Goal: Task Accomplishment & Management: Use online tool/utility

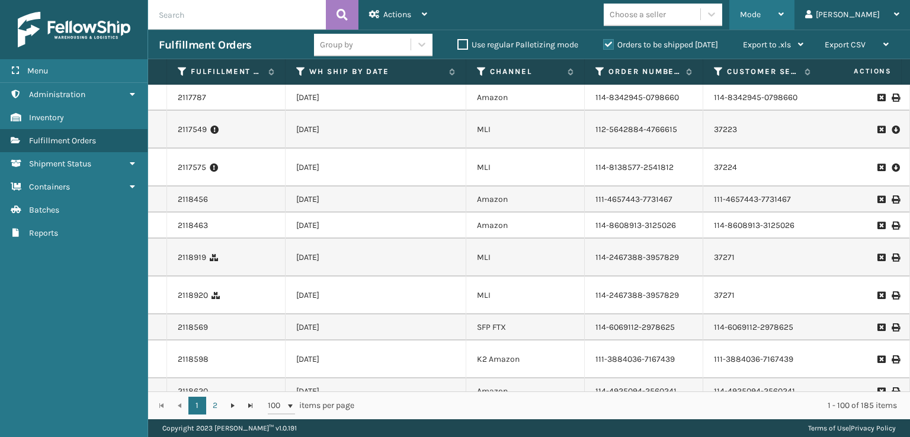
drag, startPoint x: 794, startPoint y: 8, endPoint x: 765, endPoint y: 44, distance: 46.8
click at [783, 11] on div "Mode" at bounding box center [762, 15] width 44 height 30
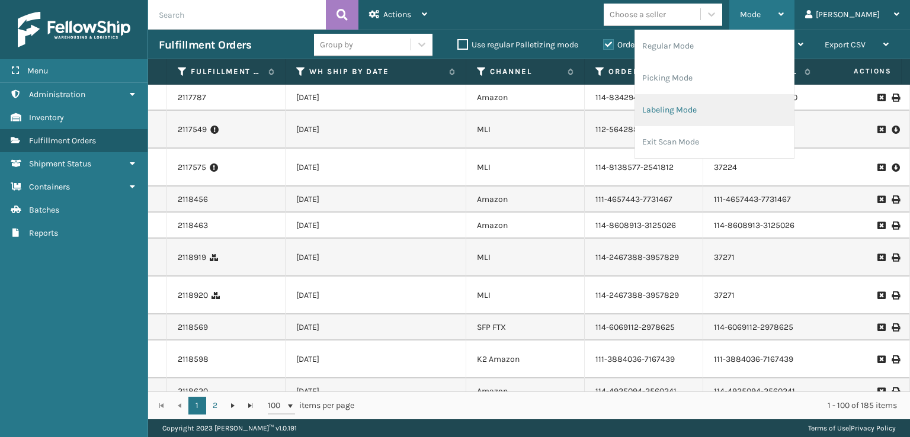
click at [709, 104] on li "Labeling Mode" at bounding box center [714, 110] width 159 height 32
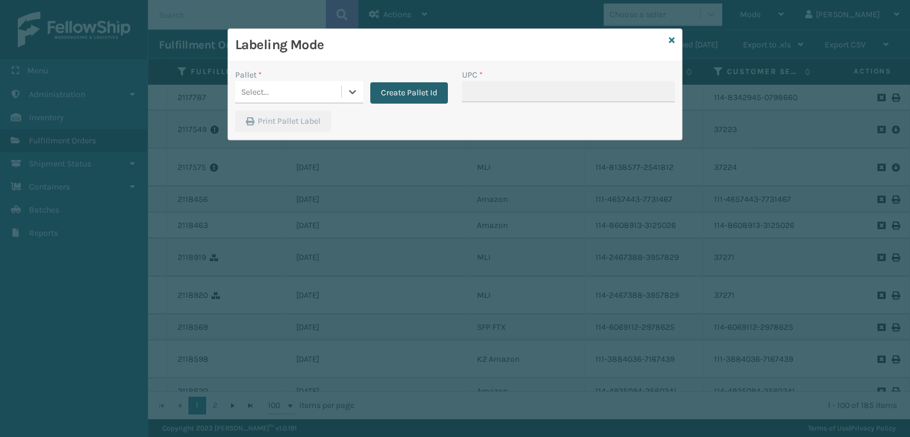
click at [406, 94] on button "Create Pallet Id" at bounding box center [409, 92] width 78 height 21
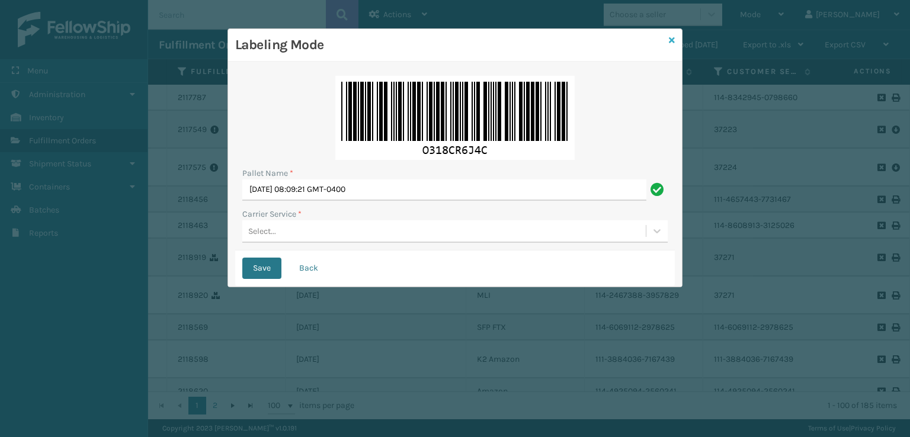
click at [672, 45] on link at bounding box center [672, 40] width 6 height 12
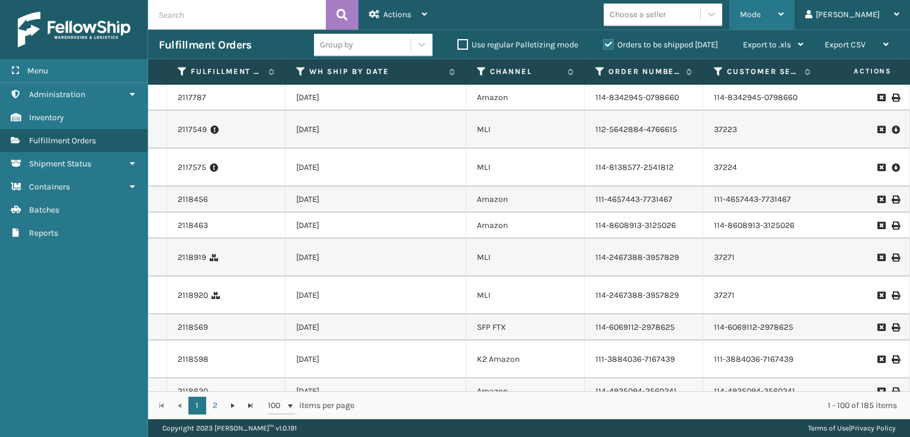
click at [760, 17] on span "Mode" at bounding box center [750, 14] width 21 height 10
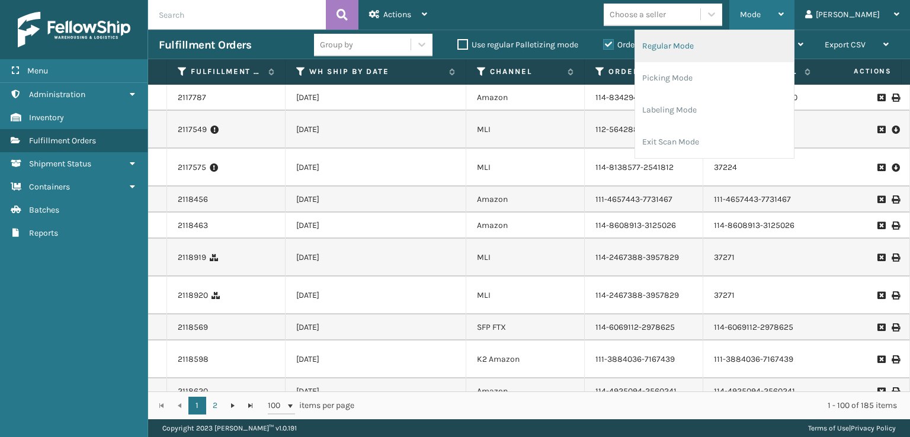
click at [711, 50] on li "Regular Mode" at bounding box center [714, 46] width 159 height 32
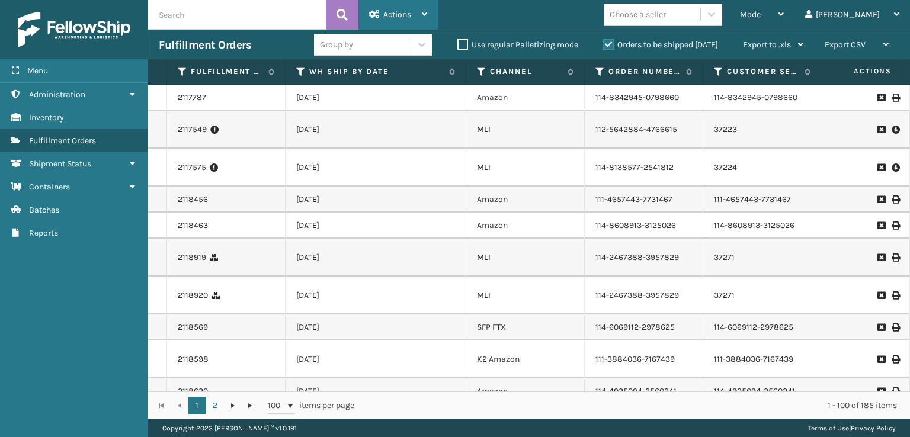
click at [383, 20] on div "Actions" at bounding box center [398, 15] width 58 height 30
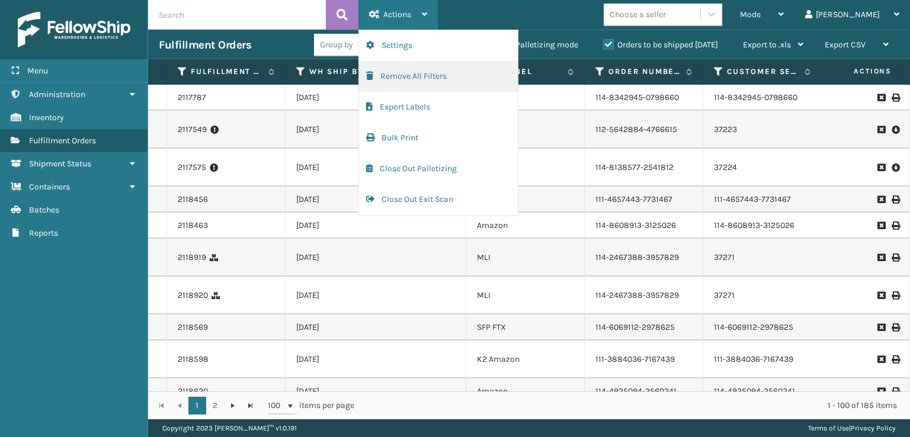
click at [365, 76] on button "Remove All Filters" at bounding box center [438, 76] width 159 height 31
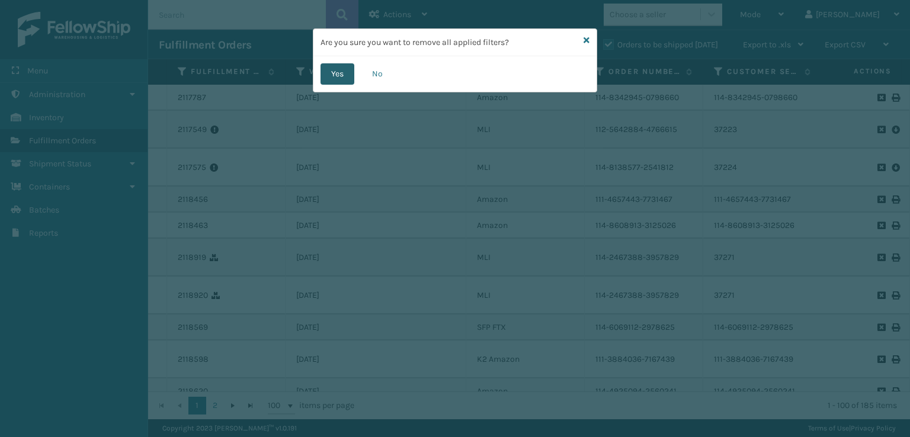
click at [333, 77] on button "Yes" at bounding box center [337, 73] width 34 height 21
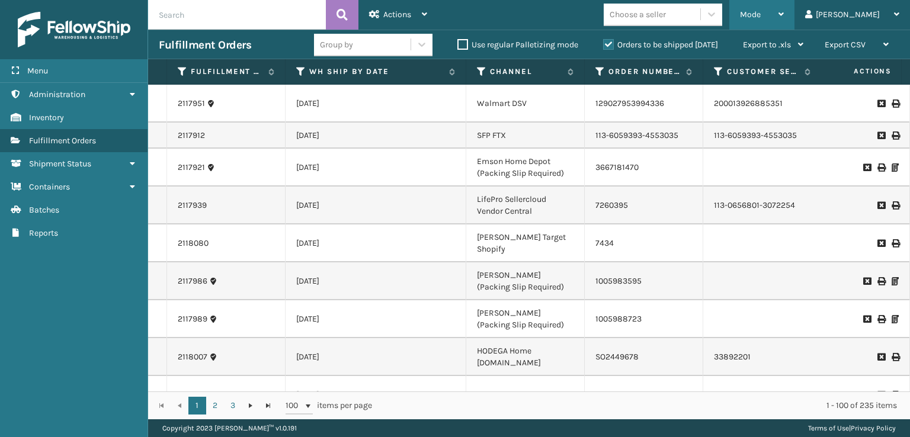
click at [783, 9] on div "Mode" at bounding box center [762, 15] width 44 height 30
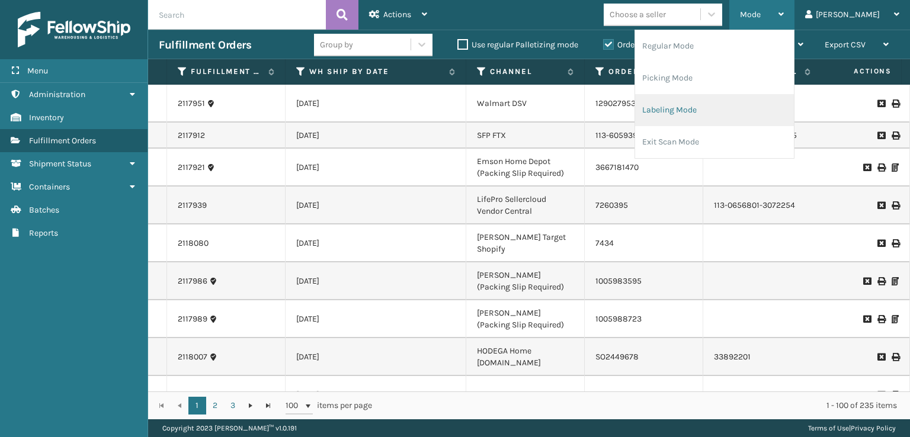
click at [696, 113] on li "Labeling Mode" at bounding box center [714, 110] width 159 height 32
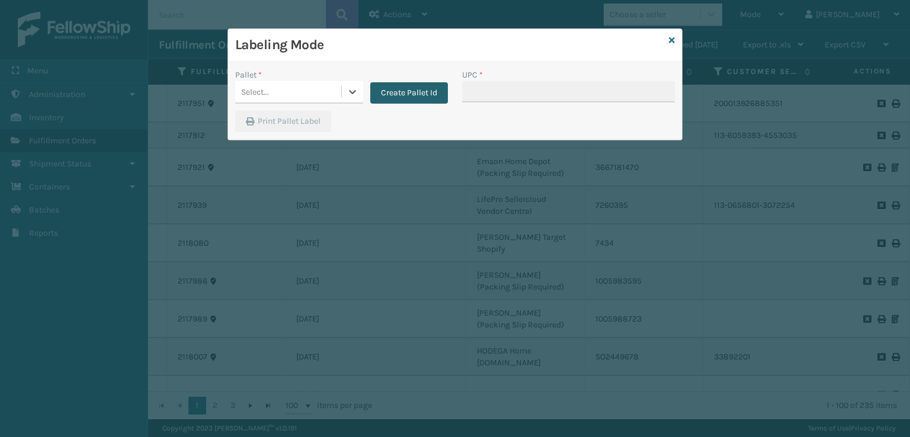
click at [409, 102] on button "Create Pallet Id" at bounding box center [409, 92] width 78 height 21
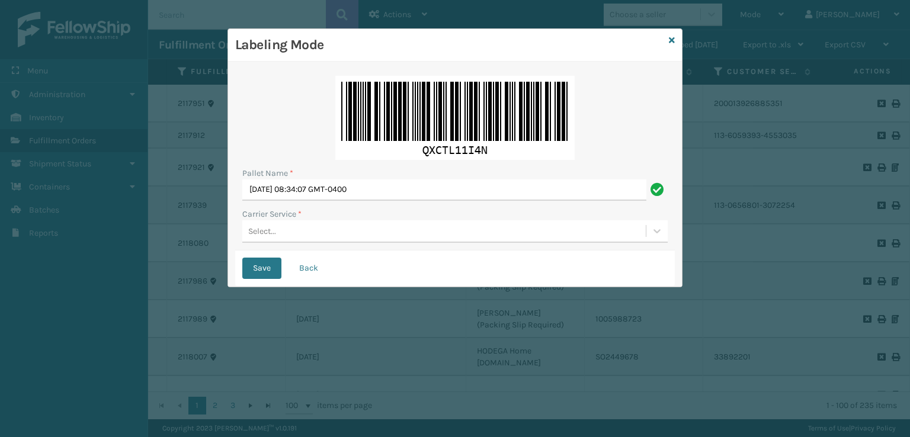
click at [329, 236] on div "Select..." at bounding box center [443, 231] width 403 height 20
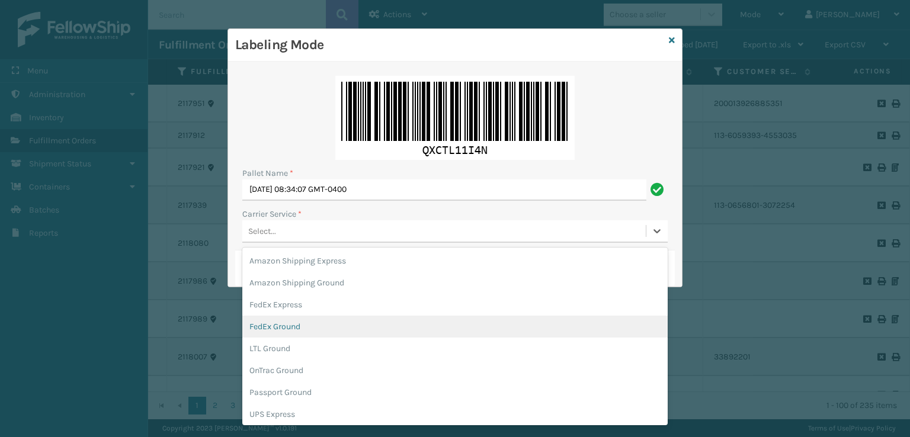
click at [285, 320] on div "FedEx Ground" at bounding box center [454, 327] width 425 height 22
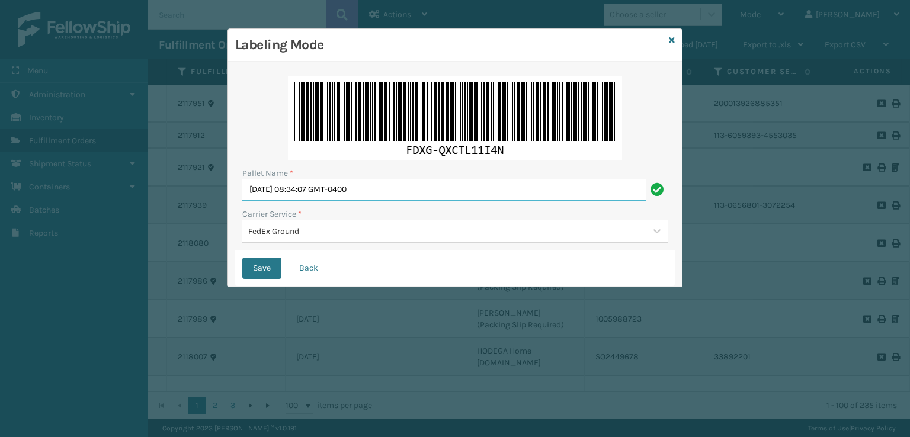
drag, startPoint x: 415, startPoint y: 187, endPoint x: 15, endPoint y: 184, distance: 399.7
click at [16, 184] on div "Labeling Mode Pallet Name * [DATE] 08:34:07 GMT-0400 Carrier Service * FedEx Gr…" at bounding box center [455, 218] width 910 height 437
type input "TFEDZ553731"
click at [242, 258] on button "Save" at bounding box center [261, 268] width 39 height 21
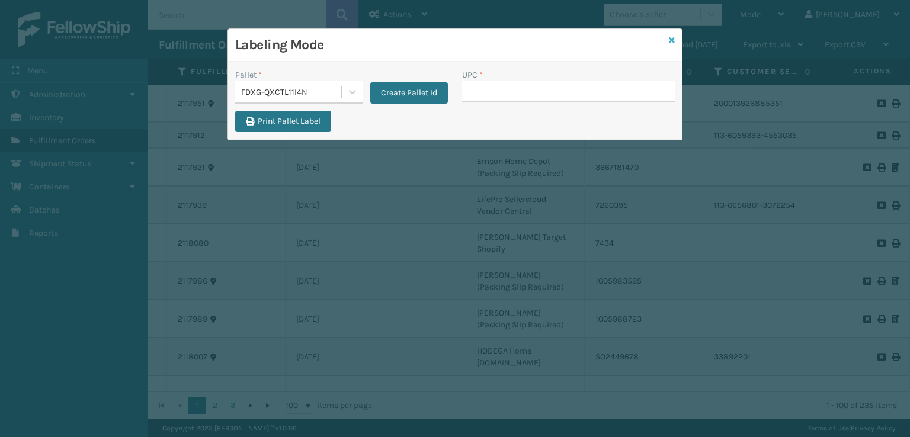
click at [673, 37] on icon at bounding box center [672, 40] width 6 height 8
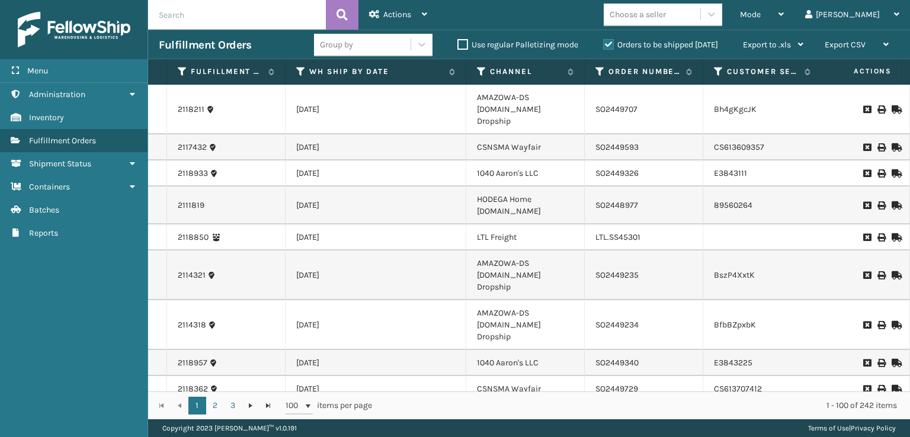
click at [220, 17] on input "text" at bounding box center [237, 15] width 178 height 30
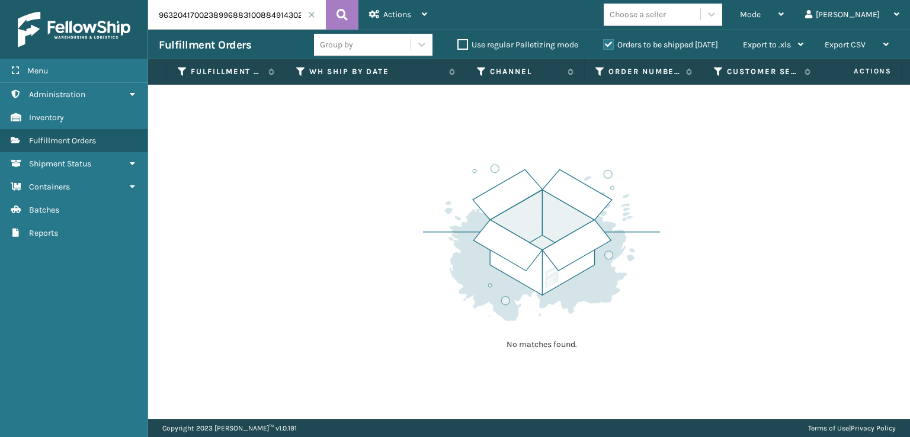
drag, startPoint x: 242, startPoint y: 15, endPoint x: 123, endPoint y: 23, distance: 119.3
click at [123, 0] on div "Menu Administration Inventory Fulfillment Orders Shipment Status Containers Bat…" at bounding box center [455, 0] width 910 height 0
type input "884914302279"
click at [342, 12] on icon at bounding box center [341, 15] width 11 height 18
click at [607, 46] on label "Orders to be shipped [DATE]" at bounding box center [660, 45] width 115 height 10
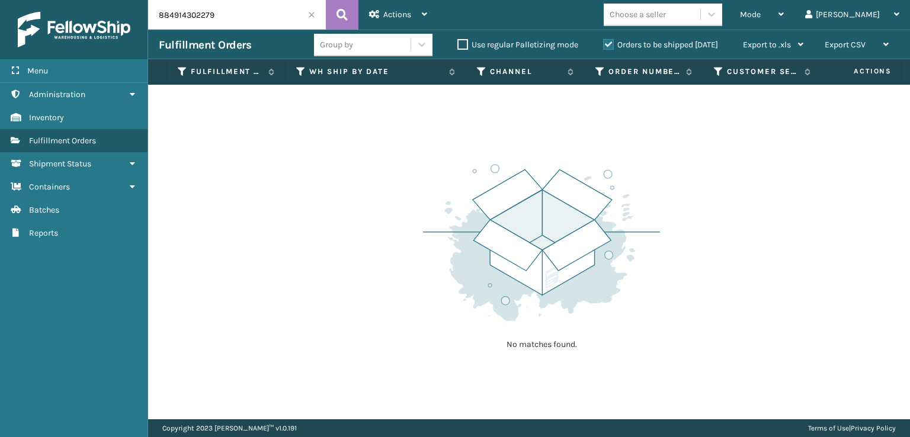
click at [603, 46] on input "Orders to be shipped [DATE]" at bounding box center [603, 42] width 1 height 8
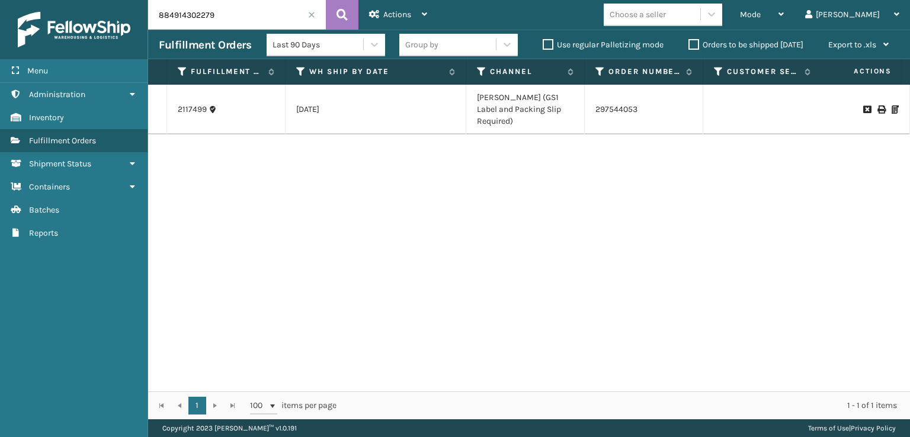
click at [877, 112] on icon at bounding box center [880, 109] width 7 height 8
click at [310, 12] on span at bounding box center [311, 14] width 7 height 7
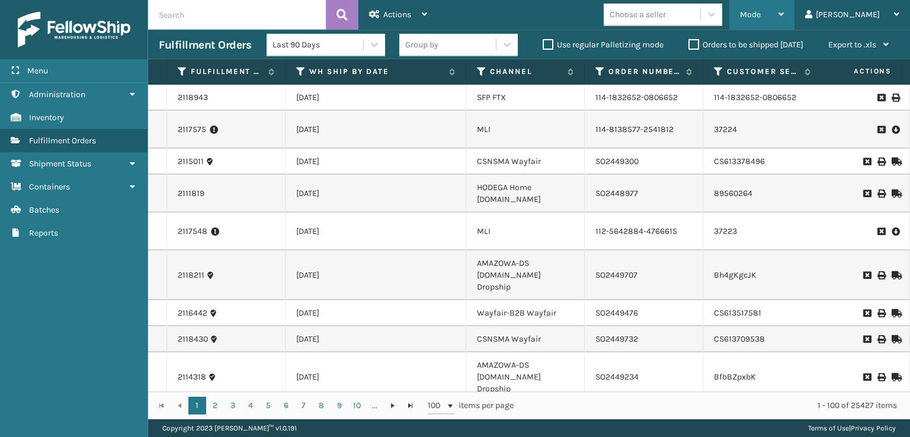
drag, startPoint x: 789, startPoint y: 9, endPoint x: 799, endPoint y: 37, distance: 29.8
click at [783, 9] on div "Mode" at bounding box center [762, 15] width 44 height 30
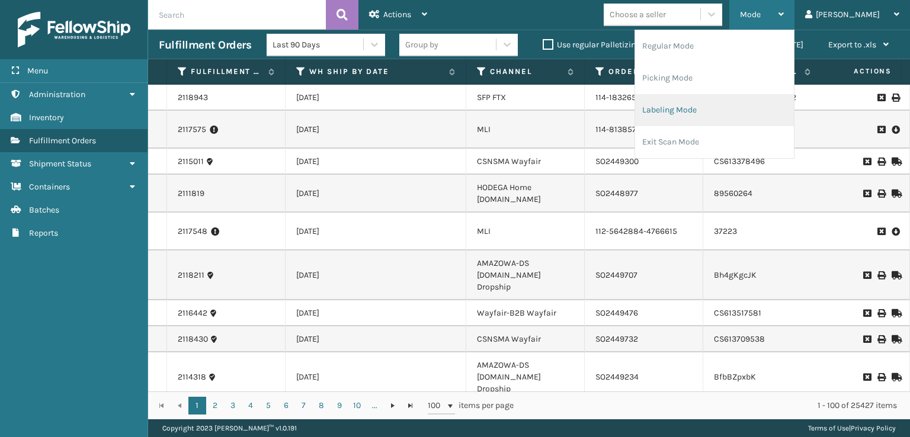
click at [723, 112] on li "Labeling Mode" at bounding box center [714, 110] width 159 height 32
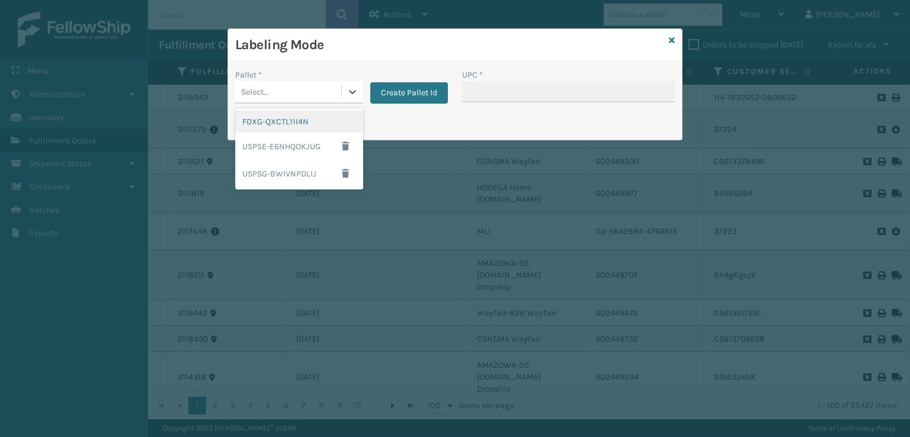
click at [271, 94] on div "Select..." at bounding box center [288, 92] width 106 height 20
click at [261, 117] on div "FDXG-QXCTL11I4N" at bounding box center [299, 122] width 128 height 22
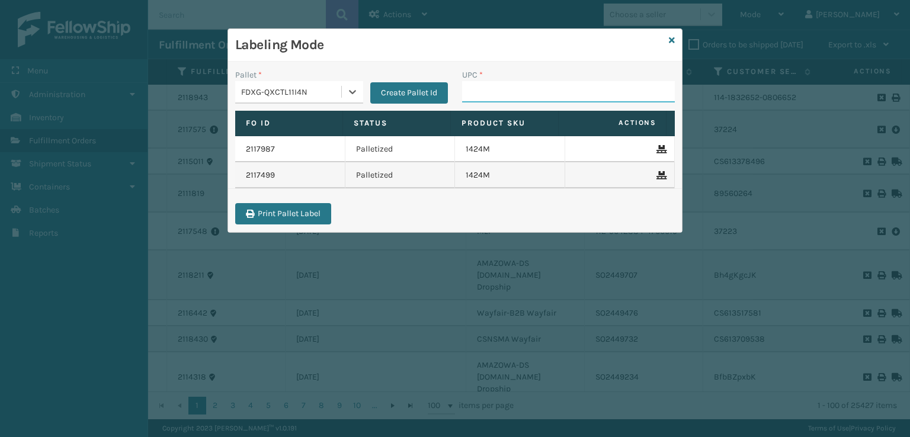
click at [507, 96] on input "UPC *" at bounding box center [568, 91] width 213 height 21
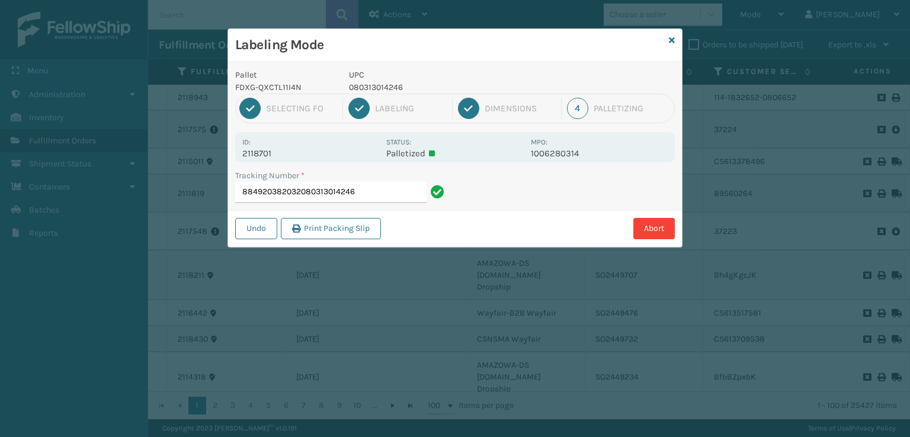
type input "884920382032080313014246"
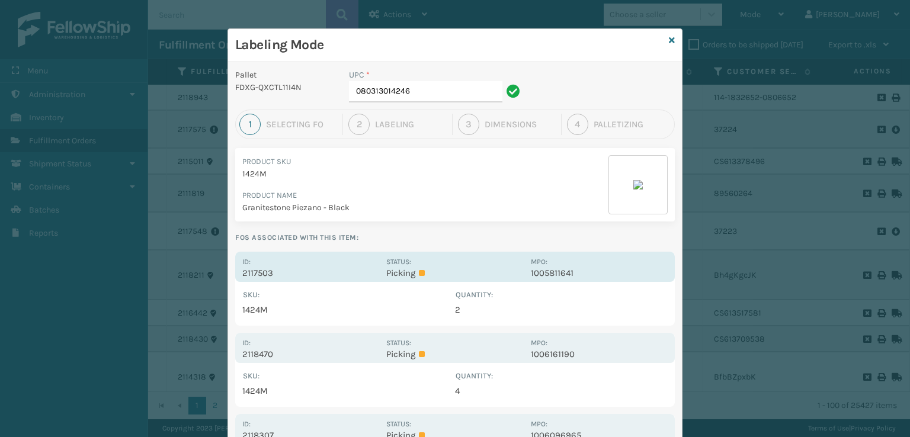
click at [409, 258] on div "Status: Picking" at bounding box center [454, 266] width 137 height 23
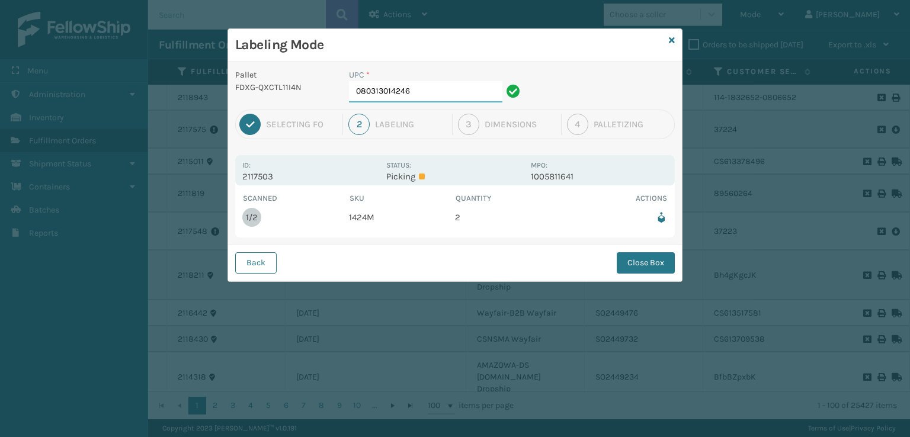
click at [433, 93] on input "080313014246" at bounding box center [425, 91] width 153 height 21
click at [644, 266] on button "Close Box" at bounding box center [645, 262] width 58 height 21
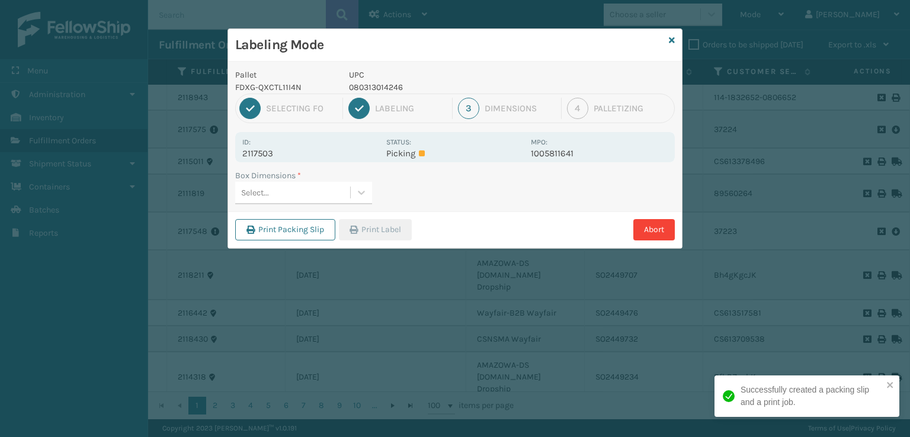
click at [306, 198] on div "Select..." at bounding box center [292, 193] width 115 height 20
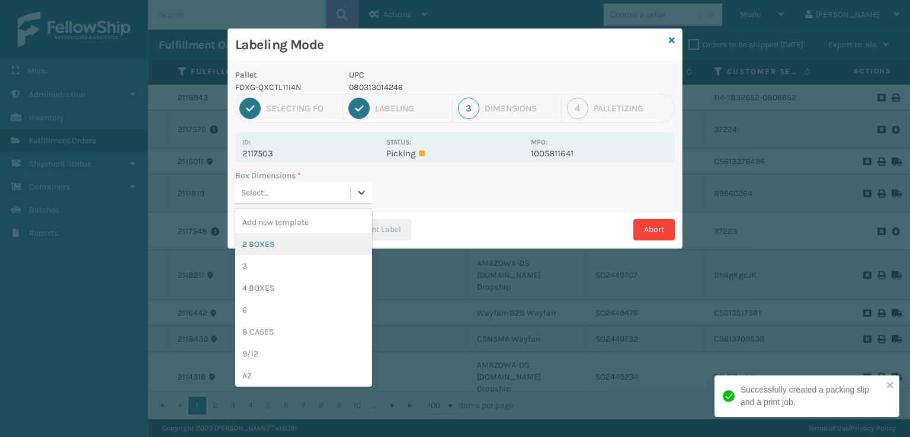
click at [299, 240] on div "2 BOXES" at bounding box center [303, 244] width 137 height 22
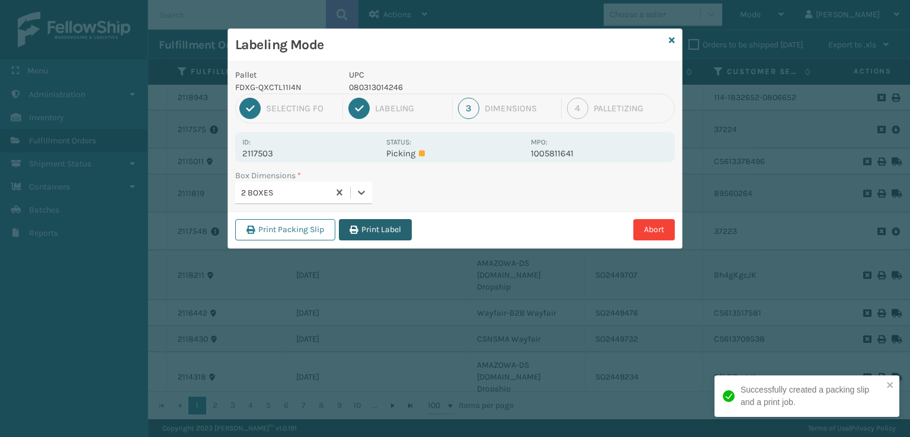
click at [369, 231] on button "Print Label" at bounding box center [375, 229] width 73 height 21
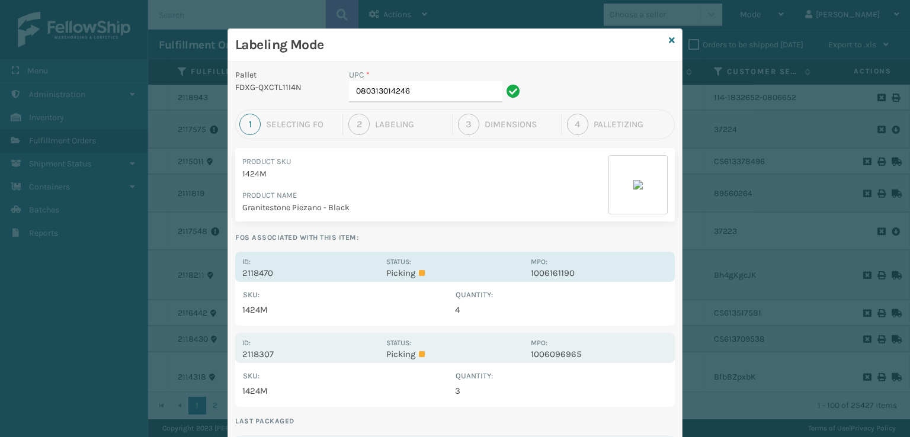
click at [316, 266] on div "Id: 2118470" at bounding box center [310, 266] width 137 height 23
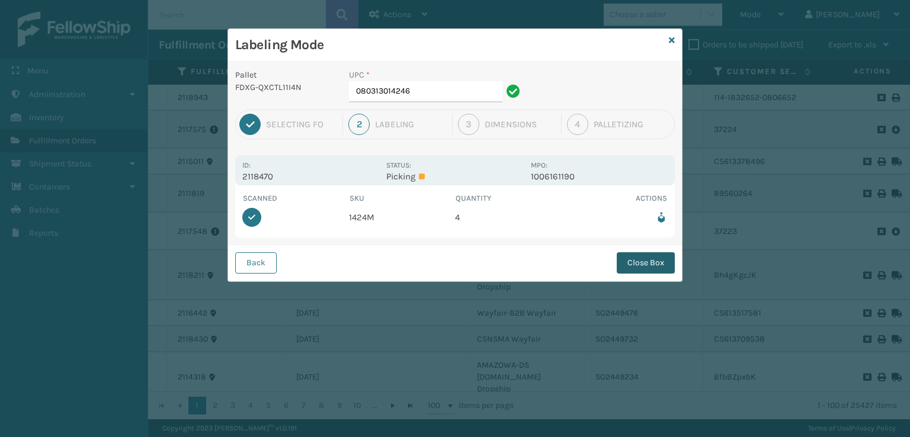
click at [643, 266] on button "Close Box" at bounding box center [645, 262] width 58 height 21
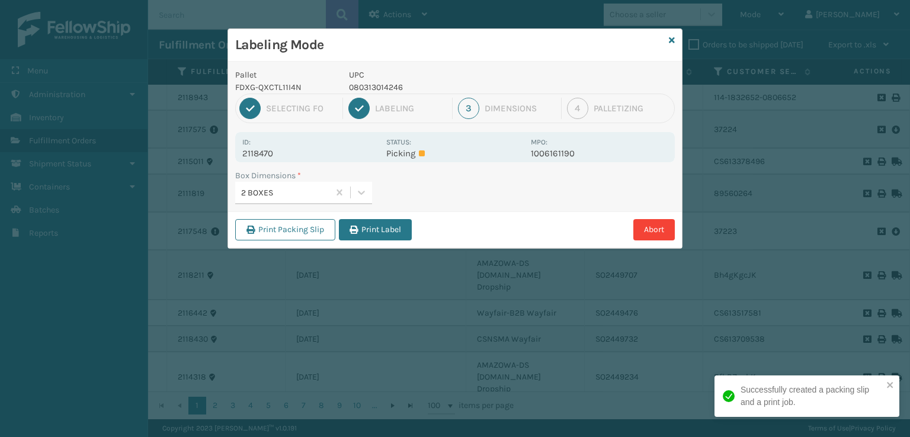
click at [307, 188] on div "2 BOXES" at bounding box center [285, 193] width 89 height 12
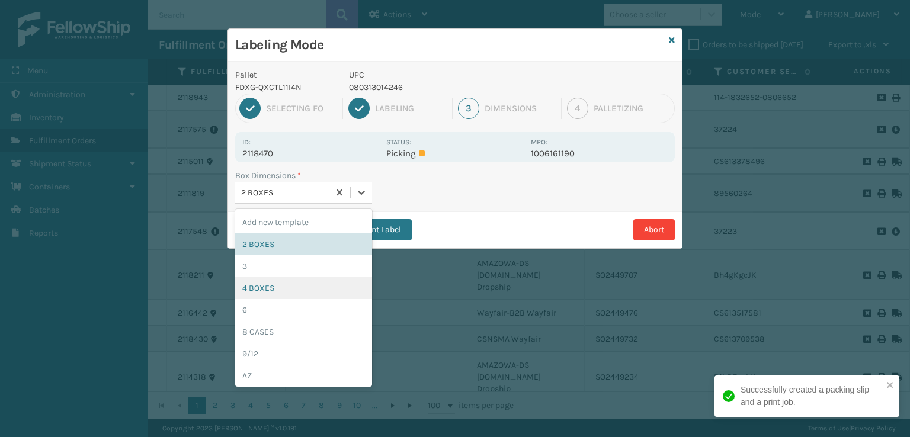
click at [262, 284] on div "4 BOXES" at bounding box center [303, 288] width 137 height 22
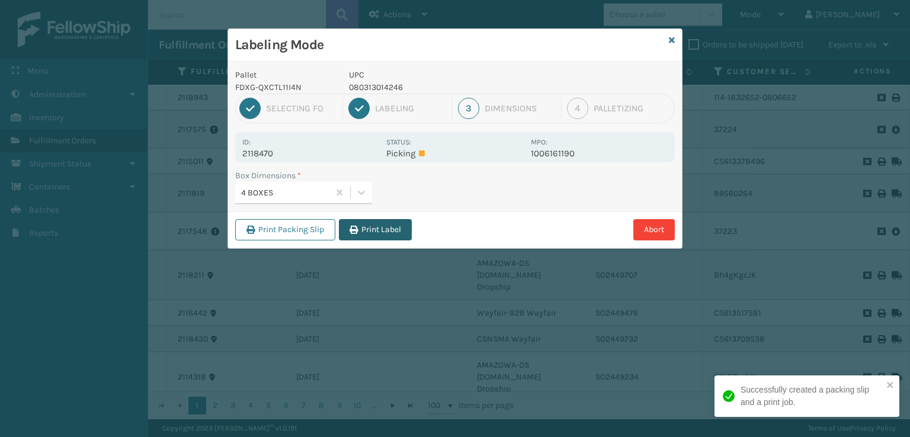
click at [358, 223] on button "Print Label" at bounding box center [375, 229] width 73 height 21
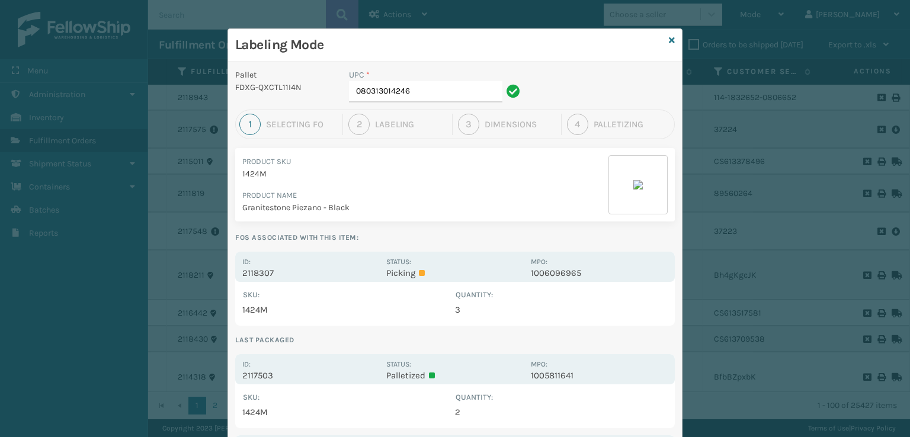
click at [359, 246] on div "Pallet FDXG-QXCTL11I4N UPC * 080313014246 1 Selecting FO 2 Labeling 3 Dimension…" at bounding box center [455, 297] width 454 height 470
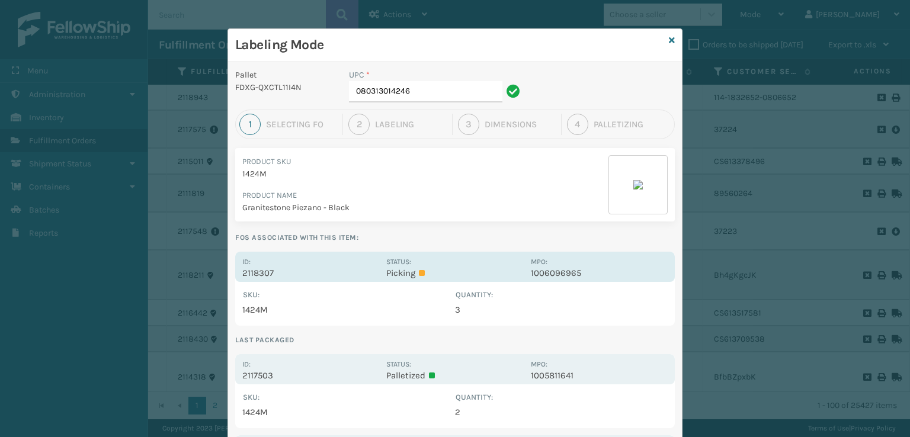
click at [345, 268] on p "2118307" at bounding box center [310, 273] width 137 height 11
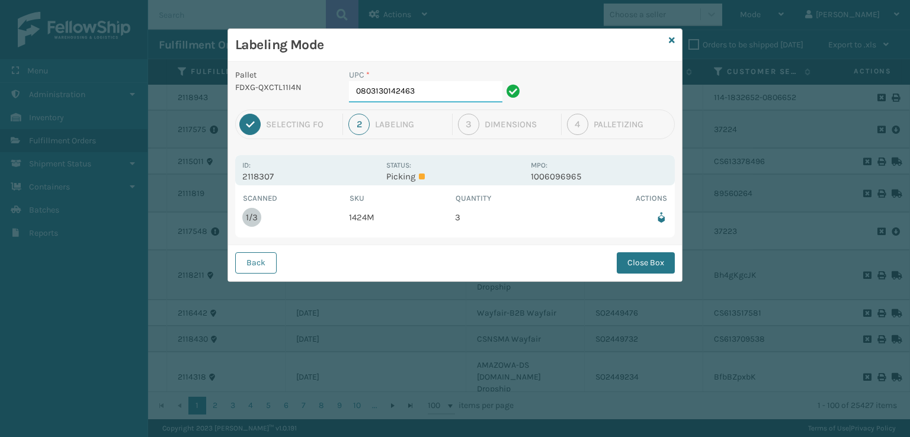
type input "0803130142463"
click at [424, 89] on input "0803130142463" at bounding box center [425, 91] width 153 height 21
click at [381, 176] on div "Id: 2118307 Status: Picking MPO: 1006096965" at bounding box center [454, 170] width 439 height 30
click at [356, 216] on td "1424M" at bounding box center [402, 217] width 107 height 26
drag, startPoint x: 474, startPoint y: 93, endPoint x: 294, endPoint y: 113, distance: 180.5
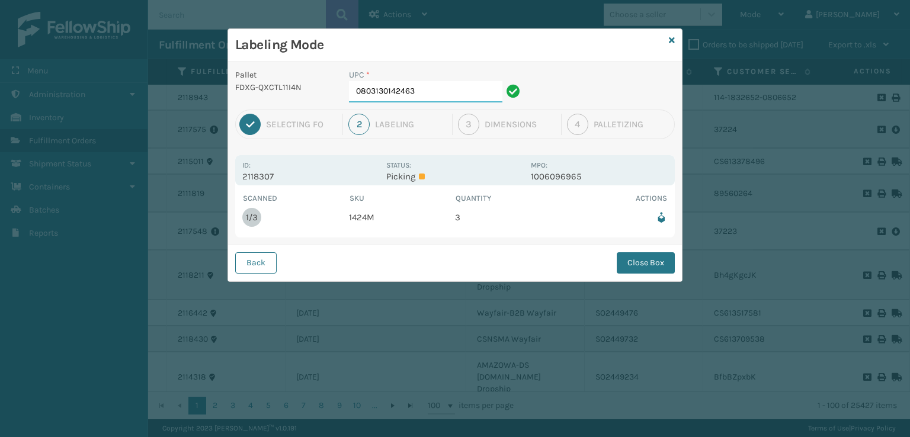
click at [294, 113] on div "Pallet FDXG-QXCTL11I4N UPC * 0803130142463 1 Selecting FO 2 Labeling 3 Dimensio…" at bounding box center [455, 172] width 454 height 220
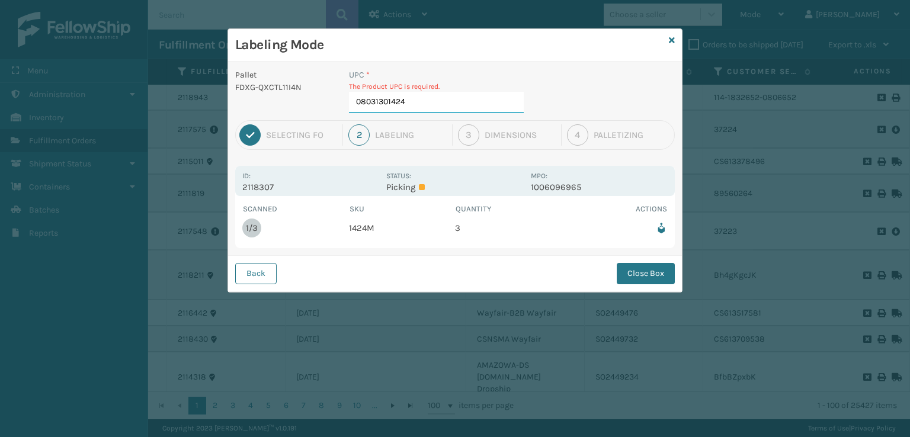
type input "080313014246"
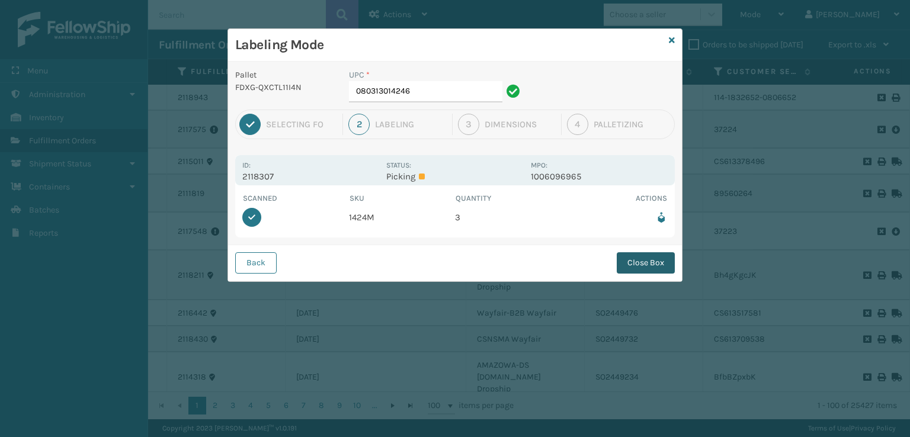
click at [645, 264] on button "Close Box" at bounding box center [645, 262] width 58 height 21
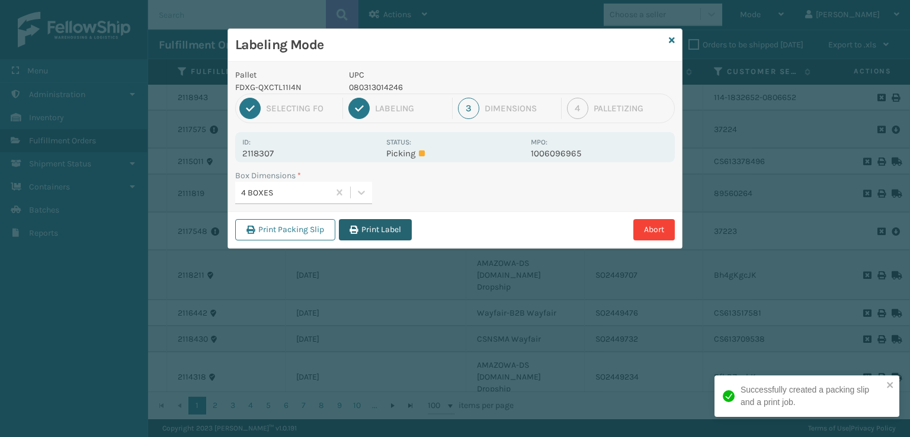
click at [396, 234] on button "Print Label" at bounding box center [375, 229] width 73 height 21
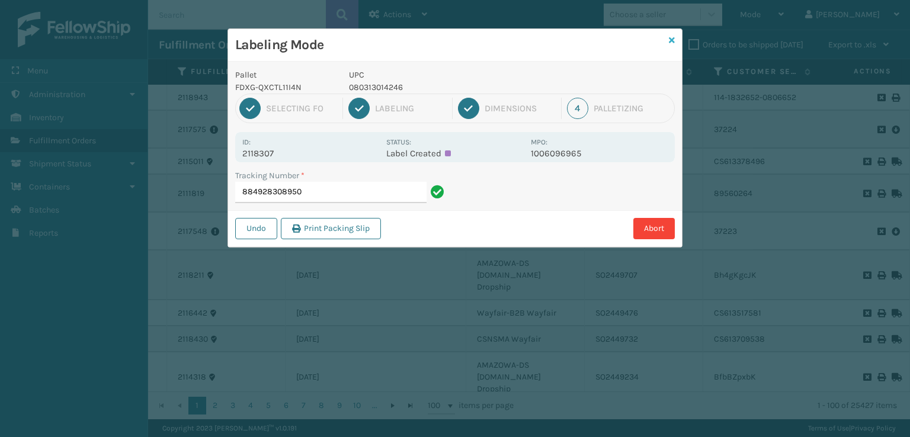
click at [670, 43] on icon at bounding box center [672, 40] width 6 height 8
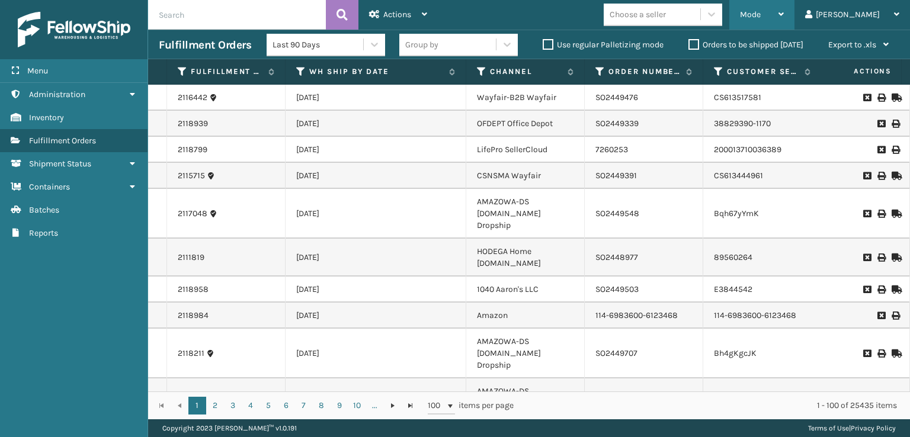
click at [760, 12] on span "Mode" at bounding box center [750, 14] width 21 height 10
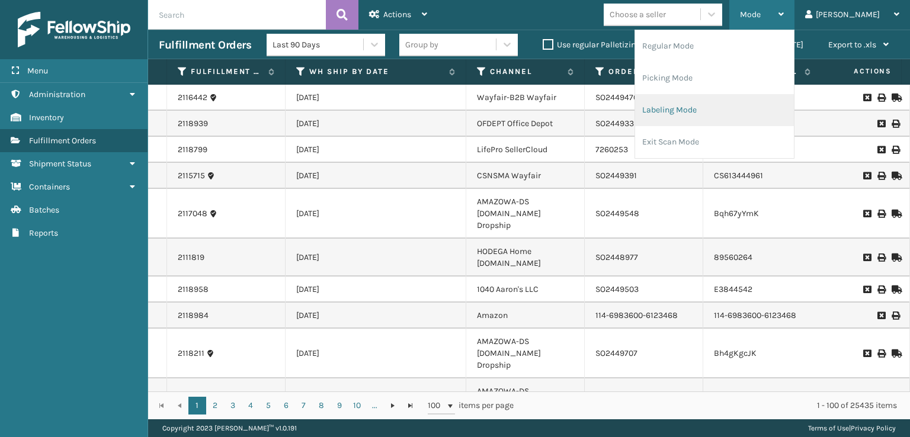
click at [722, 112] on li "Labeling Mode" at bounding box center [714, 110] width 159 height 32
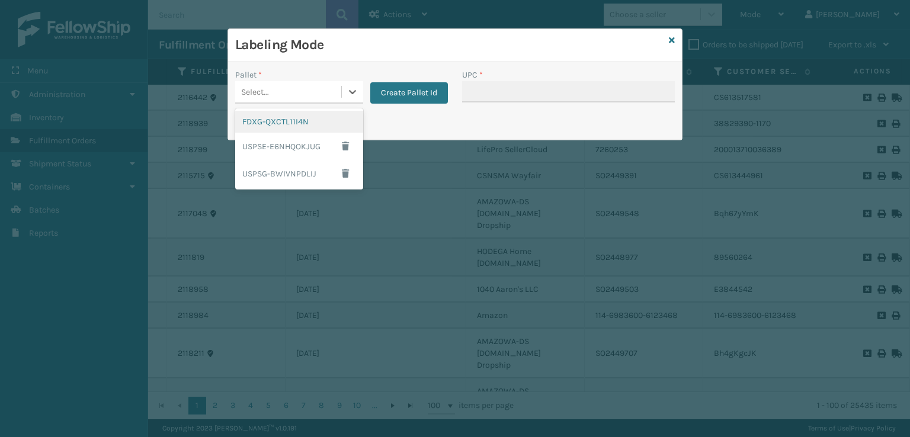
click at [329, 99] on div "Select..." at bounding box center [288, 92] width 106 height 20
drag, startPoint x: 300, startPoint y: 122, endPoint x: 543, endPoint y: 69, distance: 248.4
click at [360, 117] on div "FDXG-QXCTL11I4N" at bounding box center [299, 122] width 128 height 22
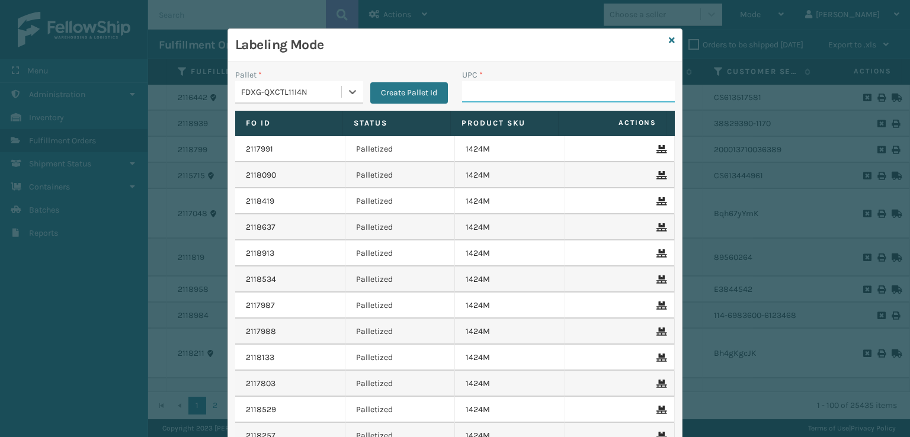
click at [515, 91] on input "UPC *" at bounding box center [568, 91] width 213 height 21
click at [669, 41] on icon at bounding box center [672, 40] width 6 height 8
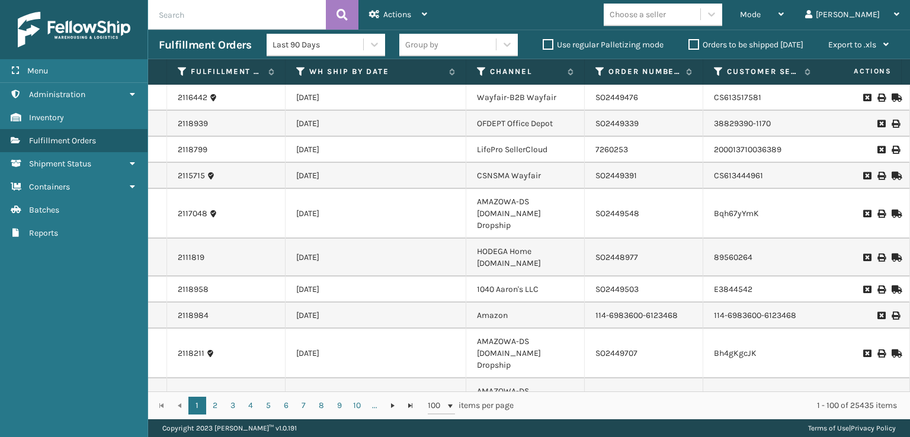
click at [270, 15] on input "text" at bounding box center [237, 15] width 178 height 30
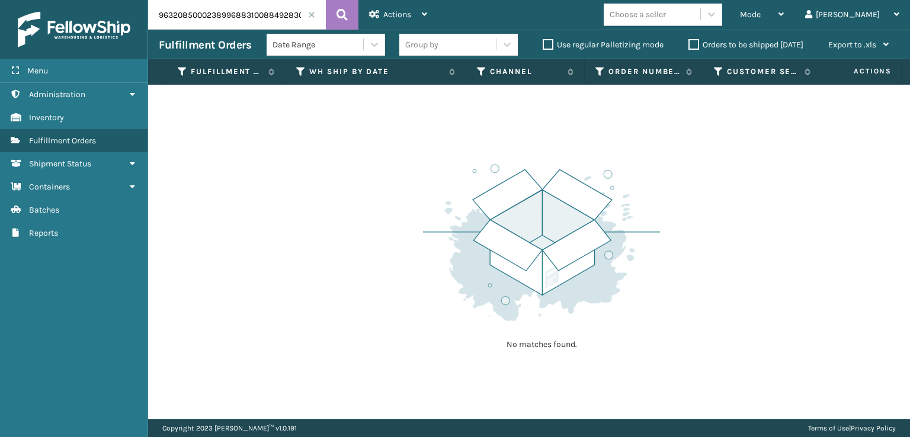
drag, startPoint x: 242, startPoint y: 11, endPoint x: 0, endPoint y: 56, distance: 245.9
click at [0, 0] on div "Menu Administration Inventory Fulfillment Orders Shipment Status Containers Bat…" at bounding box center [455, 0] width 910 height 0
type input "884928308950"
click at [339, 9] on icon at bounding box center [341, 15] width 11 height 18
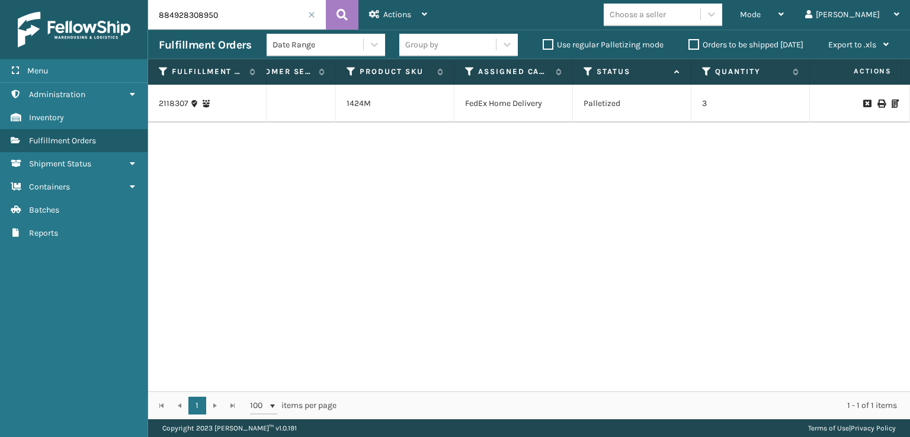
scroll to position [0, 494]
click at [696, 112] on td "3" at bounding box center [742, 104] width 118 height 38
click at [877, 102] on icon at bounding box center [880, 103] width 7 height 8
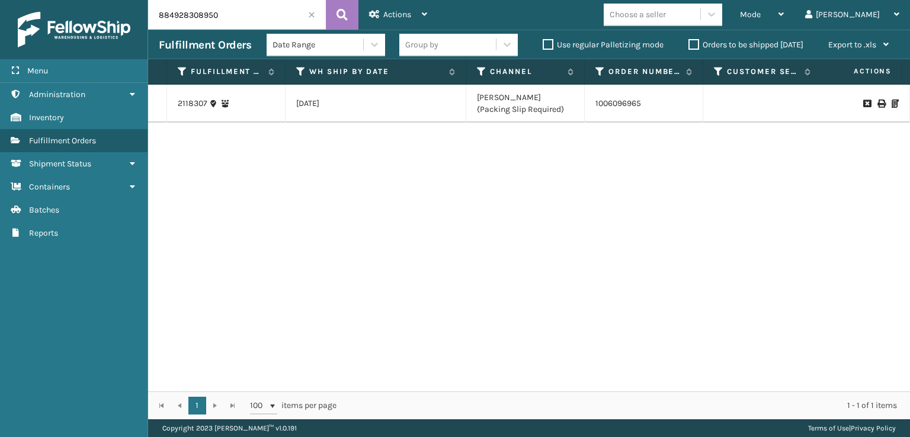
click at [310, 18] on span at bounding box center [311, 14] width 7 height 7
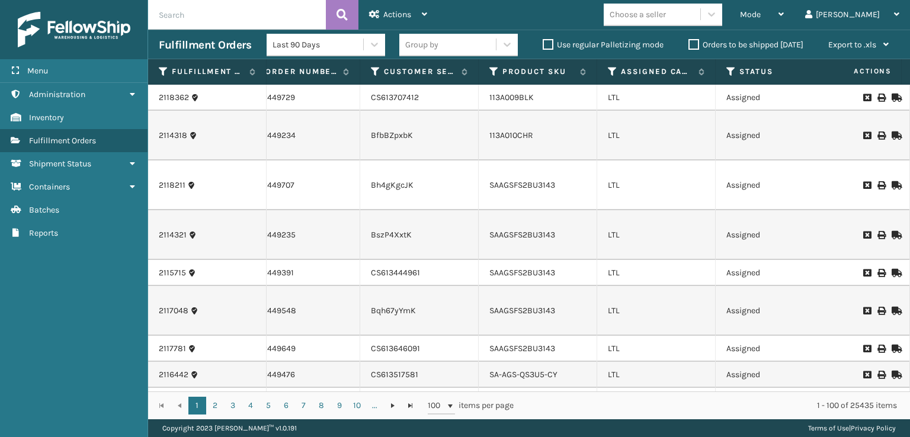
click at [695, 49] on label "Orders to be shipped [DATE]" at bounding box center [745, 45] width 115 height 10
click at [689, 46] on input "Orders to be shipped [DATE]" at bounding box center [688, 42] width 1 height 8
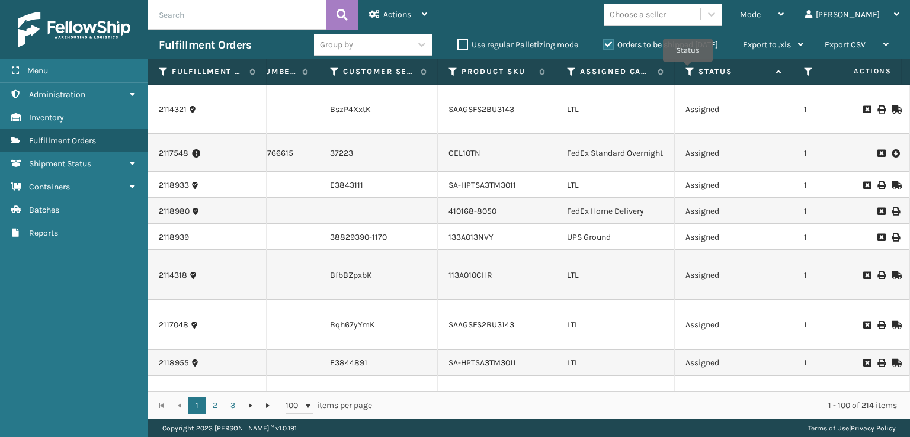
click at [688, 70] on icon at bounding box center [689, 71] width 9 height 11
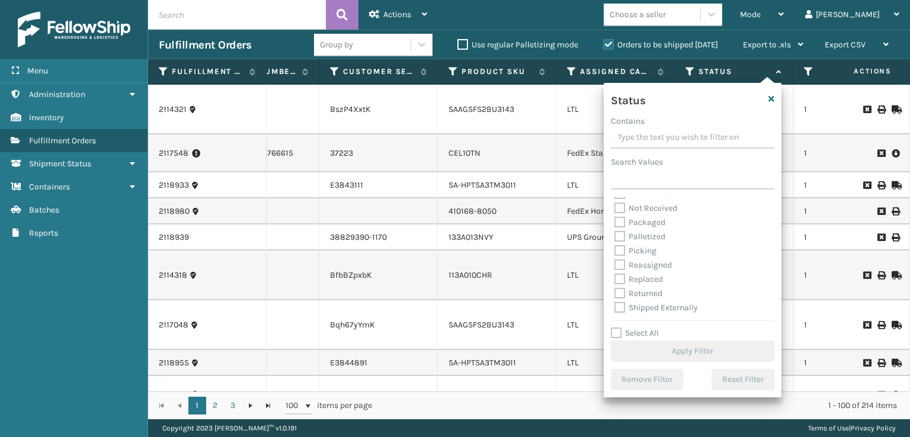
click at [621, 235] on label "Palletized" at bounding box center [639, 237] width 51 height 10
click at [615, 235] on input "Palletized" at bounding box center [614, 234] width 1 height 8
checkbox input "true"
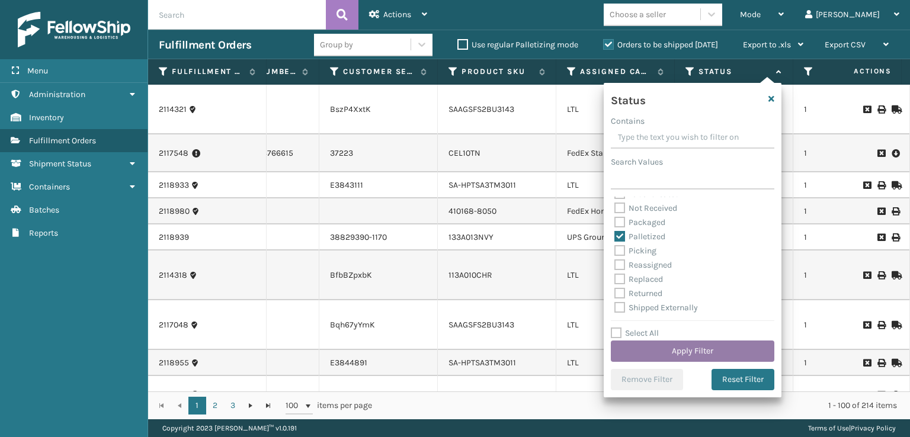
drag, startPoint x: 676, startPoint y: 350, endPoint x: 671, endPoint y: 344, distance: 7.6
click at [671, 344] on button "Apply Filter" at bounding box center [692, 350] width 163 height 21
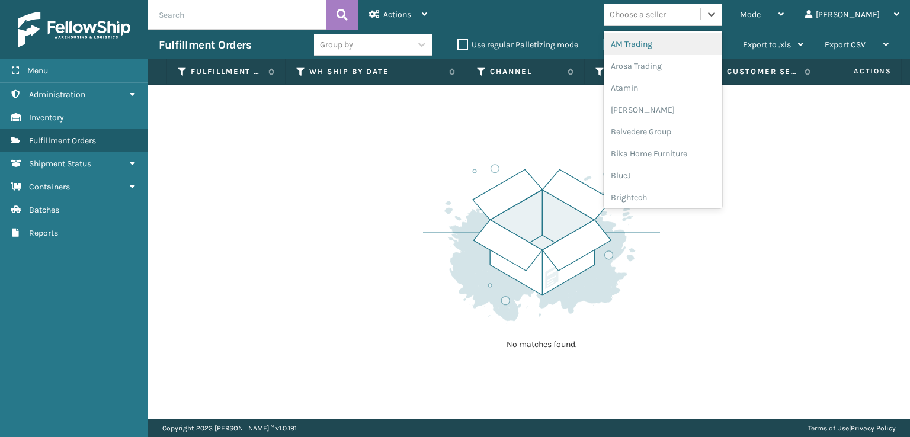
click at [700, 21] on div "Choose a seller" at bounding box center [651, 15] width 97 height 20
click at [159, 24] on input "text" at bounding box center [237, 15] width 178 height 30
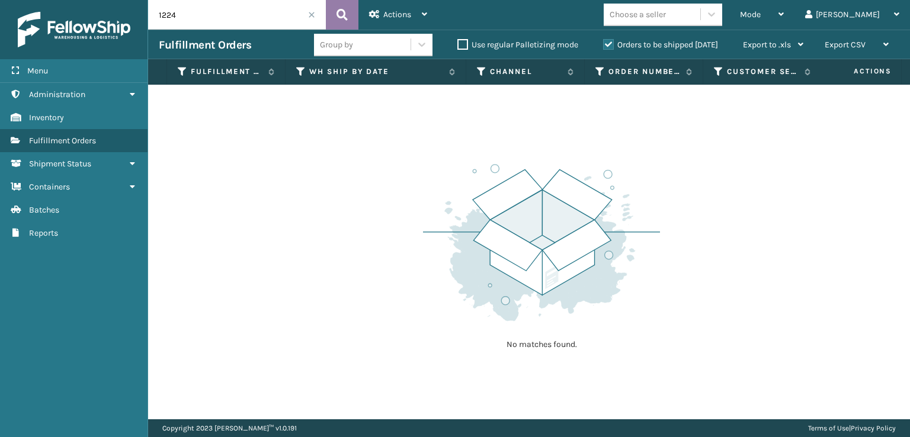
type input "1224"
drag, startPoint x: 342, startPoint y: 11, endPoint x: 415, endPoint y: 23, distance: 73.1
click at [343, 11] on icon at bounding box center [341, 15] width 11 height 18
click at [609, 45] on label "Orders to be shipped [DATE]" at bounding box center [660, 45] width 115 height 10
click at [603, 45] on input "Orders to be shipped [DATE]" at bounding box center [603, 42] width 1 height 8
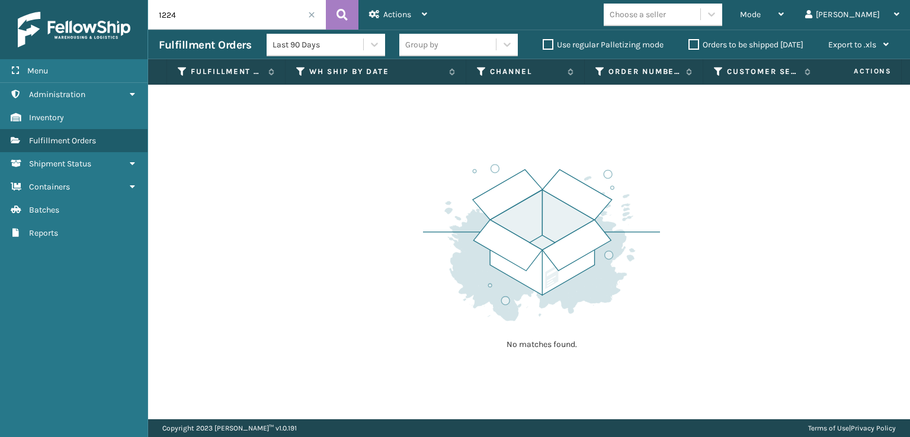
drag, startPoint x: 173, startPoint y: 21, endPoint x: 197, endPoint y: 14, distance: 24.7
click at [187, 17] on input "1224" at bounding box center [237, 15] width 178 height 30
click at [197, 10] on input "1224" at bounding box center [237, 15] width 178 height 30
drag, startPoint x: 197, startPoint y: 10, endPoint x: 111, endPoint y: 21, distance: 86.0
click at [111, 0] on div "Menu Administration Inventory Fulfillment Orders Shipment Status Containers Bat…" at bounding box center [455, 0] width 910 height 0
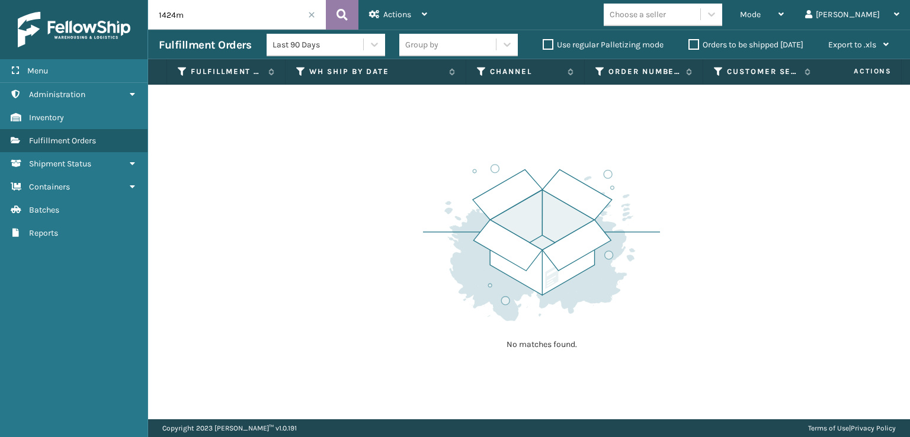
type input "1424m"
click at [339, 6] on icon at bounding box center [341, 15] width 11 height 18
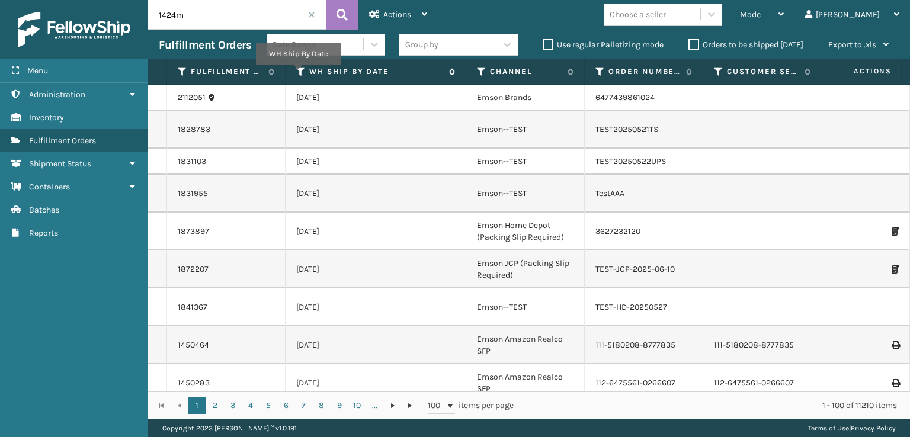
click at [298, 73] on icon at bounding box center [300, 71] width 9 height 11
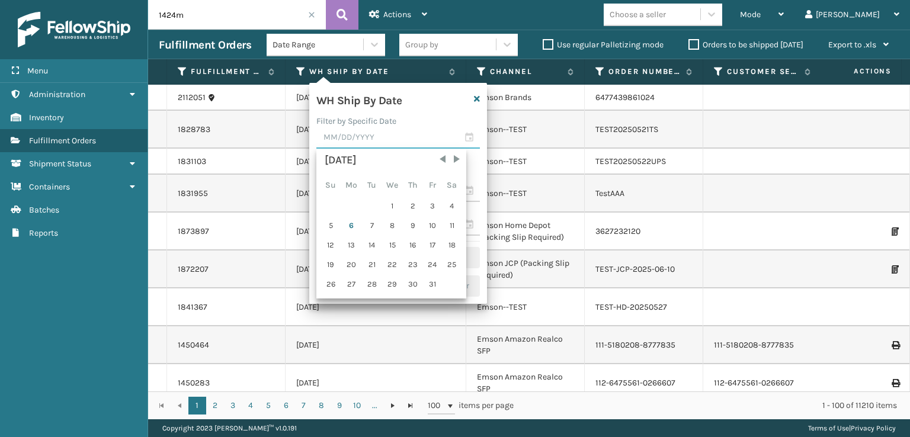
click at [342, 133] on input "text" at bounding box center [397, 137] width 163 height 21
click at [356, 220] on div "6" at bounding box center [352, 226] width 20 height 18
type input "[DATE]"
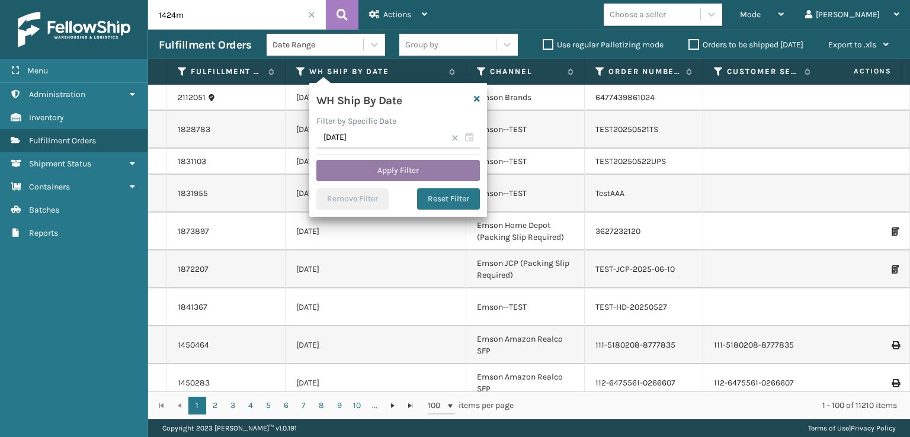
click at [406, 167] on button "Apply Filter" at bounding box center [397, 170] width 163 height 21
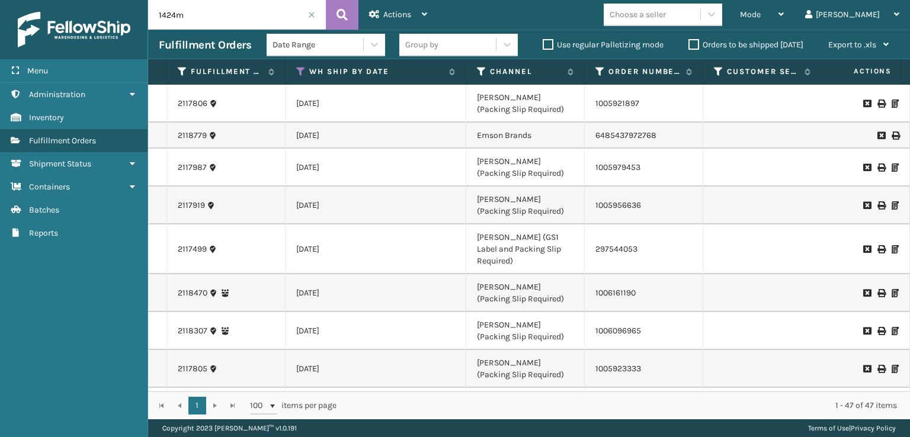
click at [877, 105] on icon at bounding box center [880, 103] width 7 height 8
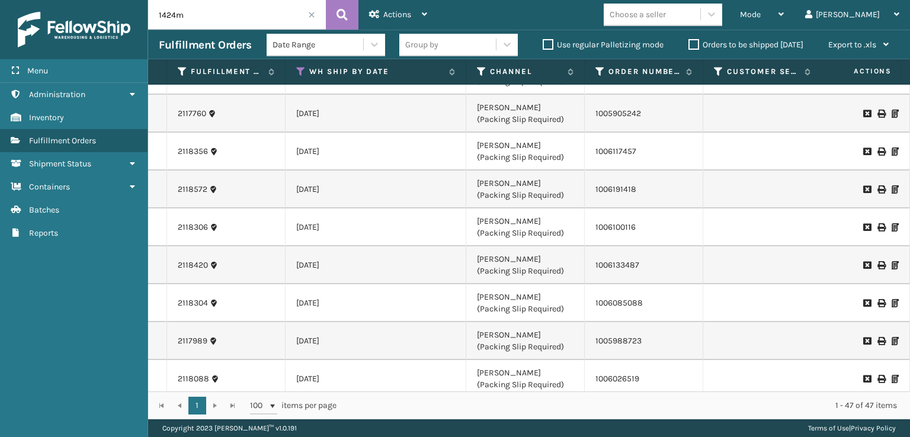
scroll to position [1400, 0]
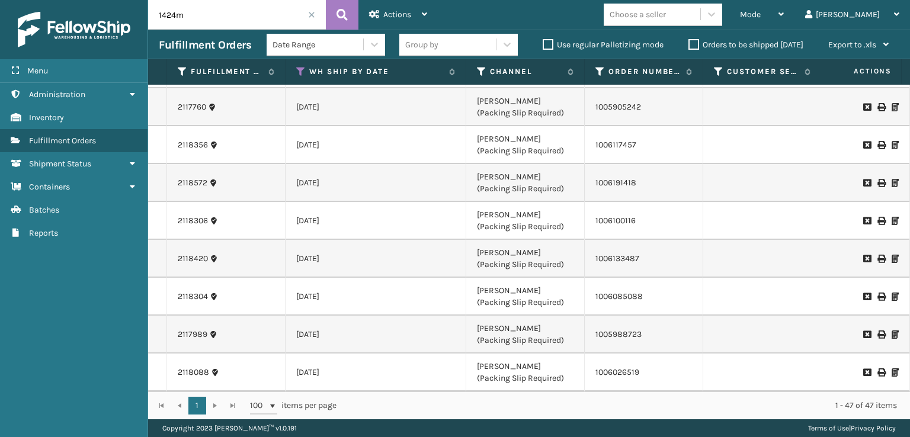
click at [893, 359] on td at bounding box center [865, 373] width 89 height 38
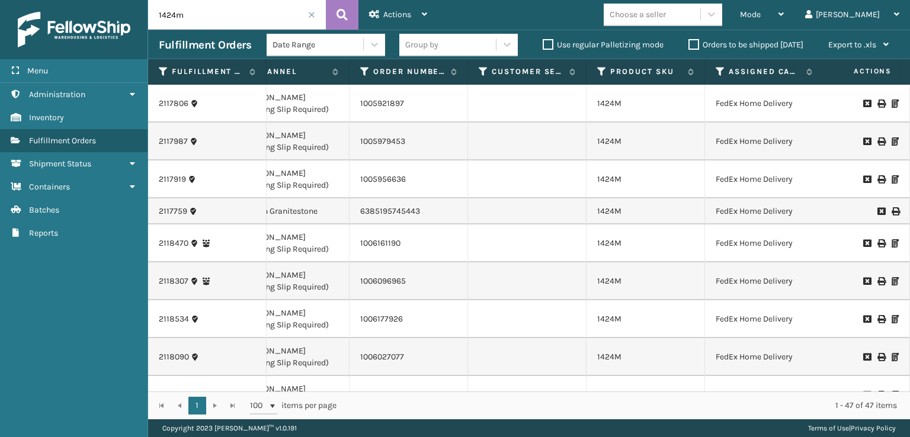
scroll to position [0, 243]
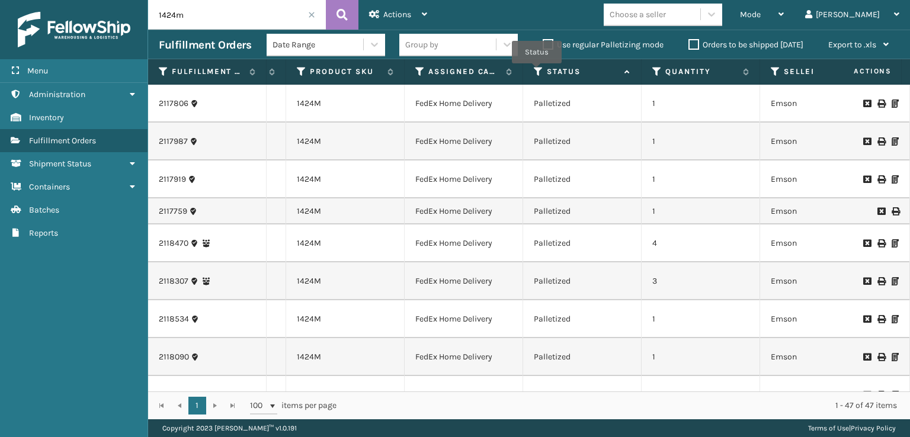
click at [537, 72] on icon at bounding box center [538, 71] width 9 height 11
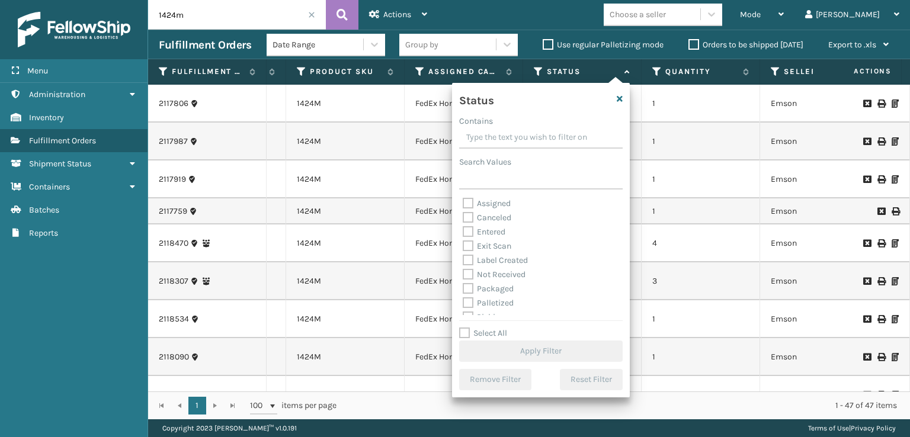
click at [481, 250] on label "Exit Scan" at bounding box center [486, 246] width 49 height 10
click at [463, 247] on input "Exit Scan" at bounding box center [462, 243] width 1 height 8
checkbox input "true"
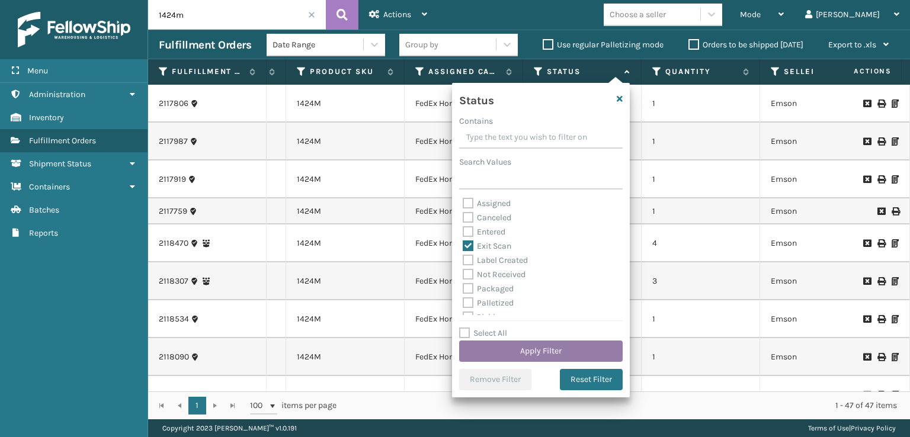
click at [526, 344] on button "Apply Filter" at bounding box center [540, 350] width 163 height 21
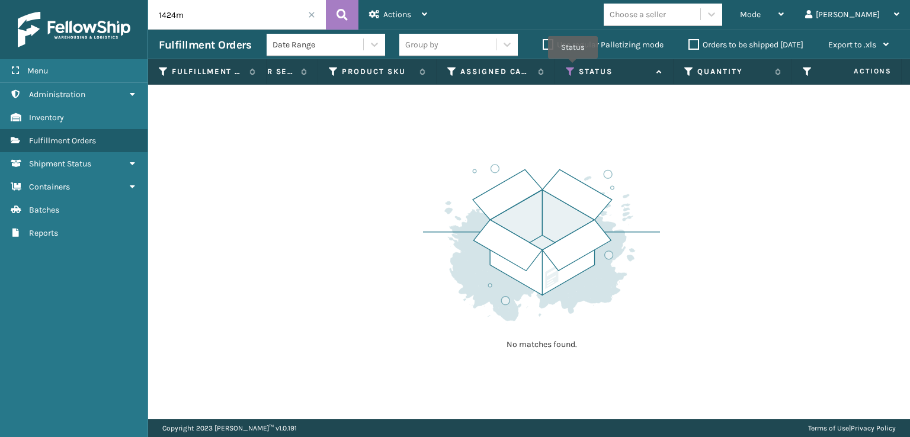
click at [573, 67] on icon at bounding box center [570, 71] width 9 height 11
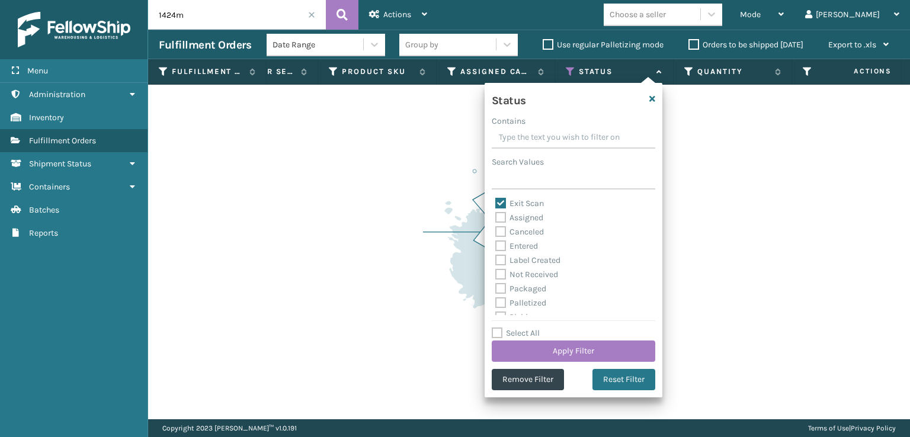
click at [529, 305] on label "Palletized" at bounding box center [520, 303] width 51 height 10
click at [496, 304] on input "Palletized" at bounding box center [495, 300] width 1 height 8
checkbox input "true"
click at [504, 200] on label "Exit Scan" at bounding box center [519, 203] width 49 height 10
click at [496, 200] on input "Exit Scan" at bounding box center [495, 201] width 1 height 8
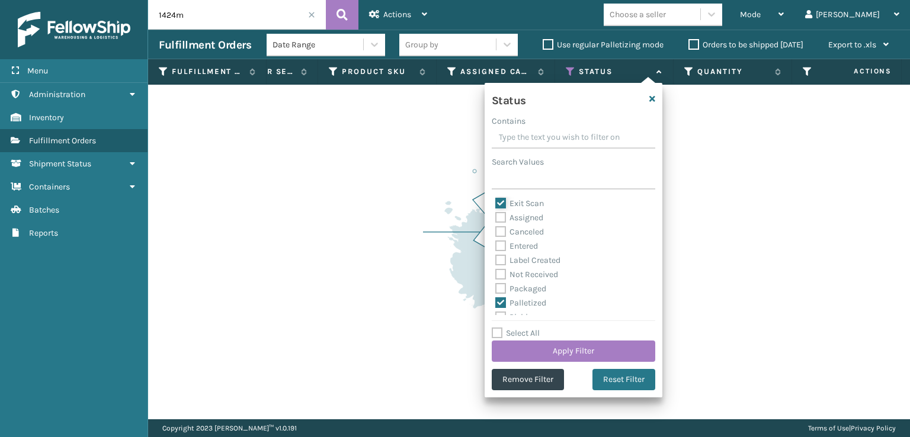
checkbox input "false"
click at [589, 346] on button "Apply Filter" at bounding box center [573, 350] width 163 height 21
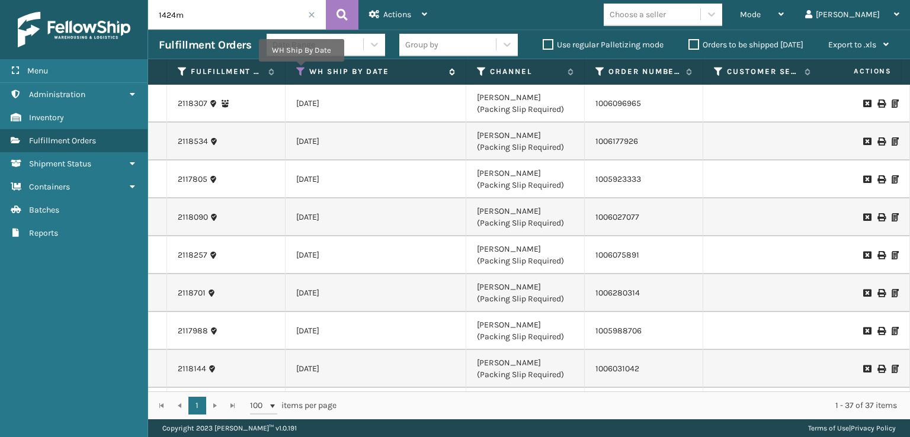
click at [301, 70] on icon at bounding box center [300, 71] width 9 height 11
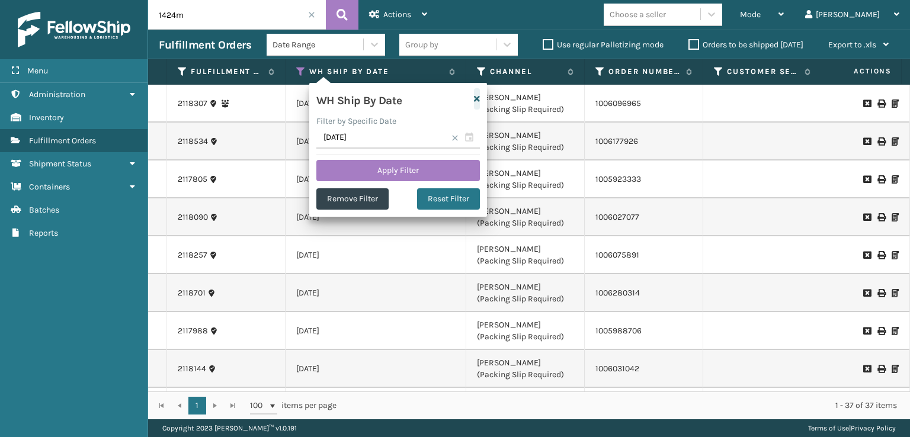
click at [476, 97] on icon "button" at bounding box center [477, 99] width 6 height 8
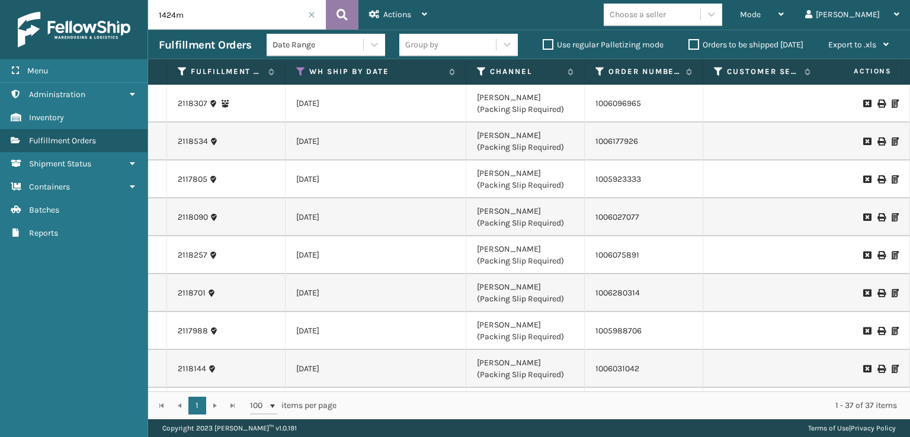
click at [335, 8] on button at bounding box center [342, 15] width 33 height 30
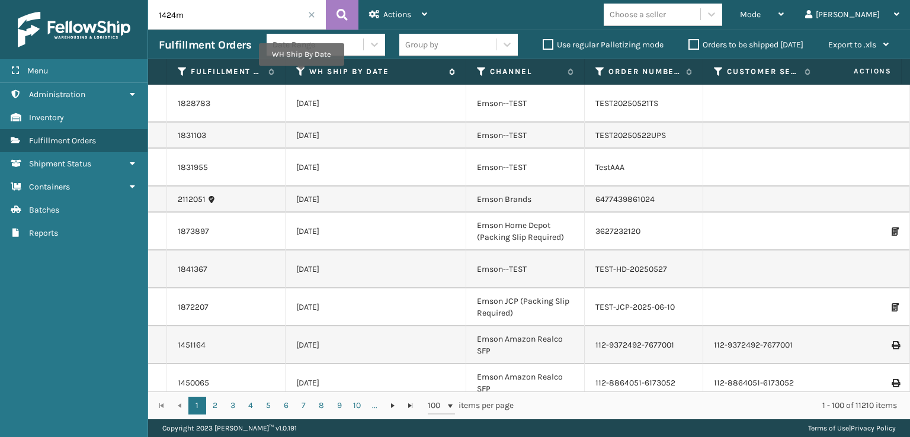
click at [301, 74] on icon at bounding box center [300, 71] width 9 height 11
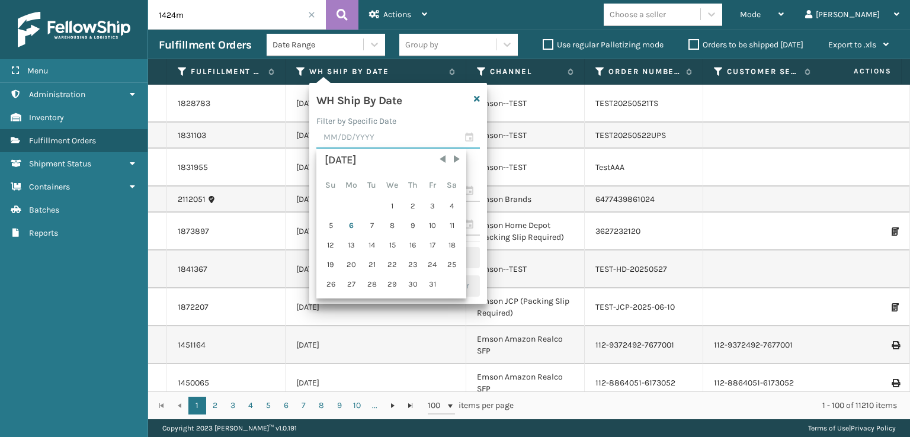
click at [326, 141] on input "text" at bounding box center [397, 137] width 163 height 21
click at [356, 226] on div "6" at bounding box center [352, 226] width 20 height 18
type input "[DATE]"
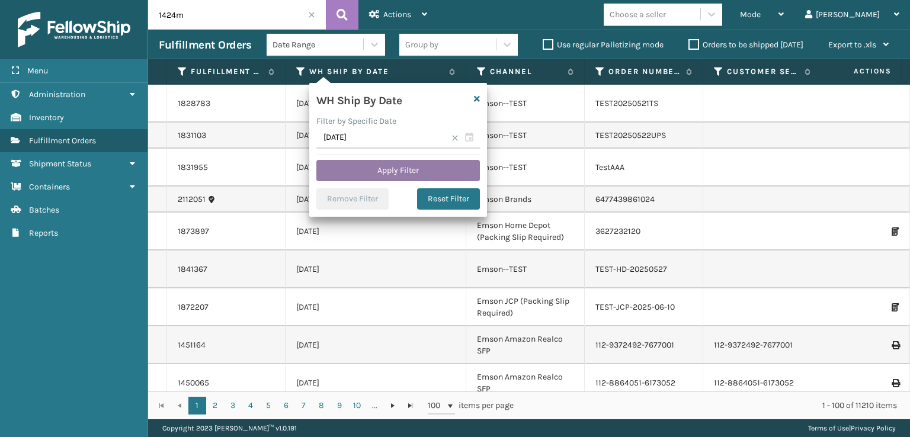
click at [380, 173] on button "Apply Filter" at bounding box center [397, 170] width 163 height 21
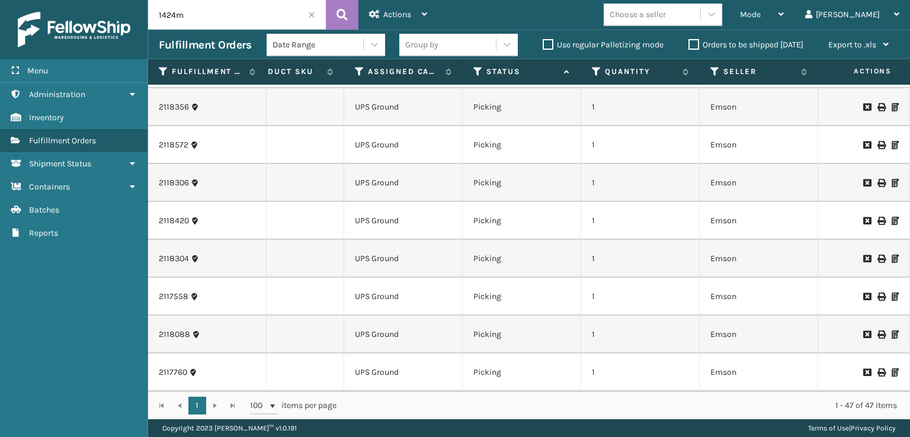
scroll to position [1376, 596]
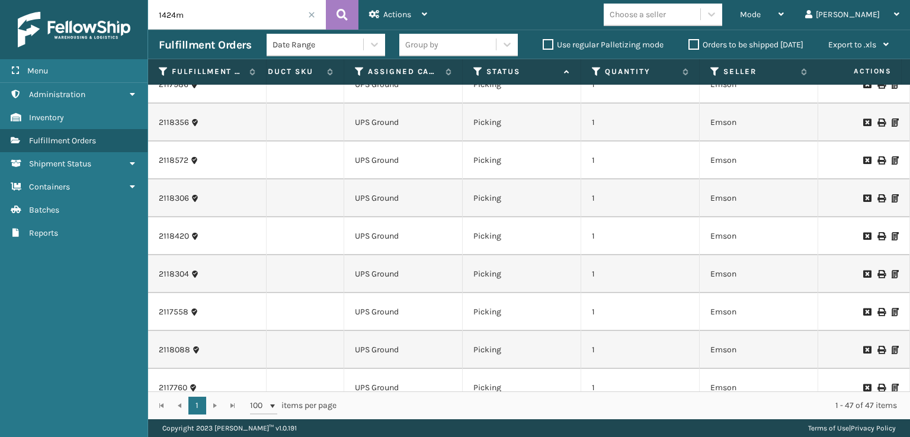
click at [310, 15] on span at bounding box center [311, 14] width 7 height 7
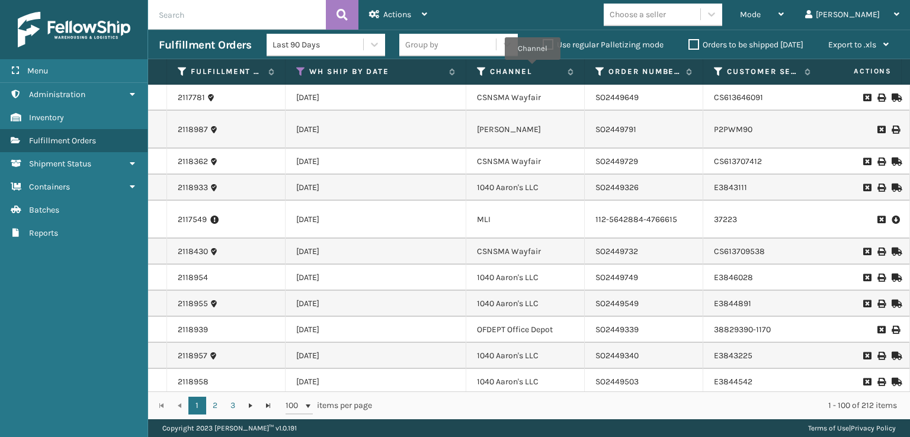
click at [695, 46] on label "Orders to be shipped [DATE]" at bounding box center [745, 45] width 115 height 10
click at [689, 46] on input "Orders to be shipped [DATE]" at bounding box center [688, 42] width 1 height 8
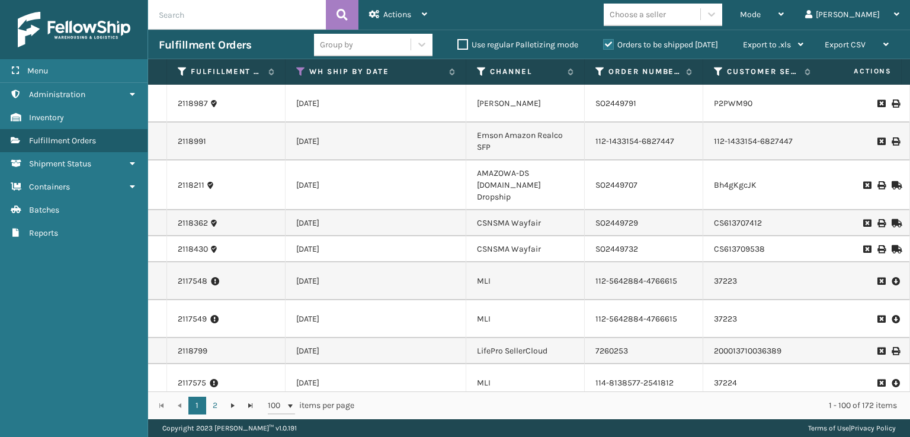
click at [696, 48] on label "Orders to be shipped [DATE]" at bounding box center [660, 45] width 115 height 10
click at [603, 46] on input "Orders to be shipped [DATE]" at bounding box center [603, 42] width 1 height 8
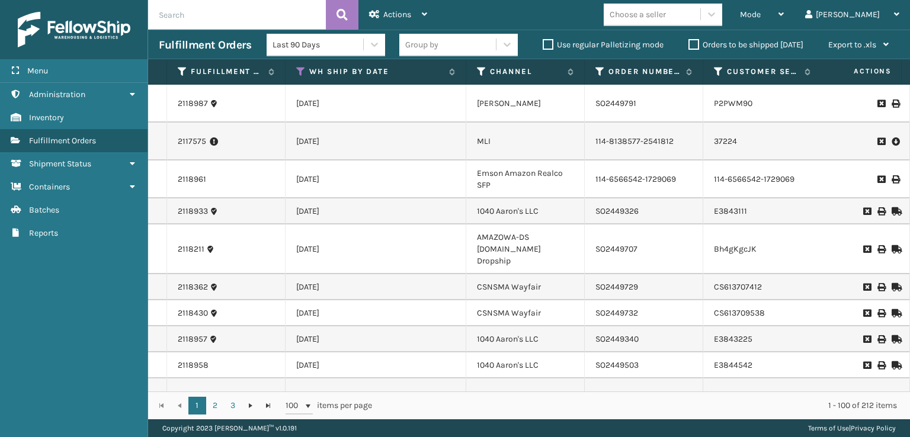
click at [238, 20] on input "text" at bounding box center [237, 15] width 178 height 30
click at [694, 48] on label "Orders to be shipped [DATE]" at bounding box center [745, 45] width 115 height 10
click at [689, 46] on input "Orders to be shipped [DATE]" at bounding box center [688, 42] width 1 height 8
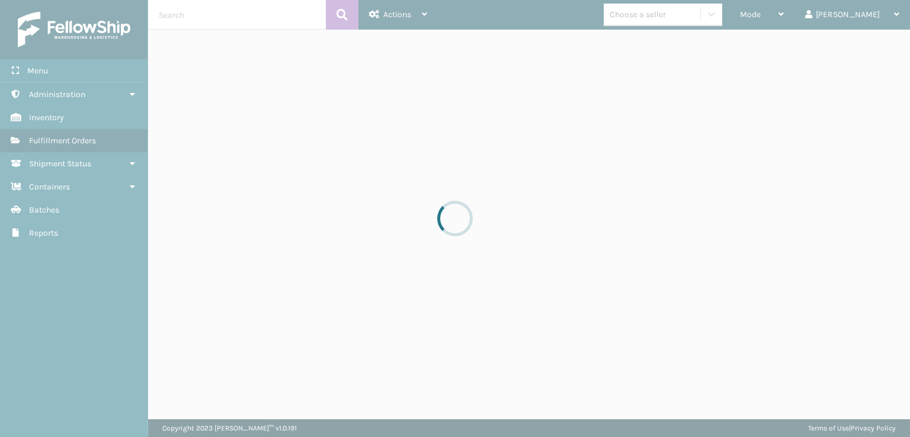
click at [694, 48] on div at bounding box center [455, 218] width 910 height 437
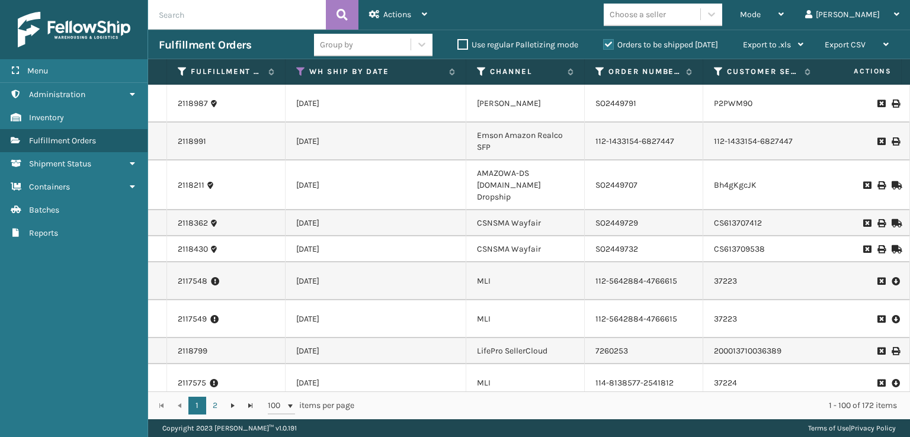
click at [600, 19] on div "Mode Regular Mode Picking Mode Labeling Mode Exit Scan Mode Choose a seller [PE…" at bounding box center [674, 15] width 472 height 30
click at [760, 15] on span "Mode" at bounding box center [750, 14] width 21 height 10
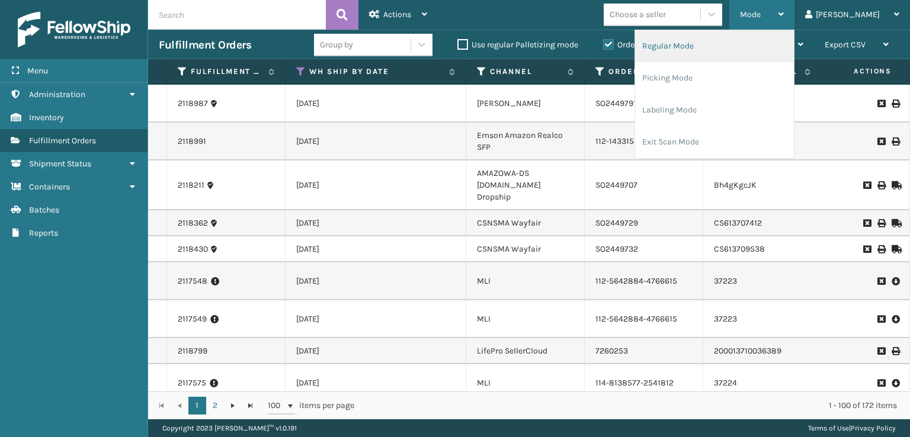
click at [694, 50] on li "Regular Mode" at bounding box center [714, 46] width 159 height 32
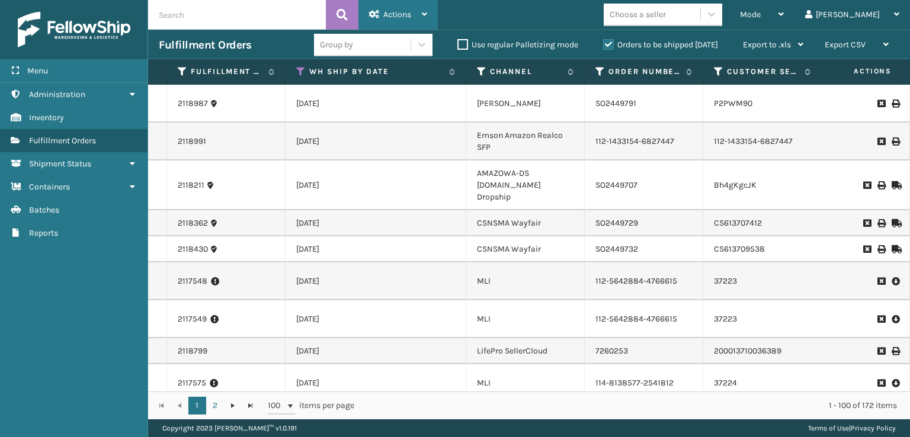
click at [405, 16] on span "Actions" at bounding box center [397, 14] width 28 height 10
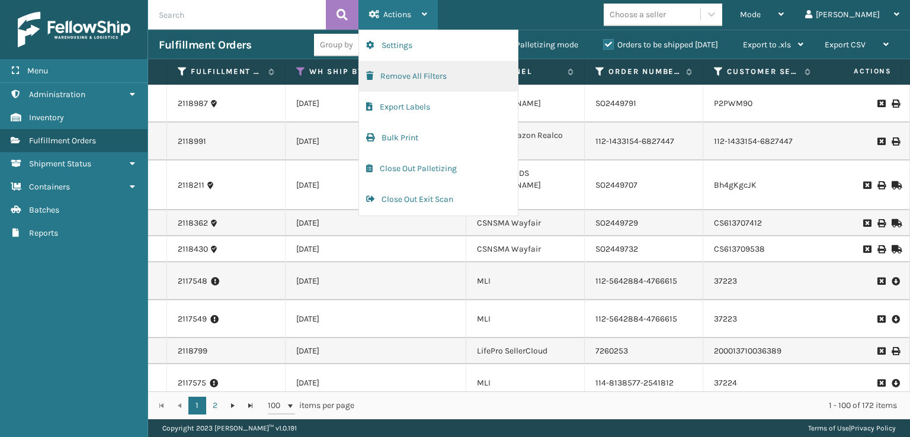
click at [394, 69] on button "Remove All Filters" at bounding box center [438, 76] width 159 height 31
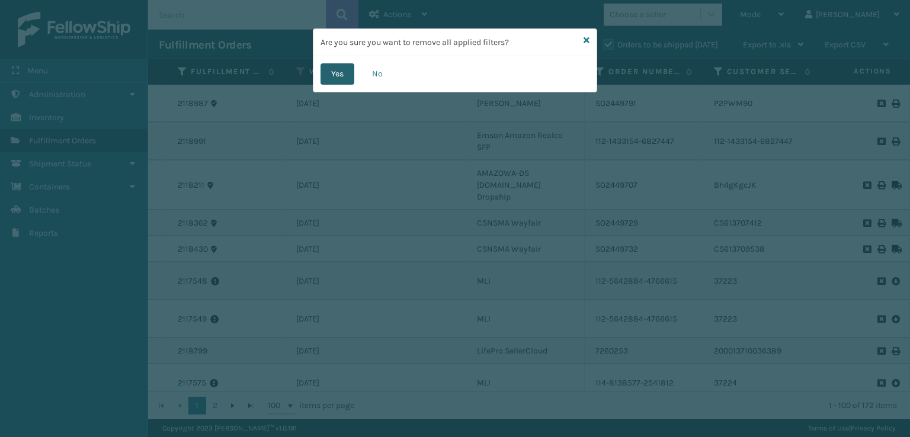
click at [325, 69] on button "Yes" at bounding box center [337, 73] width 34 height 21
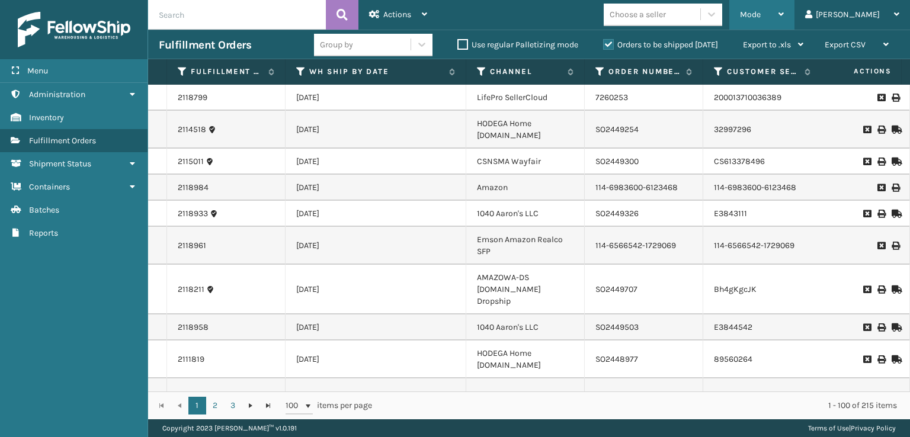
click at [783, 23] on div "Mode" at bounding box center [762, 15] width 44 height 30
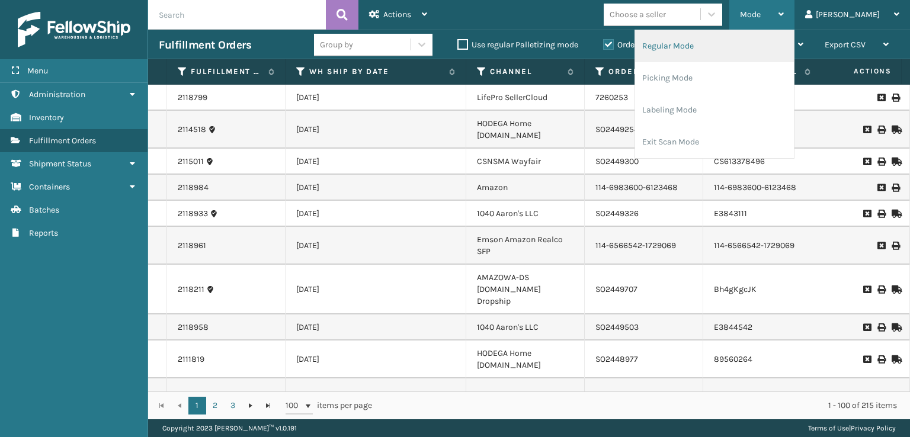
click at [718, 49] on li "Regular Mode" at bounding box center [714, 46] width 159 height 32
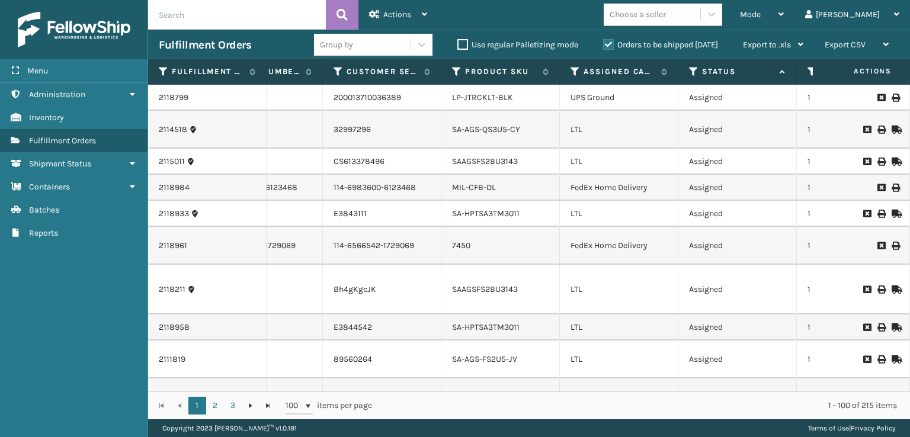
scroll to position [0, 383]
click at [571, 68] on icon at bounding box center [572, 71] width 9 height 11
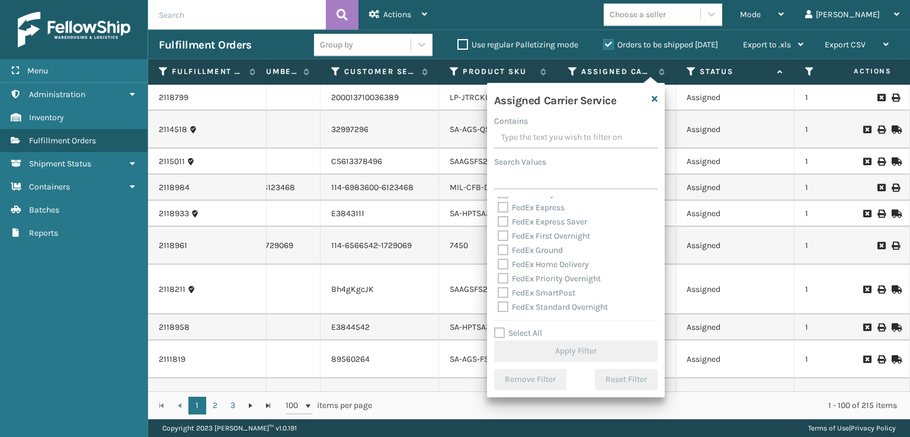
scroll to position [0, 0]
click at [506, 245] on label "FedEx 2Day A.M." at bounding box center [534, 246] width 74 height 10
click at [498, 245] on input "FedEx 2Day A.M." at bounding box center [497, 243] width 1 height 8
checkbox input "true"
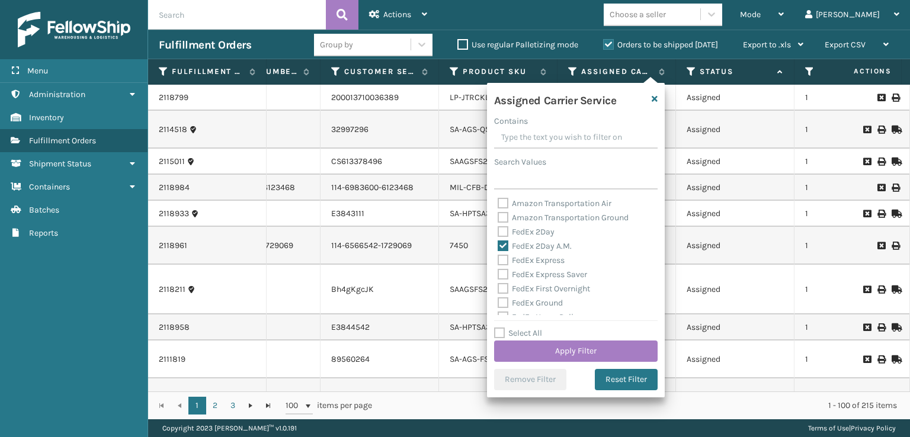
click at [503, 230] on label "FedEx 2Day" at bounding box center [525, 232] width 57 height 10
click at [498, 230] on input "FedEx 2Day" at bounding box center [497, 229] width 1 height 8
checkbox input "true"
click at [502, 258] on label "FedEx Express" at bounding box center [530, 260] width 67 height 10
click at [498, 258] on input "FedEx Express" at bounding box center [497, 257] width 1 height 8
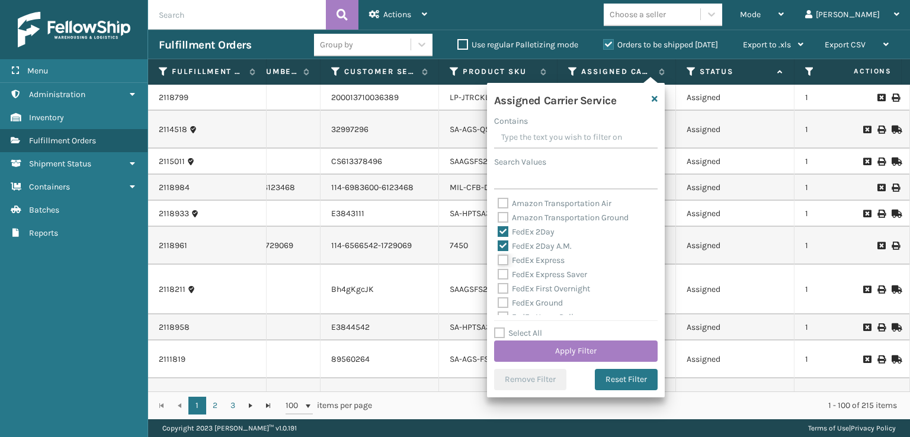
checkbox input "true"
click at [507, 279] on label "FedEx Express Saver" at bounding box center [541, 274] width 89 height 10
click at [498, 275] on input "FedEx Express Saver" at bounding box center [497, 272] width 1 height 8
checkbox input "true"
click at [505, 288] on label "FedEx First Overnight" at bounding box center [543, 289] width 92 height 10
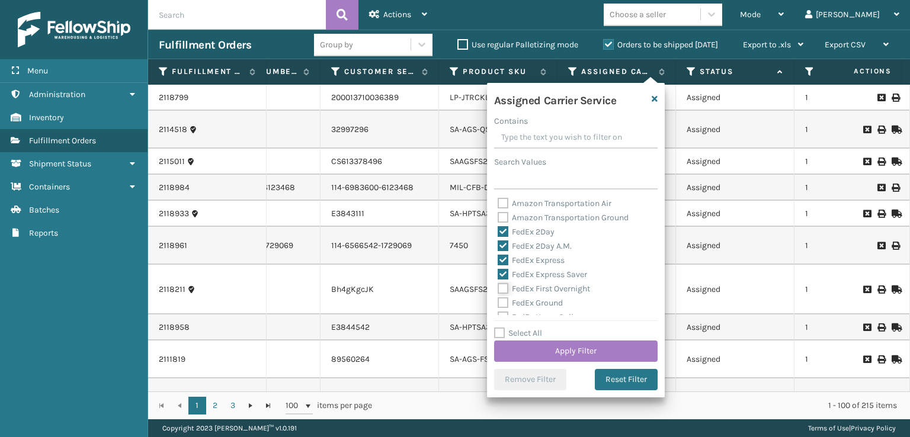
click at [498, 288] on input "FedEx First Overnight" at bounding box center [497, 286] width 1 height 8
checkbox input "true"
drag, startPoint x: 499, startPoint y: 301, endPoint x: 500, endPoint y: 309, distance: 7.2
click at [498, 302] on label "FedEx Ground" at bounding box center [529, 303] width 65 height 10
click at [498, 302] on input "FedEx Ground" at bounding box center [497, 300] width 1 height 8
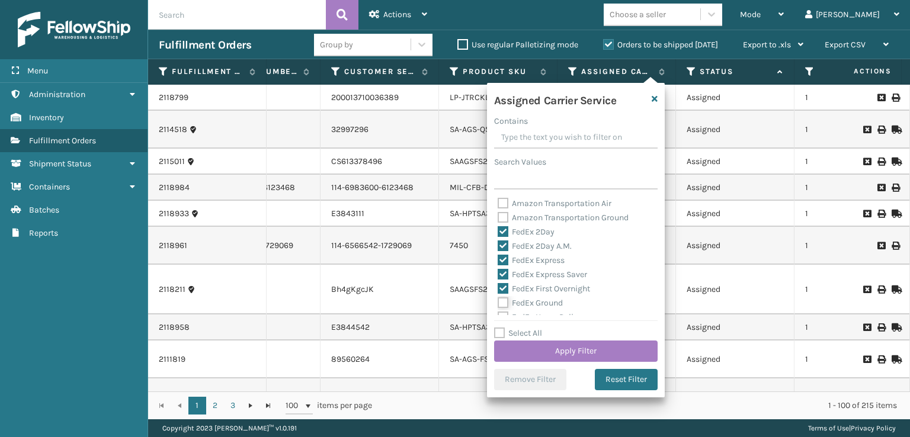
checkbox input "true"
click at [507, 278] on div "FedEx Priority Overnight" at bounding box center [575, 272] width 156 height 14
click at [500, 269] on label "FedEx Priority Overnight" at bounding box center [548, 272] width 103 height 10
click at [498, 269] on input "FedEx Priority Overnight" at bounding box center [497, 269] width 1 height 8
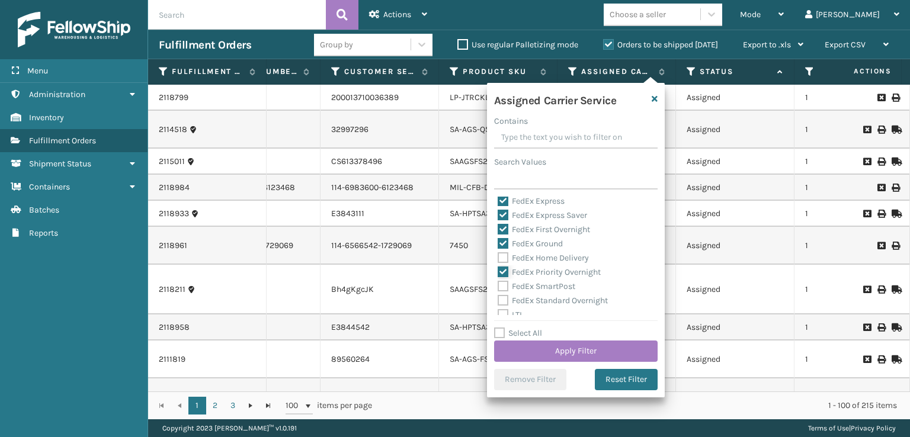
checkbox input "true"
drag, startPoint x: 499, startPoint y: 262, endPoint x: 499, endPoint y: 273, distance: 11.3
click at [499, 270] on div "Amazon Transportation Air Amazon Transportation Ground FedEx 2Day FedEx 2Day A.…" at bounding box center [575, 256] width 163 height 118
click at [502, 289] on label "FedEx SmartPost" at bounding box center [536, 286] width 78 height 10
click at [498, 287] on input "FedEx SmartPost" at bounding box center [497, 284] width 1 height 8
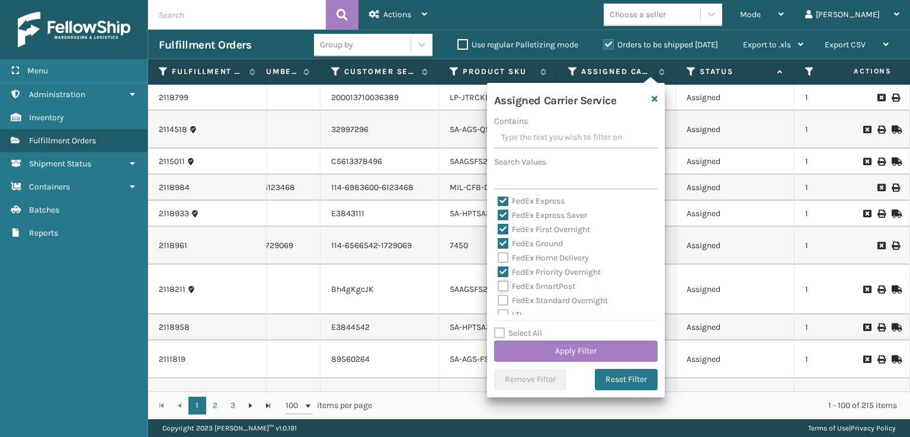
checkbox input "true"
drag, startPoint x: 501, startPoint y: 261, endPoint x: 488, endPoint y: 288, distance: 30.2
click at [496, 272] on div "Amazon Transportation Air Amazon Transportation Ground FedEx 2Day FedEx 2Day A.…" at bounding box center [575, 256] width 163 height 118
click at [500, 301] on label "FedEx Standard Overnight" at bounding box center [552, 300] width 110 height 10
click at [498, 301] on input "FedEx Standard Overnight" at bounding box center [497, 298] width 1 height 8
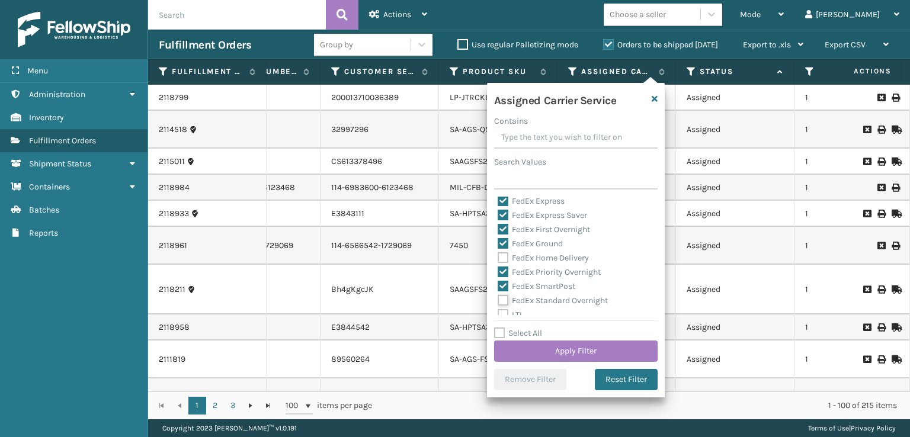
checkbox input "true"
click at [503, 251] on div "FedEx Home Delivery" at bounding box center [575, 258] width 156 height 14
click at [503, 256] on label "FedEx Home Delivery" at bounding box center [542, 258] width 91 height 10
click at [498, 256] on input "FedEx Home Delivery" at bounding box center [497, 255] width 1 height 8
checkbox input "true"
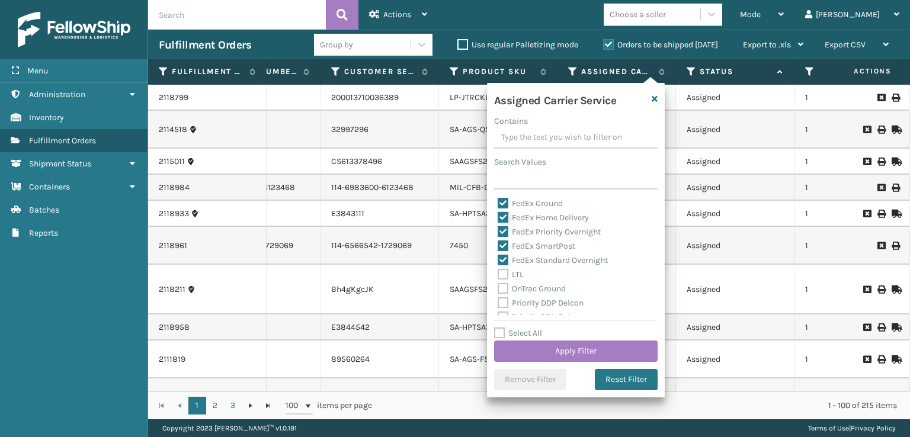
scroll to position [118, 0]
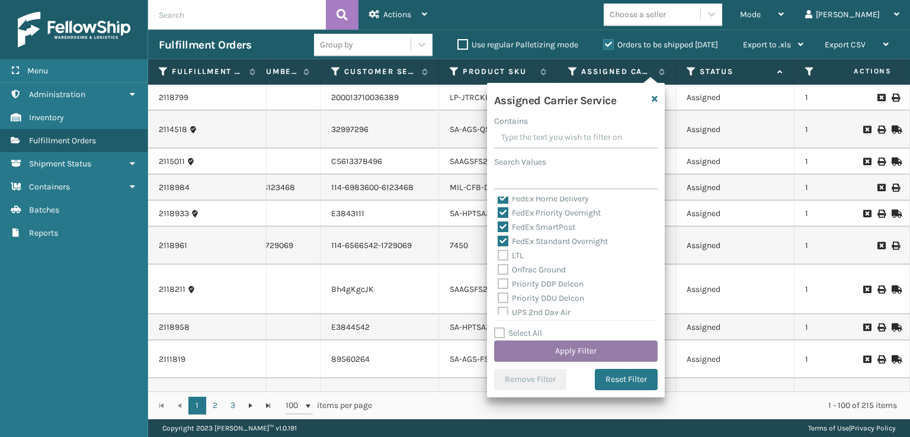
click at [563, 352] on button "Apply Filter" at bounding box center [575, 350] width 163 height 21
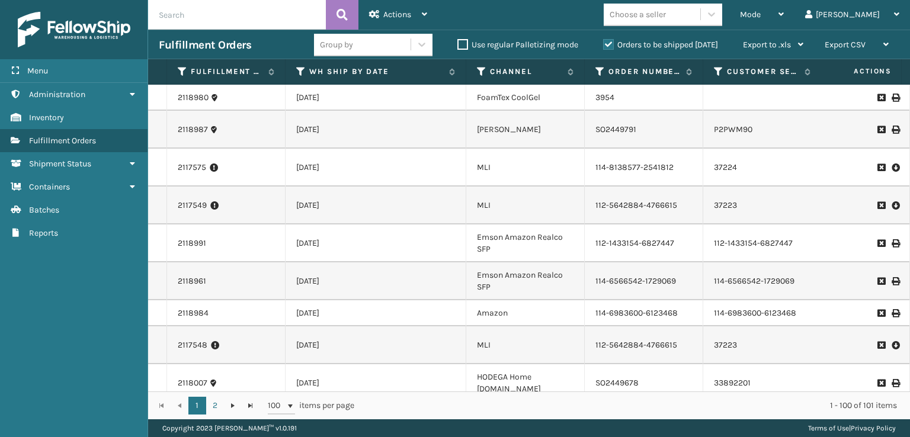
click at [416, 364] on td "[DATE]" at bounding box center [375, 345] width 181 height 38
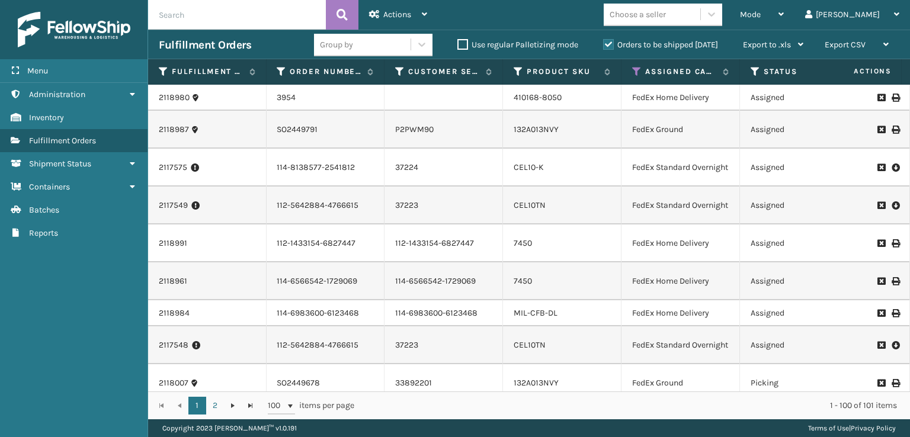
scroll to position [0, 329]
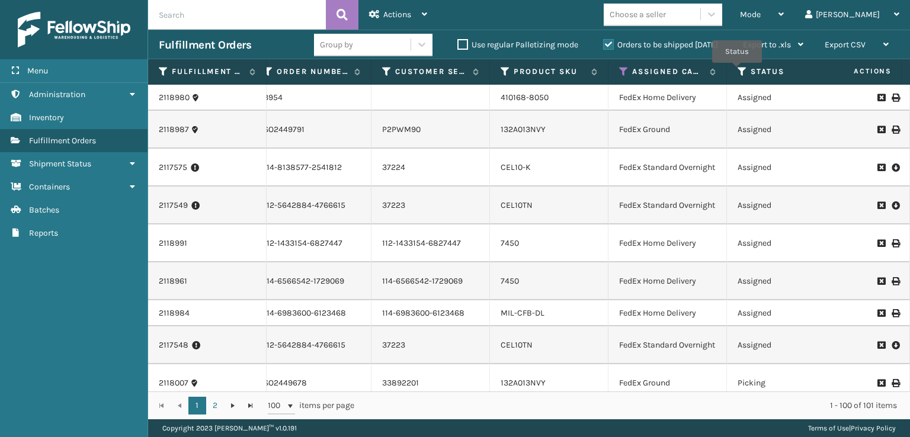
click at [737, 71] on icon at bounding box center [741, 71] width 9 height 11
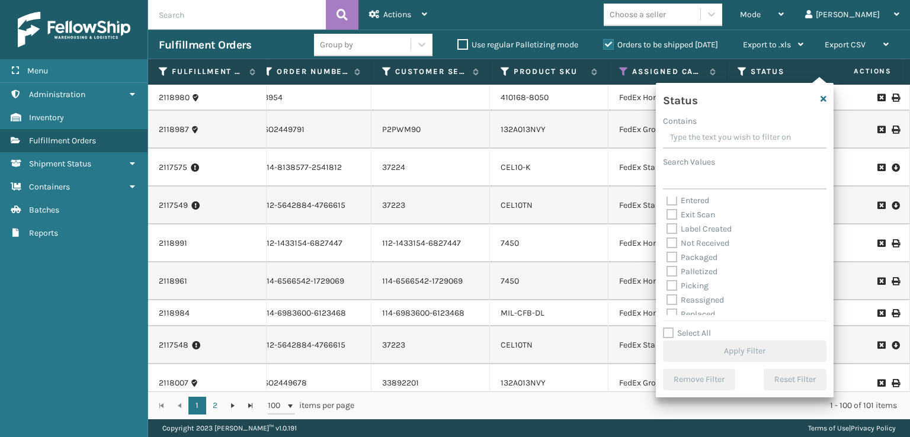
scroll to position [59, 0]
click at [670, 255] on label "Picking" at bounding box center [687, 258] width 42 height 10
click at [667, 255] on input "Picking" at bounding box center [666, 255] width 1 height 8
checkbox input "true"
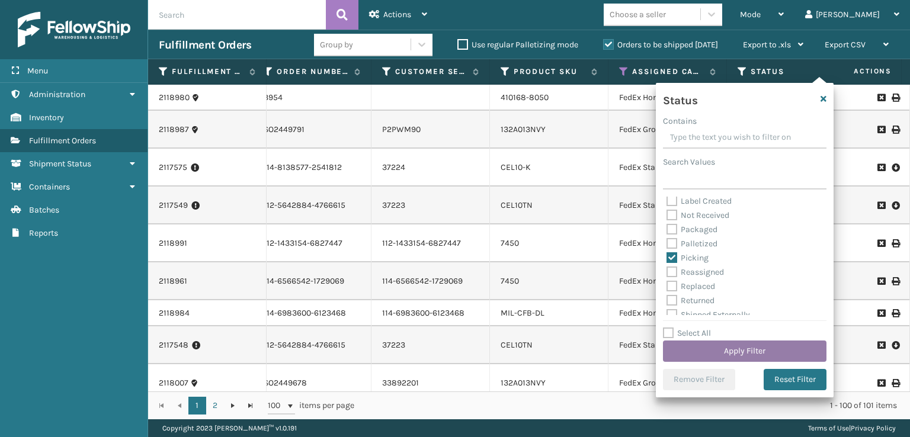
click at [708, 351] on button "Apply Filter" at bounding box center [744, 350] width 163 height 21
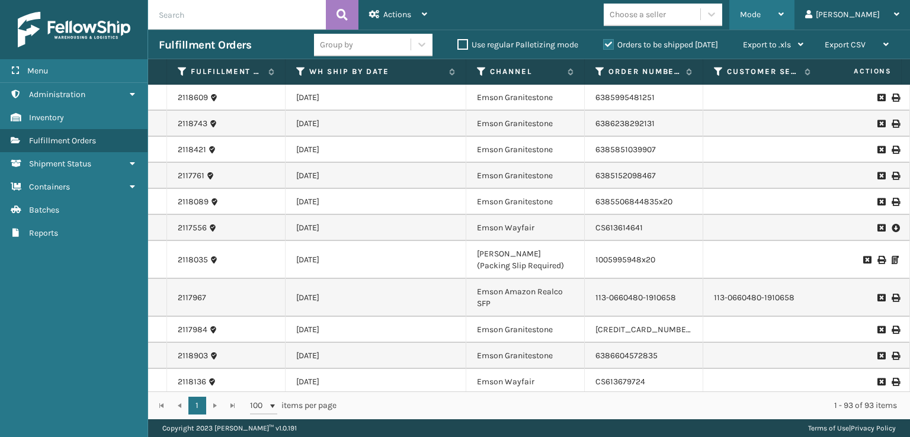
click at [760, 12] on span "Mode" at bounding box center [750, 14] width 21 height 10
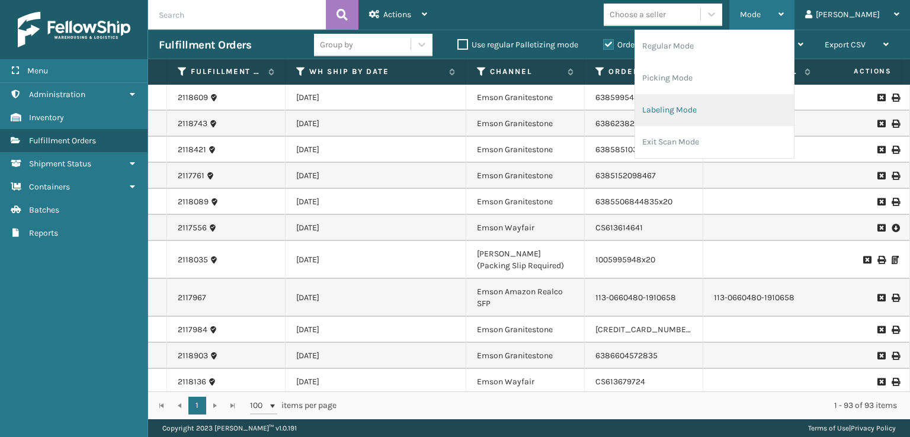
click at [706, 118] on li "Labeling Mode" at bounding box center [714, 110] width 159 height 32
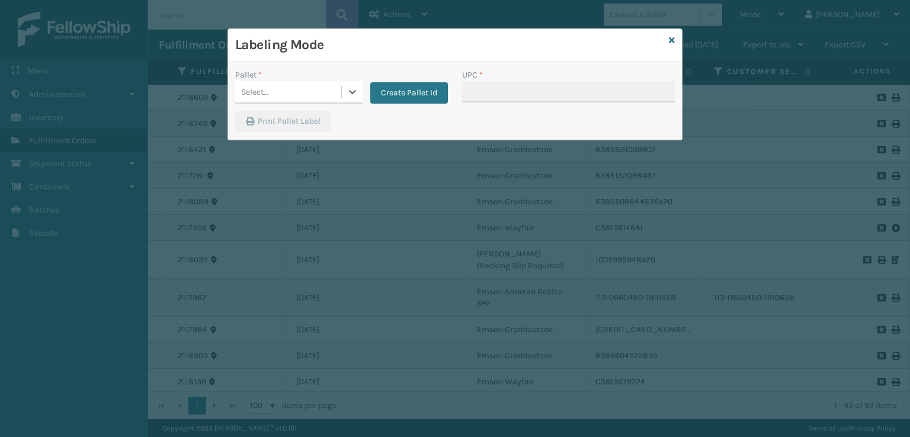
click at [253, 96] on div "Select..." at bounding box center [255, 92] width 28 height 12
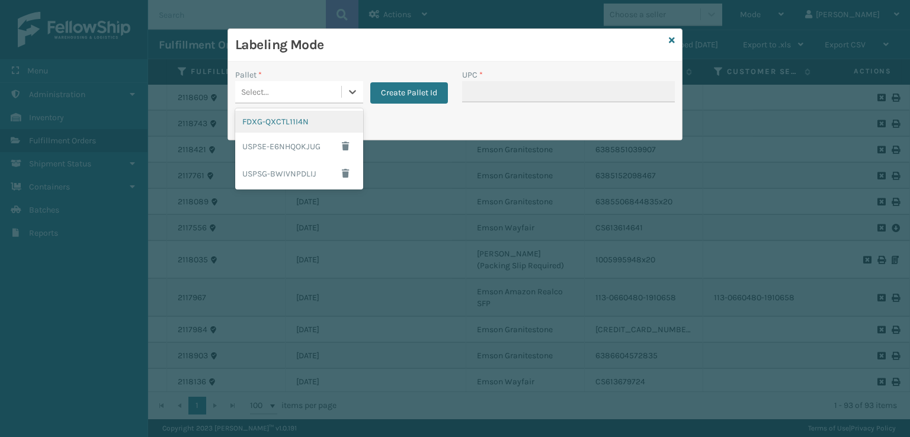
click at [253, 122] on div "FDXG-QXCTL11I4N" at bounding box center [299, 122] width 128 height 22
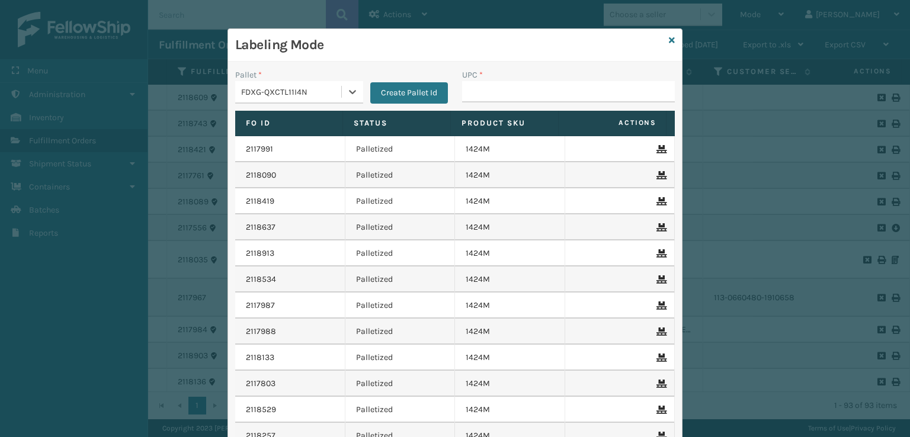
type input "10080313028806"
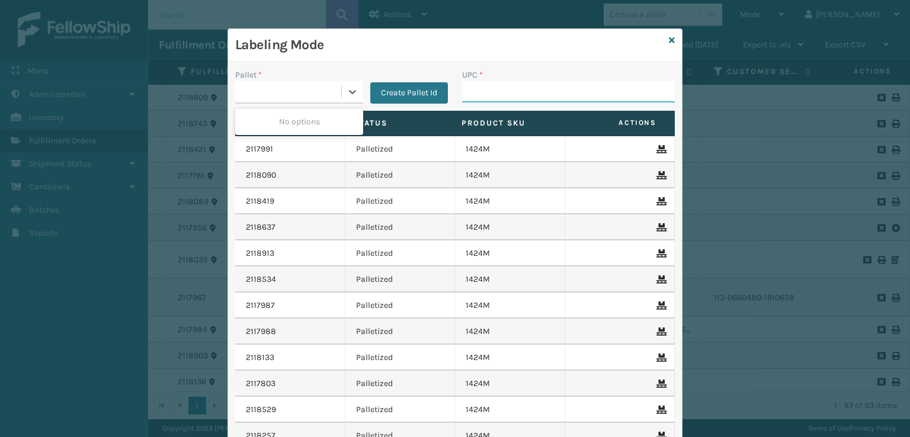
drag, startPoint x: 492, startPoint y: 95, endPoint x: 483, endPoint y: 92, distance: 9.0
click at [490, 94] on input "UPC *" at bounding box center [568, 91] width 213 height 21
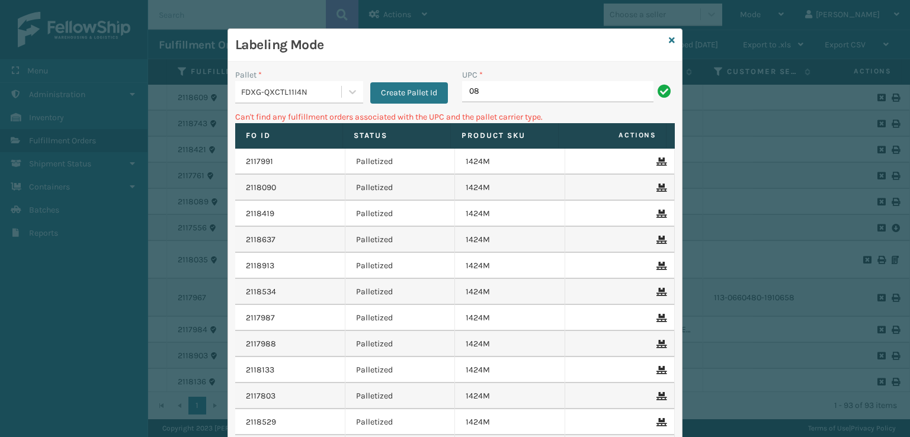
type input "0"
type input "1"
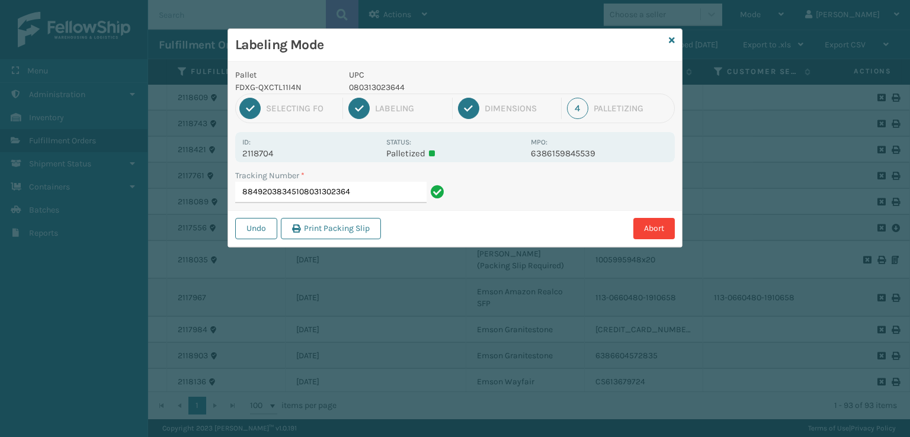
type input "884920383451080313023644"
type input "884925883479080313023651"
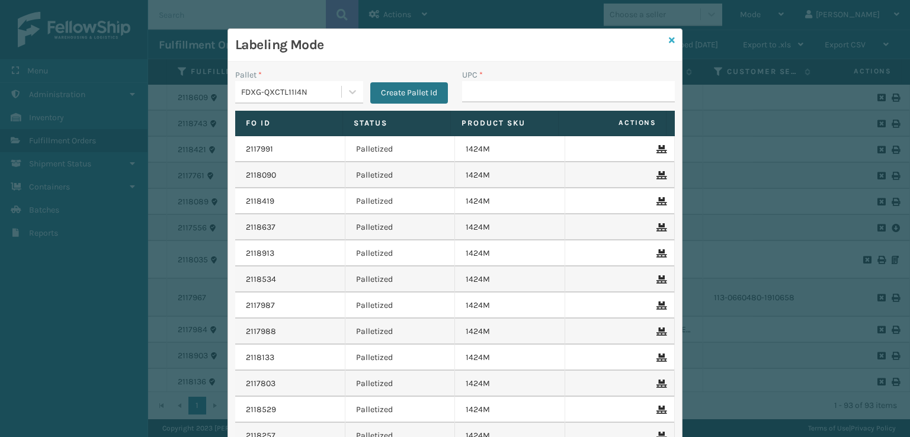
click at [669, 37] on icon at bounding box center [672, 40] width 6 height 8
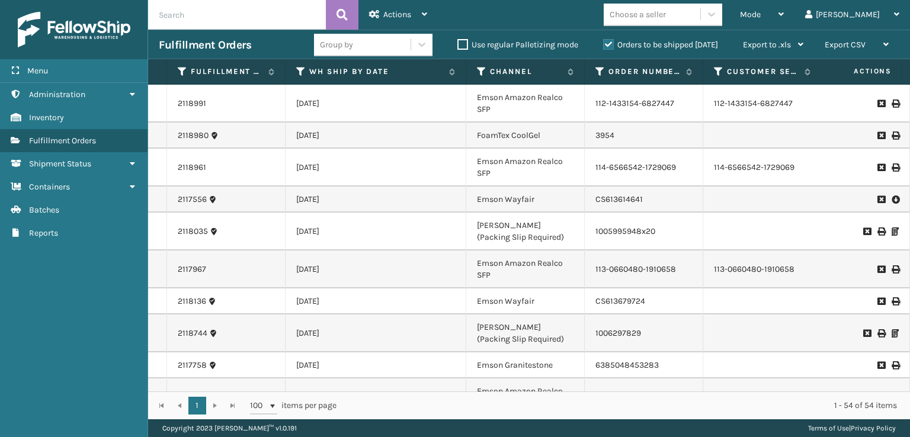
click at [255, 11] on input "text" at bounding box center [237, 15] width 178 height 30
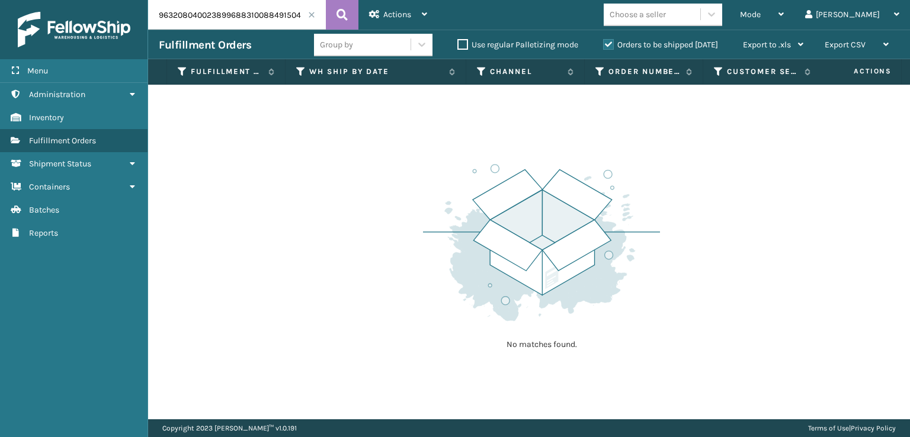
drag, startPoint x: 246, startPoint y: 12, endPoint x: 121, endPoint y: 27, distance: 125.8
click at [121, 0] on div "Menu Administration Inventory Fulfillment Orders Shipment Status Containers Bat…" at bounding box center [455, 0] width 910 height 0
type input "884915049150"
drag, startPoint x: 343, startPoint y: 18, endPoint x: 351, endPoint y: 22, distance: 7.9
click at [351, 22] on button at bounding box center [342, 15] width 33 height 30
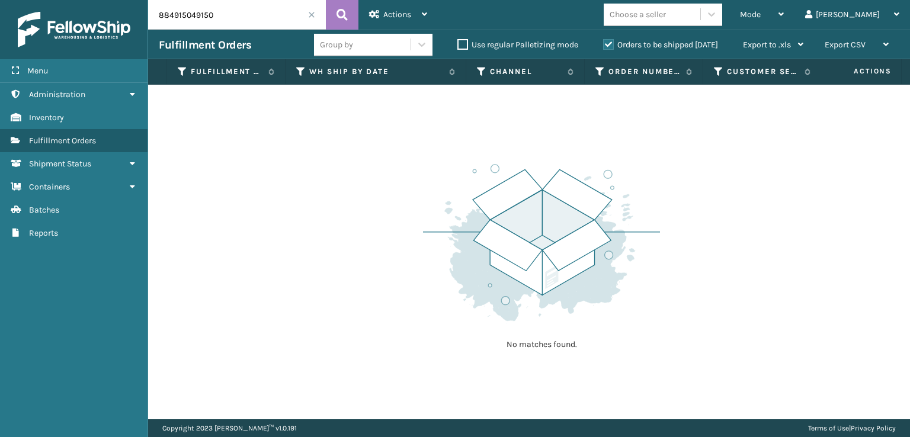
click at [606, 42] on label "Orders to be shipped [DATE]" at bounding box center [660, 45] width 115 height 10
click at [603, 42] on input "Orders to be shipped [DATE]" at bounding box center [603, 42] width 1 height 8
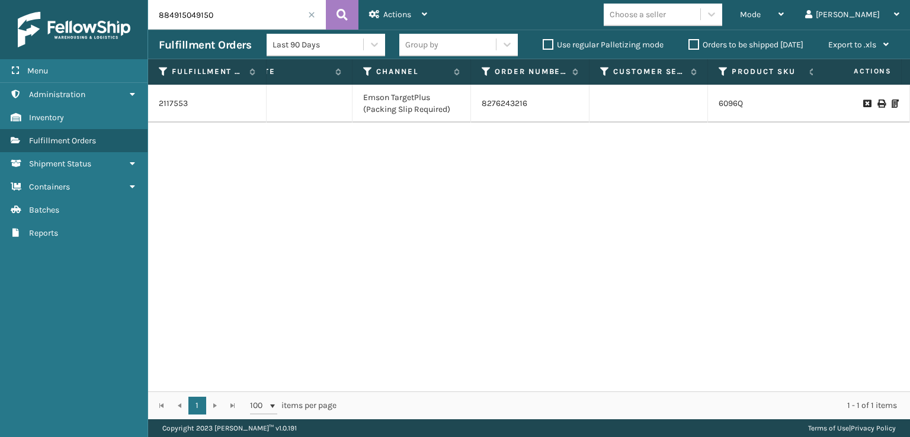
scroll to position [0, 136]
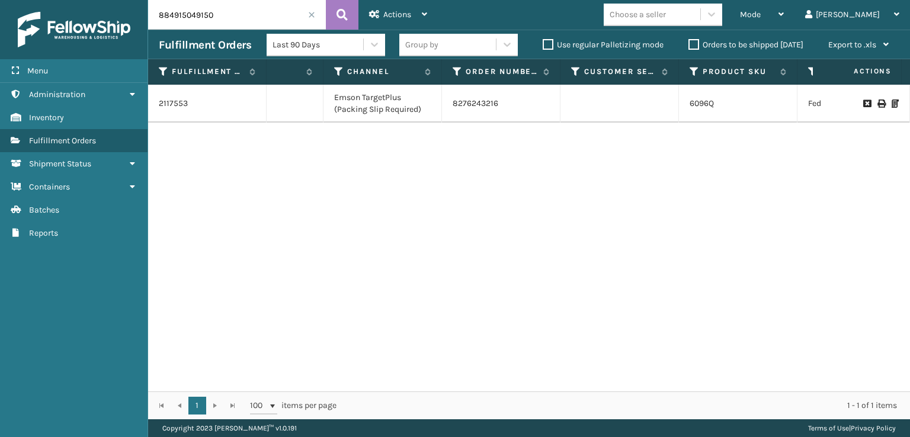
click at [310, 15] on span at bounding box center [311, 14] width 7 height 7
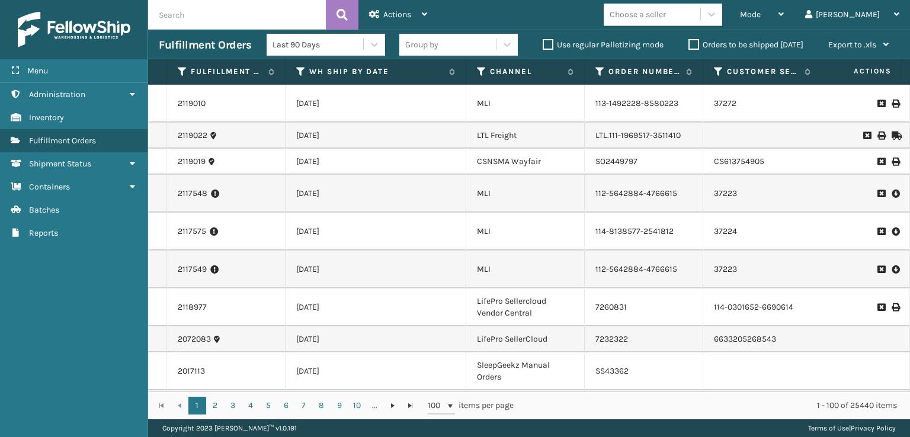
click at [692, 46] on label "Orders to be shipped [DATE]" at bounding box center [745, 45] width 115 height 10
click at [689, 46] on input "Orders to be shipped [DATE]" at bounding box center [688, 42] width 1 height 8
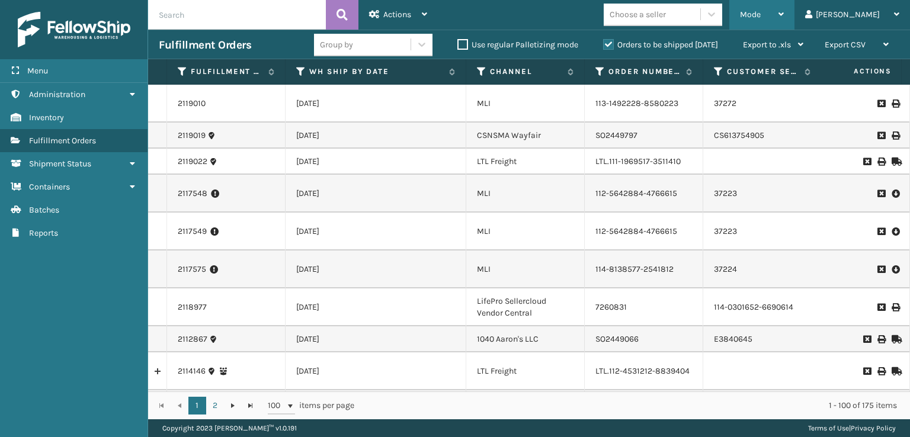
click at [785, 14] on div "Mode Regular Mode Picking Mode Labeling Mode Exit Scan Mode" at bounding box center [761, 15] width 65 height 30
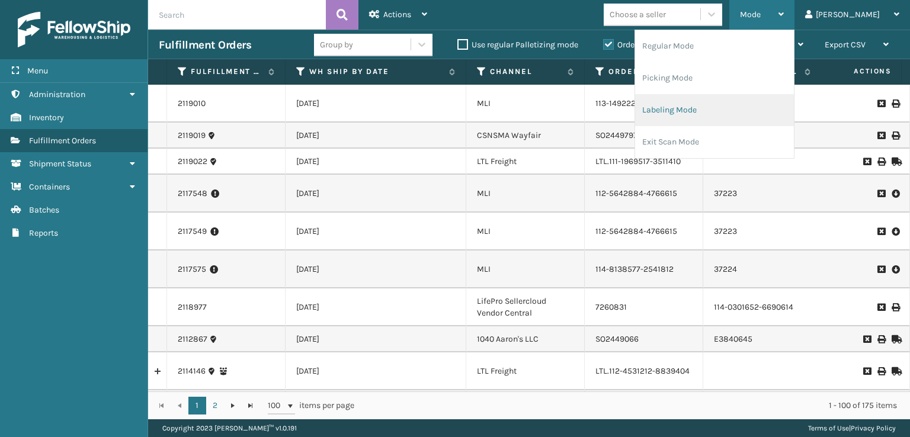
click at [712, 105] on li "Labeling Mode" at bounding box center [714, 110] width 159 height 32
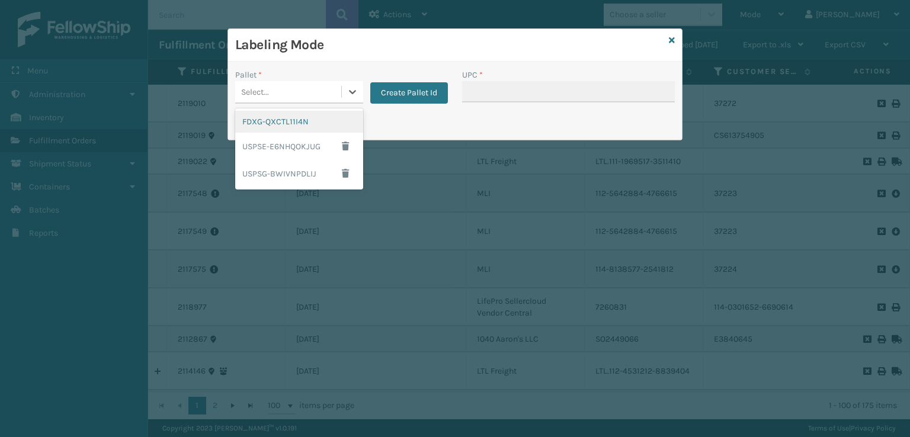
drag, startPoint x: 291, startPoint y: 93, endPoint x: 282, endPoint y: 107, distance: 16.8
click at [293, 93] on div "Select..." at bounding box center [288, 92] width 106 height 20
click at [266, 119] on div "FDXG-QXCTL11I4N" at bounding box center [299, 122] width 128 height 22
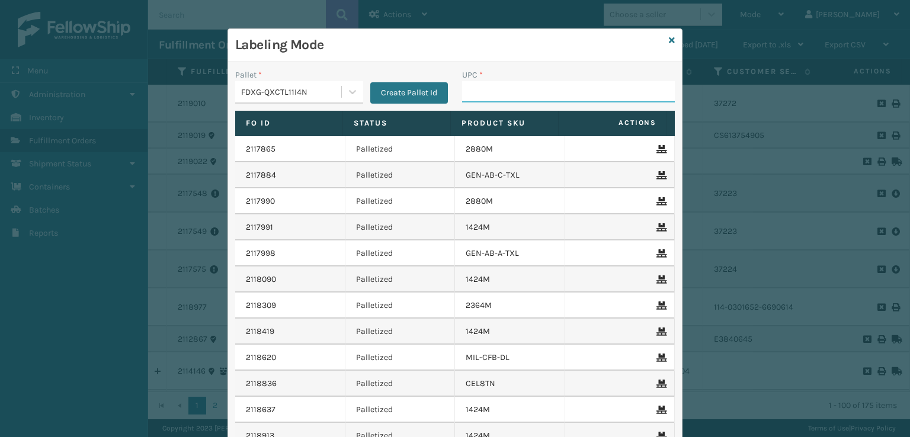
click at [576, 93] on input "UPC *" at bounding box center [568, 91] width 213 height 21
type input "st3402"
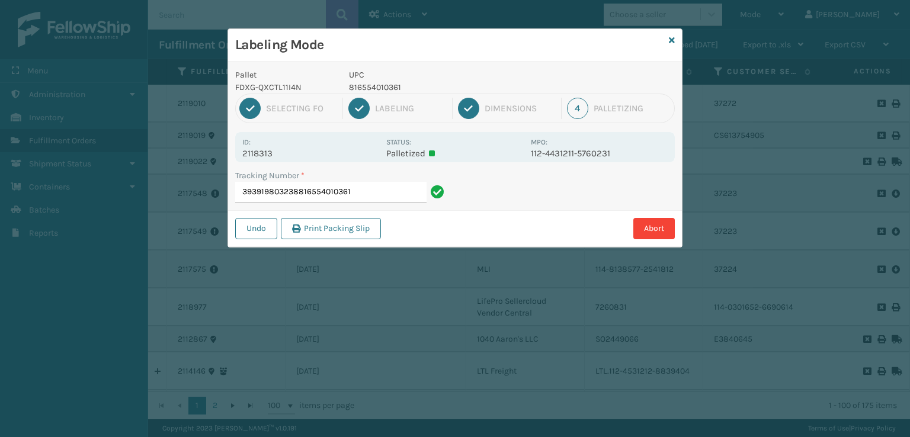
type input "393919803238816554010361"
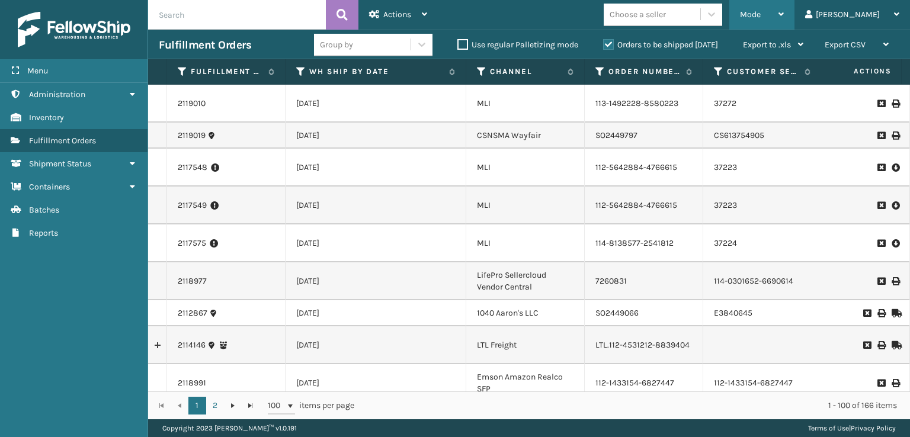
click at [786, 7] on div "Mode Regular Mode Picking Mode Labeling Mode Exit Scan Mode" at bounding box center [761, 15] width 65 height 30
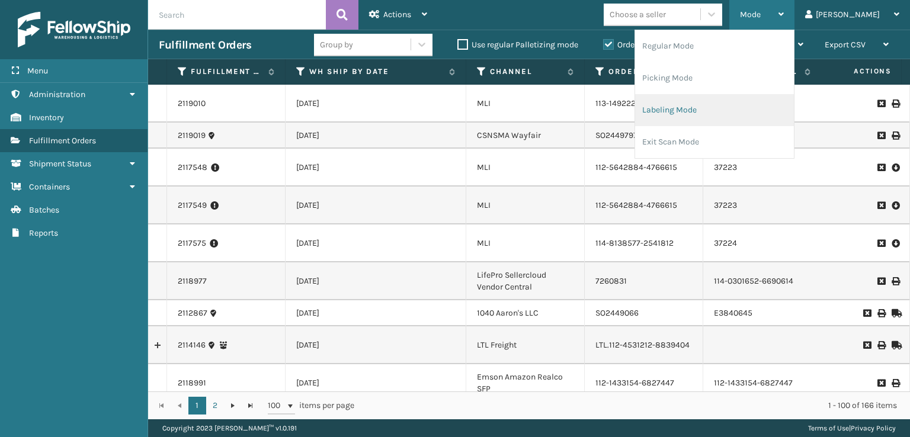
click at [746, 101] on li "Labeling Mode" at bounding box center [714, 110] width 159 height 32
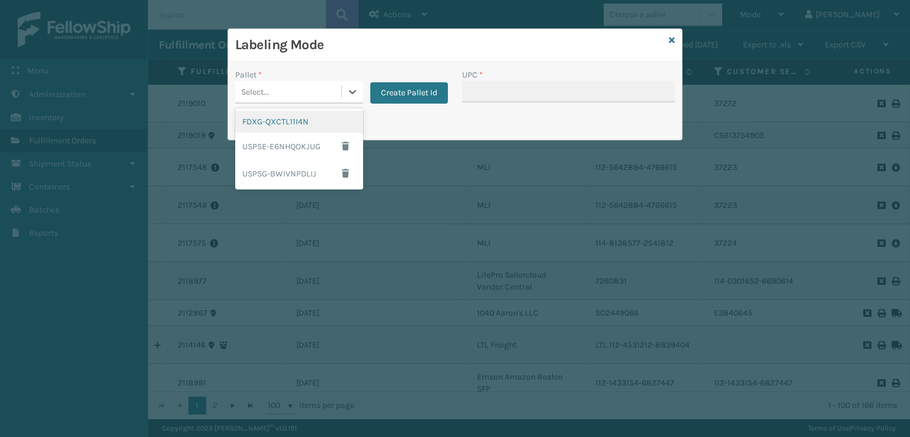
click at [320, 98] on div "Select..." at bounding box center [288, 92] width 106 height 20
drag, startPoint x: 296, startPoint y: 121, endPoint x: 411, endPoint y: 86, distance: 119.9
click at [301, 120] on div "FDXG-QXCTL11I4N" at bounding box center [299, 122] width 128 height 22
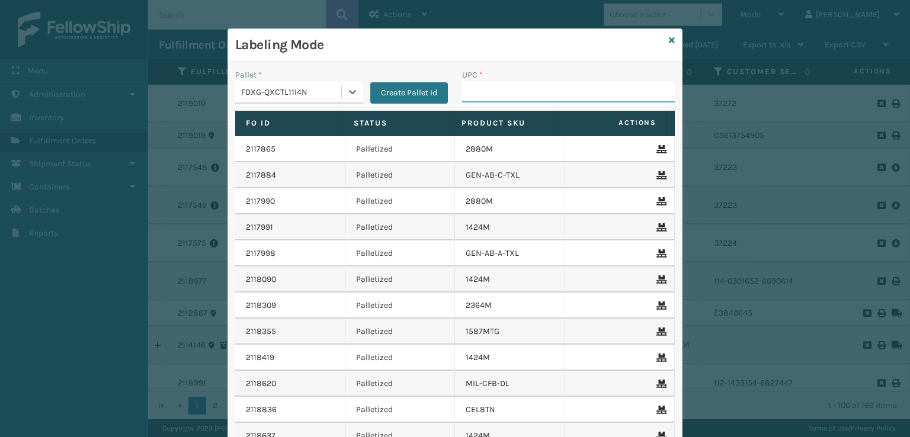
click at [490, 85] on input "UPC *" at bounding box center [568, 91] width 213 height 21
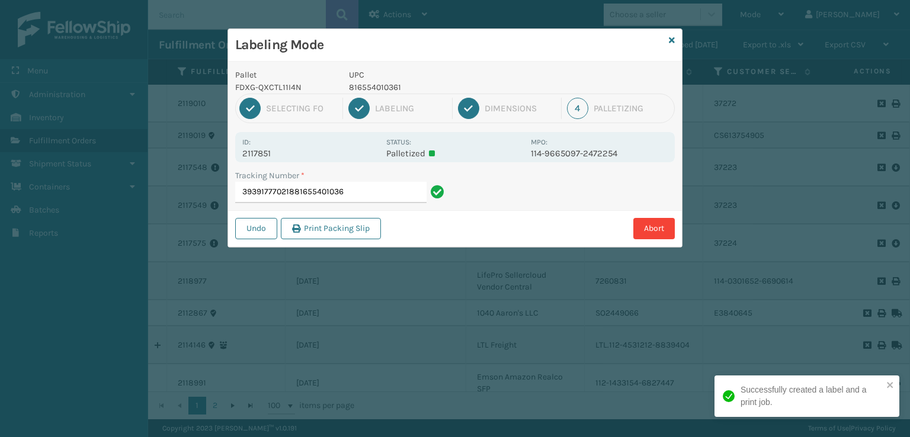
type input "393917770218816554010361"
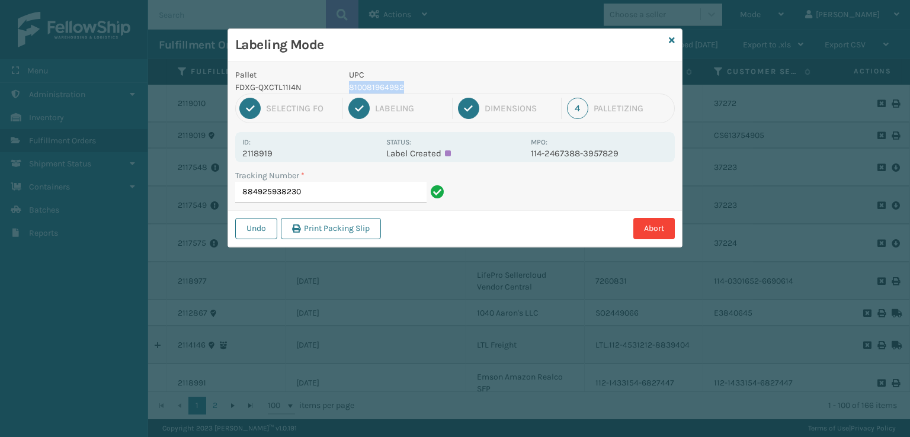
drag, startPoint x: 429, startPoint y: 81, endPoint x: 351, endPoint y: 92, distance: 79.6
click at [351, 92] on p "810081964982" at bounding box center [436, 87] width 175 height 12
copy p "810081964982"
click at [313, 193] on input "884925938230" at bounding box center [330, 192] width 191 height 21
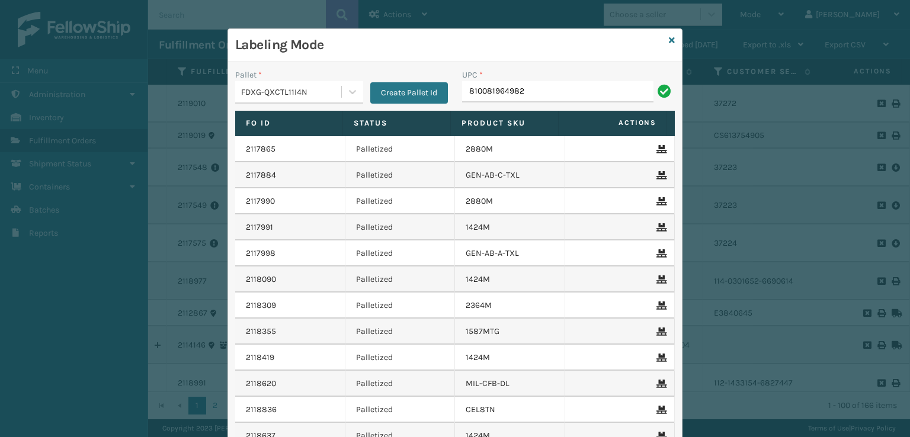
type input "810081964982"
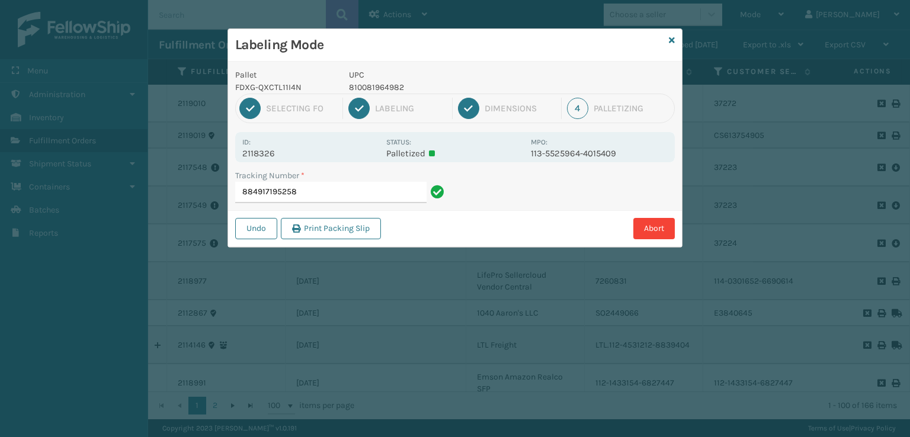
type input "884917195258810081964982"
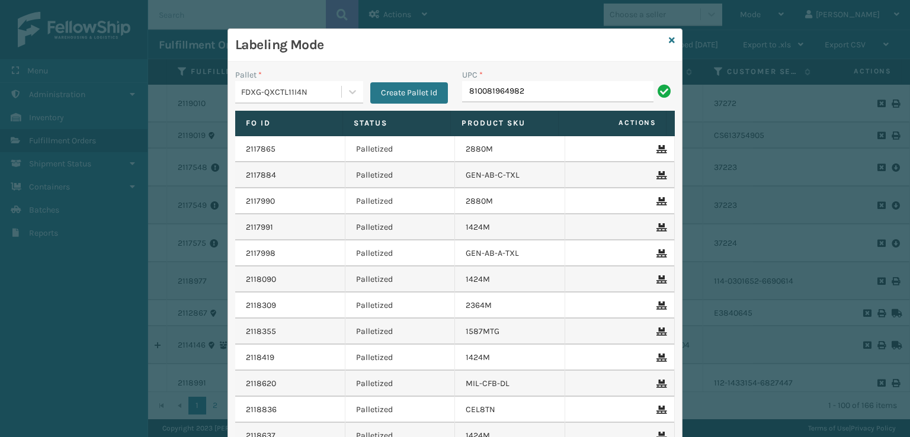
type input "810081964982"
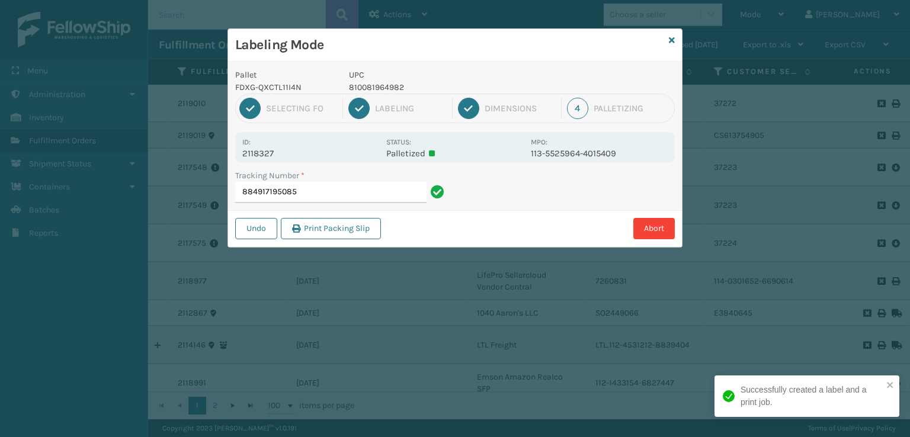
type input "884917195085810081964982"
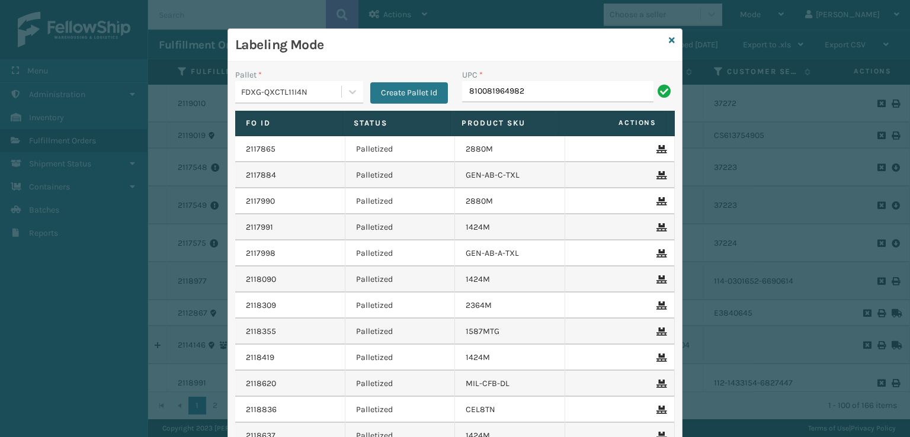
type input "810081964982"
type input "840985124557"
click at [469, 89] on input "UPC *" at bounding box center [568, 91] width 213 height 21
click at [486, 93] on input "UPC *" at bounding box center [568, 91] width 213 height 21
type input "7450"
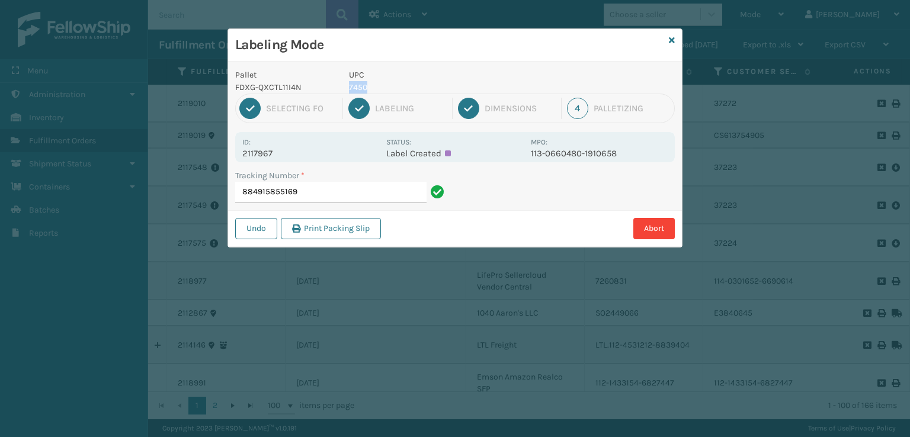
drag, startPoint x: 384, startPoint y: 85, endPoint x: 345, endPoint y: 89, distance: 39.2
click at [346, 89] on div "UPC 7450" at bounding box center [436, 81] width 189 height 25
copy p "7450"
click at [312, 189] on input "884915855169" at bounding box center [330, 192] width 191 height 21
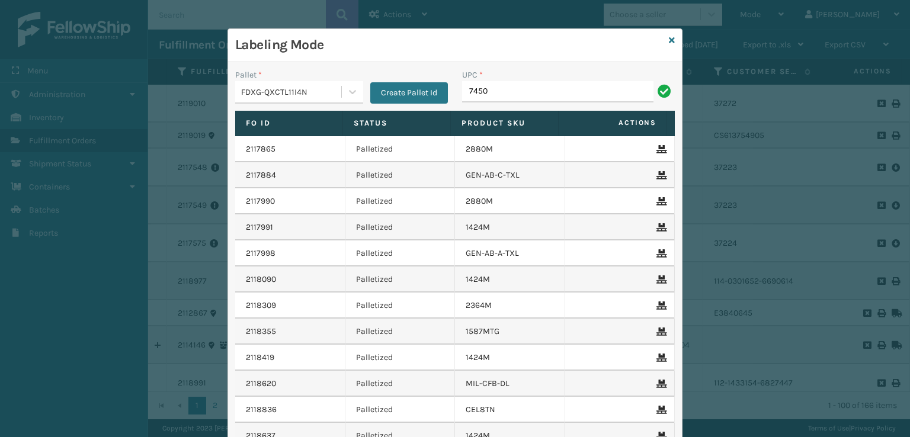
type input "7450"
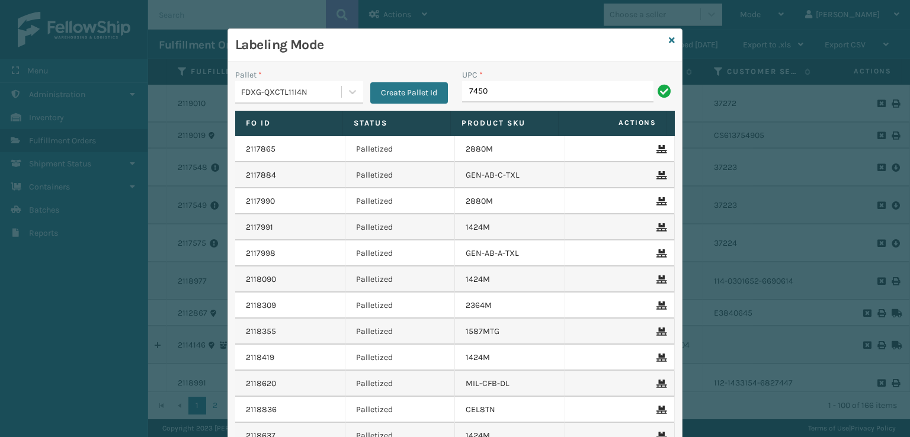
type input "7450"
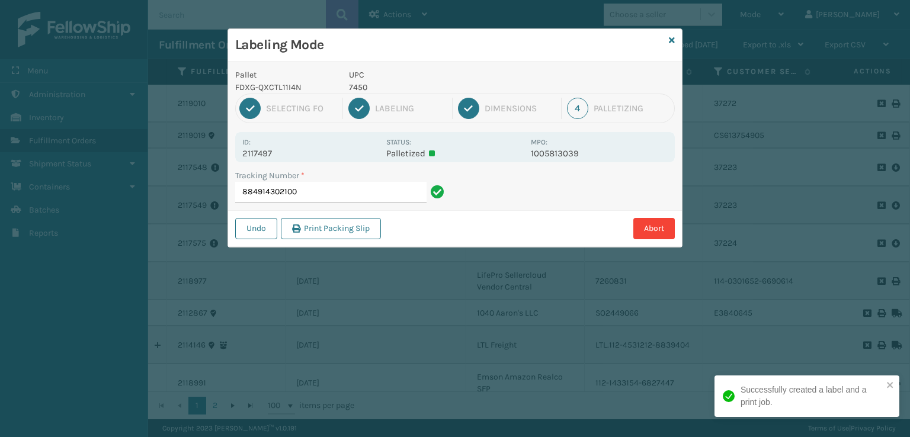
type input "8849143021007450"
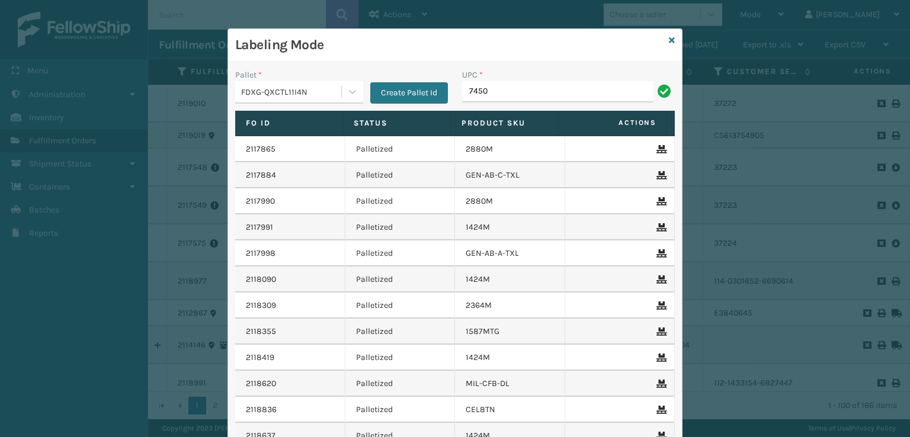
type input "7450"
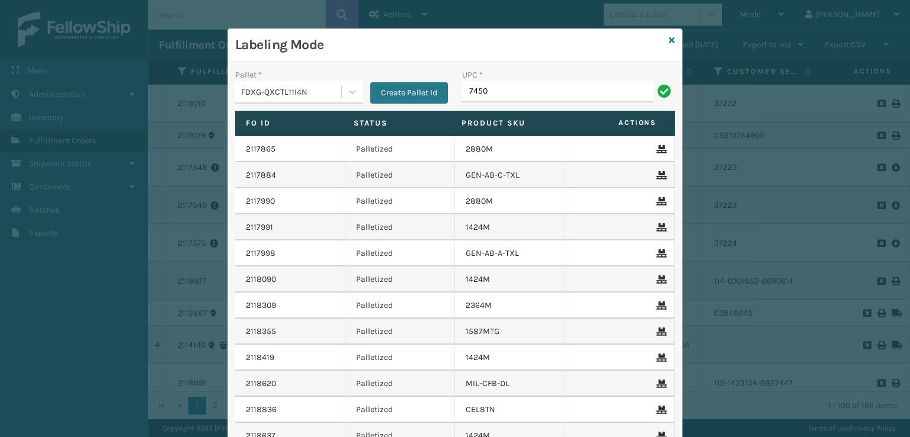
type input "7450"
click at [669, 43] on icon at bounding box center [672, 40] width 6 height 8
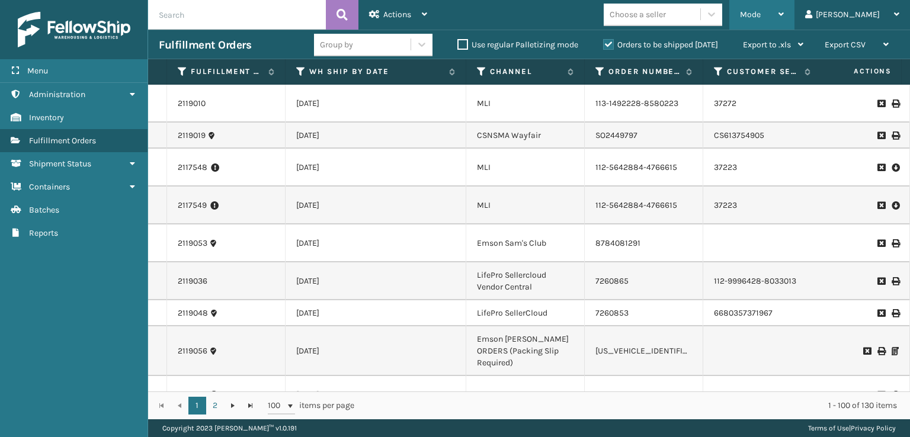
click at [787, 10] on div "Mode Regular Mode Picking Mode Labeling Mode Exit Scan Mode" at bounding box center [761, 15] width 65 height 30
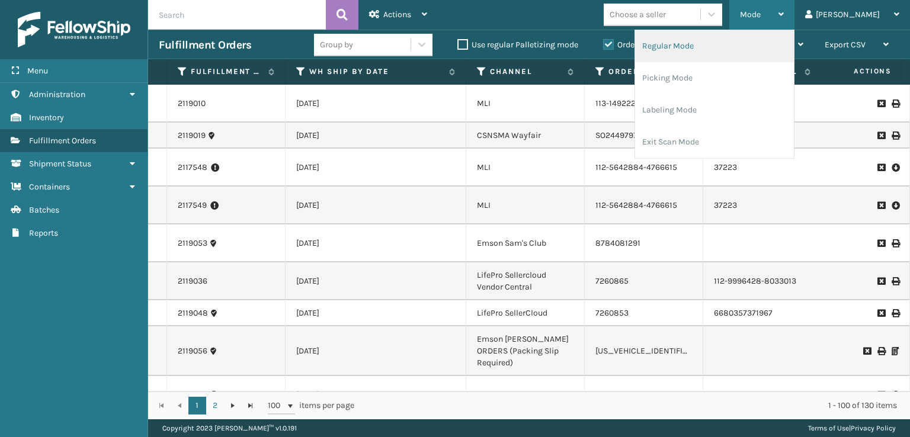
click at [703, 57] on li "Regular Mode" at bounding box center [714, 46] width 159 height 32
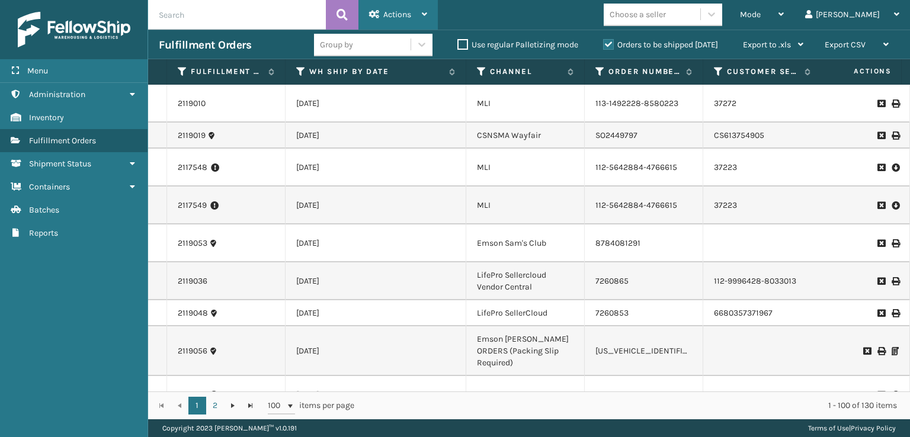
click at [358, 25] on div "Actions Settings Remove All Filters Export Labels Bulk Print Close Out Palletiz…" at bounding box center [397, 15] width 79 height 30
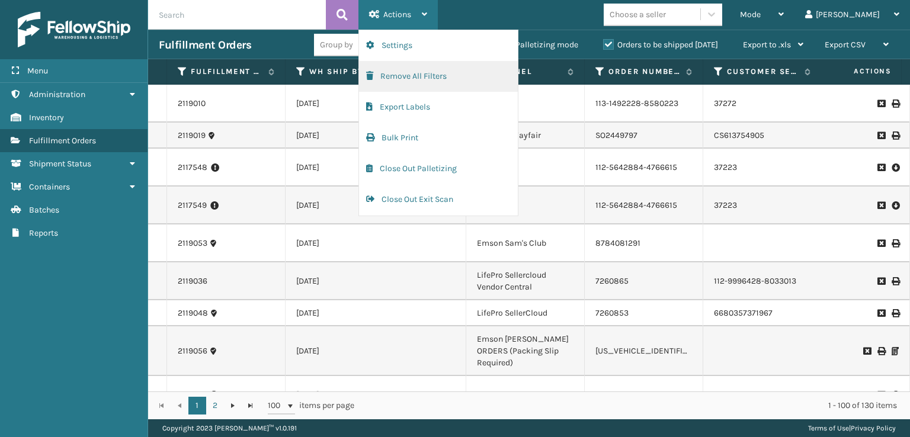
click at [378, 78] on button "Remove All Filters" at bounding box center [438, 76] width 159 height 31
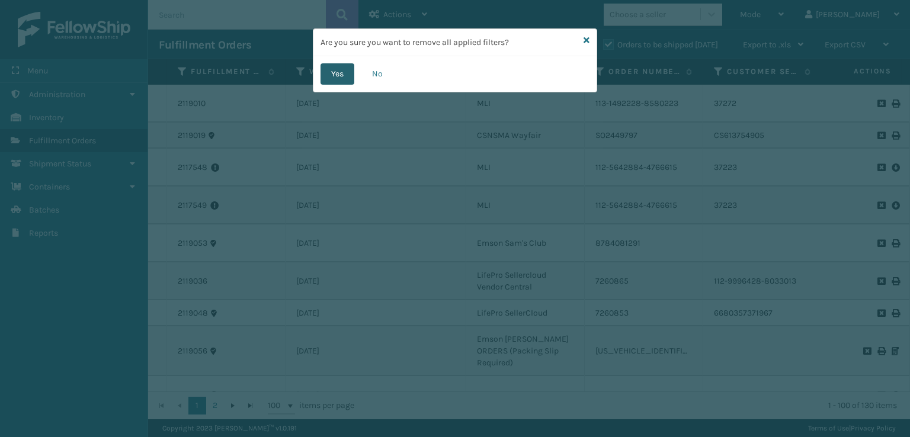
click at [330, 75] on button "Yes" at bounding box center [337, 73] width 34 height 21
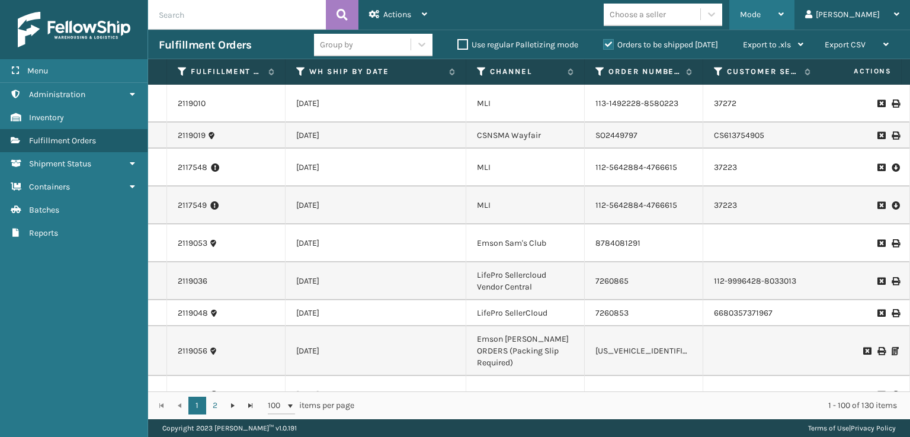
click at [760, 12] on span "Mode" at bounding box center [750, 14] width 21 height 10
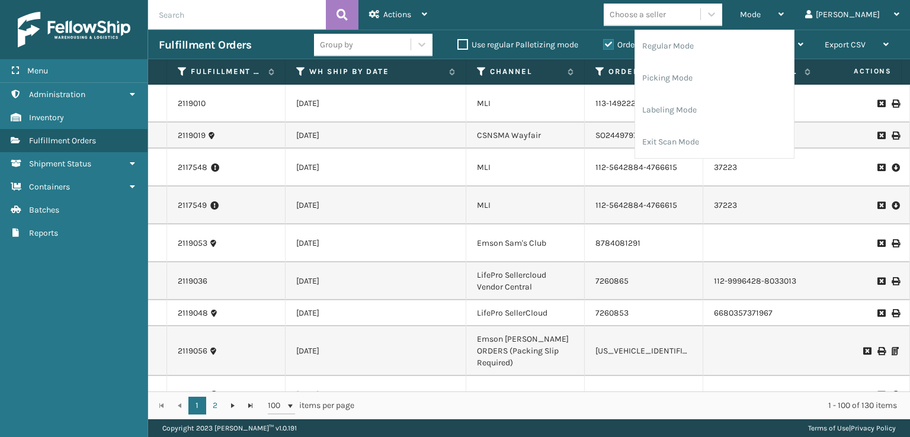
drag, startPoint x: 555, startPoint y: 157, endPoint x: 564, endPoint y: 160, distance: 9.9
click at [555, 149] on td "CSNSMA Wayfair" at bounding box center [525, 136] width 118 height 26
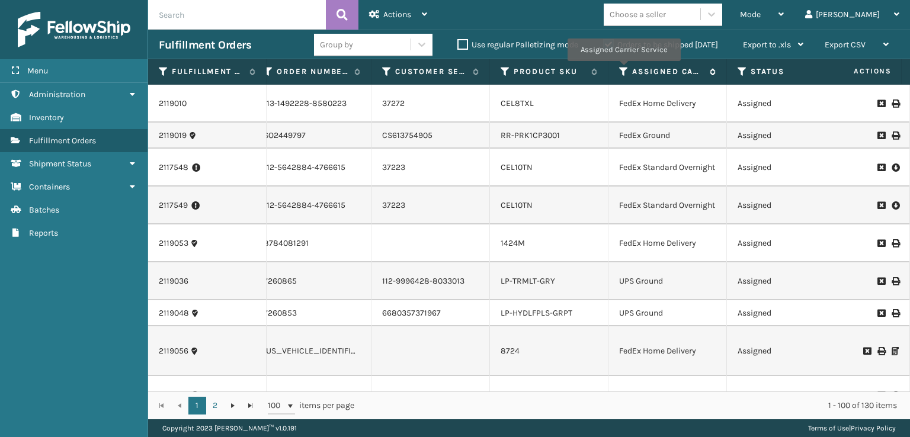
click at [623, 69] on icon at bounding box center [623, 71] width 9 height 11
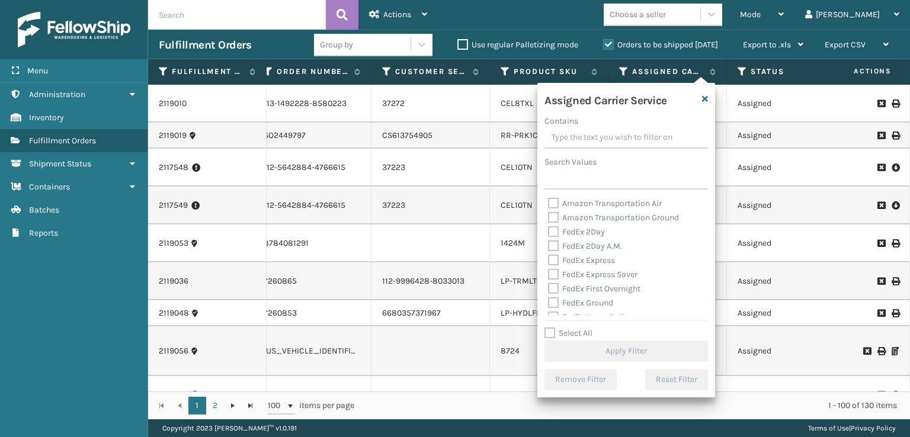
click at [551, 232] on label "FedEx 2Day" at bounding box center [576, 232] width 57 height 10
click at [548, 232] on input "FedEx 2Day" at bounding box center [548, 229] width 1 height 8
checkbox input "true"
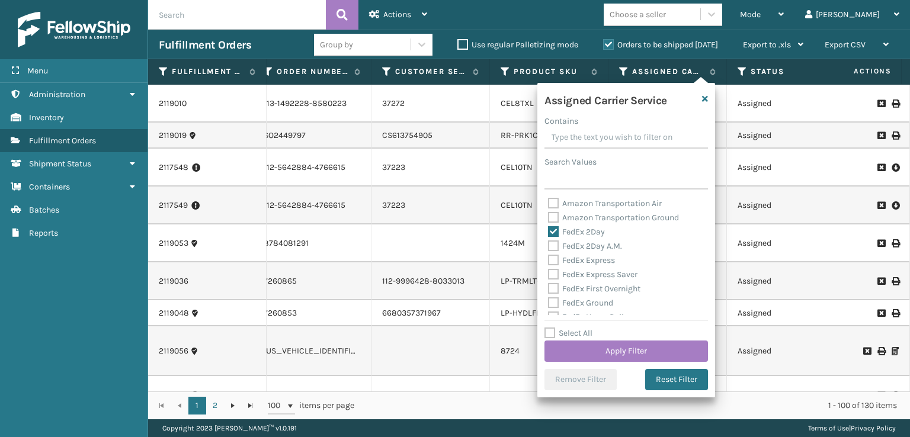
click at [549, 250] on label "FedEx 2Day A.M." at bounding box center [585, 246] width 74 height 10
click at [548, 247] on input "FedEx 2Day A.M." at bounding box center [548, 243] width 1 height 8
checkbox input "true"
click at [557, 264] on label "FedEx Express" at bounding box center [581, 260] width 67 height 10
click at [548, 261] on input "FedEx Express" at bounding box center [548, 257] width 1 height 8
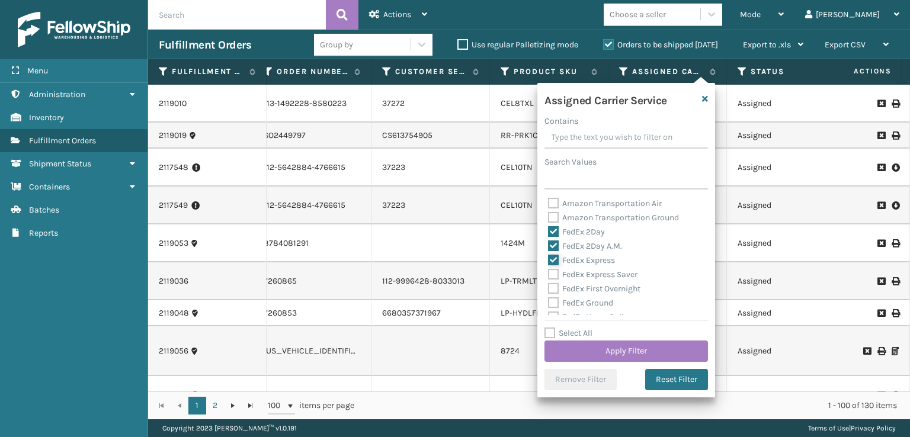
checkbox input "true"
click at [552, 276] on label "FedEx Express Saver" at bounding box center [592, 274] width 89 height 10
click at [548, 275] on input "FedEx Express Saver" at bounding box center [548, 272] width 1 height 8
checkbox input "true"
click at [554, 290] on label "FedEx First Overnight" at bounding box center [594, 289] width 92 height 10
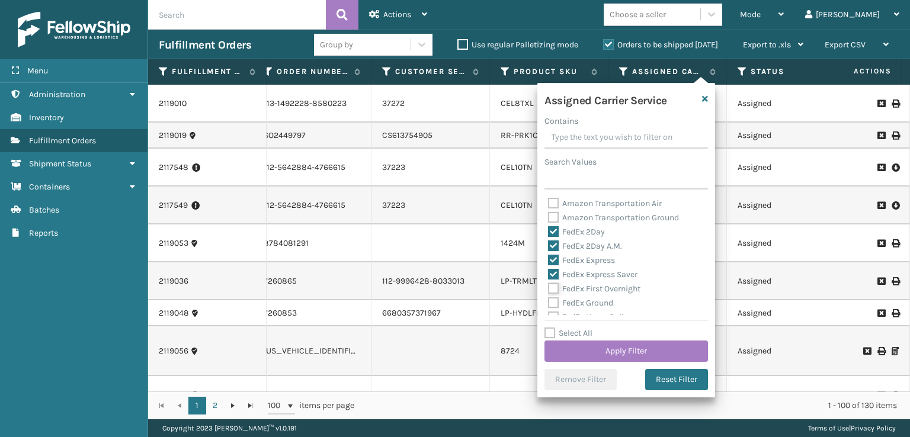
click at [548, 290] on input "FedEx First Overnight" at bounding box center [548, 286] width 1 height 8
checkbox input "true"
click at [554, 298] on label "FedEx Ground" at bounding box center [580, 303] width 65 height 10
click at [548, 298] on input "FedEx Ground" at bounding box center [548, 300] width 1 height 8
checkbox input "true"
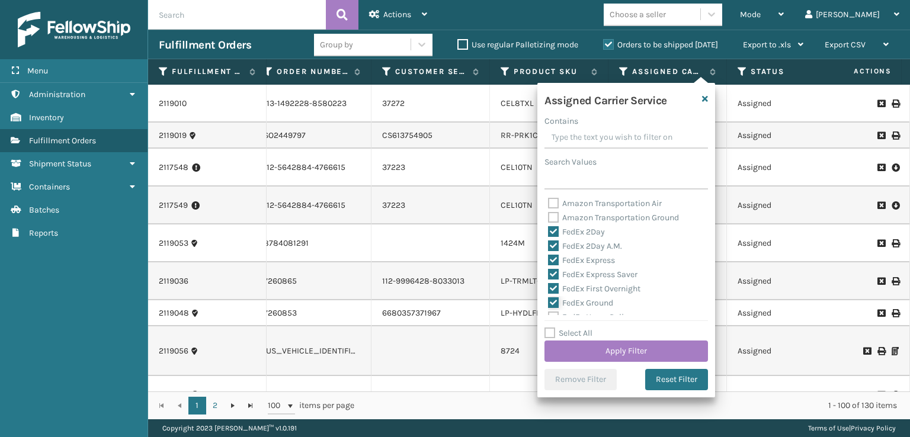
scroll to position [59, 0]
click at [551, 266] on div "FedEx Priority Overnight" at bounding box center [626, 272] width 156 height 14
click at [551, 257] on label "FedEx Home Delivery" at bounding box center [593, 258] width 91 height 10
click at [548, 257] on input "FedEx Home Delivery" at bounding box center [548, 255] width 1 height 8
checkbox input "true"
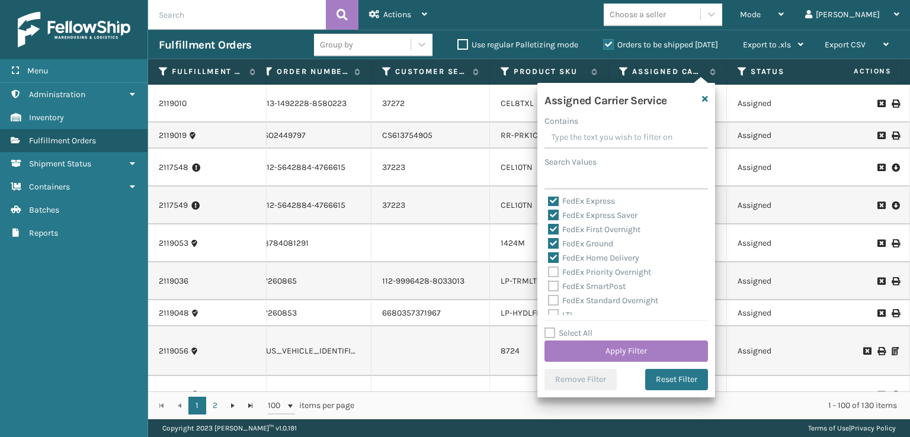
click at [551, 267] on label "FedEx Priority Overnight" at bounding box center [599, 272] width 103 height 10
click at [548, 267] on input "FedEx Priority Overnight" at bounding box center [548, 269] width 1 height 8
checkbox input "true"
click at [552, 289] on label "FedEx SmartPost" at bounding box center [587, 286] width 78 height 10
click at [548, 287] on input "FedEx SmartPost" at bounding box center [548, 284] width 1 height 8
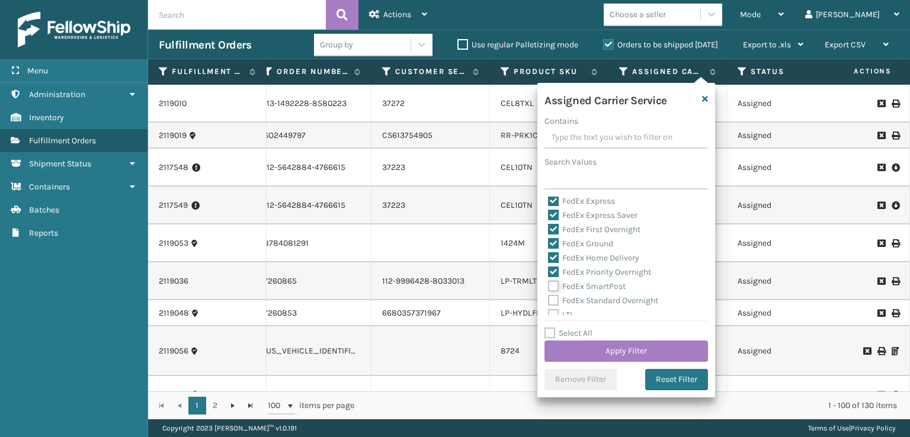
checkbox input "true"
click at [551, 301] on label "FedEx Standard Overnight" at bounding box center [603, 300] width 110 height 10
click at [548, 301] on input "FedEx Standard Overnight" at bounding box center [548, 298] width 1 height 8
checkbox input "true"
click at [587, 351] on button "Apply Filter" at bounding box center [625, 350] width 163 height 21
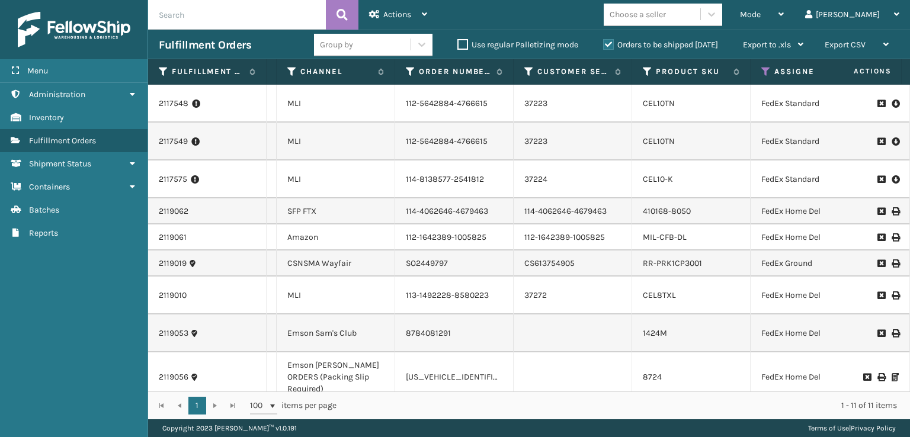
scroll to position [0, 211]
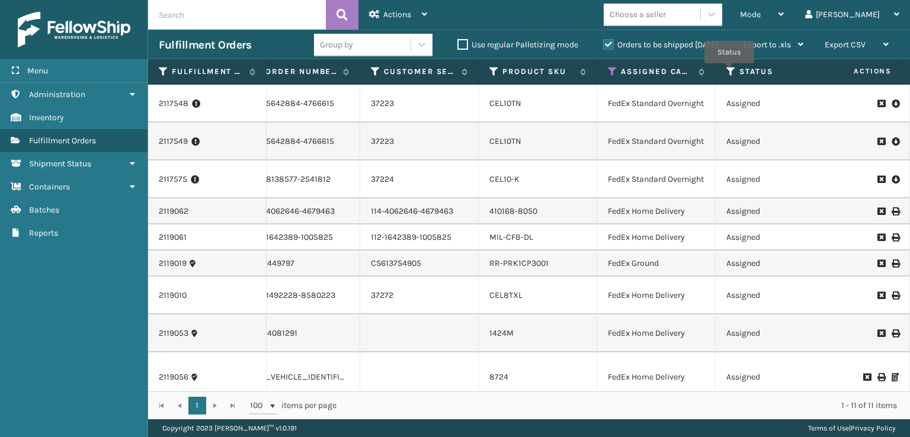
click at [729, 72] on icon at bounding box center [730, 71] width 9 height 11
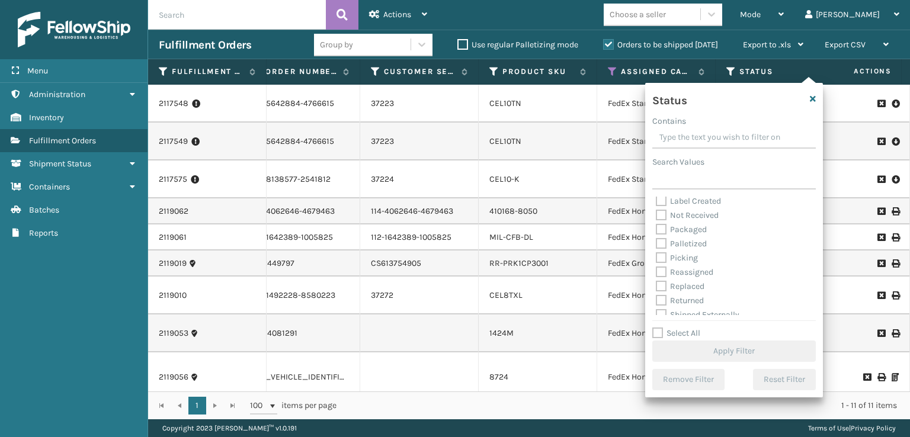
click at [660, 261] on label "Picking" at bounding box center [677, 258] width 42 height 10
click at [656, 259] on input "Picking" at bounding box center [656, 255] width 1 height 8
checkbox input "true"
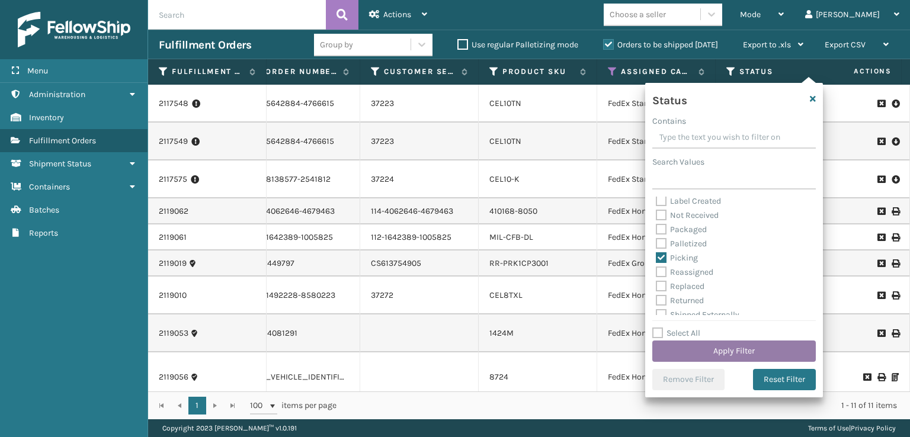
click at [696, 343] on button "Apply Filter" at bounding box center [733, 350] width 163 height 21
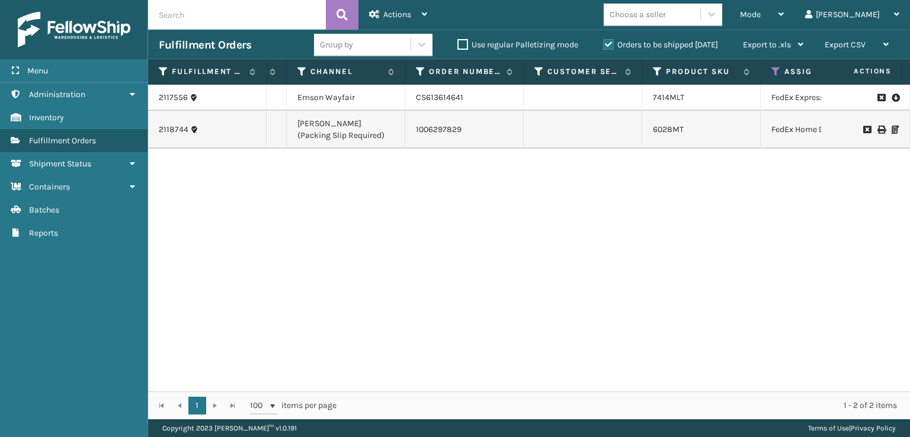
click at [629, 93] on td at bounding box center [582, 98] width 118 height 26
click at [664, 99] on link "7414MLT" at bounding box center [668, 97] width 31 height 10
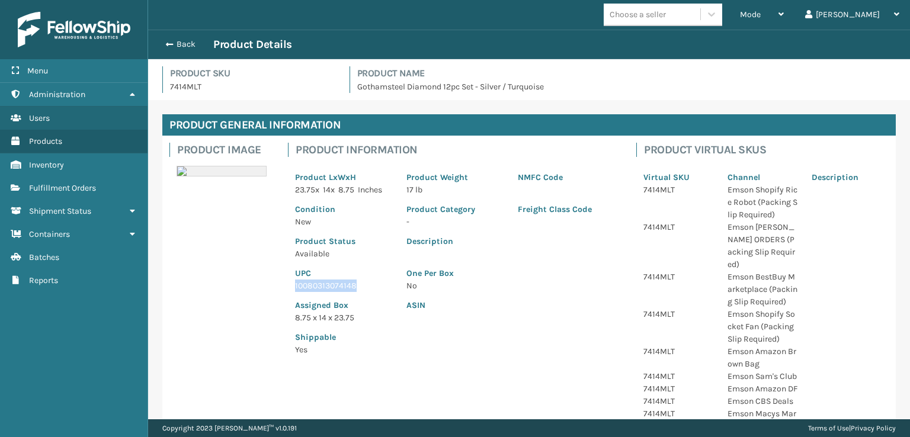
drag, startPoint x: 359, startPoint y: 287, endPoint x: 279, endPoint y: 288, distance: 79.9
copy p "10080313074148"
click at [171, 41] on button "Back" at bounding box center [186, 44] width 54 height 11
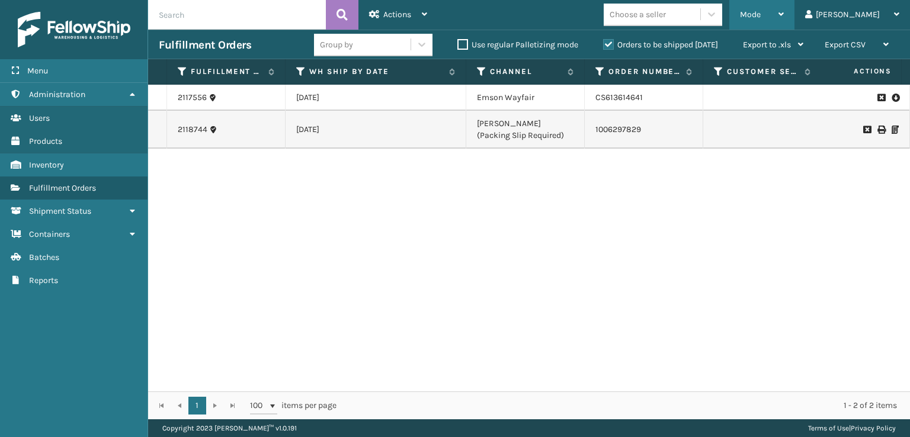
click at [788, 12] on div "Mode Regular Mode Picking Mode Labeling Mode Exit Scan Mode" at bounding box center [761, 15] width 65 height 30
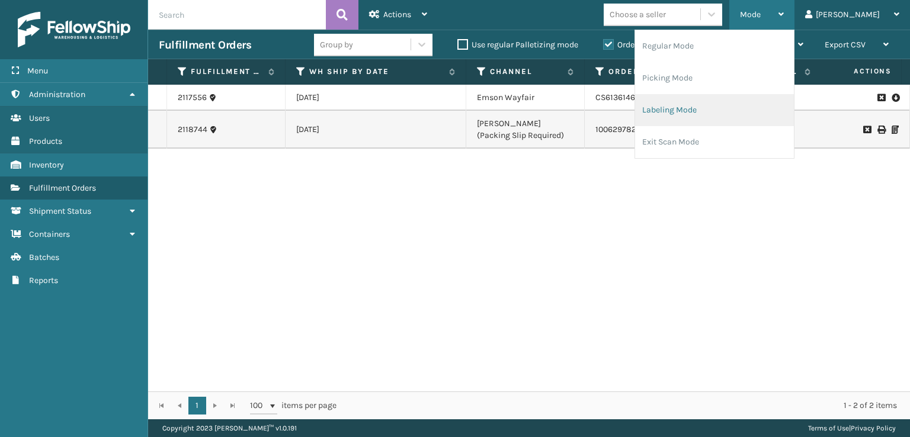
click at [699, 107] on li "Labeling Mode" at bounding box center [714, 110] width 159 height 32
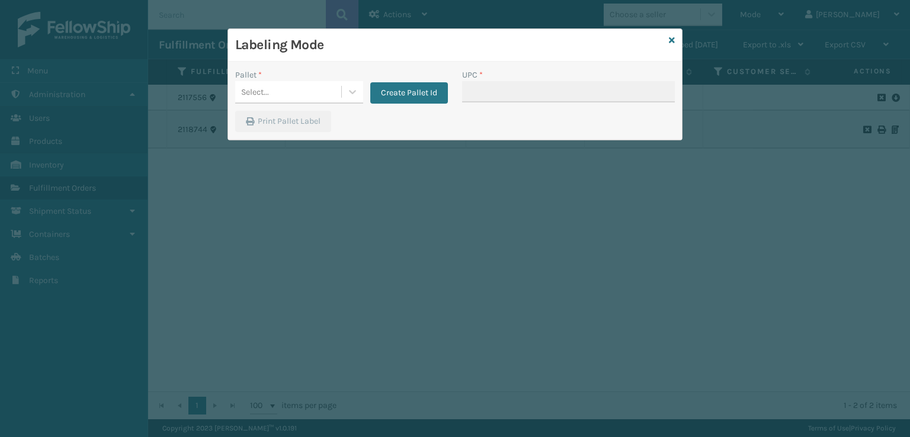
click at [285, 97] on div "Select..." at bounding box center [288, 92] width 106 height 20
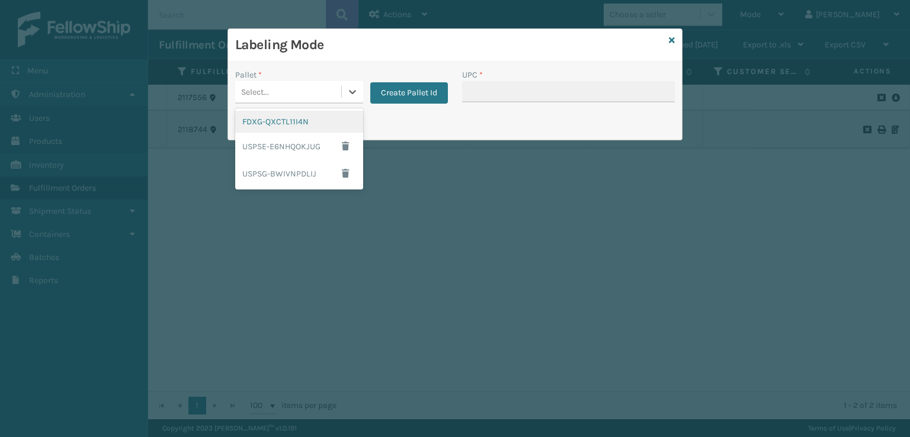
click at [280, 123] on div "FDXG-QXCTL11I4N" at bounding box center [299, 122] width 128 height 22
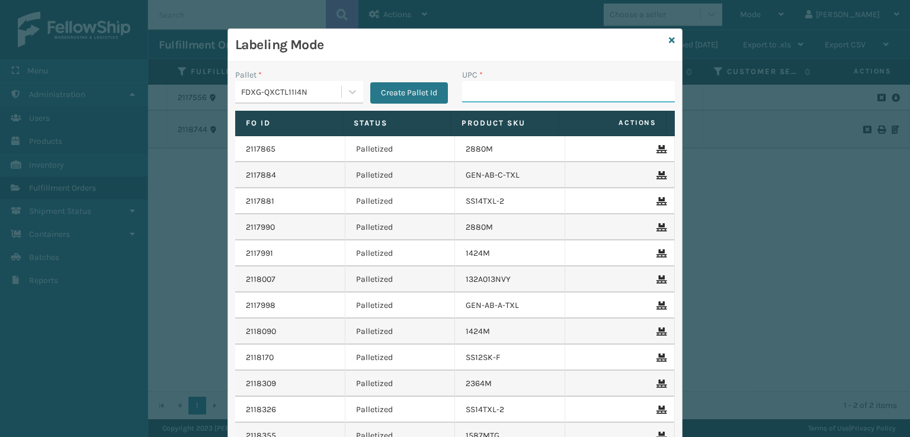
click at [501, 97] on input "UPC *" at bounding box center [568, 91] width 213 height 21
paste input "10080313074148"
type input "10080313074148"
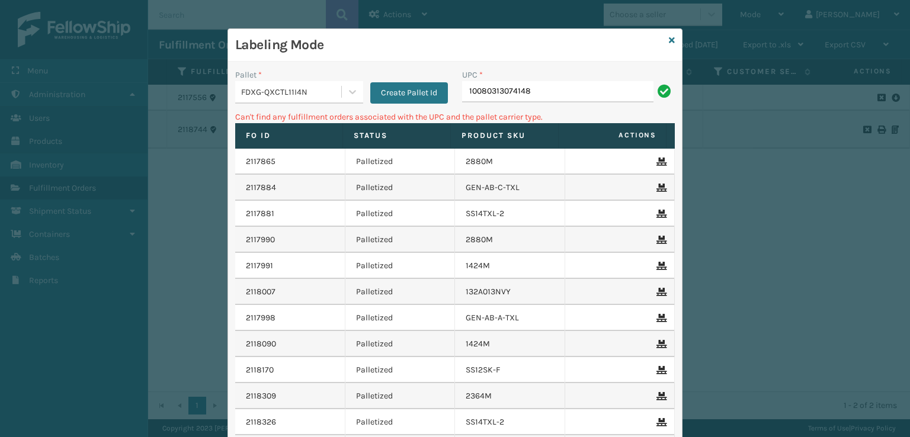
click at [663, 40] on div "Labeling Mode" at bounding box center [455, 45] width 454 height 33
click at [669, 38] on icon at bounding box center [672, 40] width 6 height 8
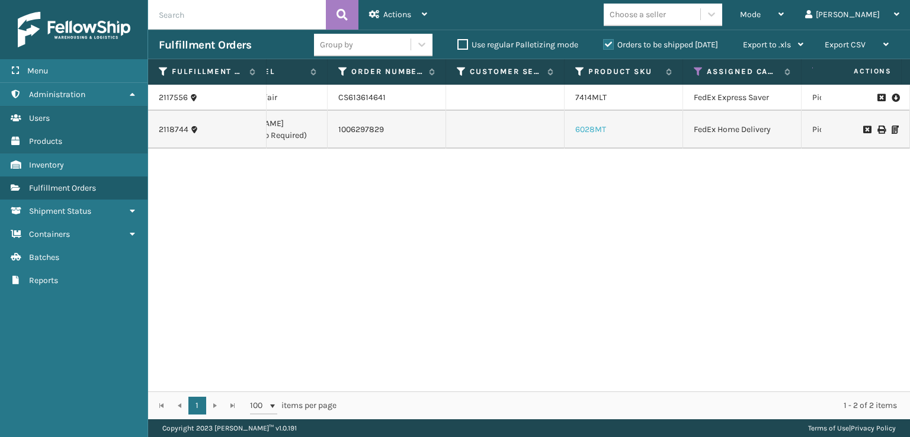
click at [596, 130] on link "6028MT" at bounding box center [590, 129] width 31 height 10
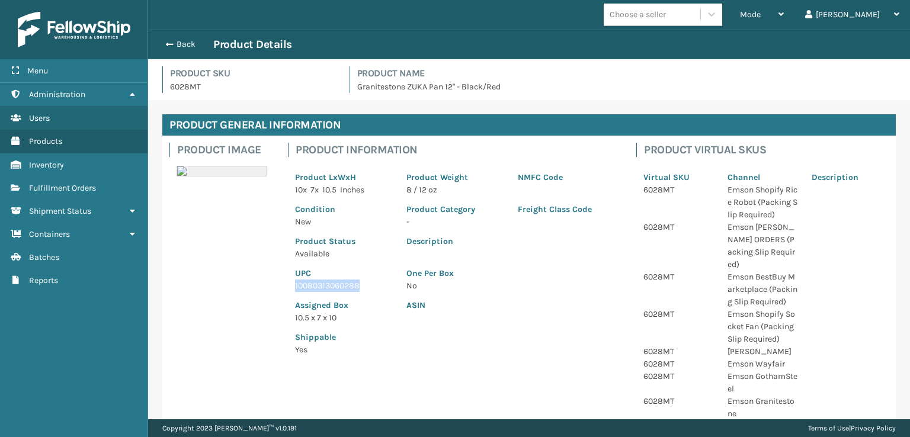
drag, startPoint x: 370, startPoint y: 290, endPoint x: 290, endPoint y: 285, distance: 80.1
click at [290, 285] on div "UPC 10080313060288" at bounding box center [343, 276] width 111 height 32
copy p "10080313060288"
click at [168, 43] on span "button" at bounding box center [167, 44] width 7 height 8
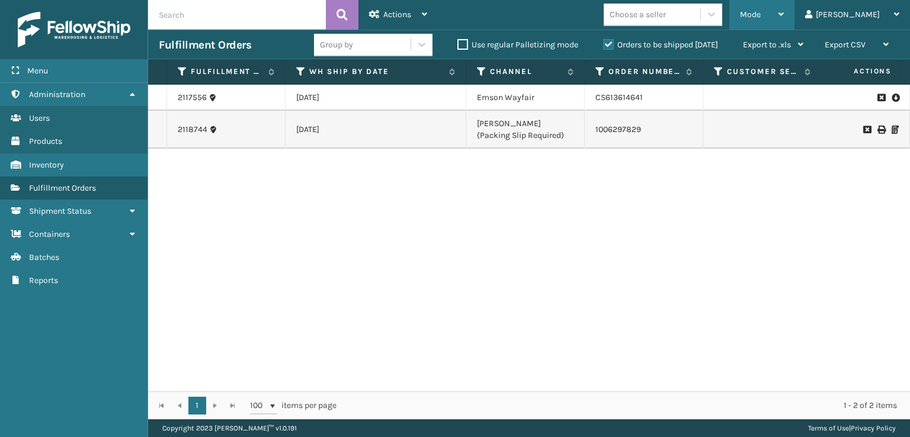
click at [783, 8] on div "Mode" at bounding box center [762, 15] width 44 height 30
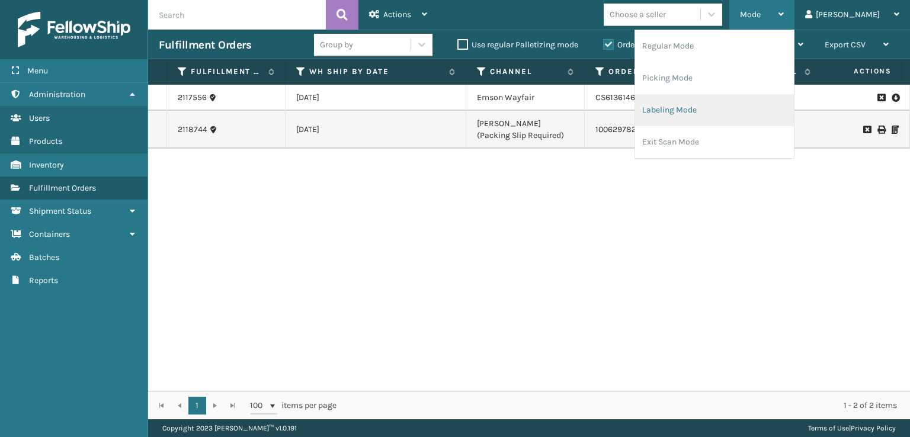
click at [703, 117] on li "Labeling Mode" at bounding box center [714, 110] width 159 height 32
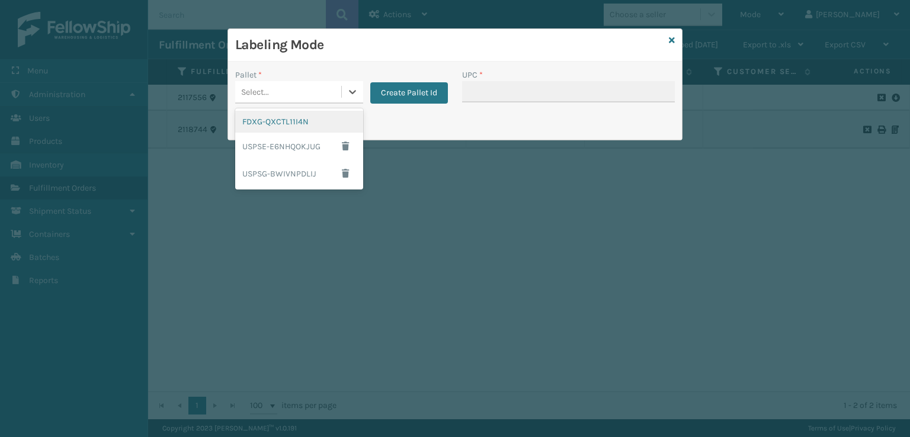
click at [323, 92] on div "Select..." at bounding box center [288, 92] width 106 height 20
click at [297, 131] on div "FDXG-QXCTL11I4N" at bounding box center [299, 122] width 128 height 22
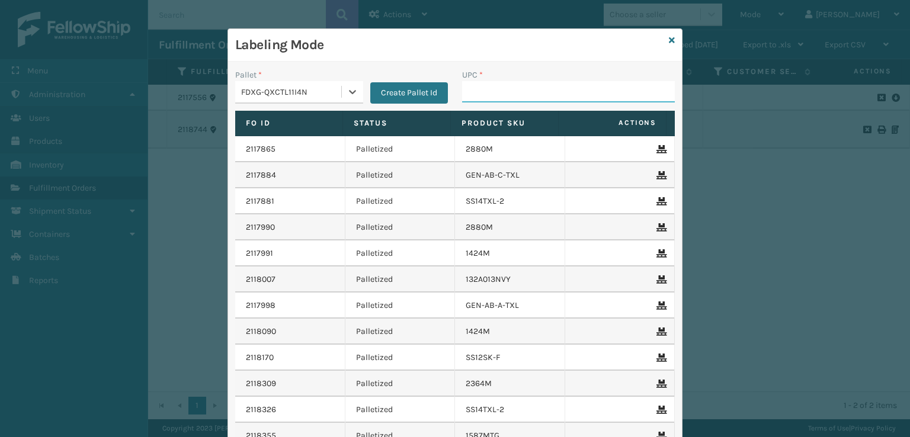
click at [519, 92] on input "UPC *" at bounding box center [568, 91] width 213 height 21
paste input "10080313060288"
type input "10080313060288"
click at [669, 38] on icon at bounding box center [672, 40] width 6 height 8
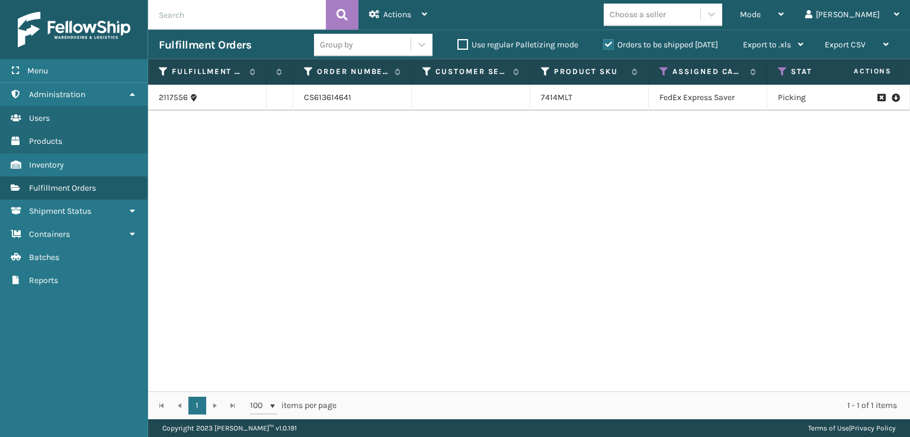
scroll to position [0, 310]
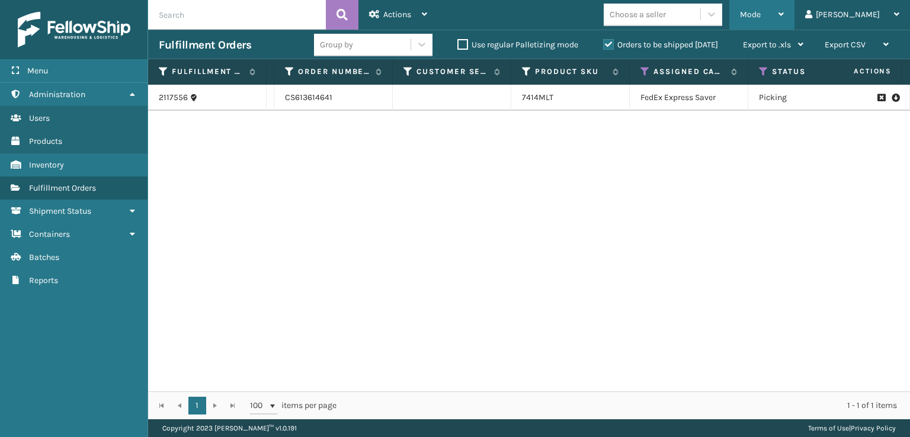
click at [760, 10] on span "Mode" at bounding box center [750, 14] width 21 height 10
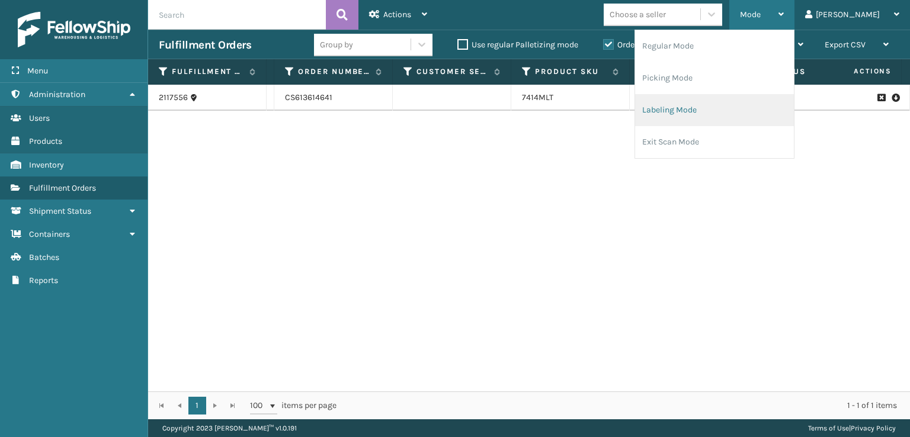
click at [706, 107] on li "Labeling Mode" at bounding box center [714, 110] width 159 height 32
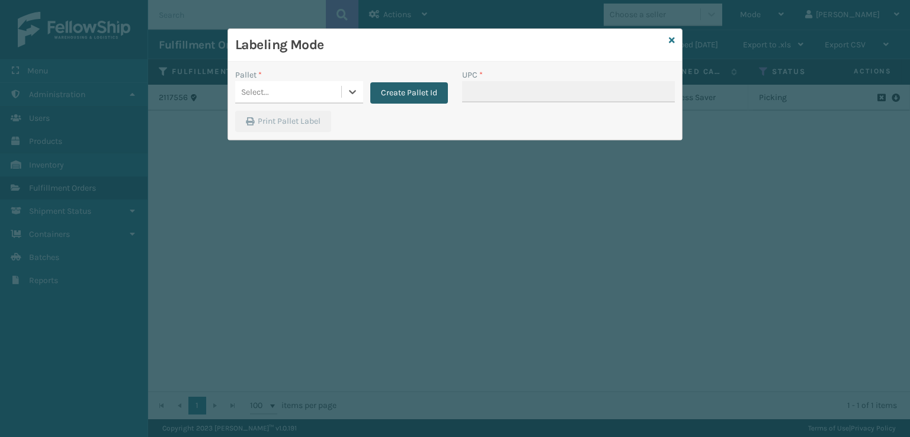
click at [377, 94] on button "Create Pallet Id" at bounding box center [409, 92] width 78 height 21
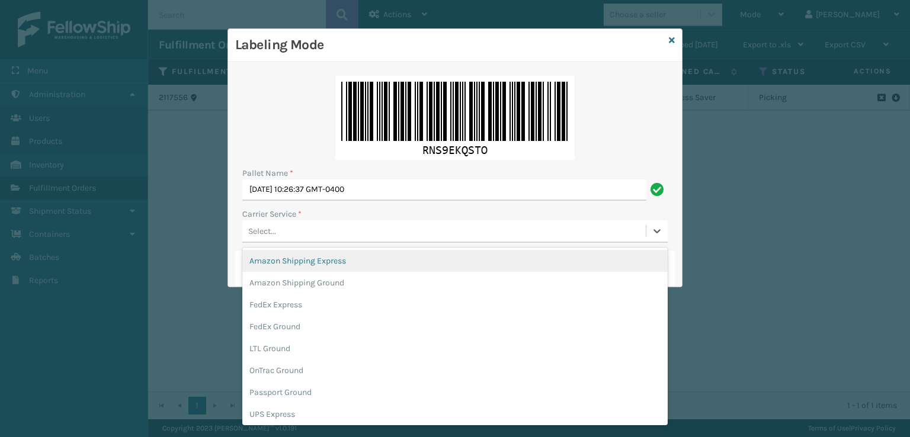
click at [282, 237] on div "Select..." at bounding box center [443, 231] width 403 height 20
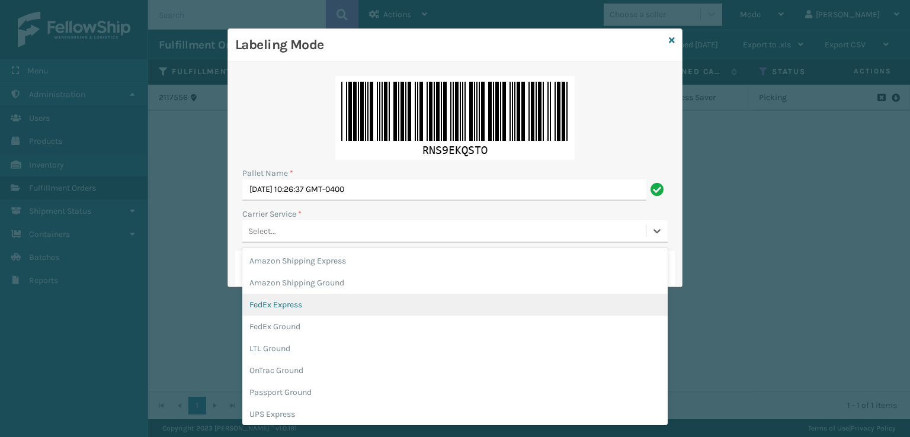
click at [280, 308] on div "FedEx Express" at bounding box center [454, 305] width 425 height 22
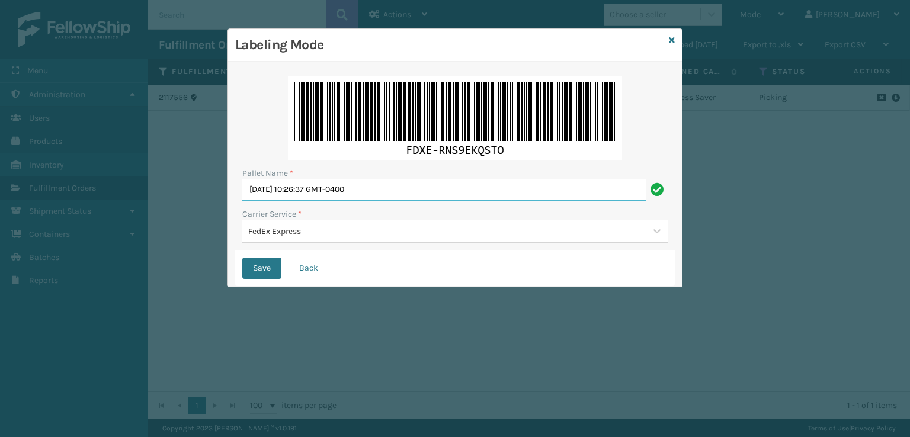
drag, startPoint x: 399, startPoint y: 191, endPoint x: 88, endPoint y: 256, distance: 317.1
click at [94, 255] on div "Labeling Mode Pallet Name * Mon Oct 06 2025 10:26:37 GMT-0400 Carrier Service *…" at bounding box center [455, 218] width 910 height 437
type input "EXPRESS"
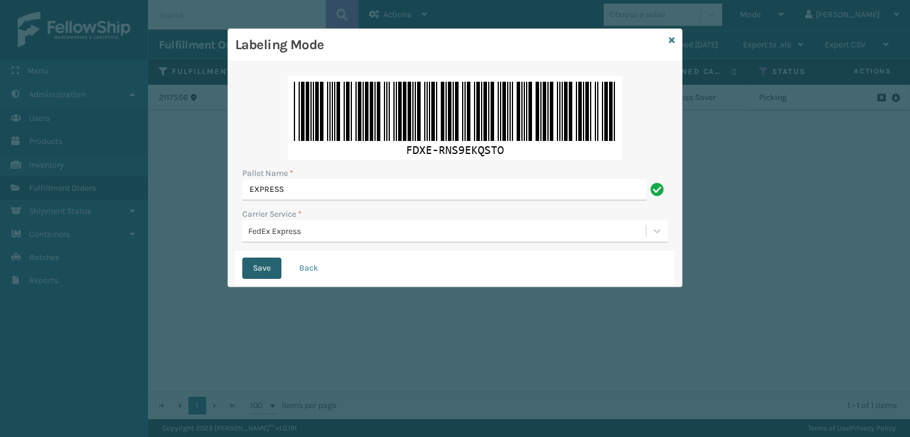
click at [261, 272] on button "Save" at bounding box center [261, 268] width 39 height 21
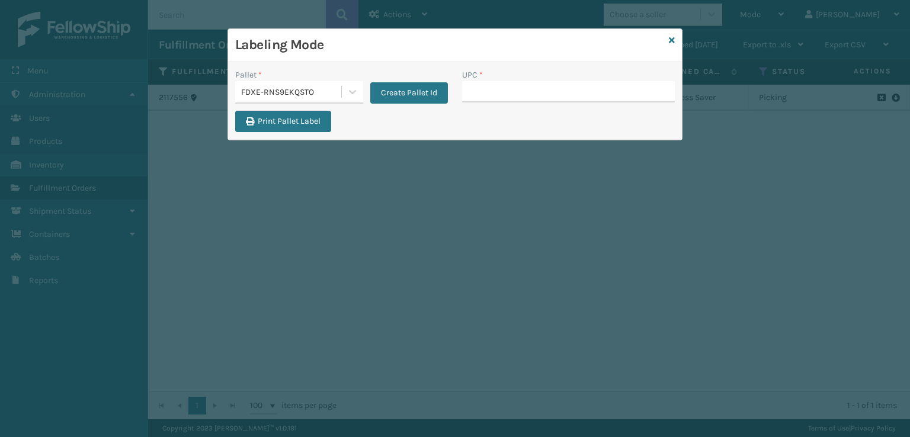
click at [666, 36] on div "Labeling Mode" at bounding box center [455, 45] width 454 height 33
click at [673, 37] on icon at bounding box center [672, 40] width 6 height 8
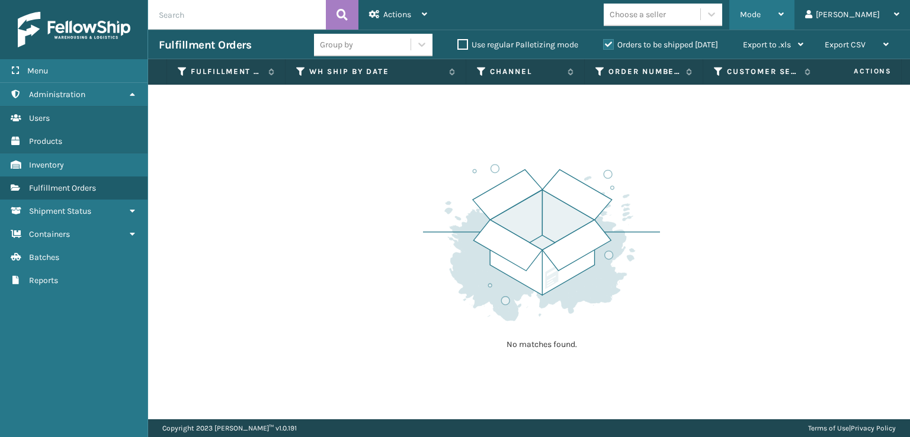
click at [783, 8] on div "Mode" at bounding box center [762, 15] width 44 height 30
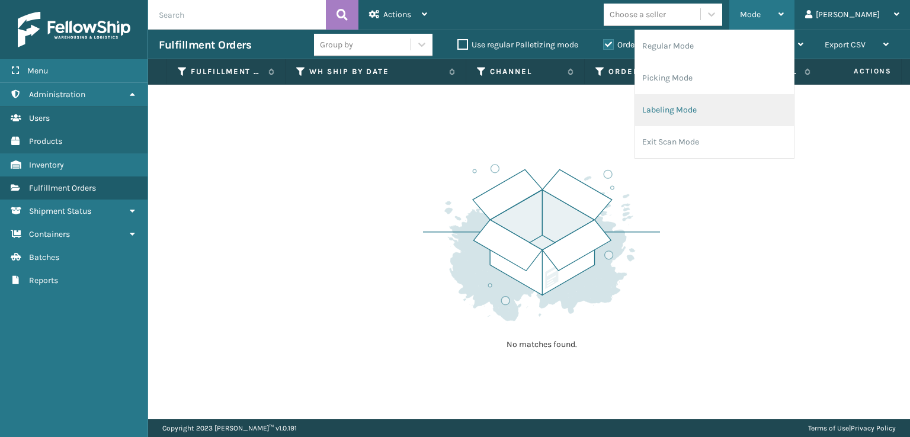
click at [723, 109] on li "Labeling Mode" at bounding box center [714, 110] width 159 height 32
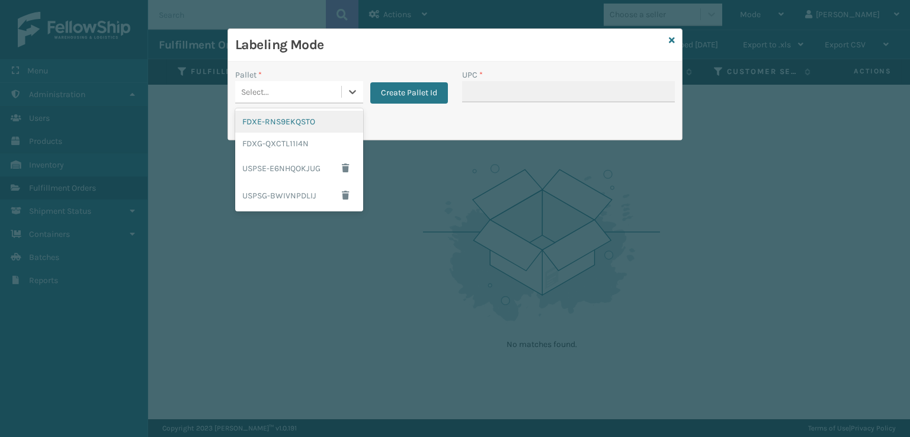
click at [305, 91] on div "Select..." at bounding box center [288, 92] width 106 height 20
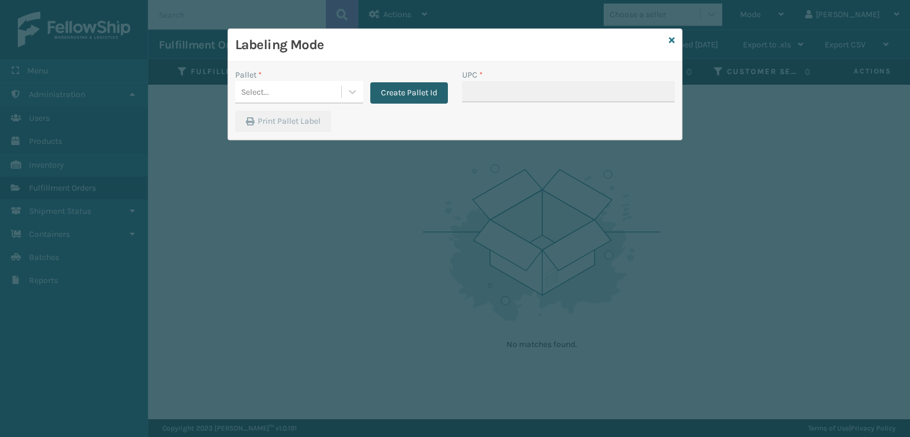
click at [417, 92] on button "Create Pallet Id" at bounding box center [409, 92] width 78 height 21
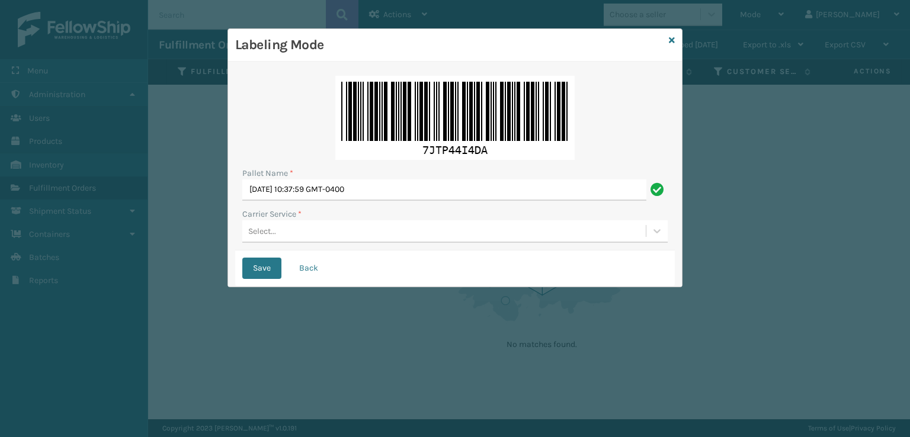
click at [311, 237] on div "Select..." at bounding box center [443, 231] width 403 height 20
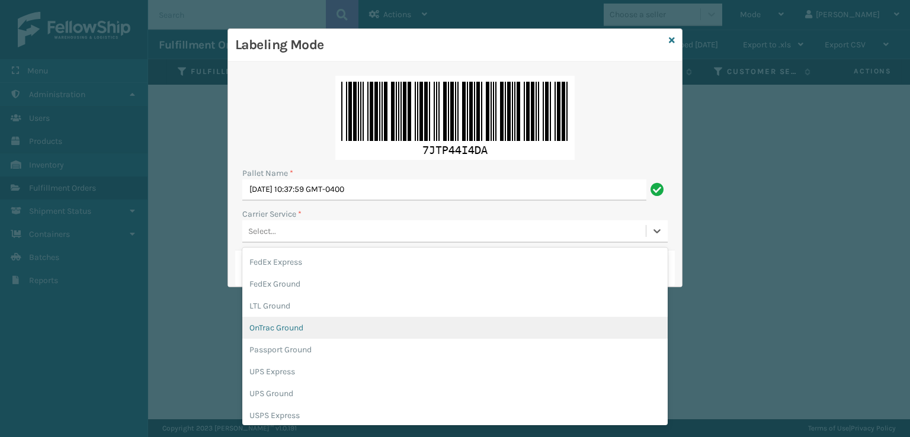
scroll to position [68, 0]
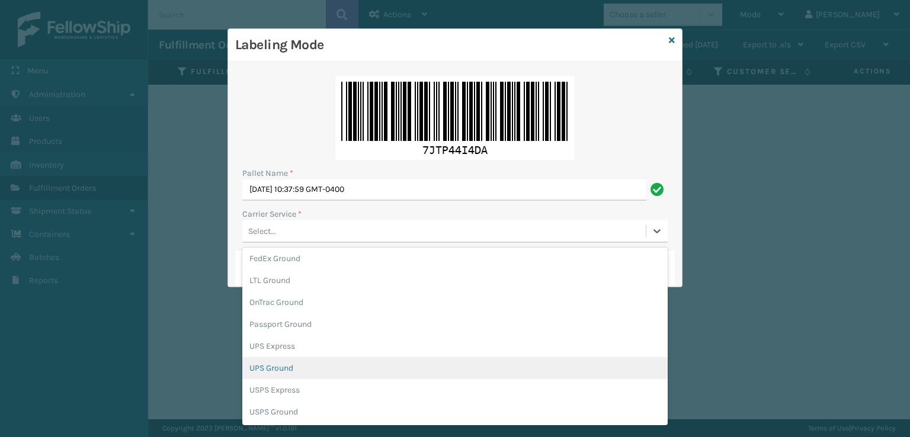
click at [285, 369] on div "UPS Ground" at bounding box center [454, 368] width 425 height 22
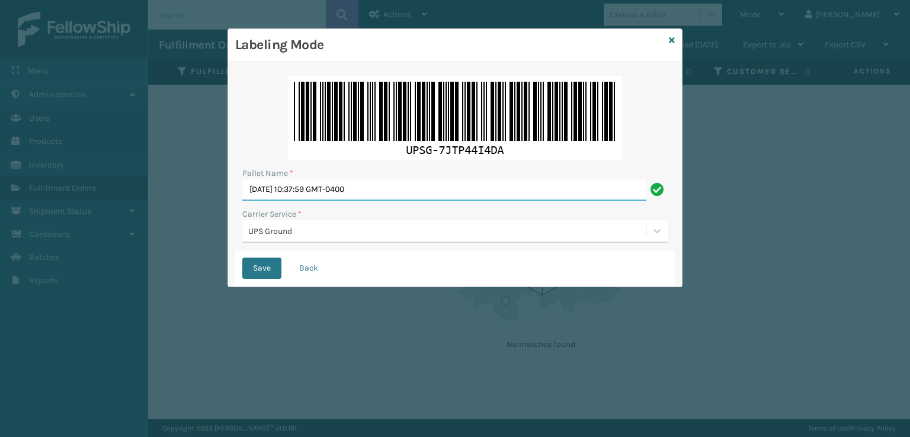
drag, startPoint x: 412, startPoint y: 193, endPoint x: 142, endPoint y: 202, distance: 270.8
click at [143, 202] on div "Labeling Mode Pallet Name * Mon Oct 06 2025 10:37:59 GMT-0400 Carrier Service *…" at bounding box center [455, 218] width 910 height 437
type input "UPST8871330"
click at [242, 258] on button "Save" at bounding box center [261, 268] width 39 height 21
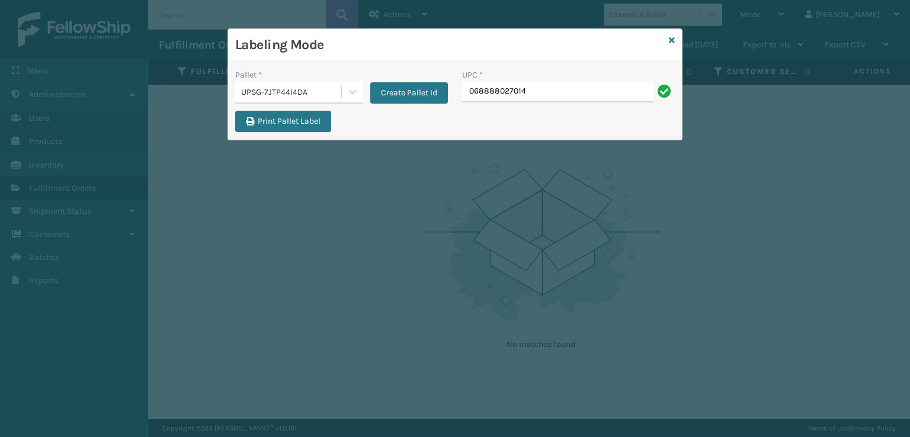
type input "068888027014"
type input "810090932989"
type input "068888027014"
type input "810090930510"
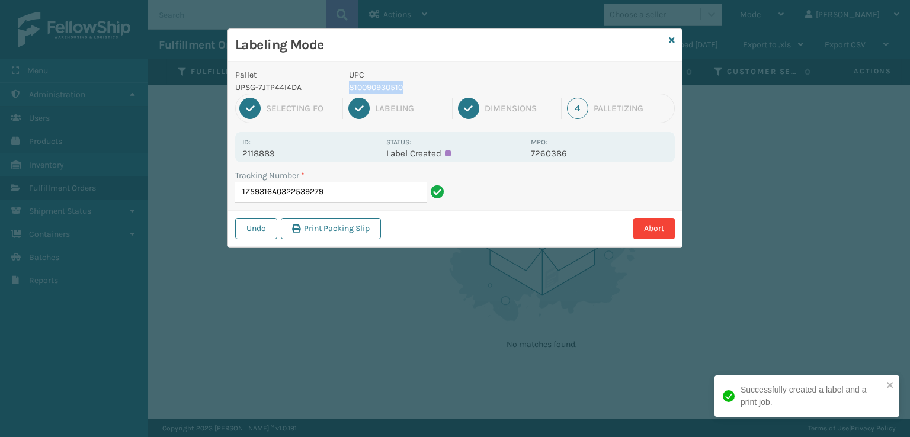
drag, startPoint x: 403, startPoint y: 91, endPoint x: 345, endPoint y: 86, distance: 58.2
click at [345, 86] on div "UPC 810090930510" at bounding box center [436, 81] width 189 height 25
copy p "810090930510"
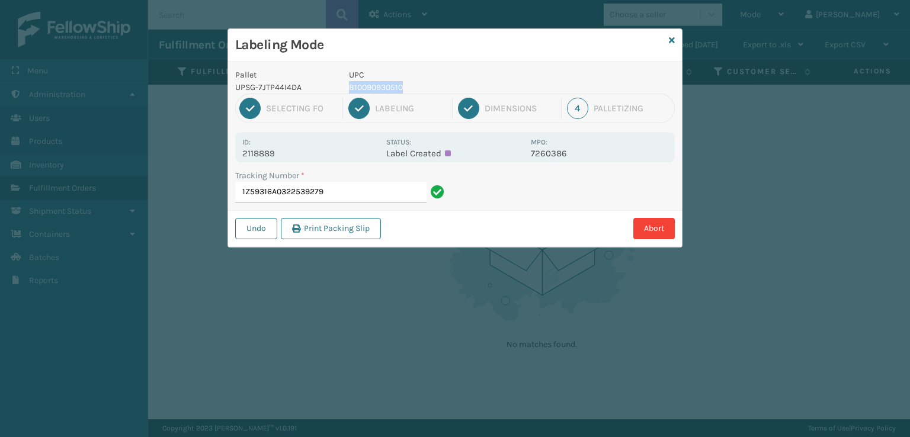
copy p "810090930510"
click at [346, 189] on input "1Z59316A0322539279" at bounding box center [330, 192] width 191 height 21
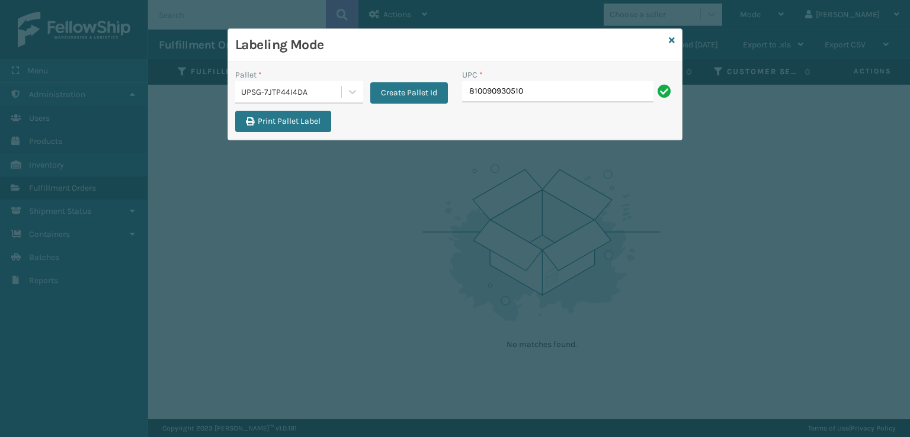
type input "810090930510"
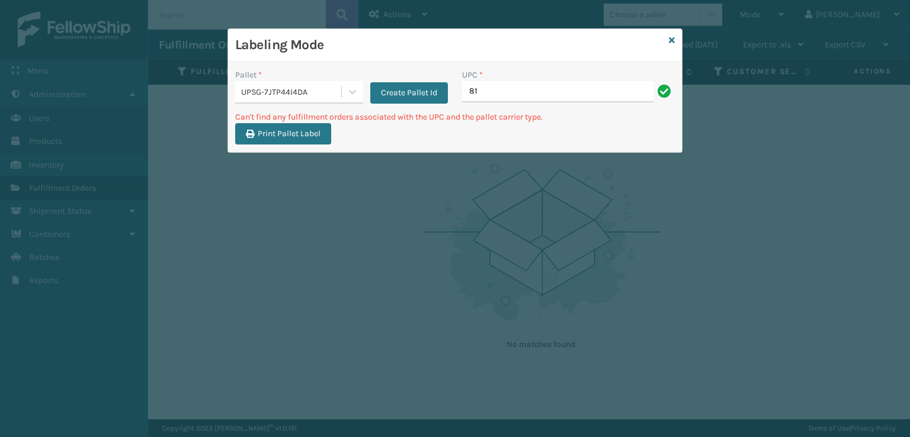
type input "8"
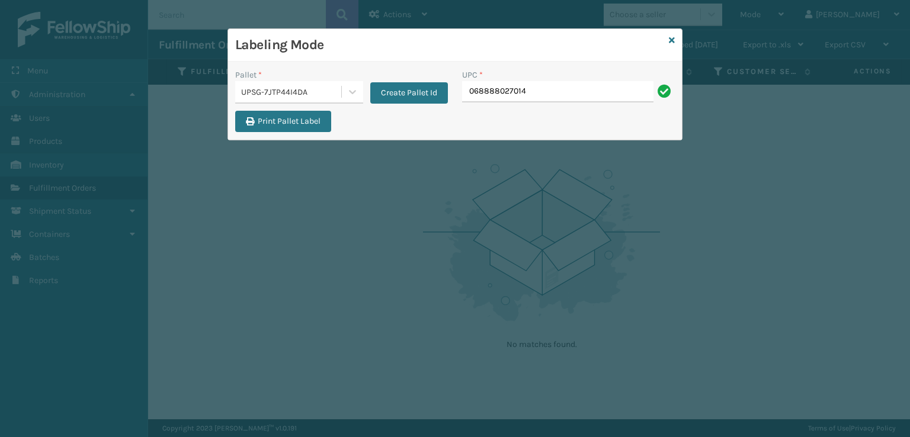
type input "068888027014"
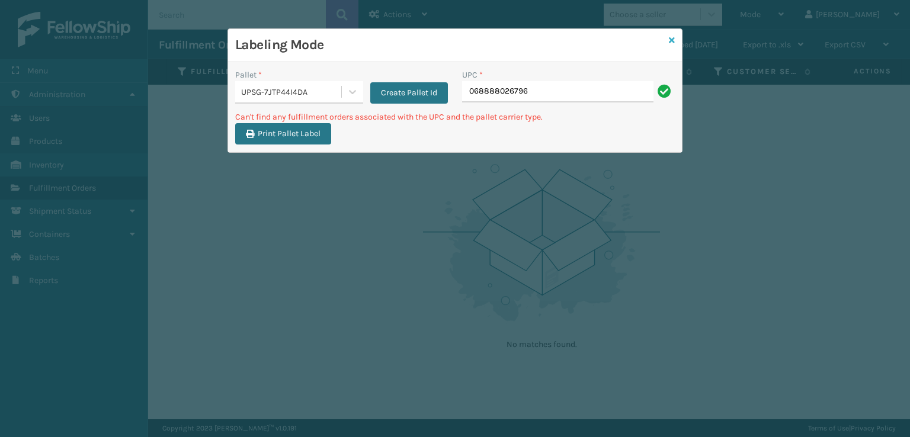
click at [672, 41] on icon at bounding box center [672, 40] width 6 height 8
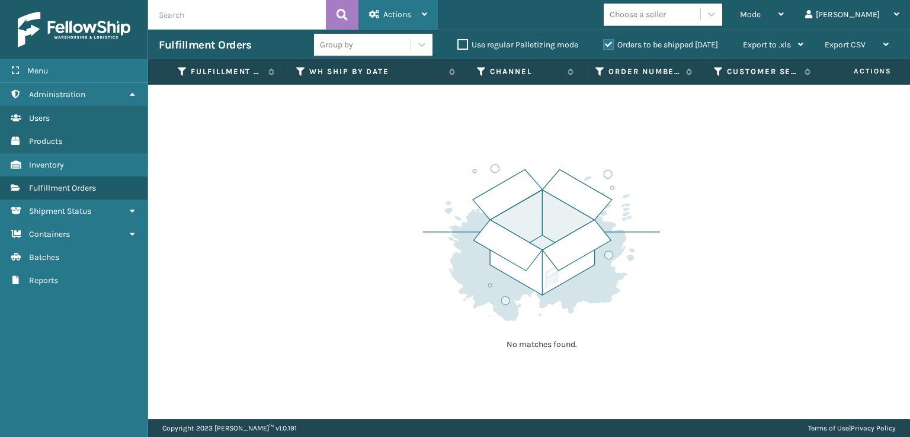
click at [406, 17] on span "Actions" at bounding box center [397, 14] width 28 height 10
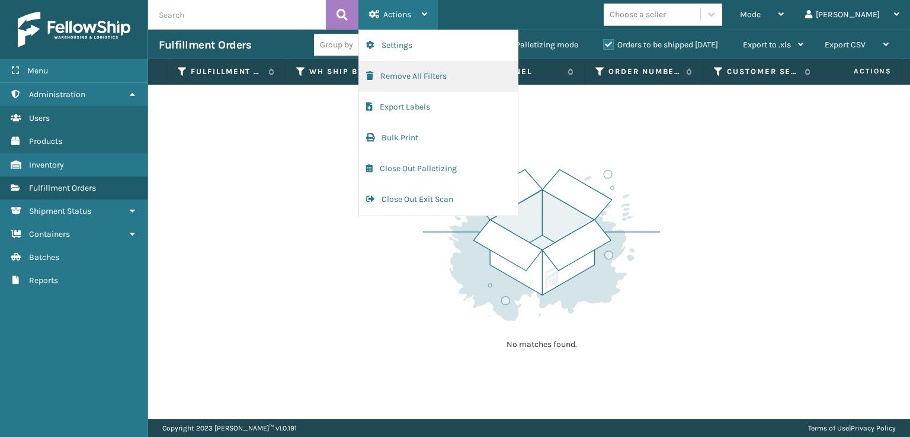
click at [384, 63] on button "Remove All Filters" at bounding box center [438, 76] width 159 height 31
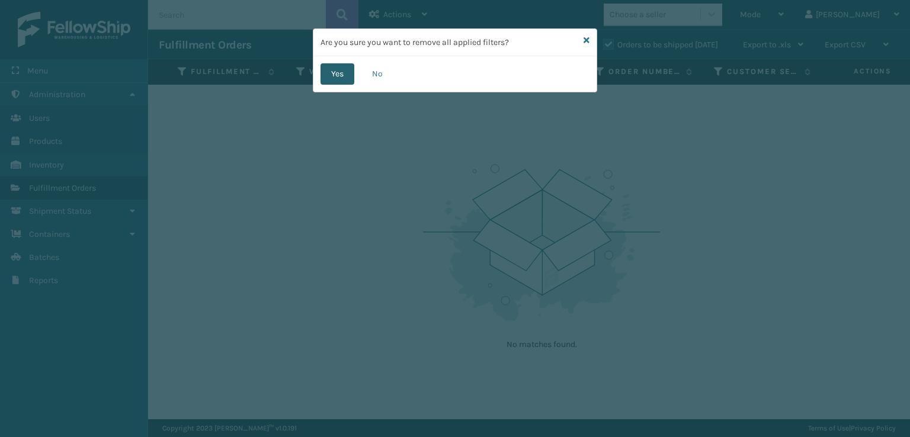
click at [341, 69] on button "Yes" at bounding box center [337, 73] width 34 height 21
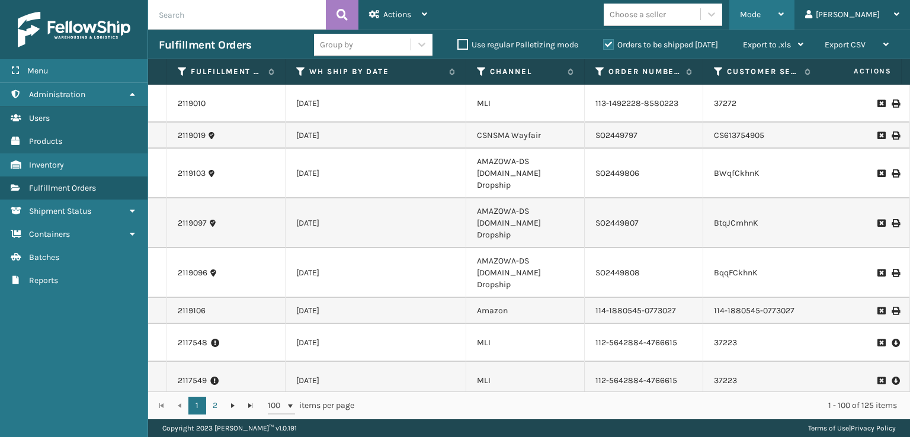
drag, startPoint x: 803, startPoint y: 11, endPoint x: 780, endPoint y: 38, distance: 36.2
click at [760, 11] on span "Mode" at bounding box center [750, 14] width 21 height 10
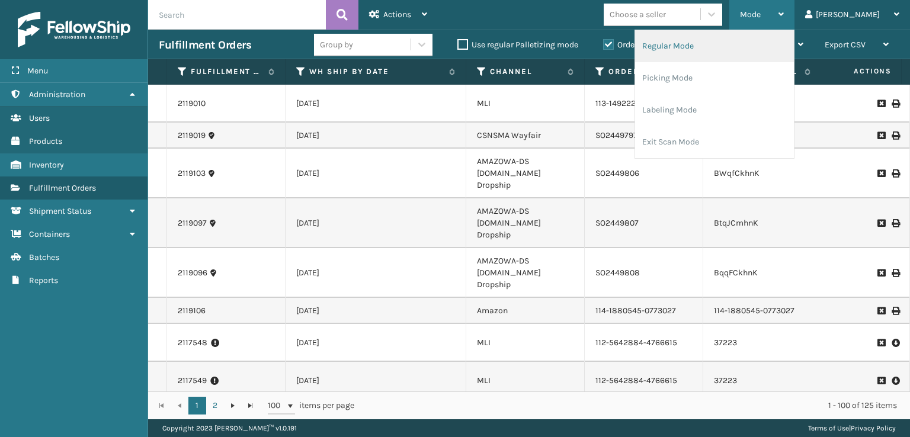
click at [690, 47] on li "Regular Mode" at bounding box center [714, 46] width 159 height 32
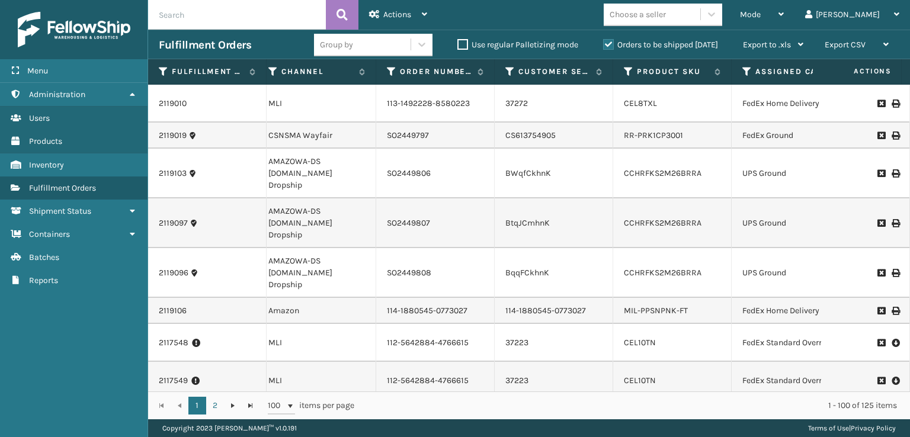
scroll to position [0, 248]
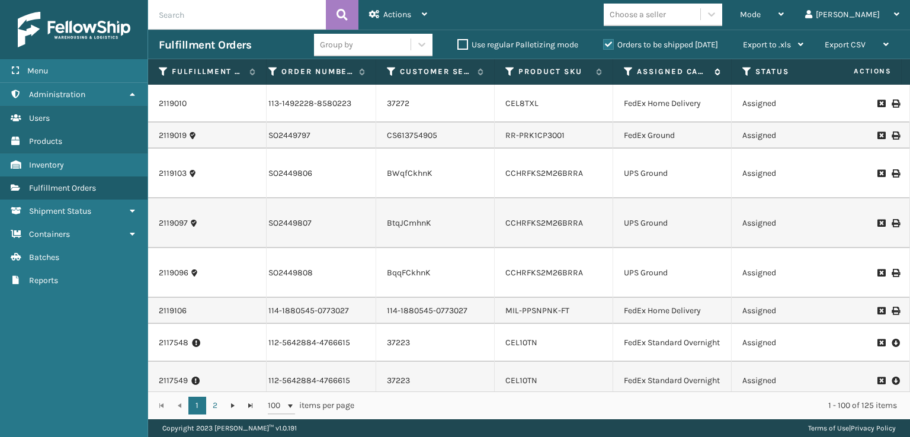
click at [624, 74] on icon at bounding box center [628, 71] width 9 height 11
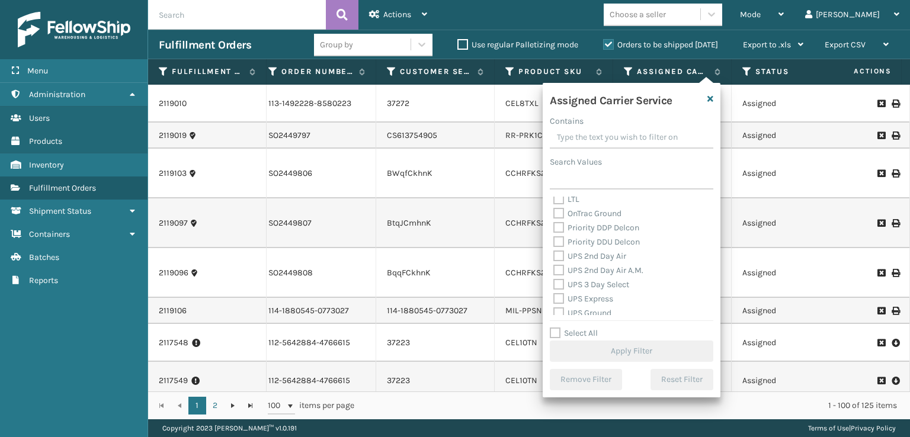
scroll to position [178, 0]
click at [559, 269] on label "UPS 2nd Day Air A.M." at bounding box center [598, 267] width 90 height 10
click at [554, 268] on input "UPS 2nd Day Air A.M." at bounding box center [553, 265] width 1 height 8
checkbox input "true"
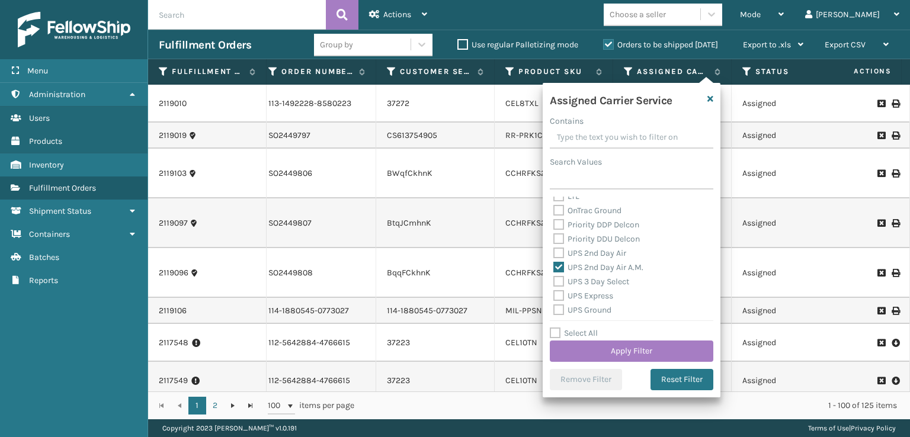
click at [559, 256] on label "UPS 2nd Day Air" at bounding box center [589, 253] width 73 height 10
click at [554, 254] on input "UPS 2nd Day Air" at bounding box center [553, 250] width 1 height 8
checkbox input "true"
drag, startPoint x: 559, startPoint y: 281, endPoint x: 555, endPoint y: 309, distance: 28.6
click at [559, 288] on div "UPS 3 Day Select" at bounding box center [631, 282] width 156 height 14
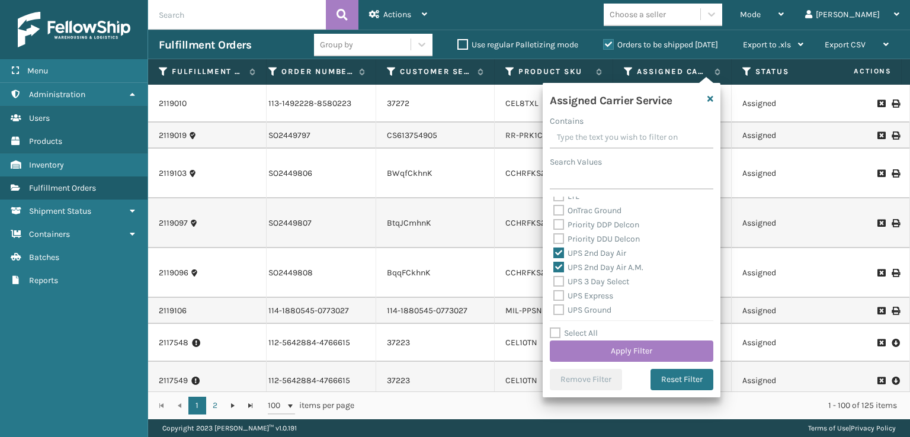
click at [553, 298] on label "UPS Express" at bounding box center [583, 296] width 60 height 10
click at [553, 297] on input "UPS Express" at bounding box center [553, 293] width 1 height 8
checkbox input "true"
click at [560, 281] on label "UPS 3 Day Select" at bounding box center [591, 282] width 76 height 10
click at [554, 281] on input "UPS 3 Day Select" at bounding box center [553, 279] width 1 height 8
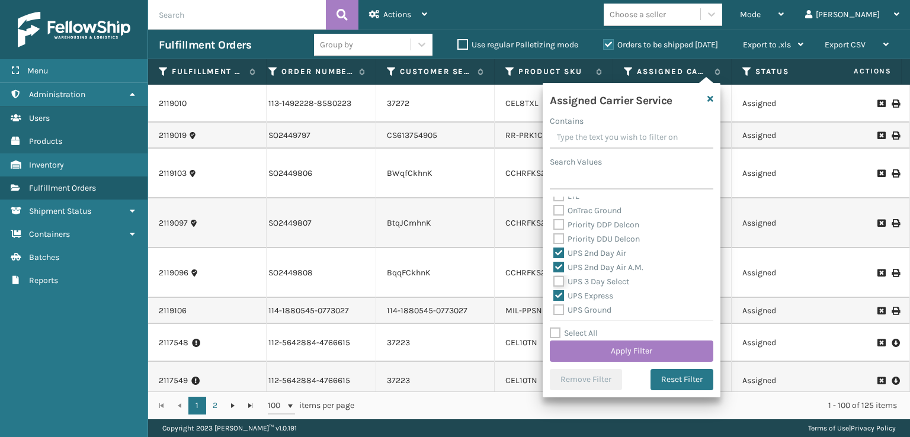
checkbox input "true"
click at [562, 311] on label "UPS Ground" at bounding box center [582, 310] width 58 height 10
click at [554, 311] on input "UPS Ground" at bounding box center [553, 307] width 1 height 8
checkbox input "true"
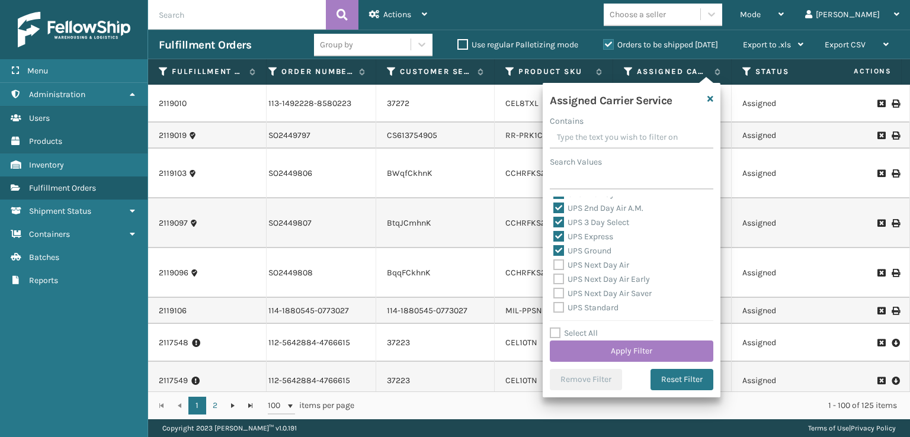
click at [555, 264] on label "UPS Next Day Air" at bounding box center [591, 265] width 76 height 10
click at [554, 264] on input "UPS Next Day Air" at bounding box center [553, 262] width 1 height 8
checkbox input "true"
click at [554, 279] on label "UPS Next Day Air Early" at bounding box center [601, 279] width 97 height 10
click at [554, 279] on input "UPS Next Day Air Early" at bounding box center [553, 276] width 1 height 8
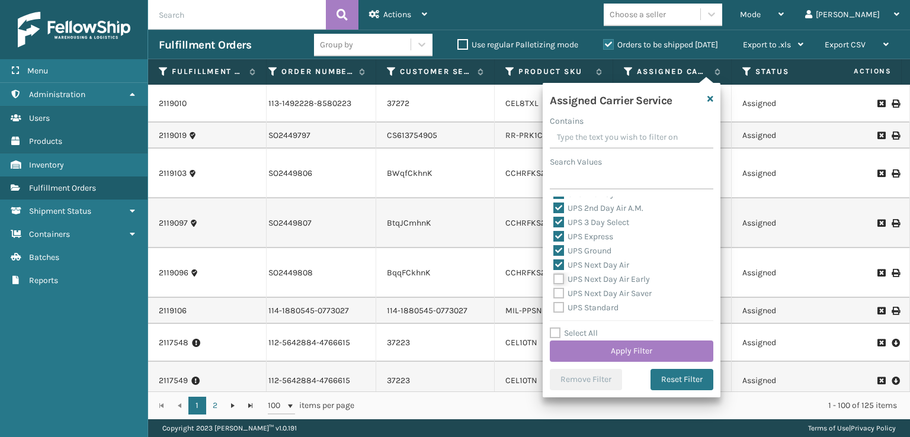
checkbox input "true"
click at [562, 303] on label "UPS Standard" at bounding box center [585, 308] width 65 height 10
click at [554, 303] on input "UPS Standard" at bounding box center [553, 305] width 1 height 8
checkbox input "true"
click at [560, 293] on label "UPS Next Day Air Saver" at bounding box center [602, 293] width 98 height 10
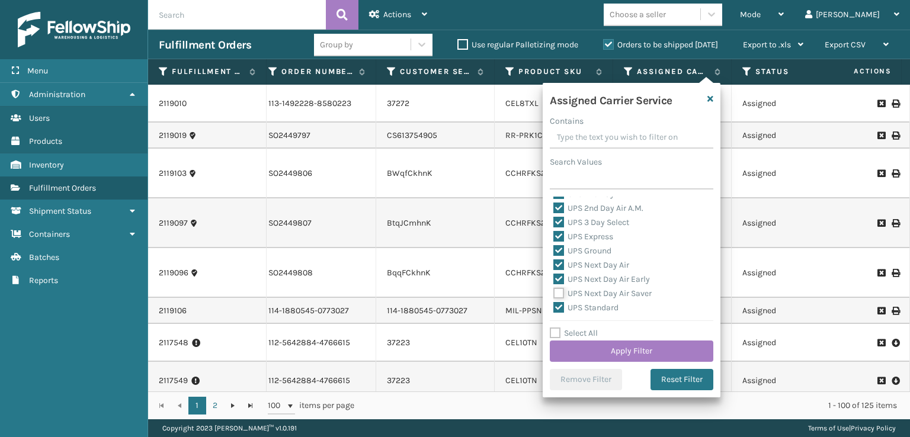
click at [554, 293] on input "UPS Next Day Air Saver" at bounding box center [553, 291] width 1 height 8
checkbox input "true"
click at [557, 258] on label "UPS SurePost 1LB or Greater" at bounding box center [611, 263] width 117 height 10
click at [554, 258] on input "UPS SurePost 1LB or Greater" at bounding box center [553, 260] width 1 height 8
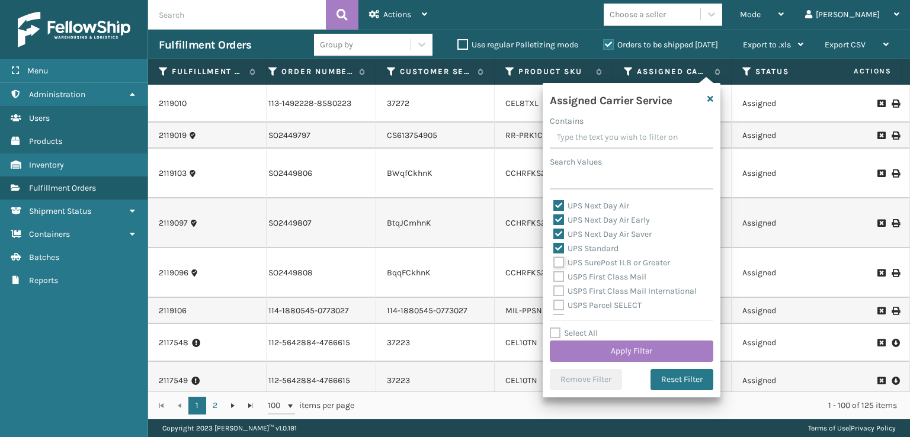
checkbox input "true"
click at [592, 353] on button "Apply Filter" at bounding box center [631, 350] width 163 height 21
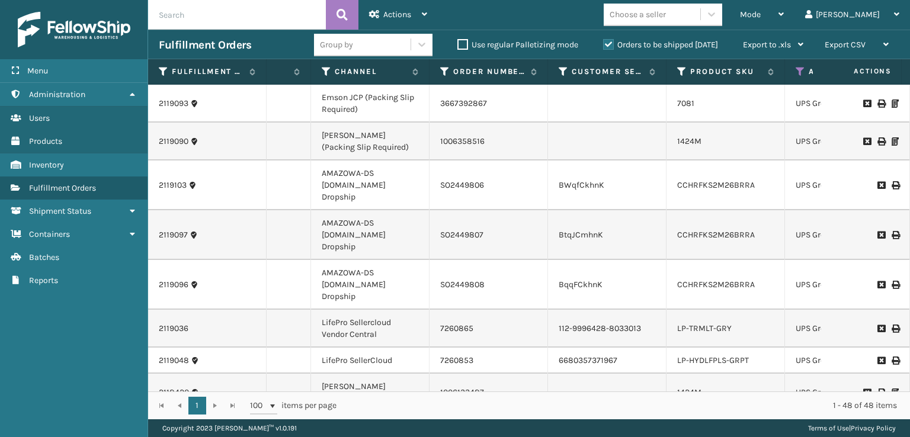
scroll to position [0, 198]
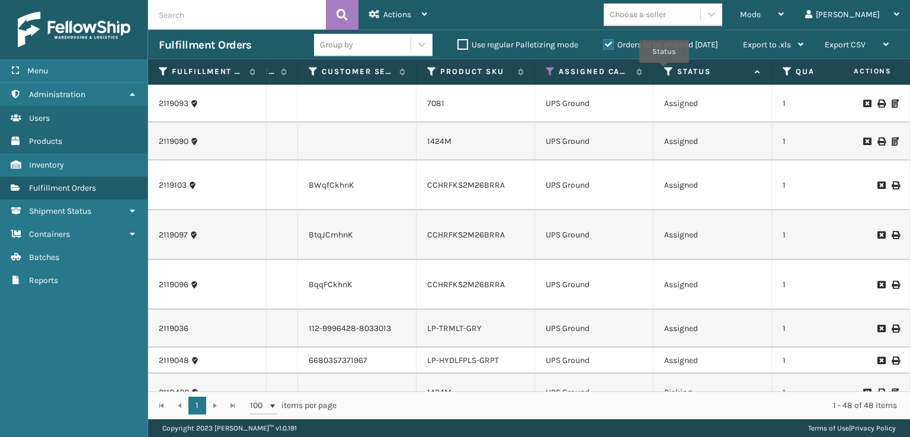
click at [664, 71] on icon at bounding box center [668, 71] width 9 height 11
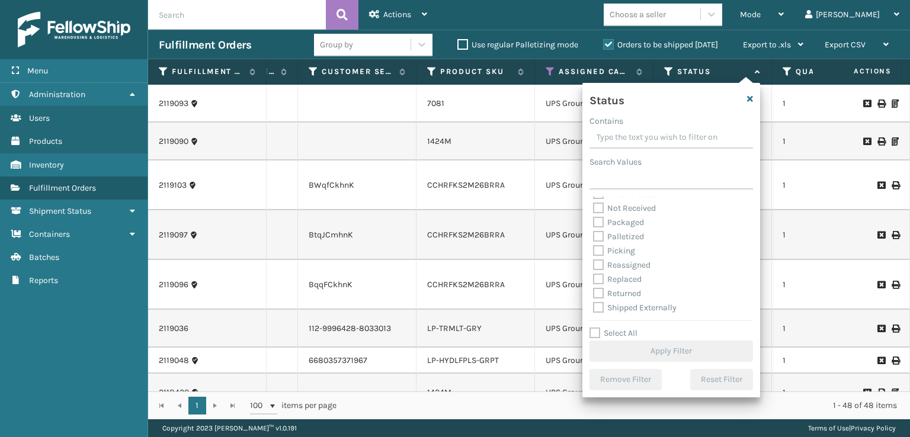
click at [601, 249] on label "Picking" at bounding box center [614, 251] width 42 height 10
click at [593, 249] on input "Picking" at bounding box center [593, 248] width 1 height 8
checkbox input "true"
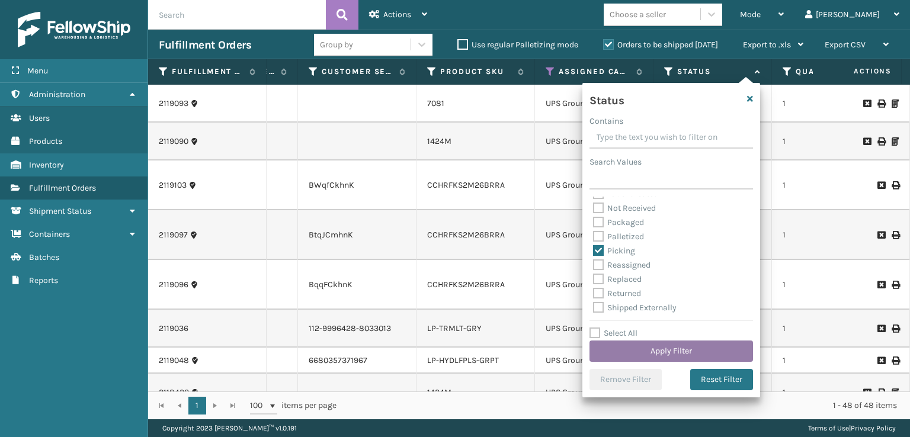
click at [625, 348] on button "Apply Filter" at bounding box center [670, 350] width 163 height 21
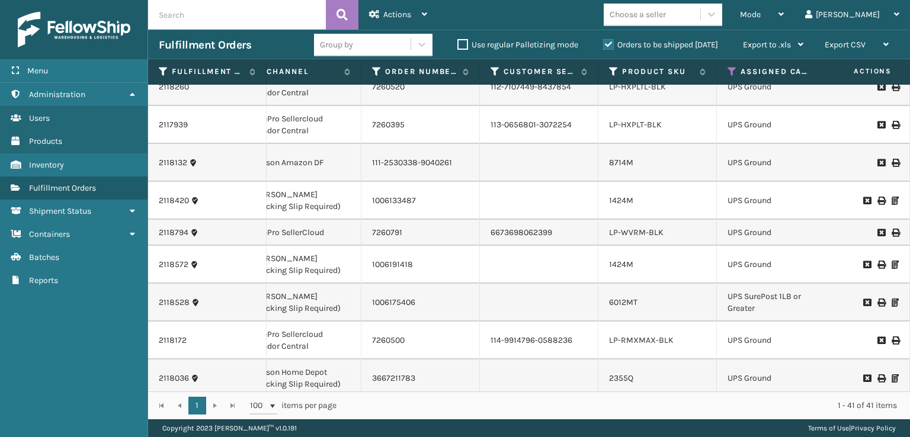
click at [623, 335] on li "LP-RMXMAX-BLK" at bounding box center [641, 341] width 65 height 12
click at [625, 343] on link "LP-RMXMAX-BLK" at bounding box center [641, 340] width 65 height 10
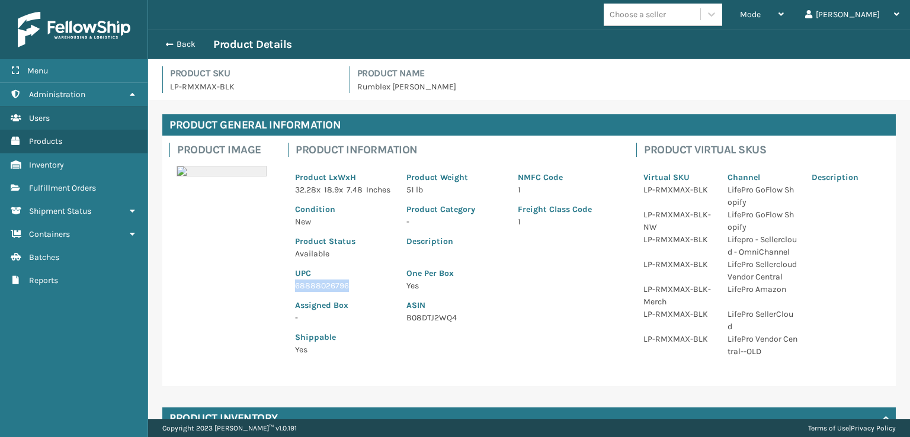
drag, startPoint x: 355, startPoint y: 298, endPoint x: 288, endPoint y: 300, distance: 67.0
click at [288, 292] on div "UPC 68888026796" at bounding box center [343, 276] width 111 height 32
copy p "68888026796"
drag, startPoint x: 165, startPoint y: 41, endPoint x: 256, endPoint y: 52, distance: 92.5
click at [166, 41] on span "button" at bounding box center [169, 44] width 7 height 8
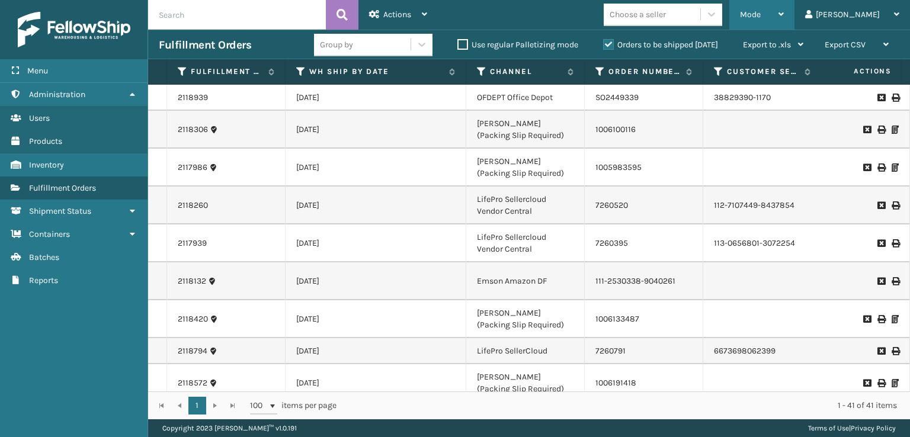
drag, startPoint x: 795, startPoint y: 21, endPoint x: 710, endPoint y: 78, distance: 102.8
click at [783, 24] on div "Mode" at bounding box center [762, 15] width 44 height 30
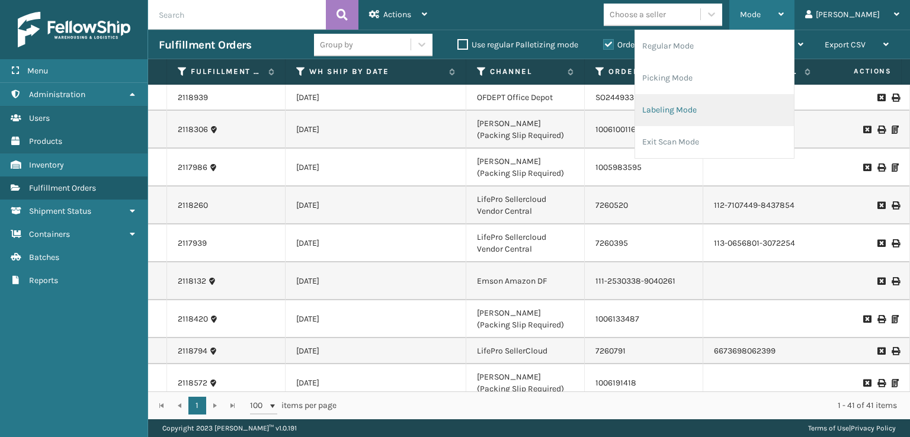
click at [708, 116] on li "Labeling Mode" at bounding box center [714, 110] width 159 height 32
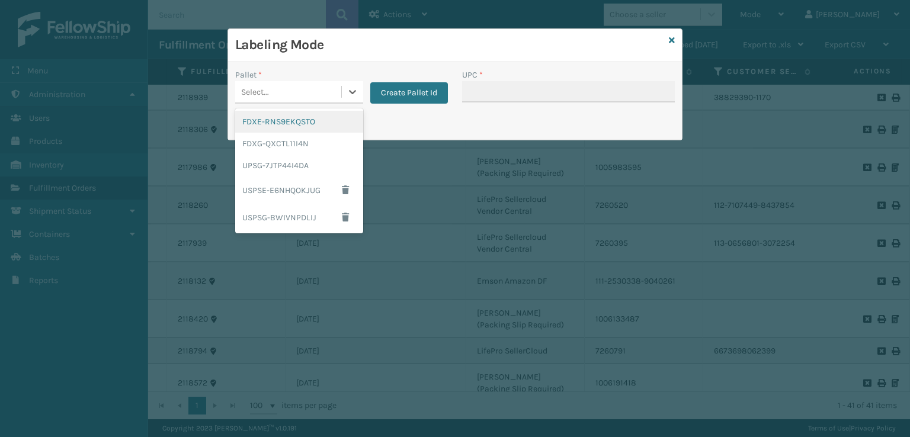
click at [255, 91] on div "Select..." at bounding box center [255, 92] width 28 height 12
click at [262, 171] on div "UPSG-7JTP44I4DA" at bounding box center [299, 166] width 128 height 22
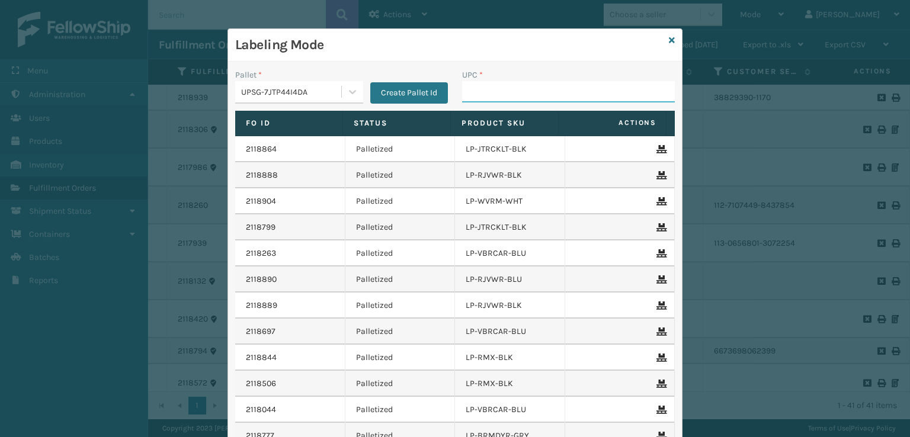
click at [478, 99] on input "UPC *" at bounding box center [568, 91] width 213 height 21
paste input "68888026796"
type input "68888026796"
type input "810090933467"
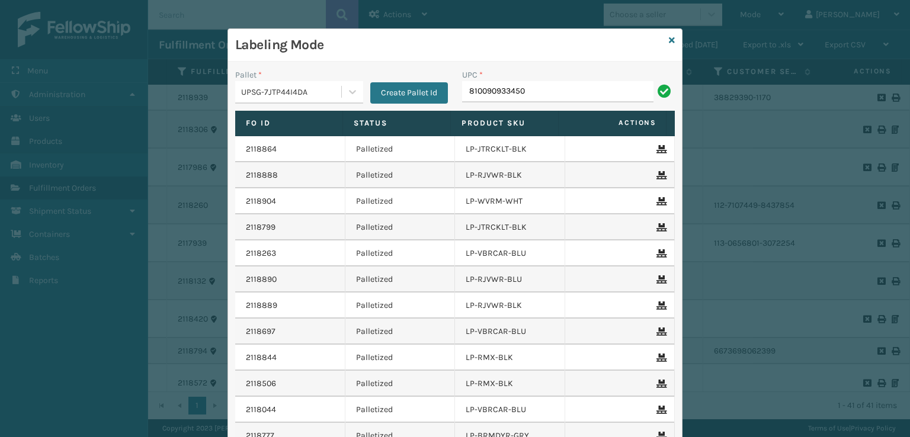
type input "810090933450"
type input "8100909334540"
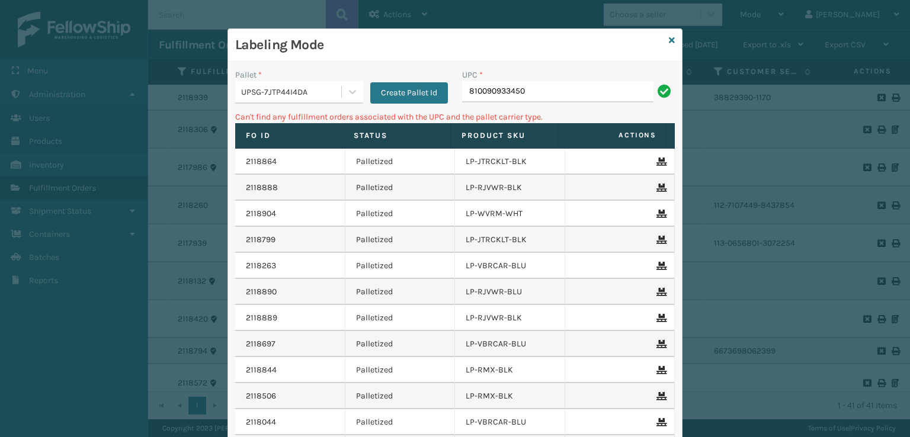
type input "810090933450"
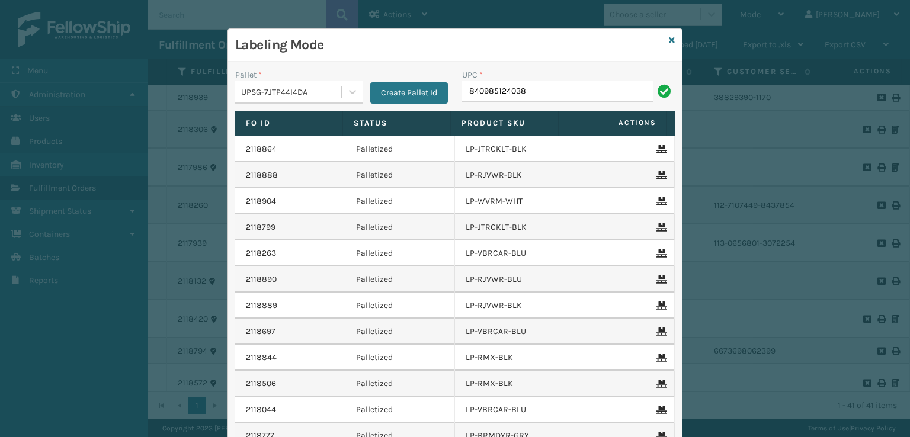
type input "840985124038"
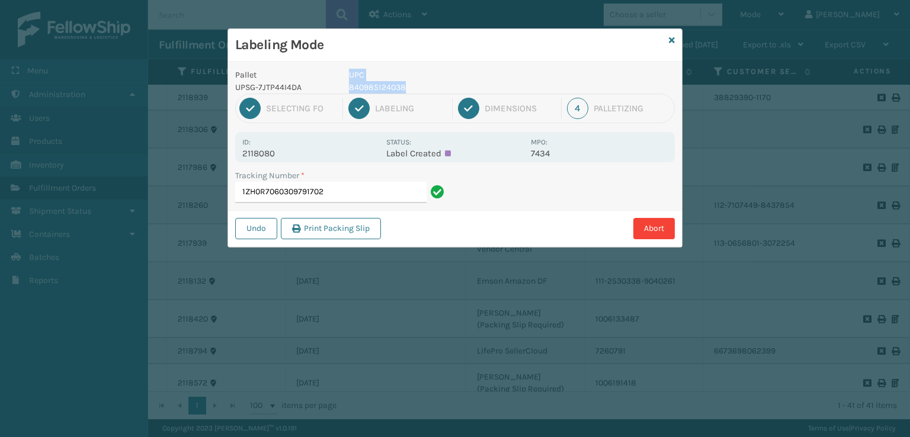
drag, startPoint x: 332, startPoint y: 85, endPoint x: 301, endPoint y: 93, distance: 31.3
click at [303, 92] on div "Pallet UPSG-7JTP44I4DA UPC 840985124038" at bounding box center [455, 81] width 454 height 25
copy div "UPC 840985124038"
click at [365, 184] on input "1ZH0R7060309791702" at bounding box center [330, 192] width 191 height 21
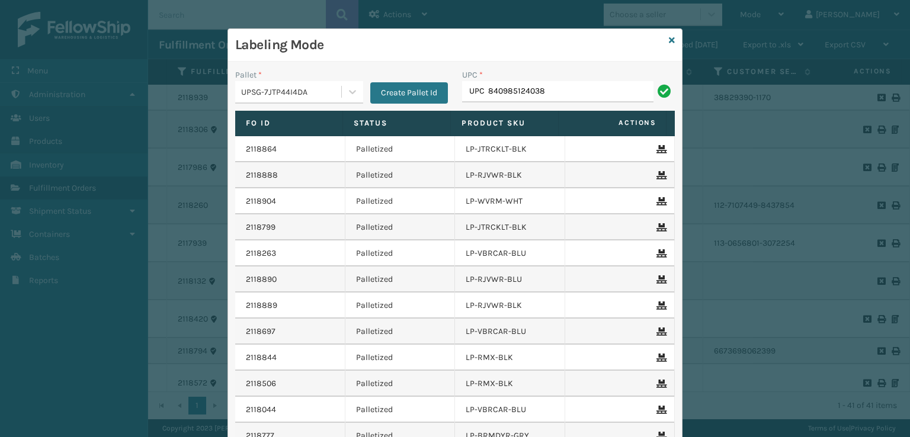
click at [481, 91] on input "UPC 840985124038" at bounding box center [557, 91] width 191 height 21
type input "840985124038"
type input "810090933467"
type input "810090933450"
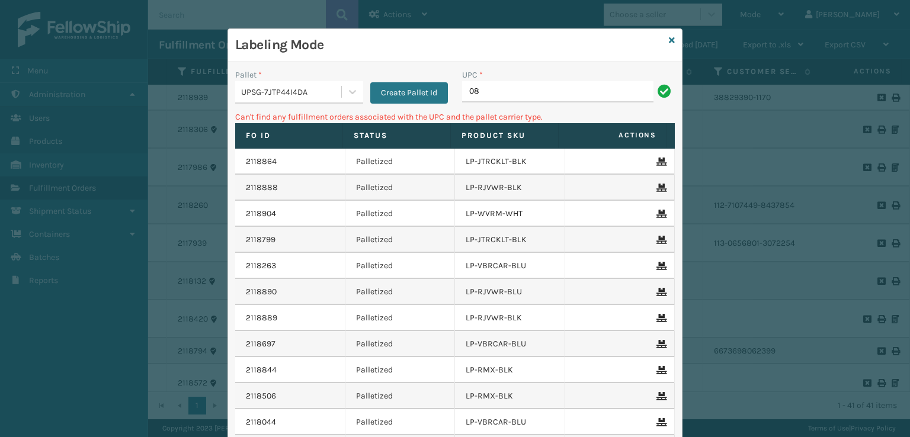
type input "0"
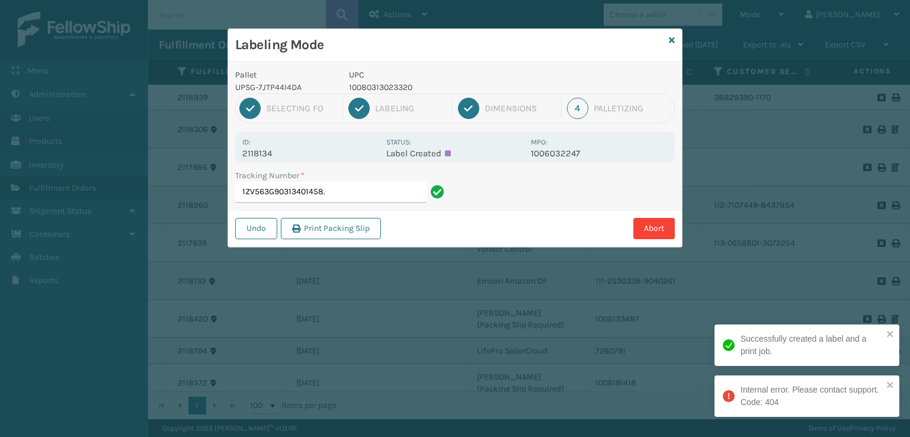
type input "1ZV563G90313401458"
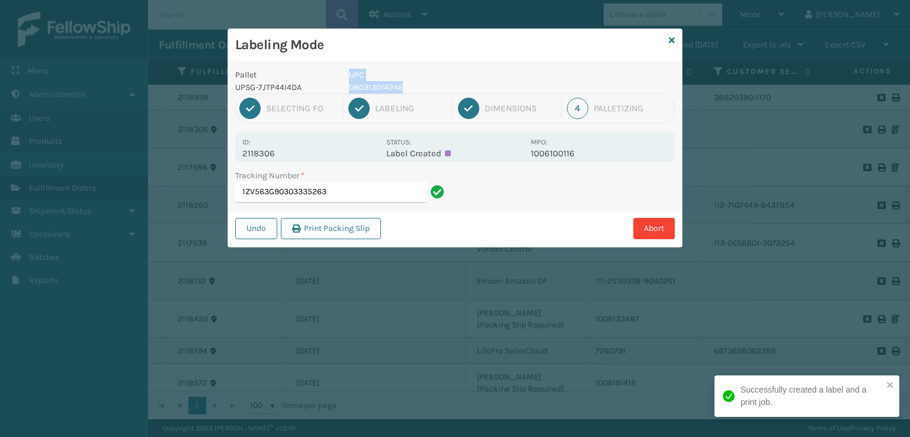
drag, startPoint x: 409, startPoint y: 83, endPoint x: 338, endPoint y: 89, distance: 71.3
click at [338, 89] on div "Pallet UPSG-7JTP44I4DA UPC 080313014246" at bounding box center [455, 81] width 454 height 25
click at [409, 86] on p "080313014246" at bounding box center [436, 87] width 175 height 12
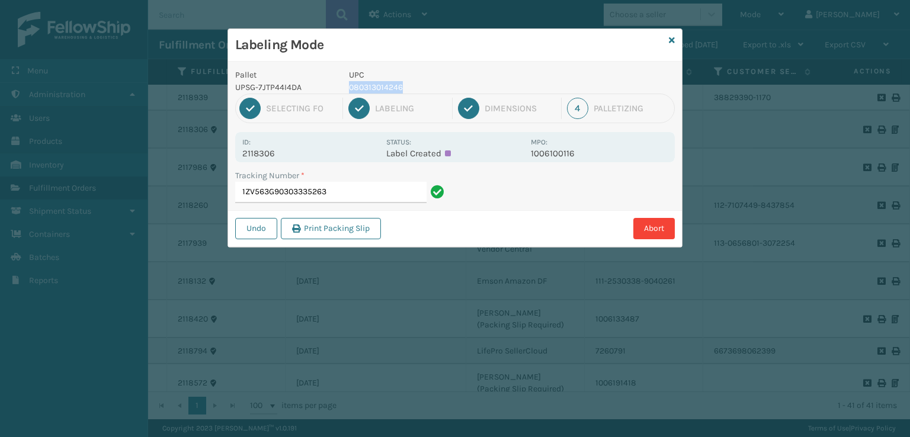
drag, startPoint x: 409, startPoint y: 86, endPoint x: 348, endPoint y: 89, distance: 61.1
click at [348, 89] on div "UPC 080313014246" at bounding box center [436, 81] width 189 height 25
copy p "080313014246"
drag, startPoint x: 364, startPoint y: 181, endPoint x: 360, endPoint y: 188, distance: 7.9
click at [360, 188] on input "1ZV563G90303335263" at bounding box center [330, 192] width 191 height 21
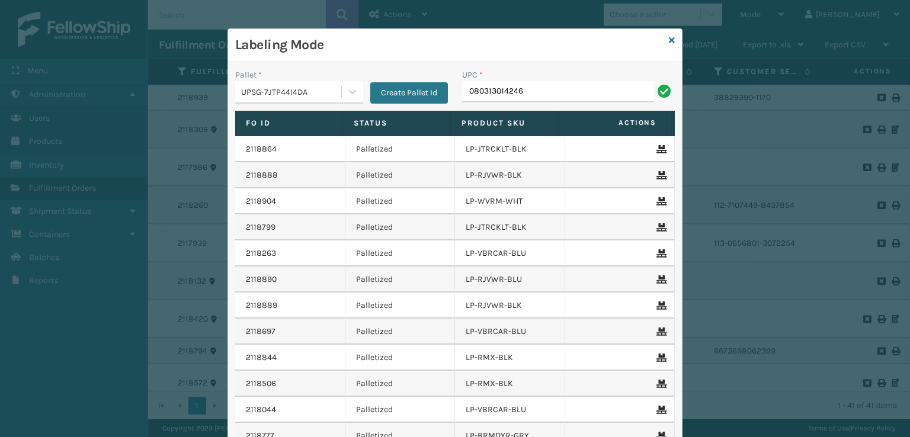
type input "080313014246"
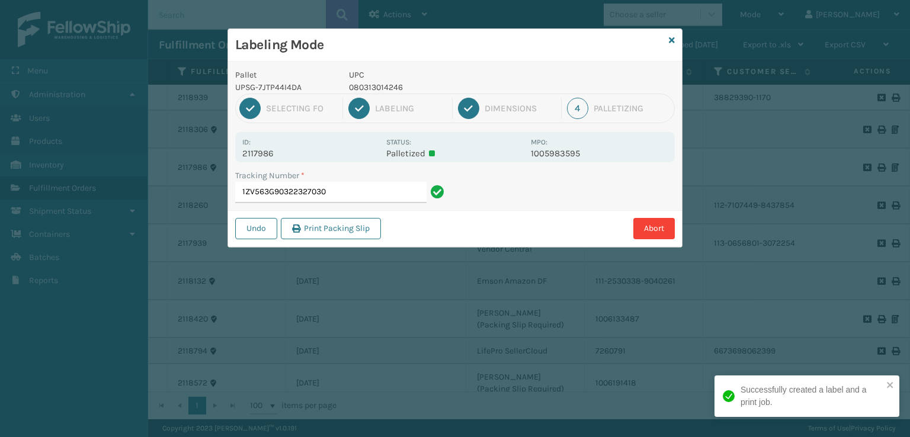
type input "1ZV563G90322327030080313014246"
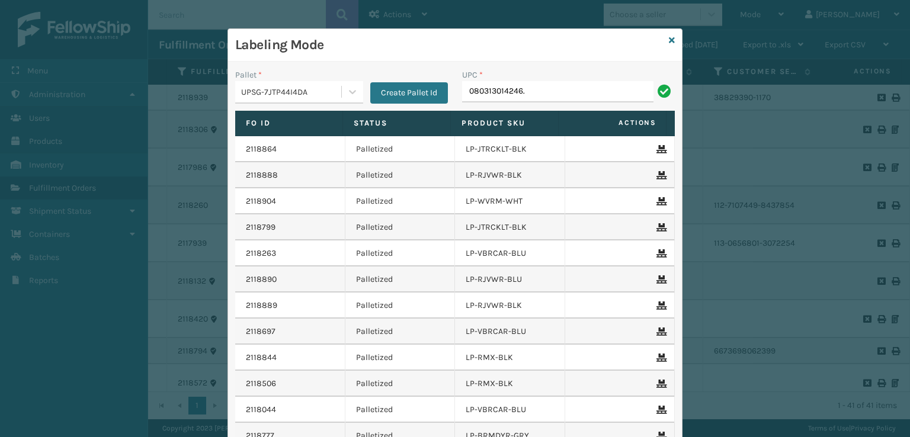
type input "080313014246."
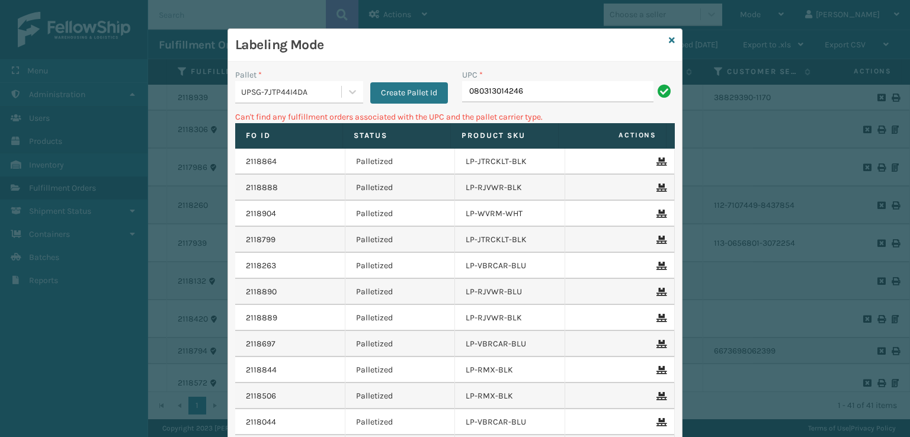
type input "080313014246"
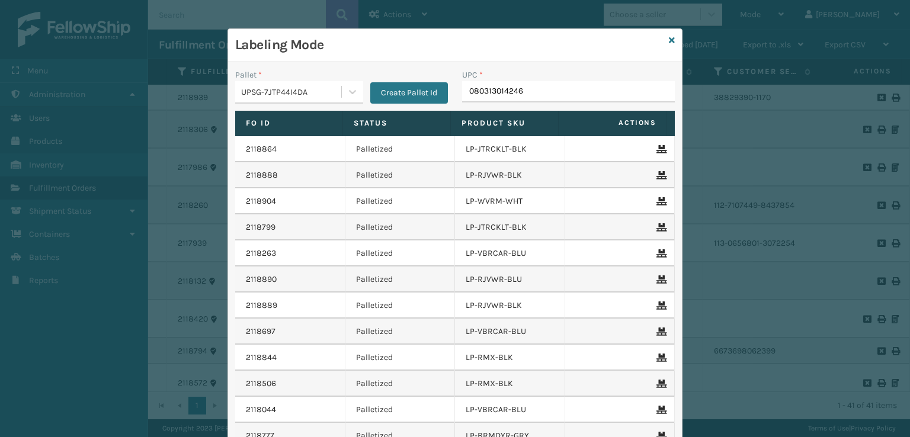
type input "080313014246"
click at [356, 180] on td "Palletized" at bounding box center [400, 175] width 110 height 26
click at [547, 92] on input "080313014246" at bounding box center [557, 91] width 191 height 21
type input "080313014246"
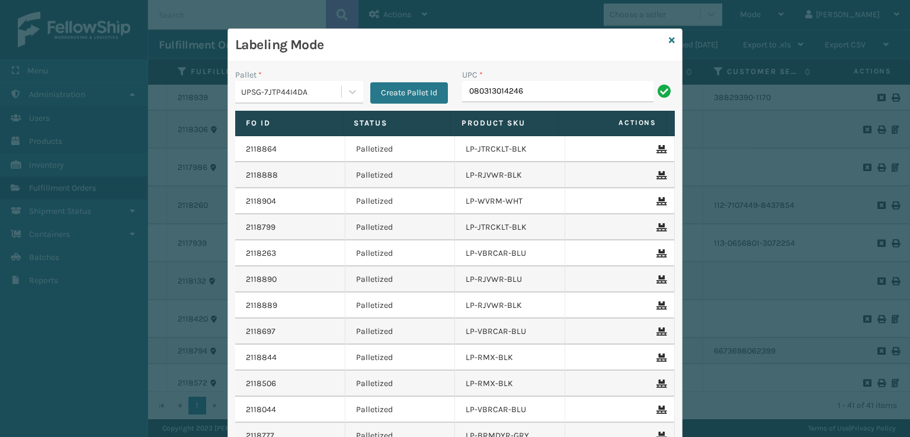
type input "080313014246"
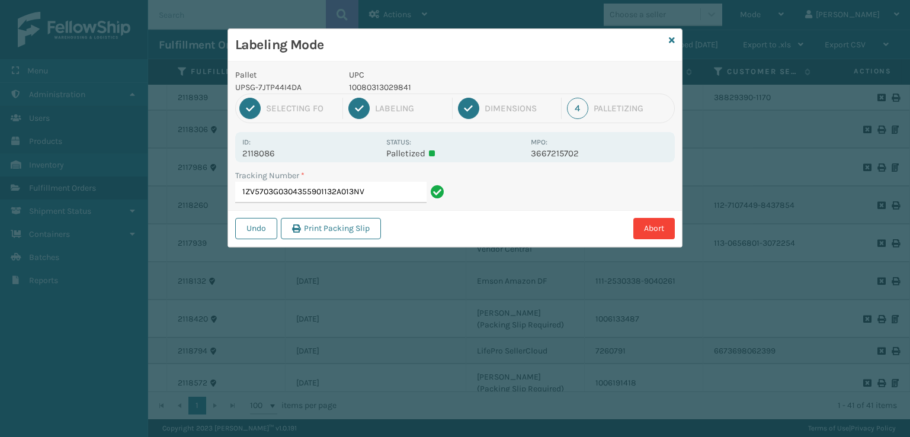
type input "1ZV5703G0304355901132A013NVY"
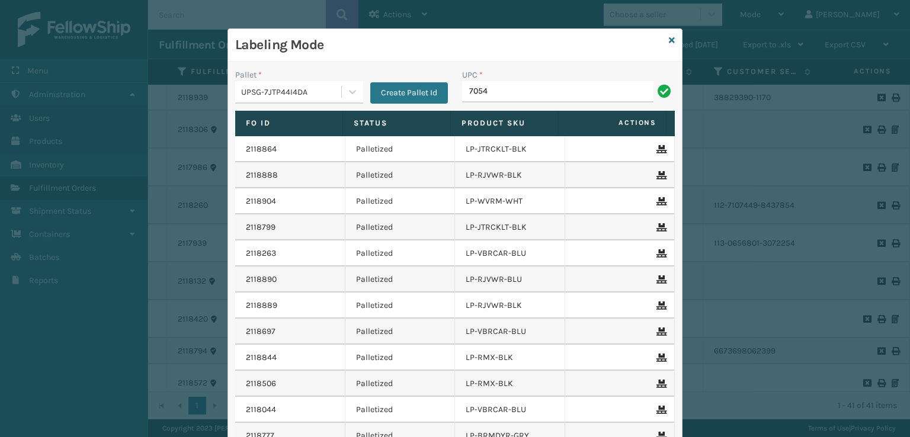
type input "7054"
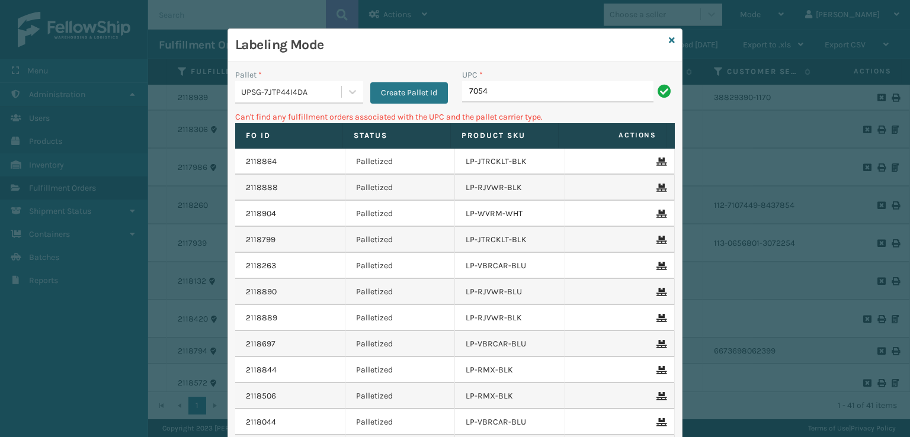
drag, startPoint x: 502, startPoint y: 101, endPoint x: 445, endPoint y: 99, distance: 56.3
click at [445, 99] on div "Pallet * UPSG-7JTP44I4DA Create Pallet Id UPC * 7054" at bounding box center [455, 90] width 454 height 42
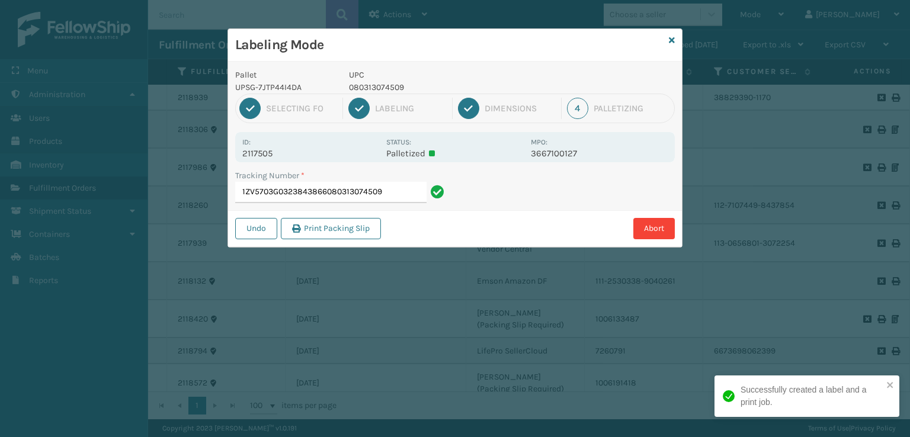
type input "1ZV5703G0323843866080313074509"
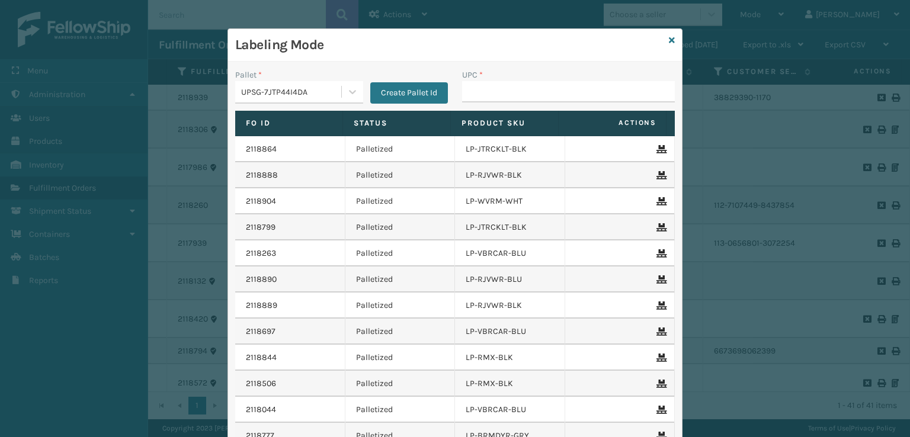
click at [666, 33] on div "Labeling Mode" at bounding box center [455, 45] width 454 height 33
click at [669, 41] on icon at bounding box center [672, 40] width 6 height 8
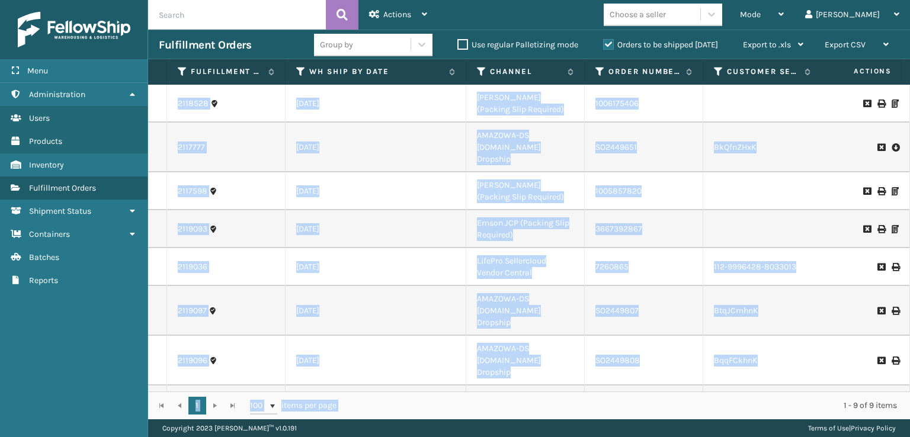
scroll to position [31, 0]
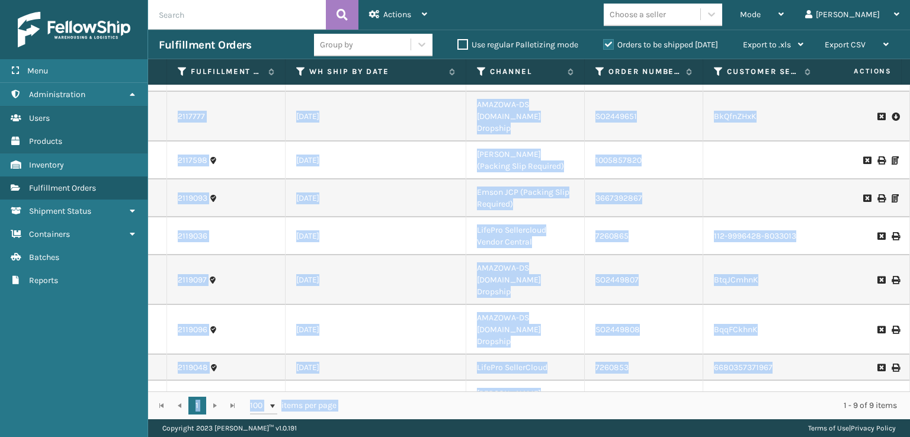
drag, startPoint x: 419, startPoint y: 391, endPoint x: 434, endPoint y: 390, distance: 15.5
click at [434, 390] on div "Fulfillment Order Id WH Ship By Date Channel Order Number Customer Service Orde…" at bounding box center [529, 239] width 762 height 360
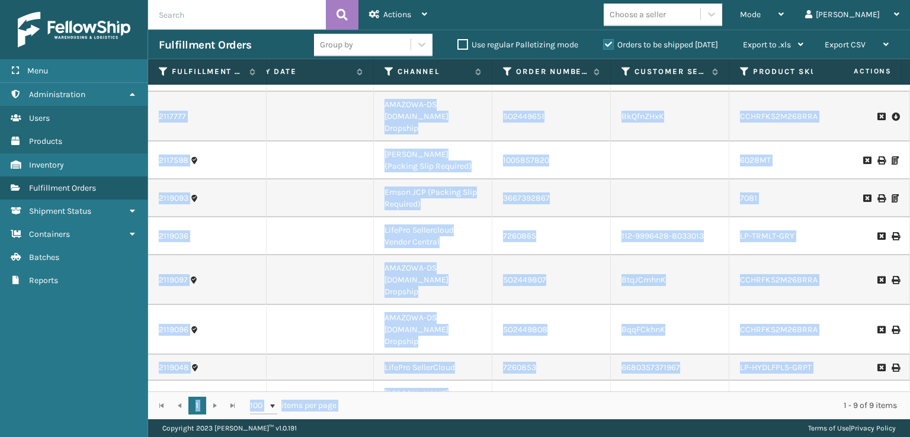
scroll to position [0, 97]
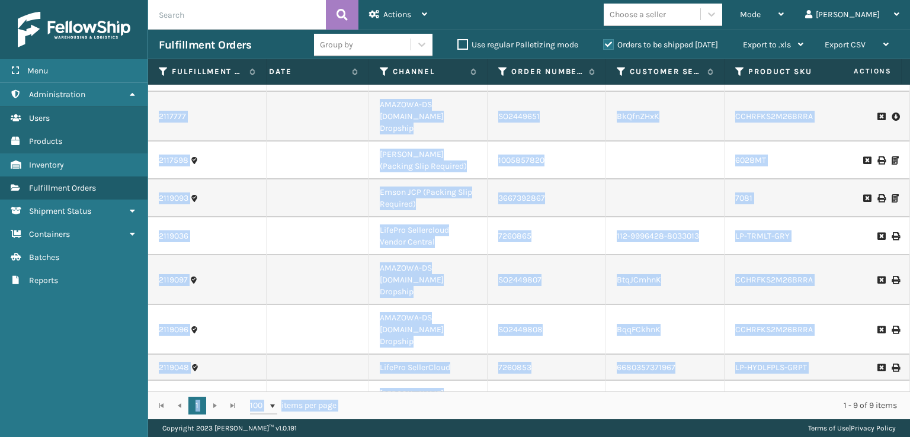
click at [341, 309] on td "[DATE]" at bounding box center [278, 330] width 181 height 50
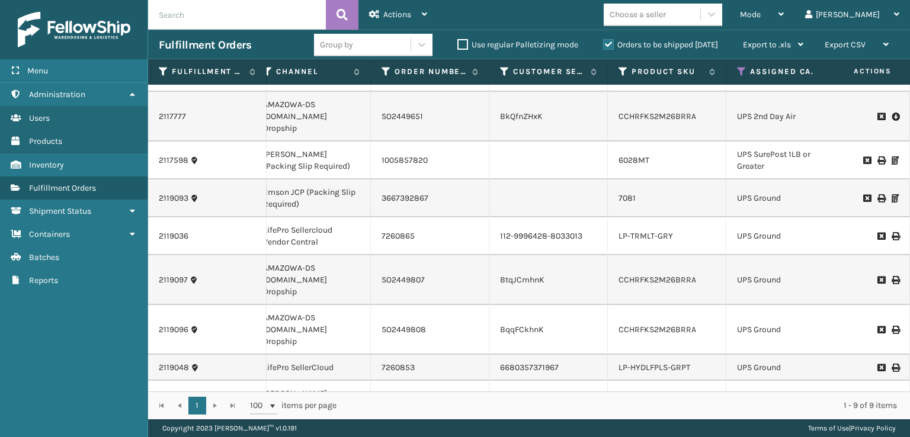
scroll to position [0, 248]
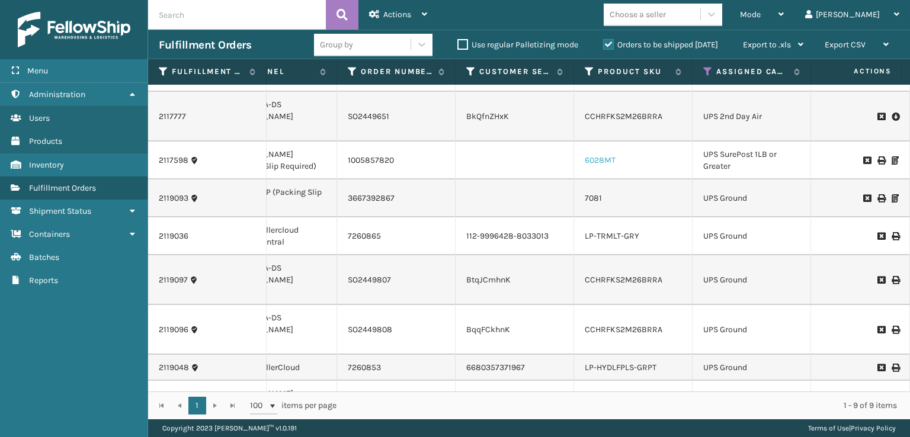
click at [592, 155] on link "6028MT" at bounding box center [599, 160] width 31 height 10
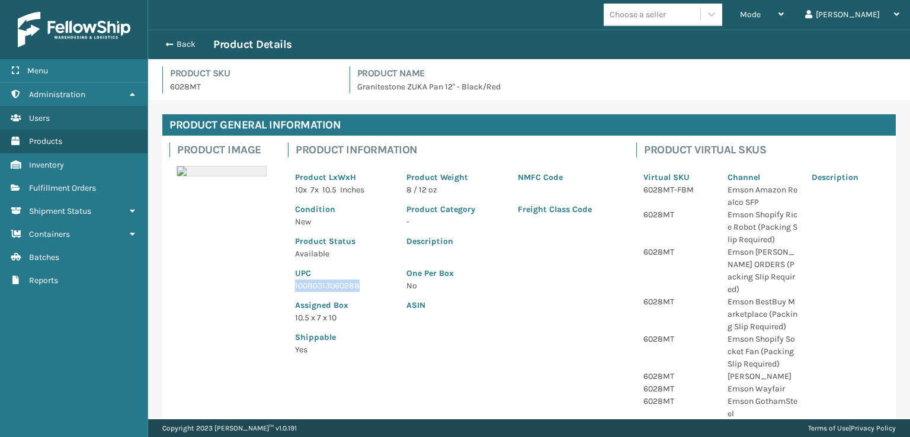
drag, startPoint x: 361, startPoint y: 285, endPoint x: 290, endPoint y: 286, distance: 71.1
click at [290, 286] on div "UPC 10080313060288" at bounding box center [343, 276] width 111 height 32
copy p "10080313060288"
click at [165, 46] on span "button" at bounding box center [167, 44] width 7 height 8
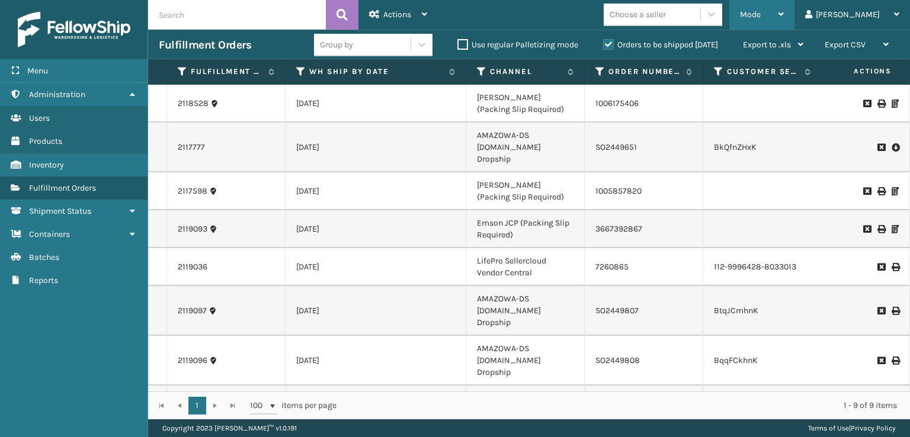
drag, startPoint x: 795, startPoint y: 12, endPoint x: 727, endPoint y: 62, distance: 83.9
click at [760, 12] on span "Mode" at bounding box center [750, 14] width 21 height 10
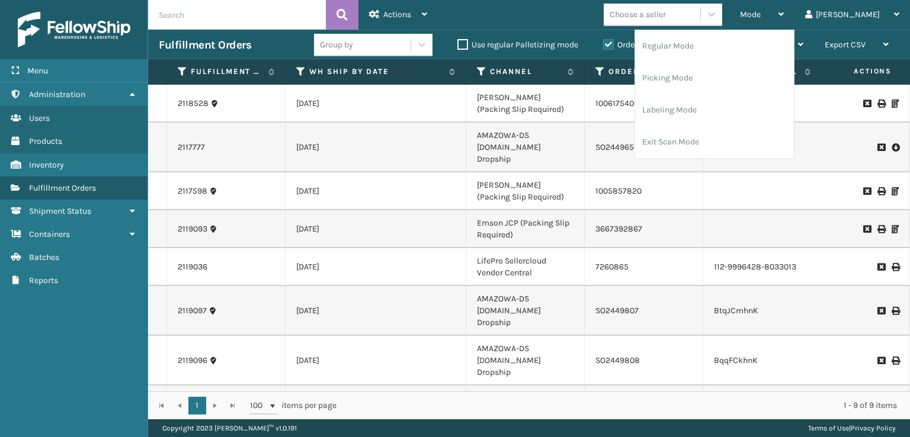
drag, startPoint x: 693, startPoint y: 115, endPoint x: 452, endPoint y: 114, distance: 240.4
click at [682, 114] on div "Actions Settings Remove All Filters Export Labels Bulk Print Close Out Palletiz…" at bounding box center [529, 209] width 762 height 419
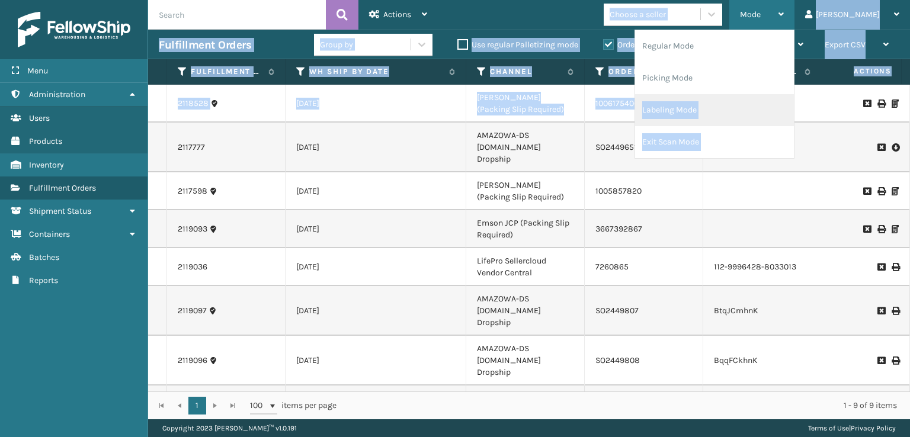
click at [699, 117] on li "Labeling Mode" at bounding box center [714, 110] width 159 height 32
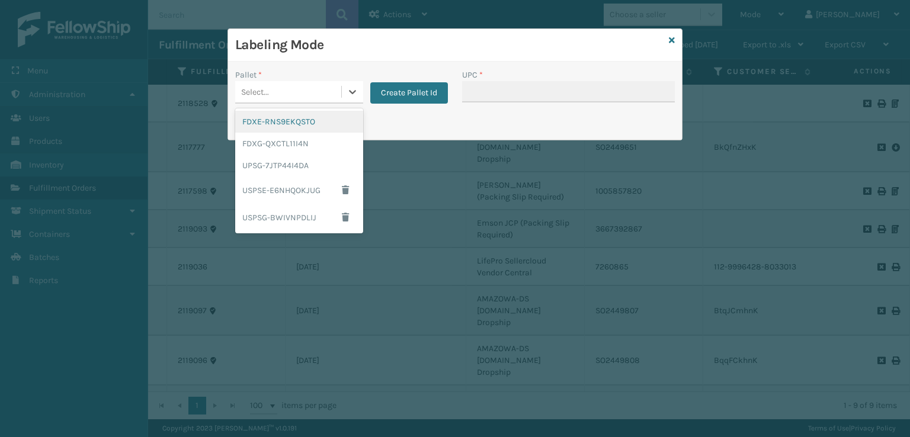
drag, startPoint x: 300, startPoint y: 94, endPoint x: 295, endPoint y: 124, distance: 30.6
click at [300, 96] on div "Select..." at bounding box center [288, 92] width 106 height 20
drag, startPoint x: 282, startPoint y: 171, endPoint x: 301, endPoint y: 166, distance: 19.4
click at [301, 166] on div "UPSG-7JTP44I4DA" at bounding box center [299, 166] width 128 height 22
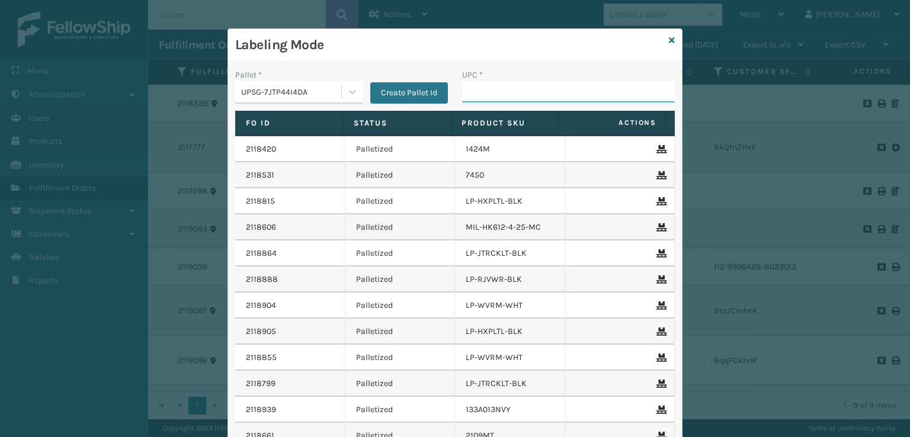
click at [510, 91] on input "UPC *" at bounding box center [568, 91] width 213 height 21
paste input "10080313060288"
type input "10080313060288"
click at [669, 40] on icon at bounding box center [672, 40] width 6 height 8
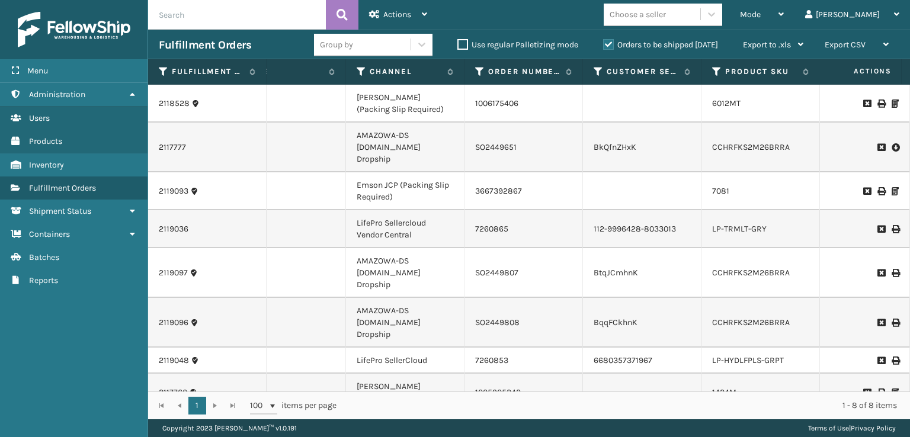
scroll to position [0, 204]
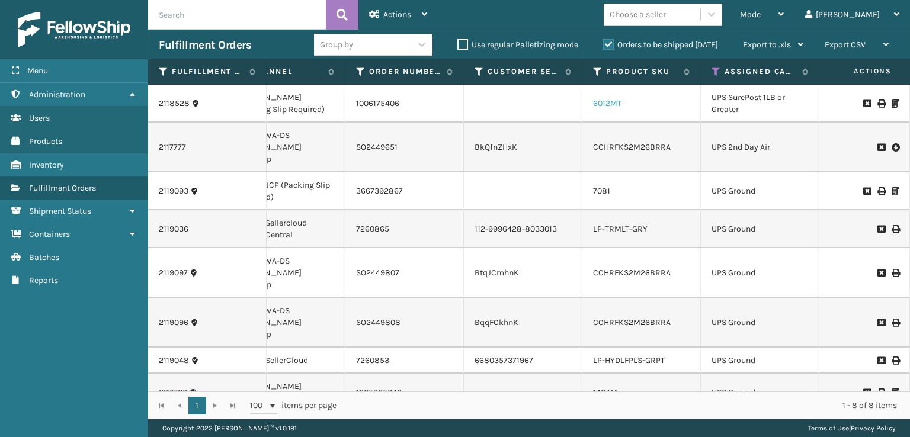
click at [613, 102] on link "6012MT" at bounding box center [607, 103] width 28 height 10
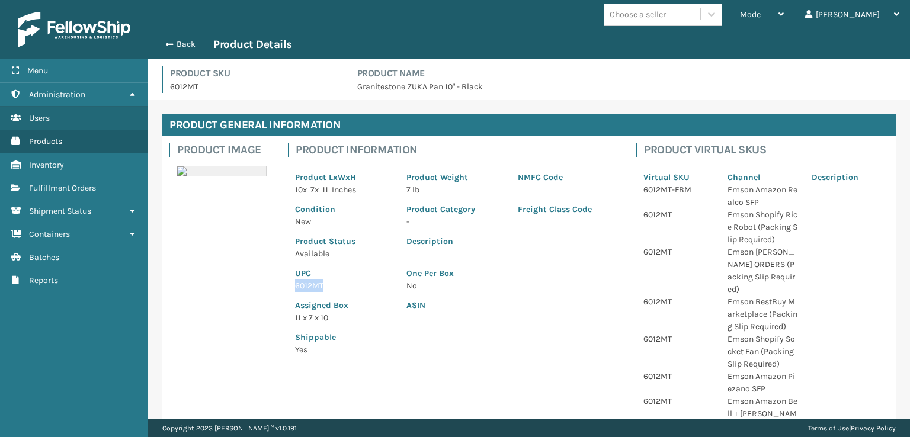
drag, startPoint x: 325, startPoint y: 287, endPoint x: 286, endPoint y: 281, distance: 38.9
click at [286, 281] on div "Product Information Product LxWxH 10 x 7 x 11 Inches Product Weight 7 lb NMFC C…" at bounding box center [455, 253] width 348 height 234
click at [167, 46] on span "button" at bounding box center [167, 44] width 7 height 8
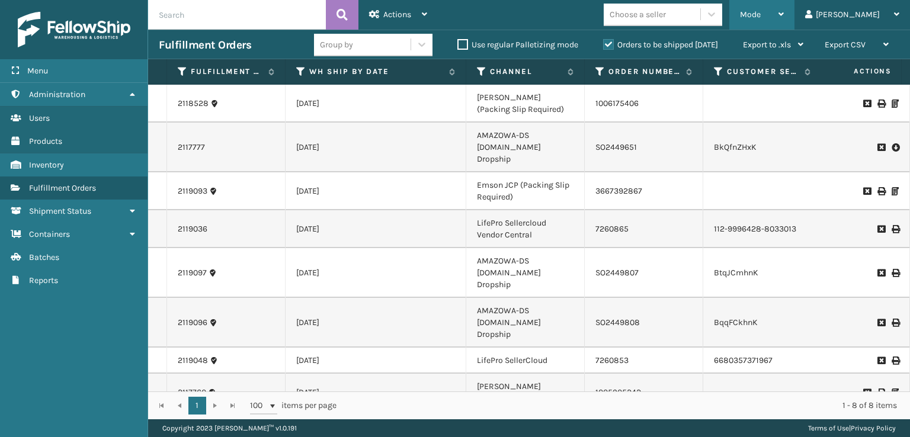
click at [760, 15] on span "Mode" at bounding box center [750, 14] width 21 height 10
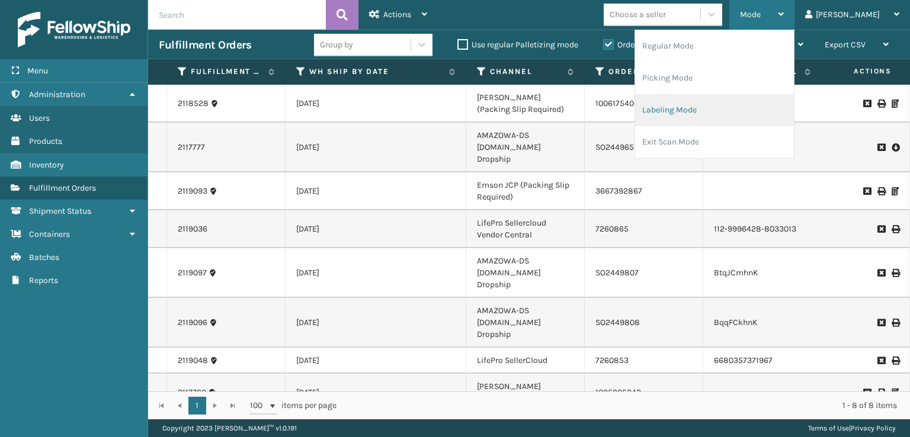
click at [691, 118] on li "Labeling Mode" at bounding box center [714, 110] width 159 height 32
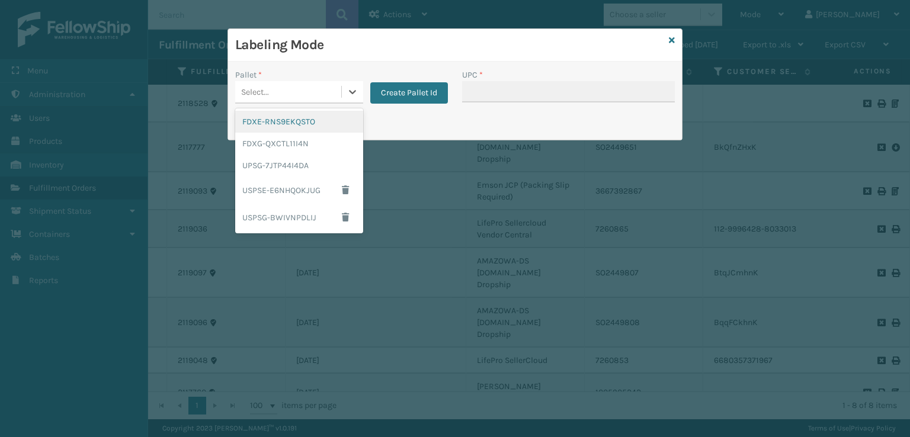
click at [314, 95] on div "Select..." at bounding box center [288, 92] width 106 height 20
click at [270, 165] on div "UPSG-7JTP44I4DA" at bounding box center [299, 166] width 128 height 22
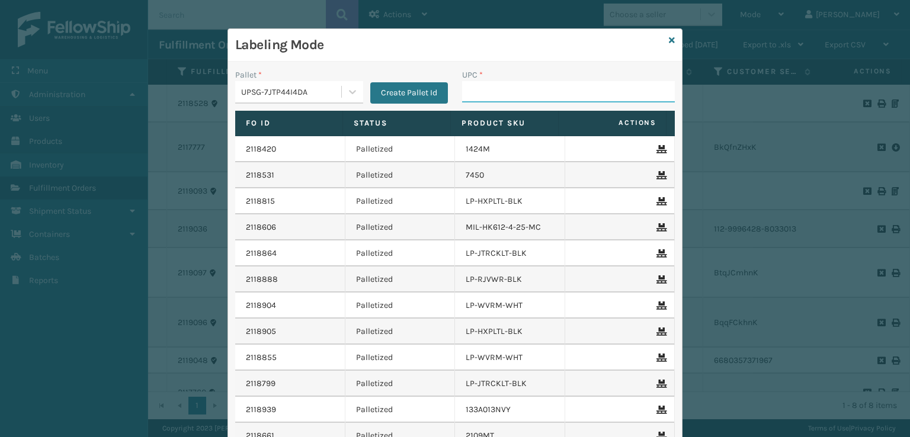
click at [490, 92] on input "UPC *" at bounding box center [568, 91] width 213 height 21
paste input "6012MT"
type input "6012MT"
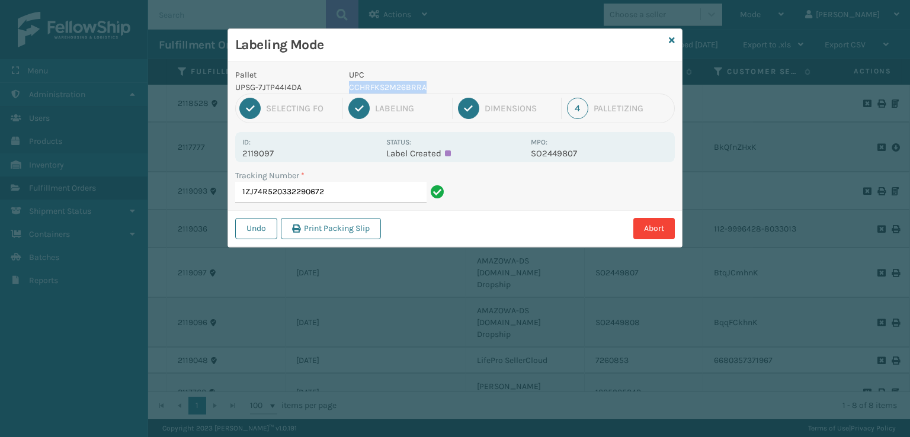
drag, startPoint x: 426, startPoint y: 89, endPoint x: 349, endPoint y: 90, distance: 76.4
click at [349, 90] on p "CCHRFKS2M26BRRA" at bounding box center [436, 87] width 175 height 12
click at [337, 180] on div "Tracking Number *" at bounding box center [341, 175] width 213 height 12
click at [333, 192] on input "1ZJ74R520332290672" at bounding box center [330, 192] width 191 height 21
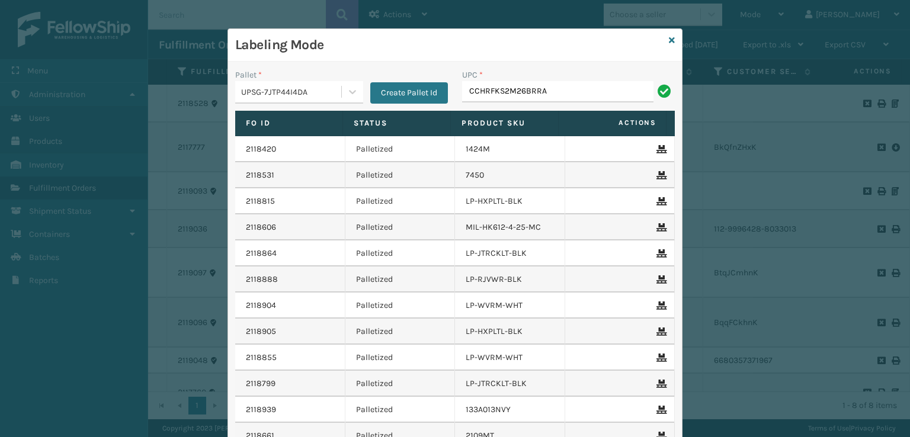
type input "CCHRFKS2M26BRRA"
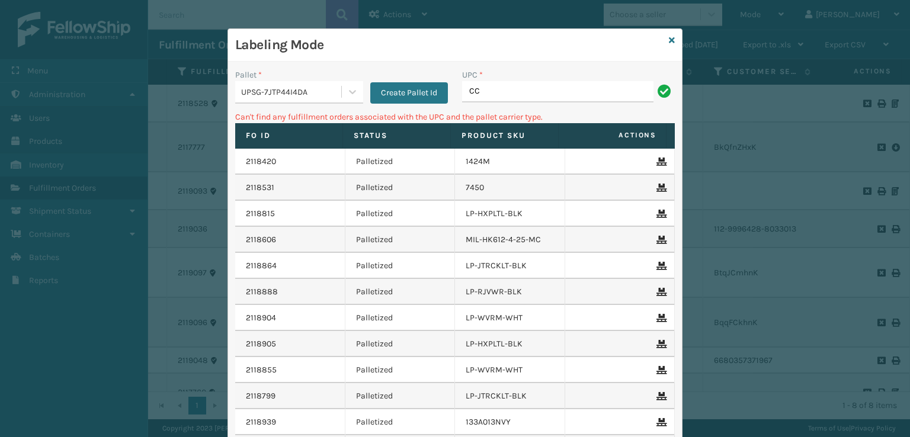
type input "C"
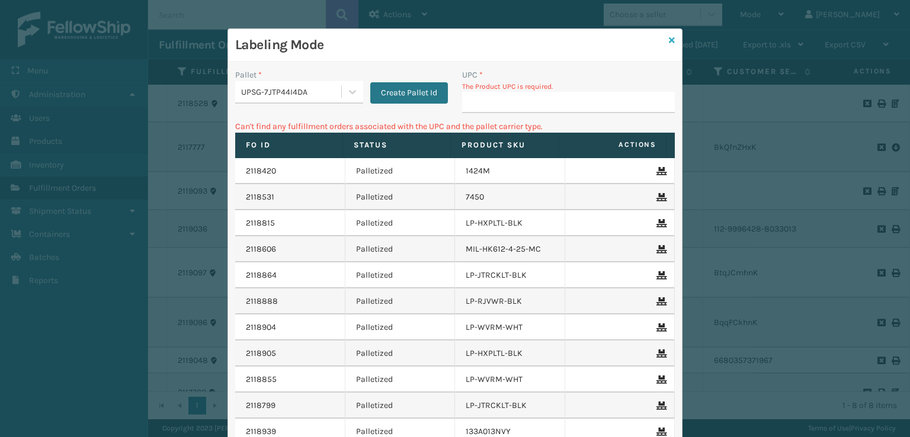
click at [669, 37] on icon at bounding box center [672, 40] width 6 height 8
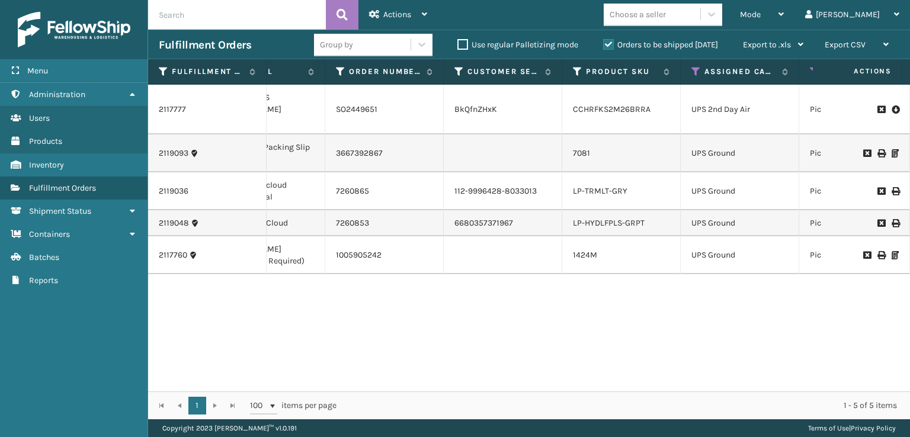
scroll to position [0, 262]
click at [788, 17] on div "Mode Regular Mode Picking Mode Labeling Mode Exit Scan Mode" at bounding box center [761, 15] width 65 height 30
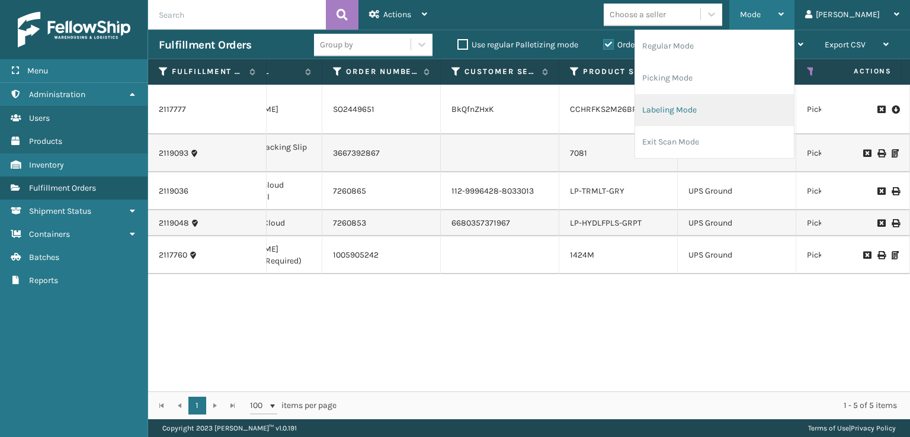
click at [696, 114] on li "Labeling Mode" at bounding box center [714, 110] width 159 height 32
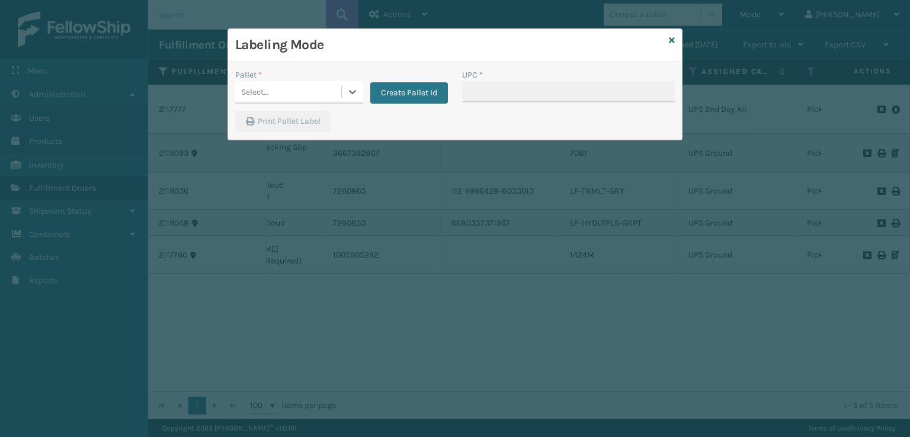
click at [295, 93] on div "Select..." at bounding box center [288, 92] width 106 height 20
click at [398, 92] on button "Create Pallet Id" at bounding box center [409, 92] width 78 height 21
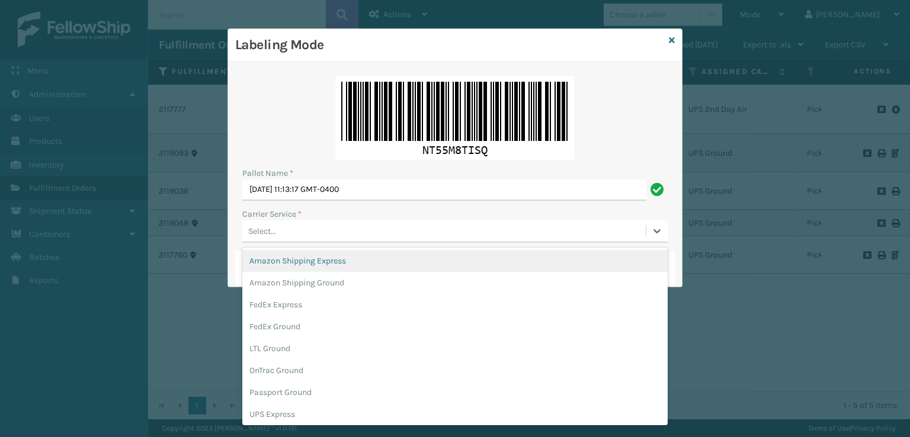
click at [339, 235] on div "Select..." at bounding box center [443, 231] width 403 height 20
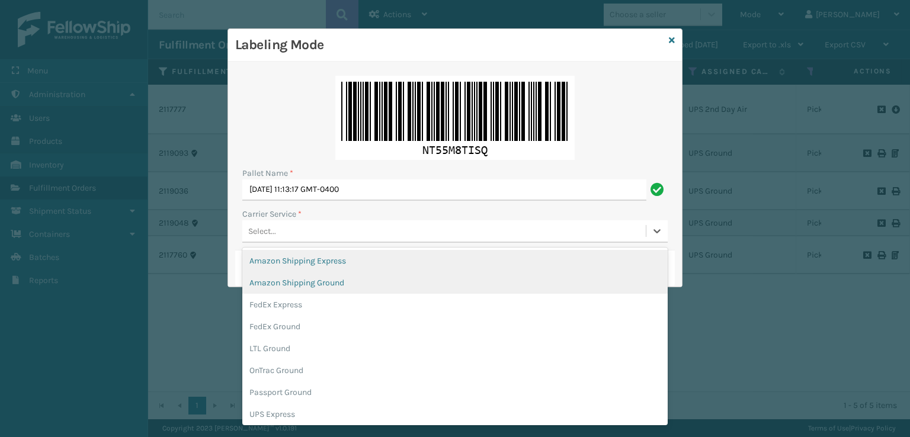
scroll to position [68, 0]
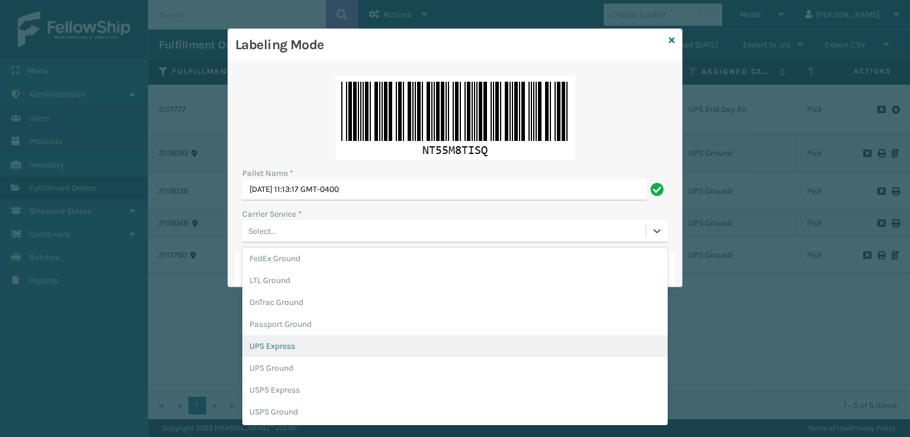
click at [285, 349] on div "UPS Express" at bounding box center [454, 346] width 425 height 22
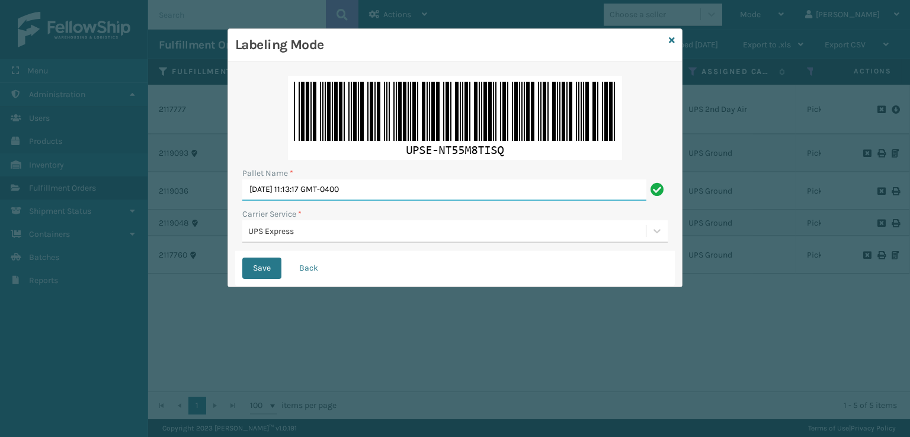
drag, startPoint x: 430, startPoint y: 183, endPoint x: 0, endPoint y: 199, distance: 430.2
click at [0, 199] on div "Labeling Mode Pallet Name * Mon Oct 06 2025 11:13:17 GMT-0400 Carrier Service *…" at bounding box center [455, 218] width 910 height 437
type input "EXPRESS"
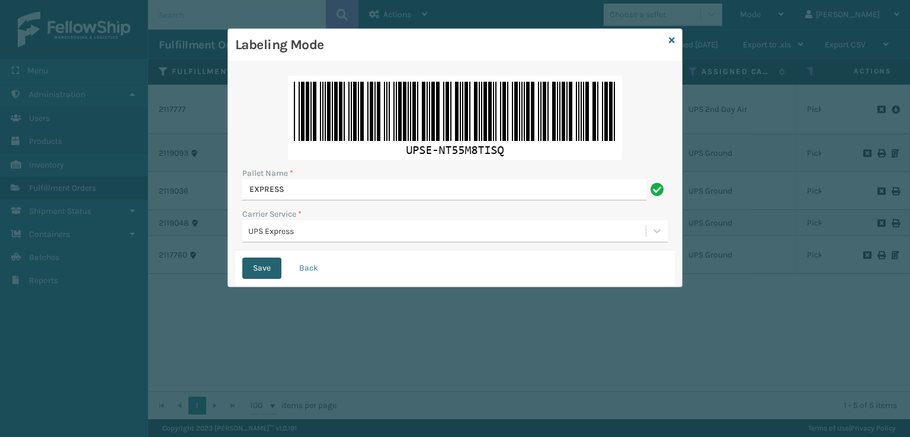
click at [264, 272] on button "Save" at bounding box center [261, 268] width 39 height 21
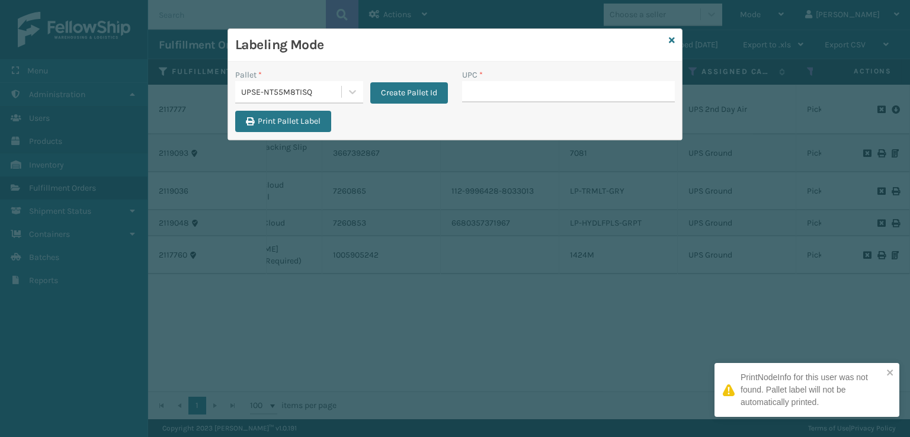
click at [490, 88] on input "UPC *" at bounding box center [568, 91] width 213 height 21
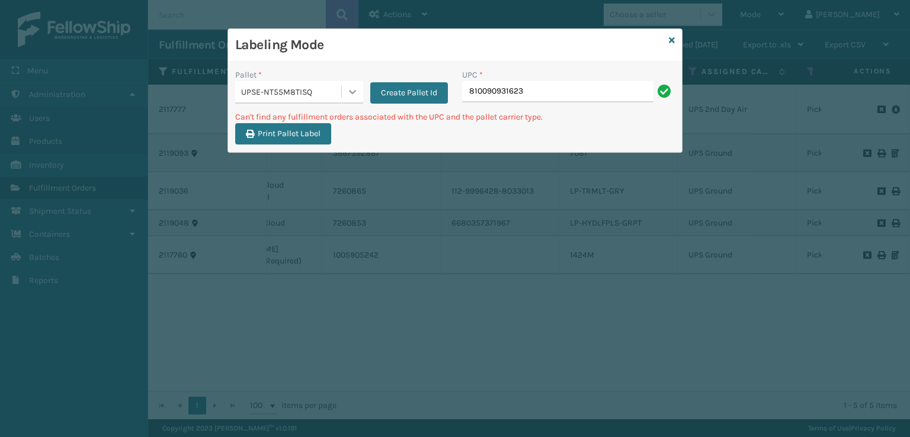
click at [343, 91] on div at bounding box center [352, 91] width 21 height 21
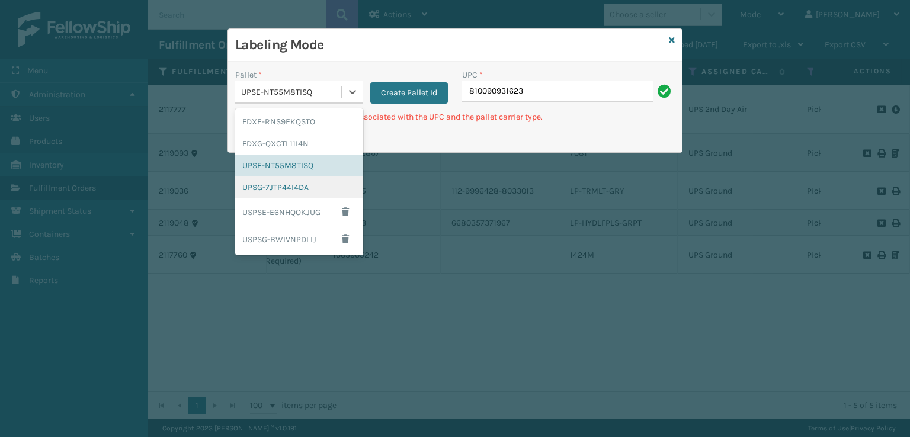
click at [264, 190] on div "UPSG-7JTP44I4DA" at bounding box center [299, 187] width 128 height 22
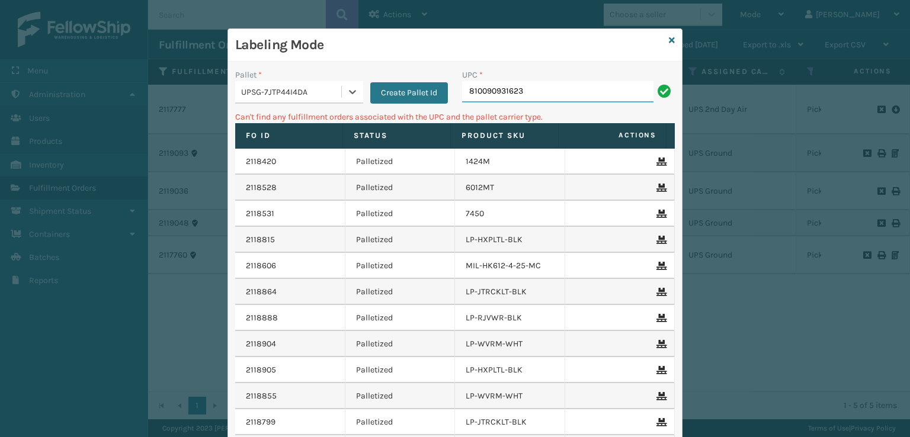
click at [563, 85] on input "810090931623" at bounding box center [557, 91] width 191 height 21
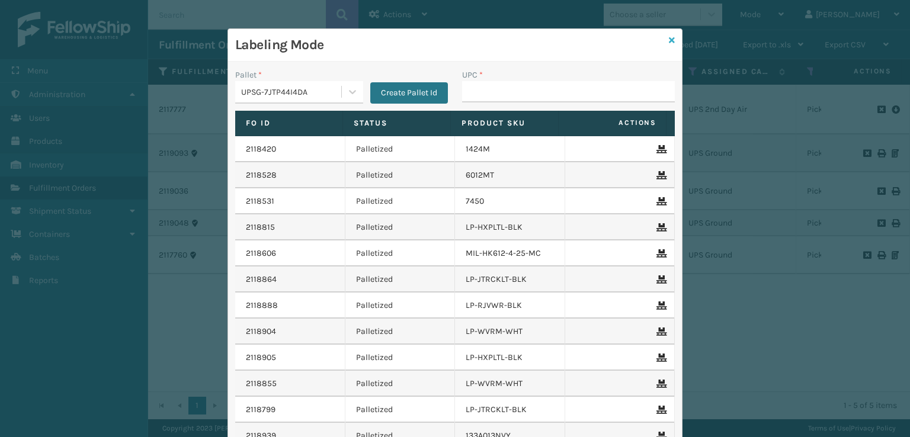
click at [670, 46] on link at bounding box center [672, 40] width 6 height 12
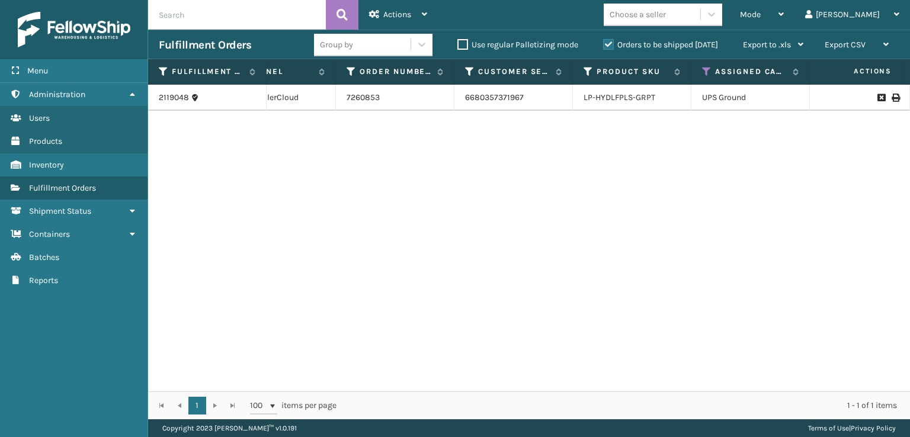
scroll to position [0, 257]
click at [760, 15] on span "Mode" at bounding box center [750, 14] width 21 height 10
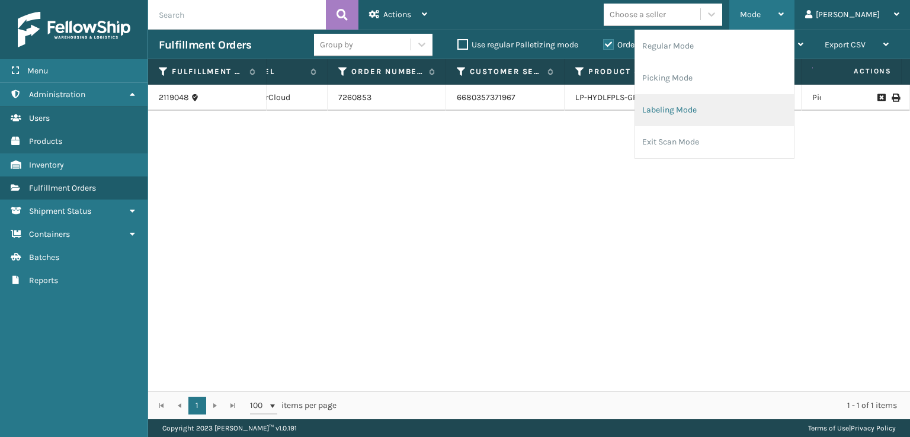
click at [727, 98] on li "Labeling Mode" at bounding box center [714, 110] width 159 height 32
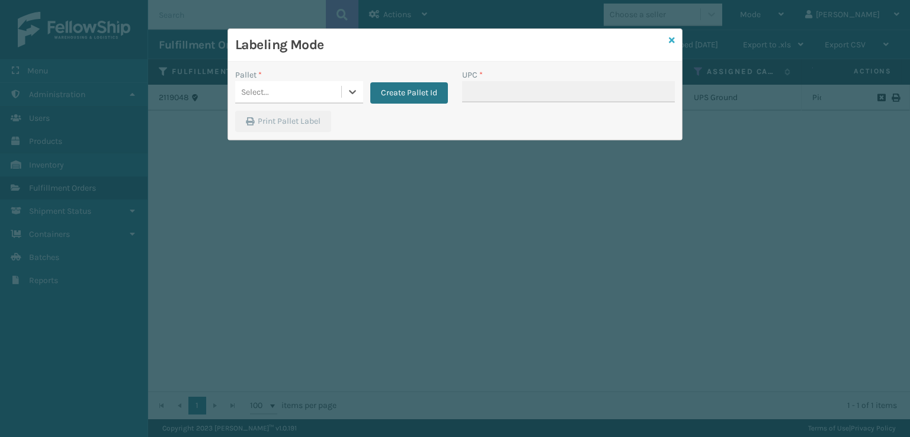
click at [670, 41] on icon at bounding box center [672, 40] width 6 height 8
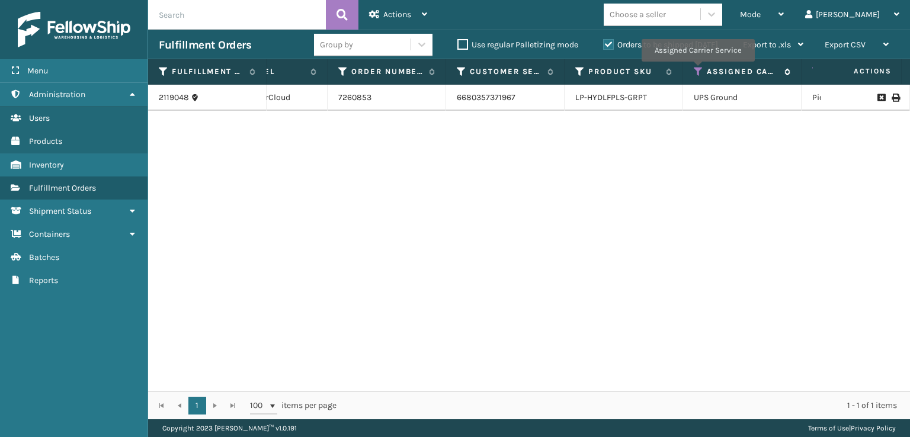
click at [697, 70] on icon at bounding box center [697, 71] width 9 height 11
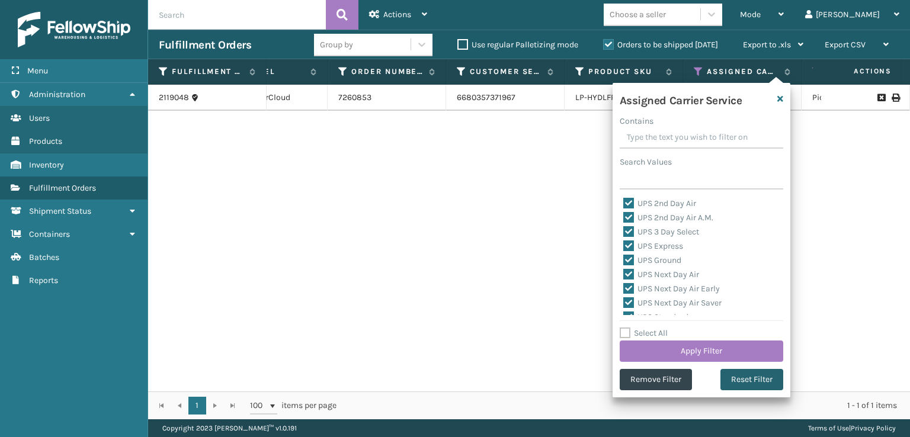
click at [732, 381] on button "Reset Filter" at bounding box center [751, 379] width 63 height 21
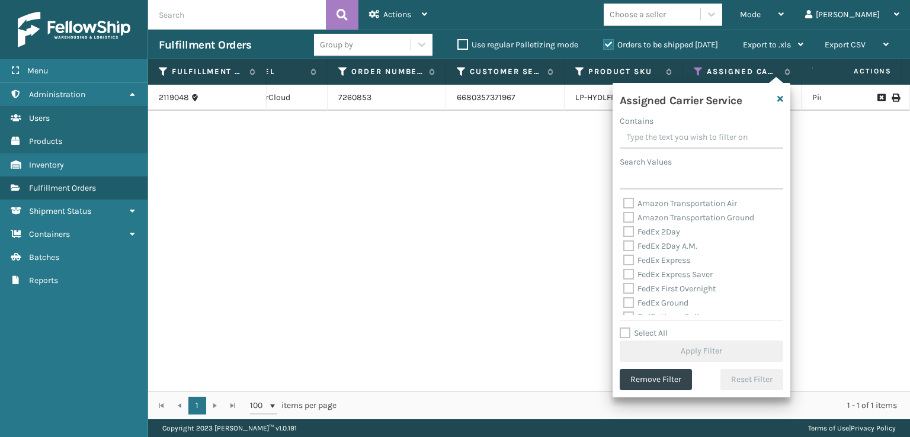
click at [631, 234] on label "FedEx 2Day" at bounding box center [651, 232] width 57 height 10
click at [624, 233] on input "FedEx 2Day" at bounding box center [623, 229] width 1 height 8
checkbox input "true"
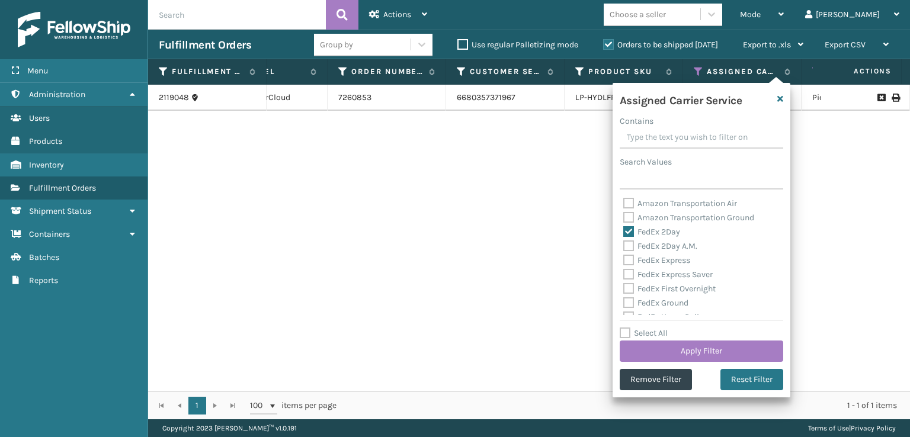
click at [632, 252] on div "FedEx 2Day A.M." at bounding box center [701, 246] width 156 height 14
click at [630, 247] on label "FedEx 2Day A.M." at bounding box center [660, 246] width 74 height 10
click at [624, 247] on input "FedEx 2Day A.M." at bounding box center [623, 243] width 1 height 8
checkbox input "true"
click at [631, 264] on label "FedEx Express" at bounding box center [656, 260] width 67 height 10
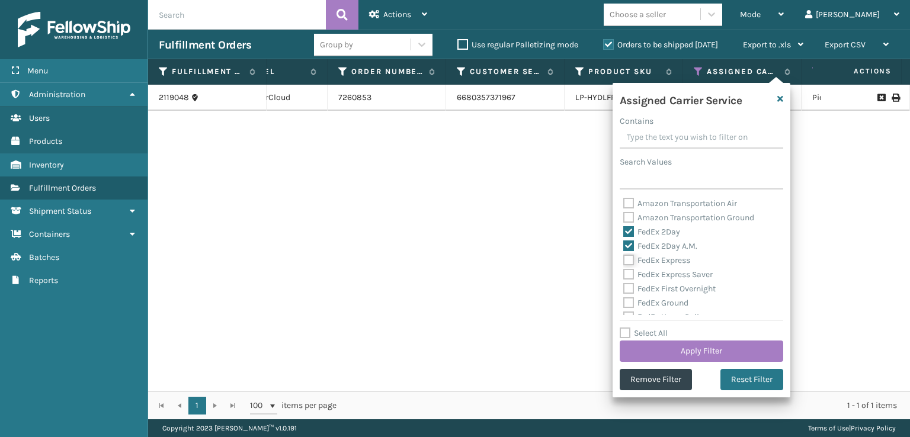
click at [624, 261] on input "FedEx Express" at bounding box center [623, 257] width 1 height 8
checkbox input "true"
drag, startPoint x: 627, startPoint y: 275, endPoint x: 632, endPoint y: 294, distance: 19.5
click at [628, 280] on label "FedEx Express Saver" at bounding box center [667, 274] width 89 height 10
click at [624, 275] on input "FedEx Express Saver" at bounding box center [623, 272] width 1 height 8
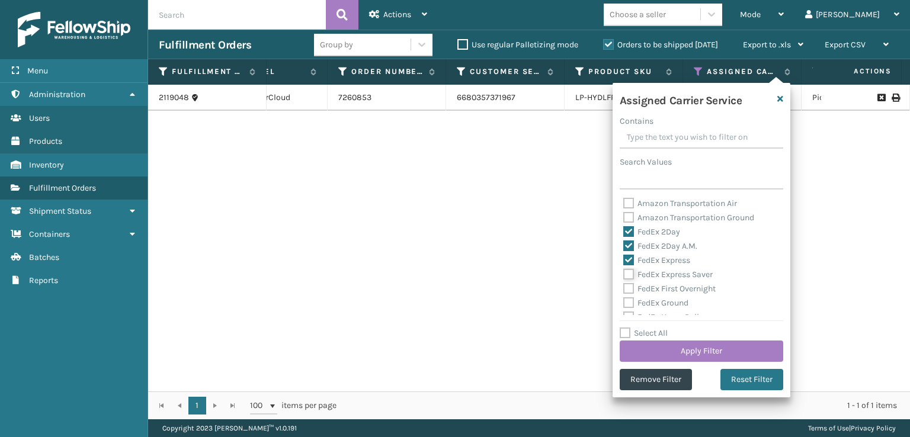
checkbox input "true"
click at [632, 294] on div "FedEx First Overnight" at bounding box center [701, 289] width 156 height 14
click at [628, 285] on label "FedEx First Overnight" at bounding box center [669, 289] width 92 height 10
click at [624, 285] on input "FedEx First Overnight" at bounding box center [623, 286] width 1 height 8
checkbox input "true"
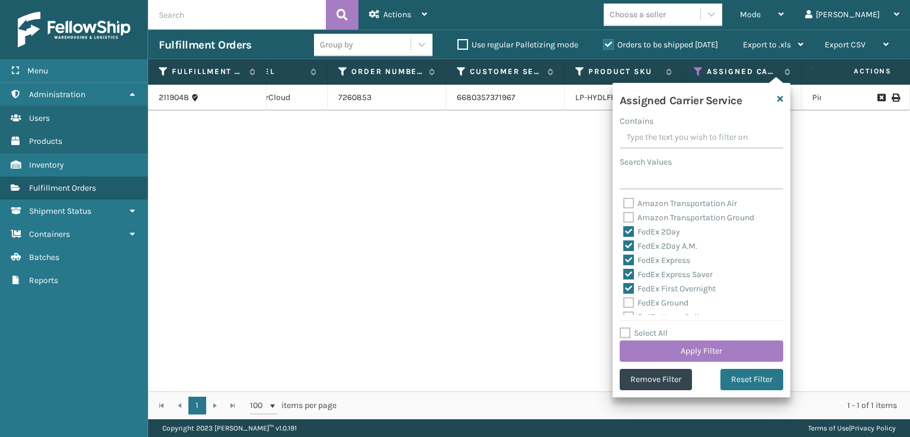
click at [628, 294] on div "FedEx First Overnight" at bounding box center [701, 289] width 156 height 14
click at [628, 306] on label "FedEx Ground" at bounding box center [655, 303] width 65 height 10
click at [624, 304] on input "FedEx Ground" at bounding box center [623, 300] width 1 height 8
checkbox input "true"
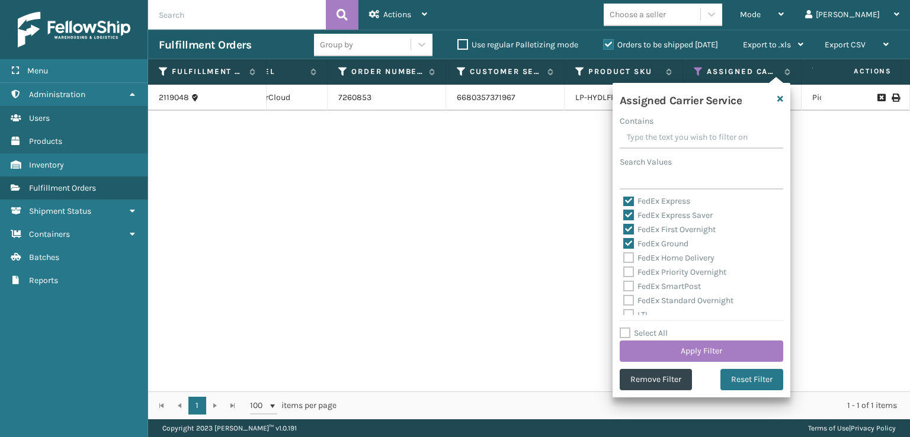
click at [627, 264] on div "FedEx Home Delivery" at bounding box center [701, 258] width 156 height 14
click at [627, 262] on label "FedEx Home Delivery" at bounding box center [668, 258] width 91 height 10
click at [624, 259] on input "FedEx Home Delivery" at bounding box center [623, 255] width 1 height 8
checkbox input "true"
click at [627, 271] on label "FedEx Priority Overnight" at bounding box center [674, 272] width 103 height 10
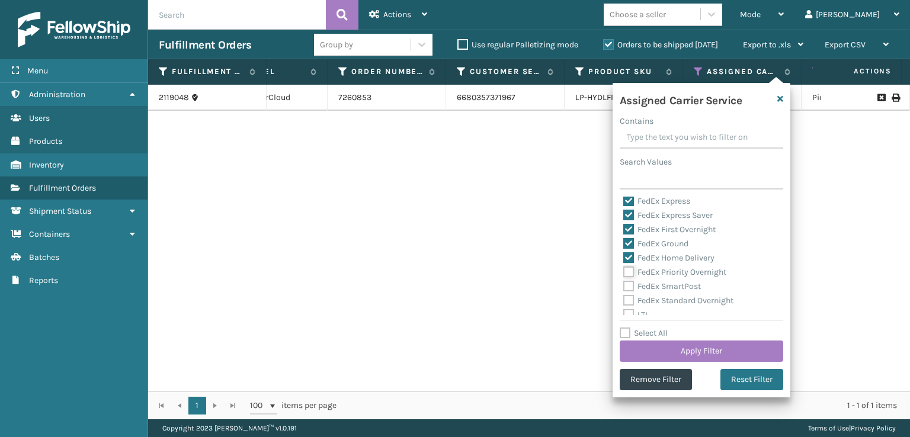
click at [624, 271] on input "FedEx Priority Overnight" at bounding box center [623, 269] width 1 height 8
checkbox input "true"
click at [627, 281] on label "FedEx SmartPost" at bounding box center [662, 286] width 78 height 10
click at [624, 281] on input "FedEx SmartPost" at bounding box center [623, 284] width 1 height 8
checkbox input "true"
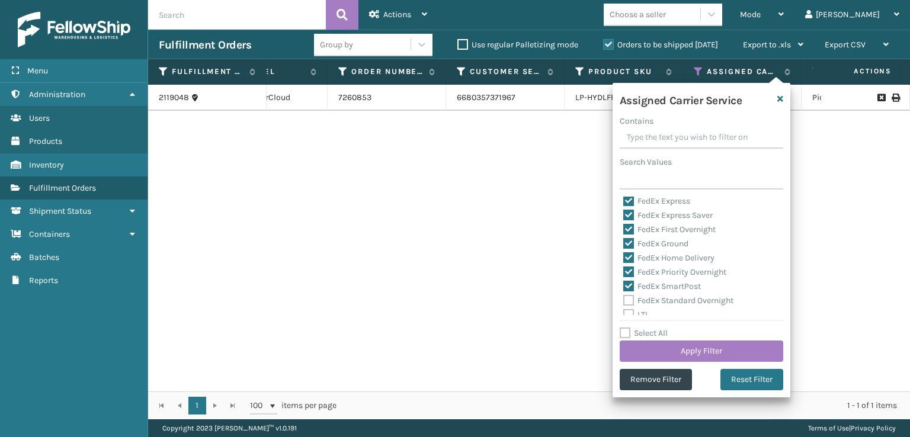
click at [627, 298] on label "FedEx Standard Overnight" at bounding box center [678, 300] width 110 height 10
click at [624, 298] on input "FedEx Standard Overnight" at bounding box center [623, 298] width 1 height 8
checkbox input "true"
click at [663, 340] on button "Apply Filter" at bounding box center [700, 350] width 163 height 21
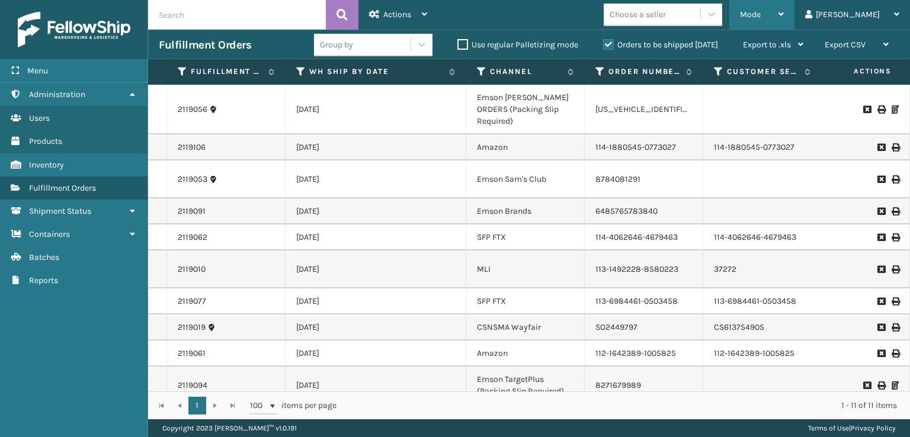
click at [780, 14] on div "Mode Regular Mode Picking Mode Labeling Mode Exit Scan Mode" at bounding box center [761, 15] width 65 height 30
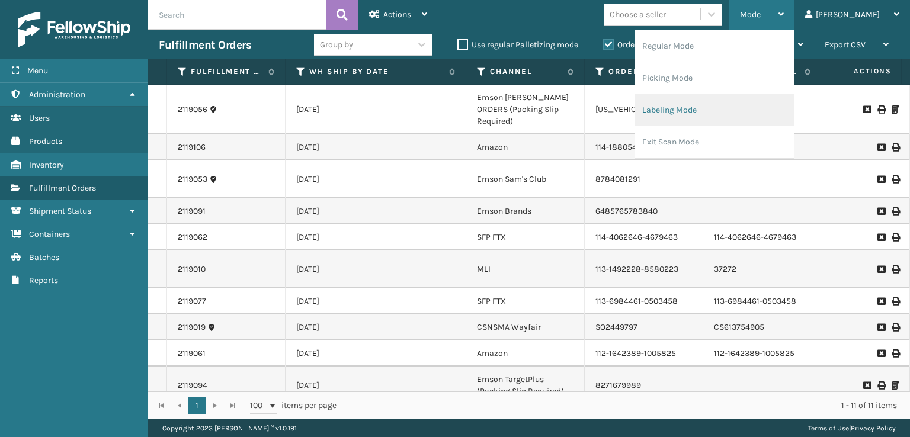
click at [696, 102] on li "Labeling Mode" at bounding box center [714, 110] width 159 height 32
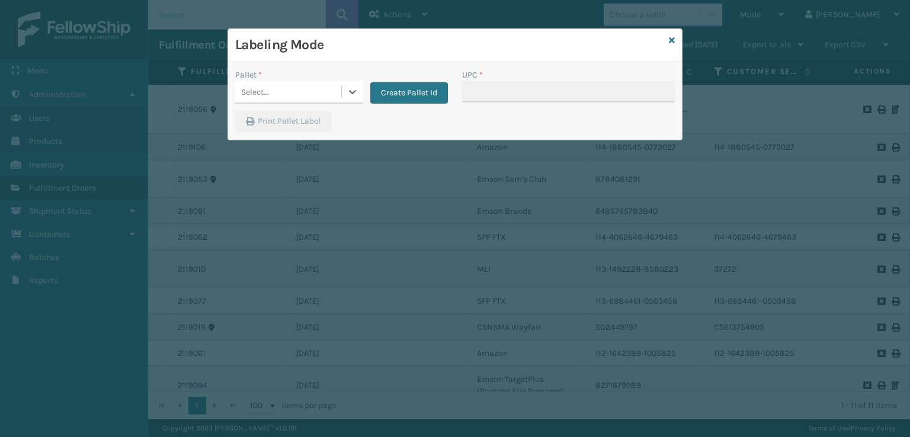
click at [305, 86] on div "Select..." at bounding box center [288, 92] width 106 height 20
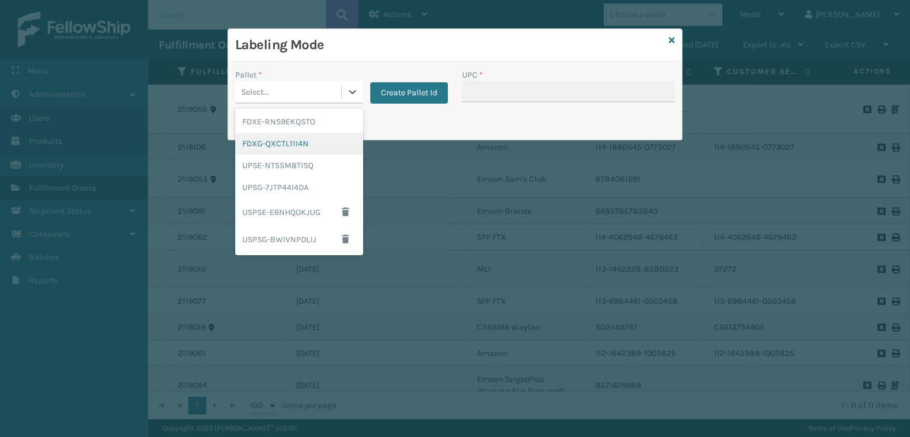
click at [268, 146] on div "FDXG-QXCTL11I4N" at bounding box center [299, 144] width 128 height 22
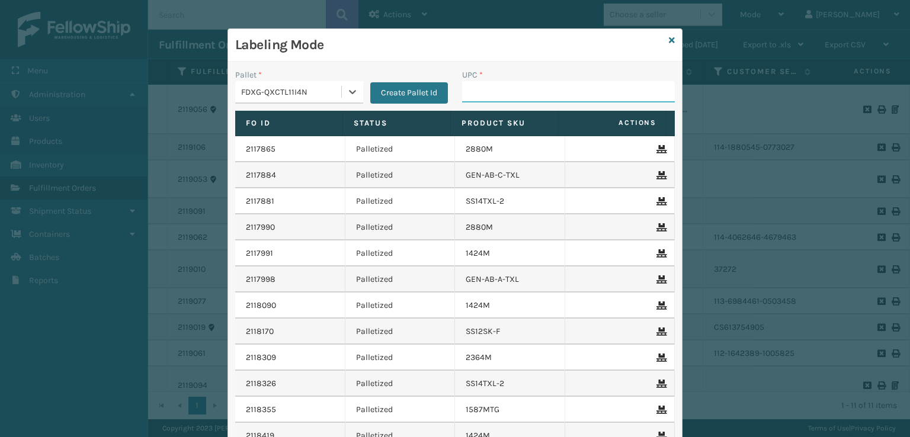
click at [490, 88] on input "UPC *" at bounding box center [568, 91] width 213 height 21
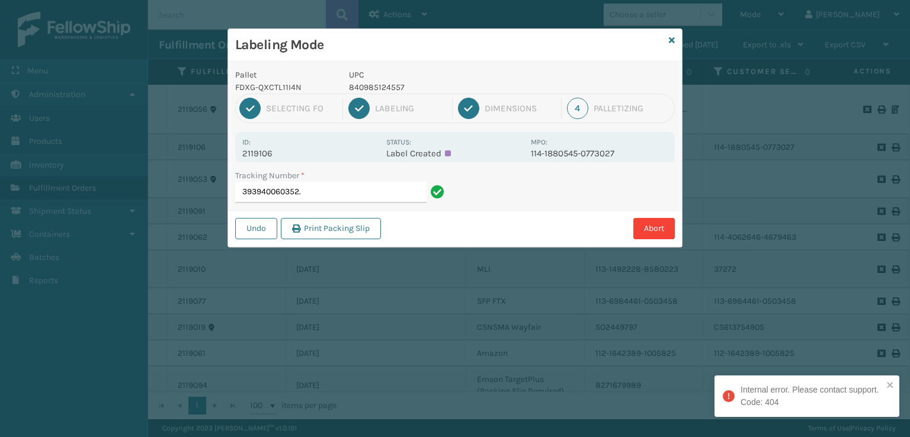
type input "393940060352"
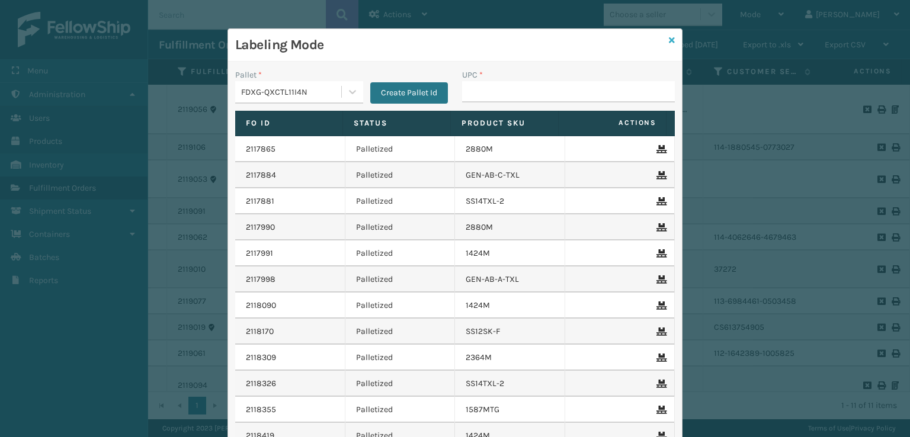
click at [669, 41] on icon at bounding box center [672, 40] width 6 height 8
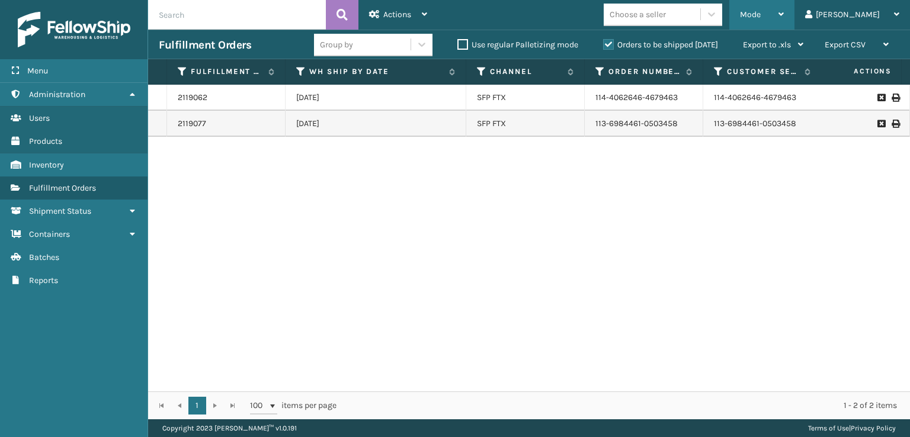
click at [760, 17] on span "Mode" at bounding box center [750, 14] width 21 height 10
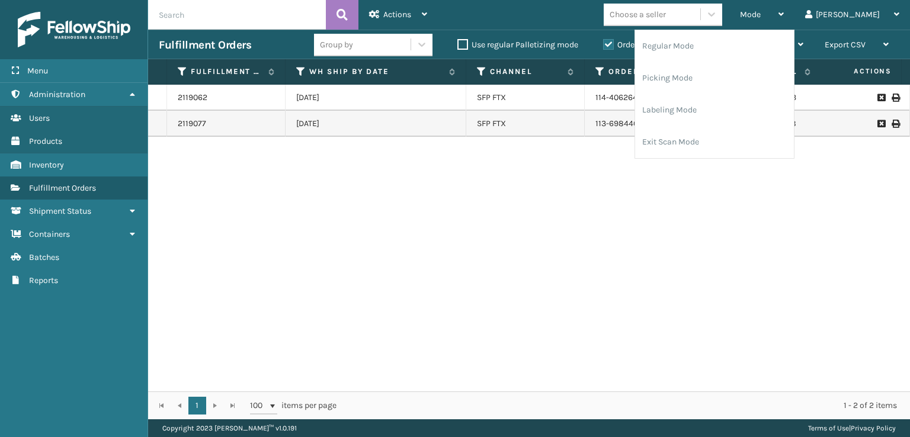
drag, startPoint x: 524, startPoint y: 192, endPoint x: 540, endPoint y: 169, distance: 28.6
click at [526, 190] on div "2119062 10/06/2025 SFP FTX 114-4062646-4679463 114-4062646-4679463 410168-8050 …" at bounding box center [529, 238] width 762 height 307
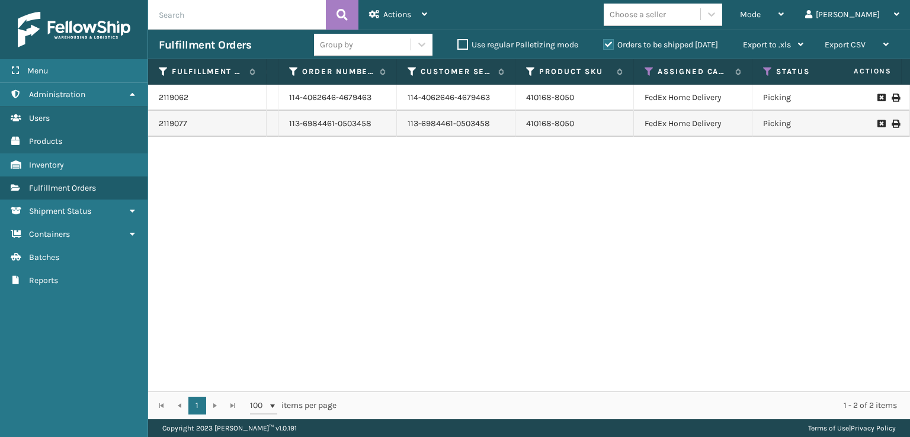
scroll to position [0, 310]
click at [642, 72] on icon at bounding box center [644, 71] width 9 height 11
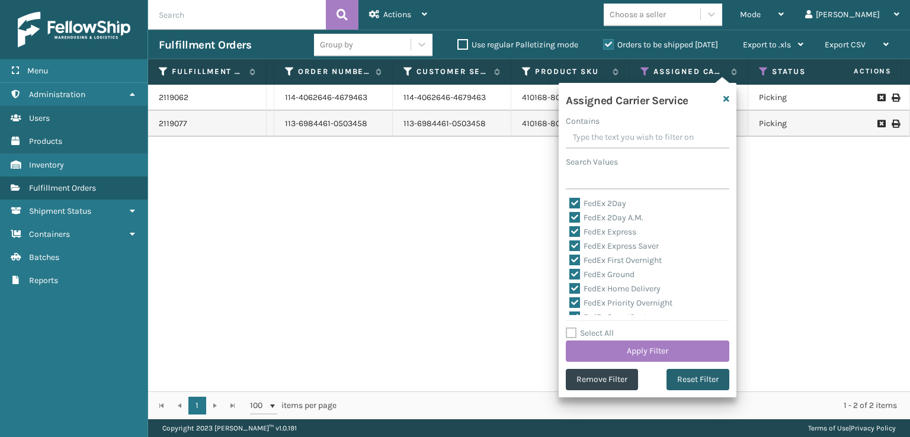
click at [683, 384] on button "Reset Filter" at bounding box center [697, 379] width 63 height 21
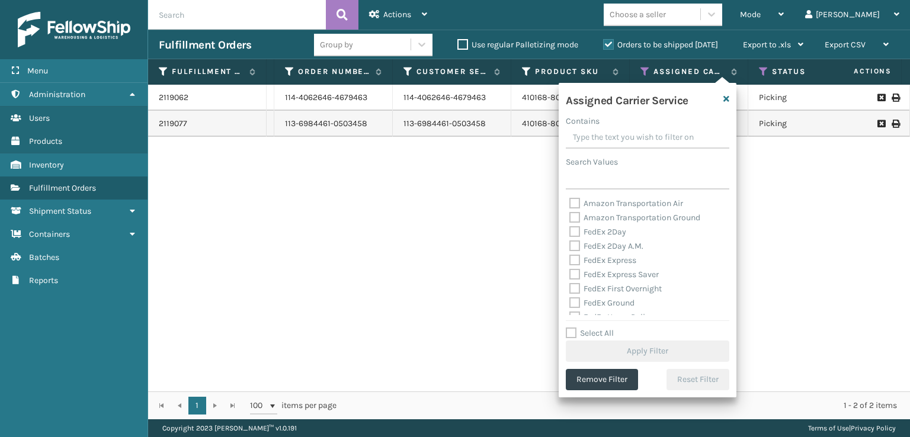
click at [577, 237] on div "FedEx 2Day" at bounding box center [647, 232] width 156 height 14
drag, startPoint x: 576, startPoint y: 242, endPoint x: 571, endPoint y: 249, distance: 8.1
click at [575, 245] on label "FedEx 2Day A.M." at bounding box center [606, 246] width 74 height 10
click at [571, 249] on label "FedEx 2Day A.M." at bounding box center [606, 246] width 74 height 10
click at [570, 247] on input "FedEx 2Day A.M." at bounding box center [569, 243] width 1 height 8
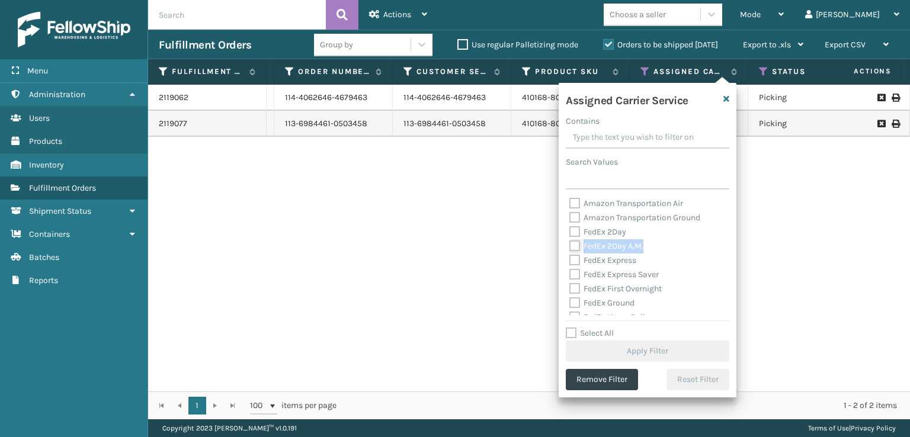
checkbox input "true"
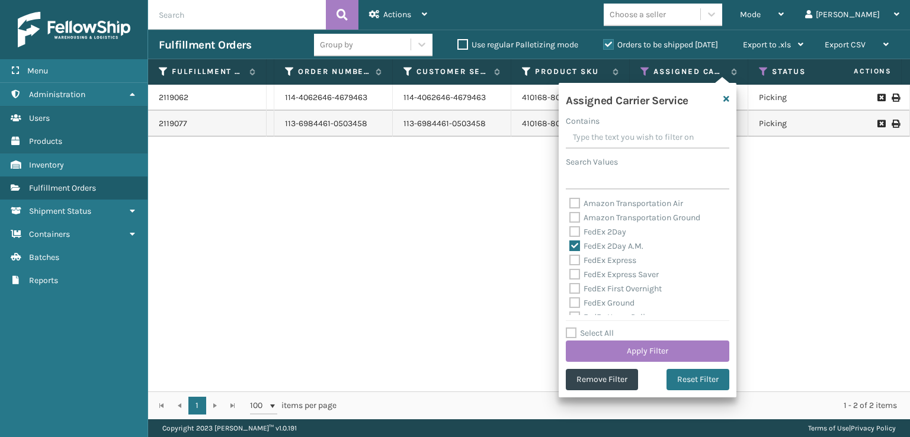
click at [571, 234] on label "FedEx 2Day" at bounding box center [597, 232] width 57 height 10
click at [570, 233] on input "FedEx 2Day" at bounding box center [569, 229] width 1 height 8
checkbox input "true"
click at [576, 264] on label "FedEx Express" at bounding box center [602, 260] width 67 height 10
click at [570, 261] on input "FedEx Express" at bounding box center [569, 257] width 1 height 8
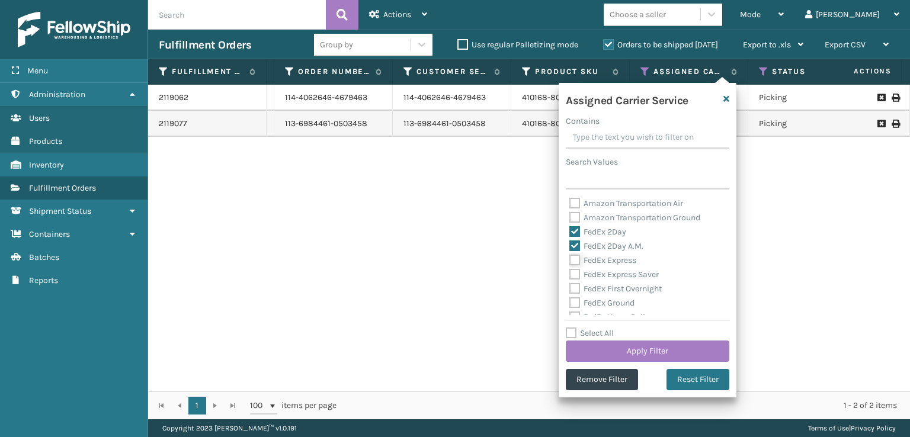
checkbox input "true"
click at [575, 278] on label "FedEx Express Saver" at bounding box center [613, 274] width 89 height 10
click at [570, 275] on input "FedEx Express Saver" at bounding box center [569, 272] width 1 height 8
checkbox input "true"
click at [575, 290] on label "FedEx First Overnight" at bounding box center [615, 289] width 92 height 10
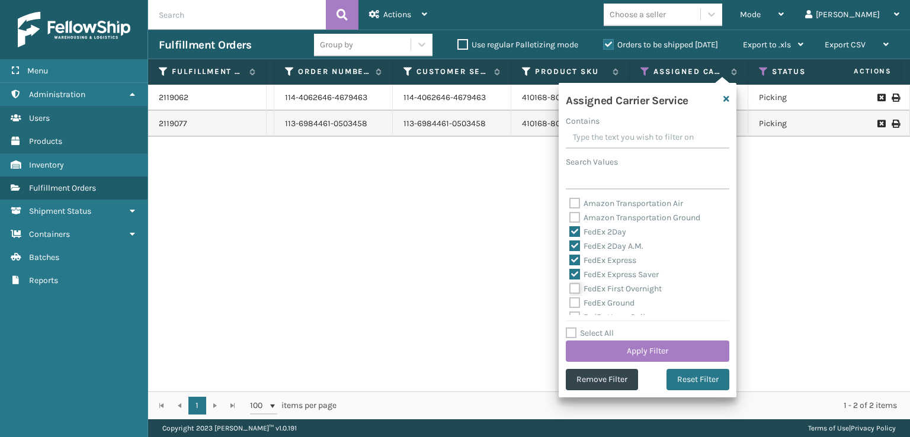
click at [570, 290] on input "FedEx First Overnight" at bounding box center [569, 286] width 1 height 8
checkbox input "true"
click at [570, 307] on label "FedEx Ground" at bounding box center [601, 303] width 65 height 10
click at [570, 304] on input "FedEx Ground" at bounding box center [569, 300] width 1 height 8
checkbox input "true"
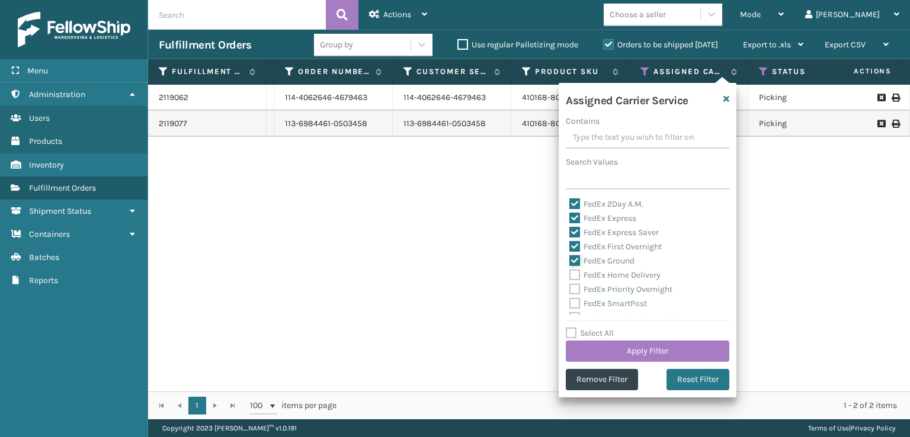
scroll to position [59, 0]
click at [571, 285] on label "FedEx SmartPost" at bounding box center [608, 286] width 78 height 10
click at [570, 285] on input "FedEx SmartPost" at bounding box center [569, 284] width 1 height 8
checkbox input "true"
click at [571, 280] on div "FedEx SmartPost" at bounding box center [647, 287] width 156 height 14
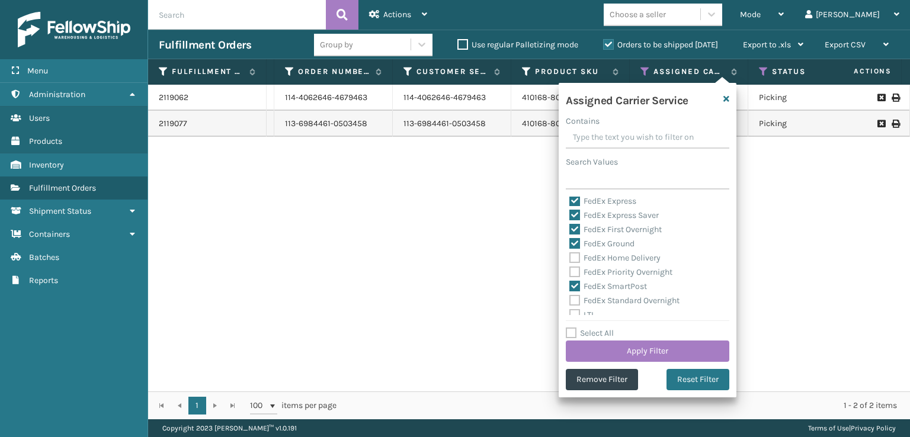
click at [571, 269] on label "FedEx Priority Overnight" at bounding box center [620, 272] width 103 height 10
click at [570, 269] on input "FedEx Priority Overnight" at bounding box center [569, 269] width 1 height 8
checkbox input "true"
click at [573, 254] on label "FedEx Home Delivery" at bounding box center [614, 258] width 91 height 10
click at [570, 254] on input "FedEx Home Delivery" at bounding box center [569, 255] width 1 height 8
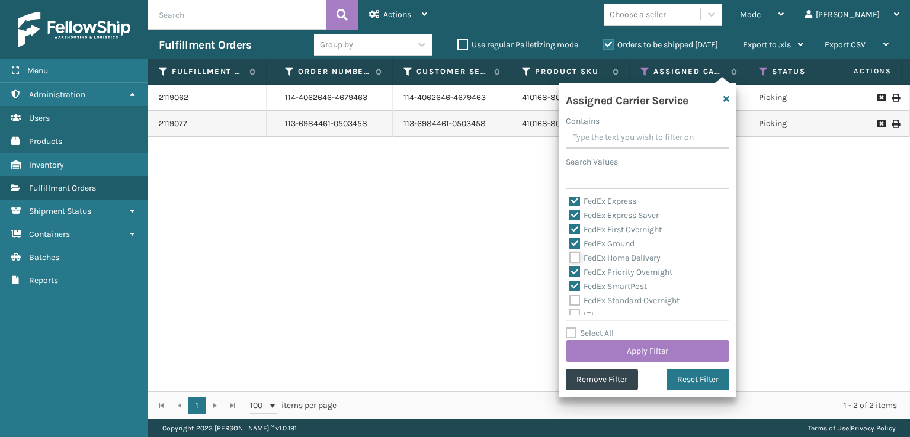
checkbox input "true"
click at [621, 344] on button "Apply Filter" at bounding box center [647, 350] width 163 height 21
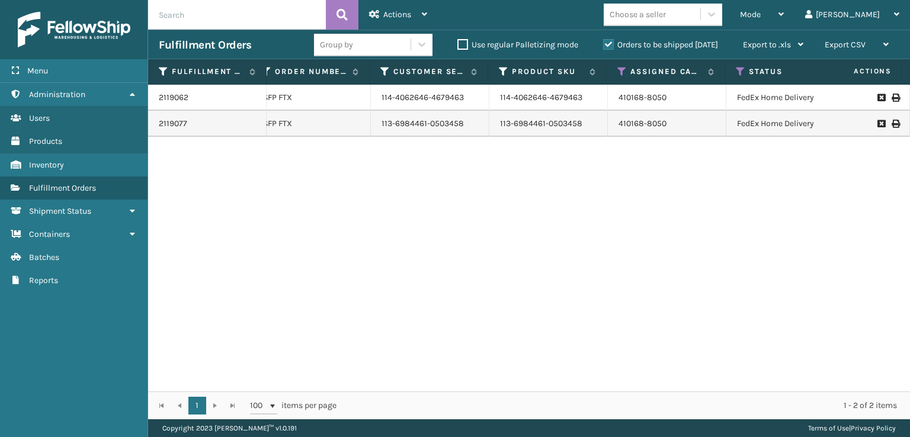
scroll to position [0, 214]
